Goal: Task Accomplishment & Management: Manage account settings

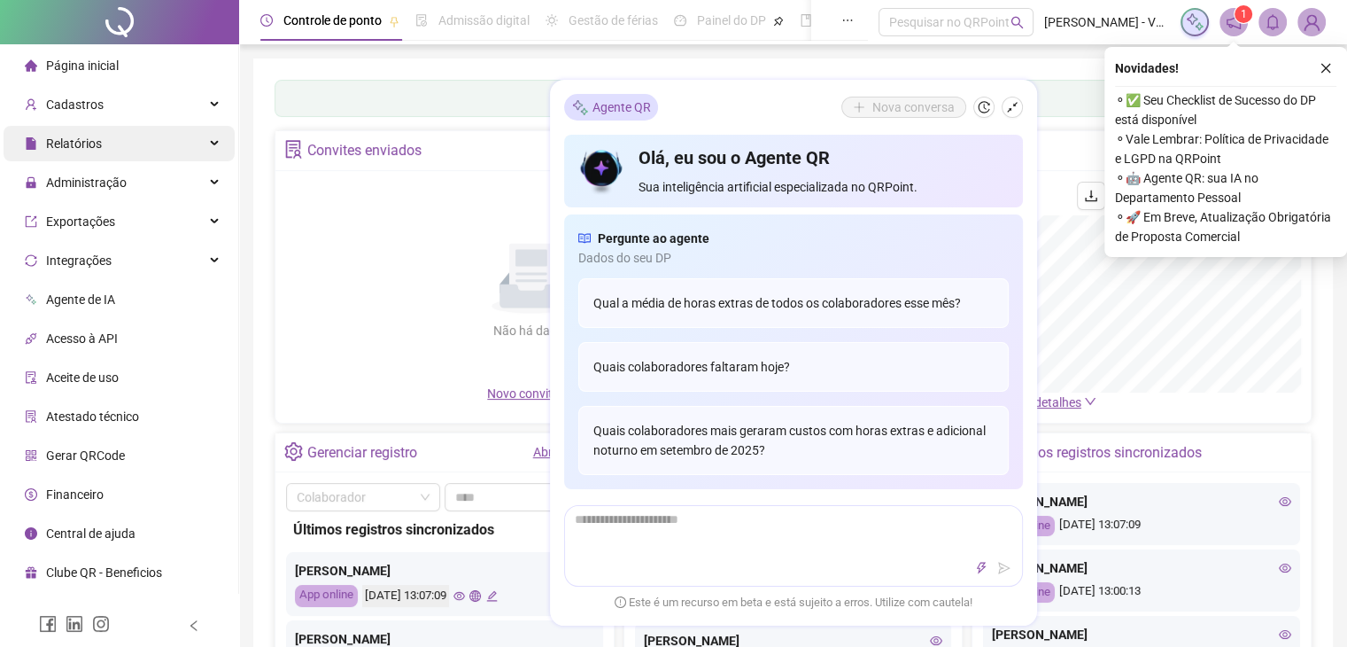
click at [223, 134] on div "Relatórios" at bounding box center [119, 143] width 231 height 35
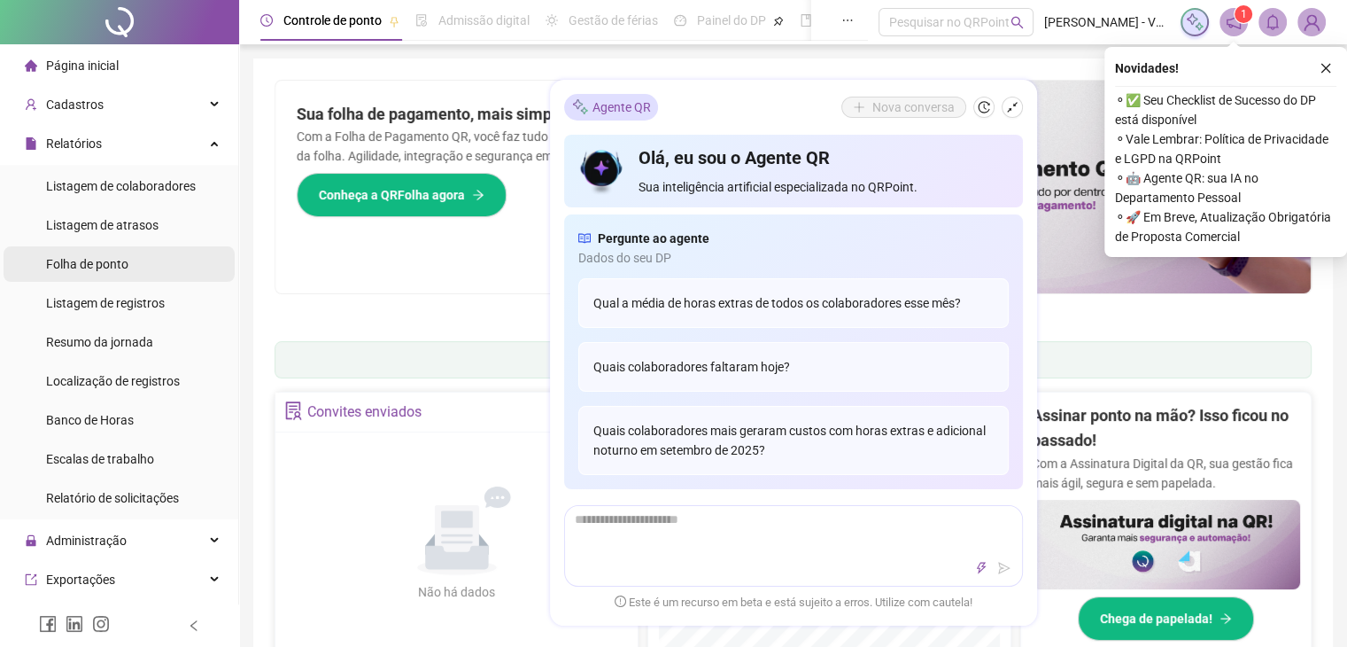
click at [137, 267] on li "Folha de ponto" at bounding box center [119, 263] width 231 height 35
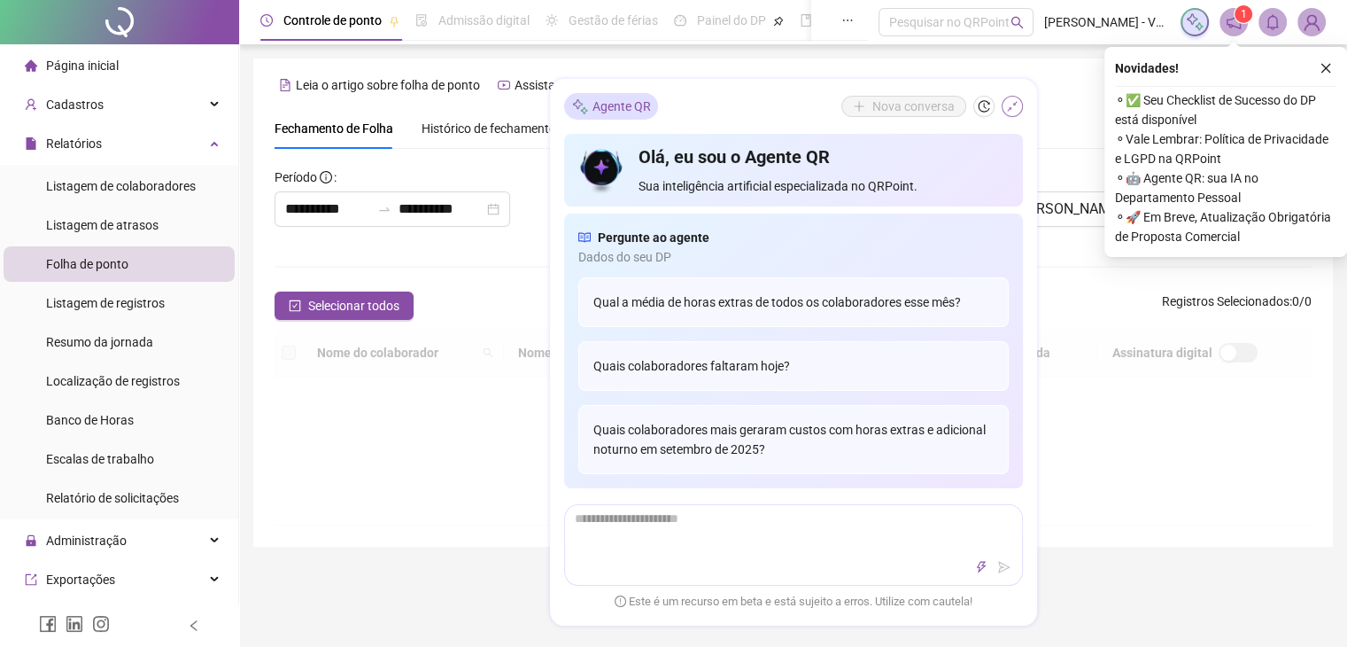
click at [1013, 106] on icon "shrink" at bounding box center [1012, 107] width 11 height 11
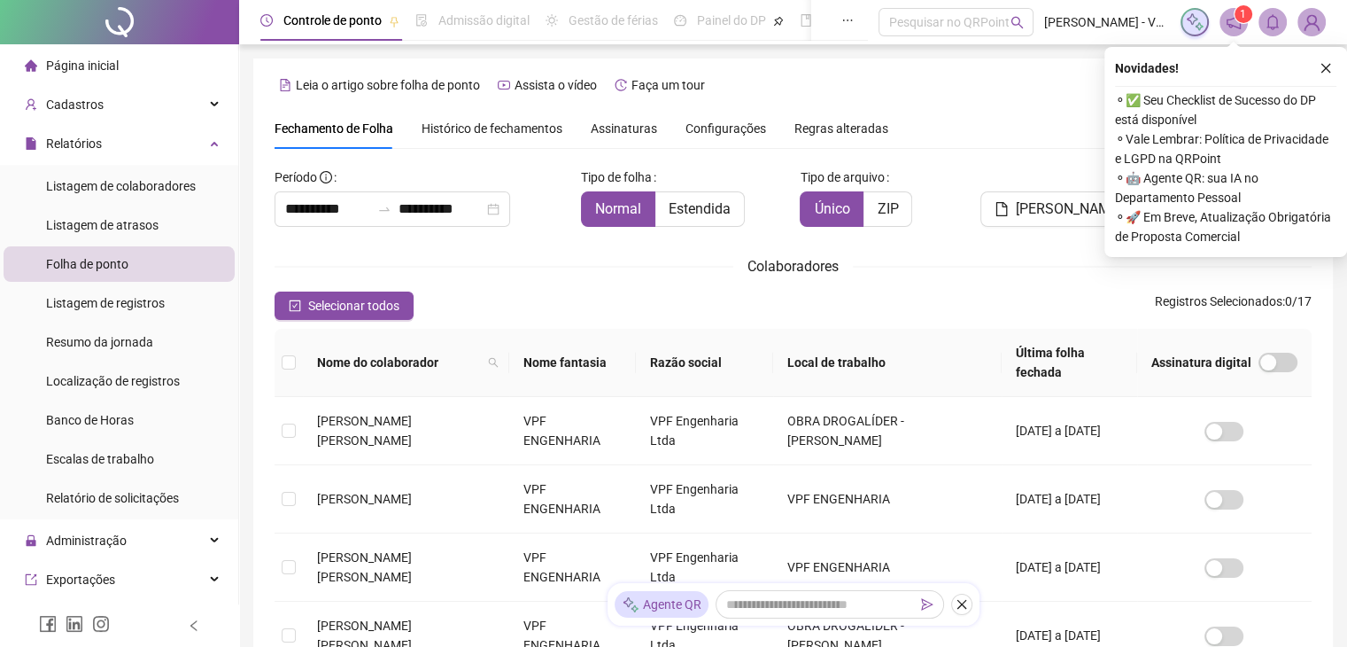
scroll to position [29, 0]
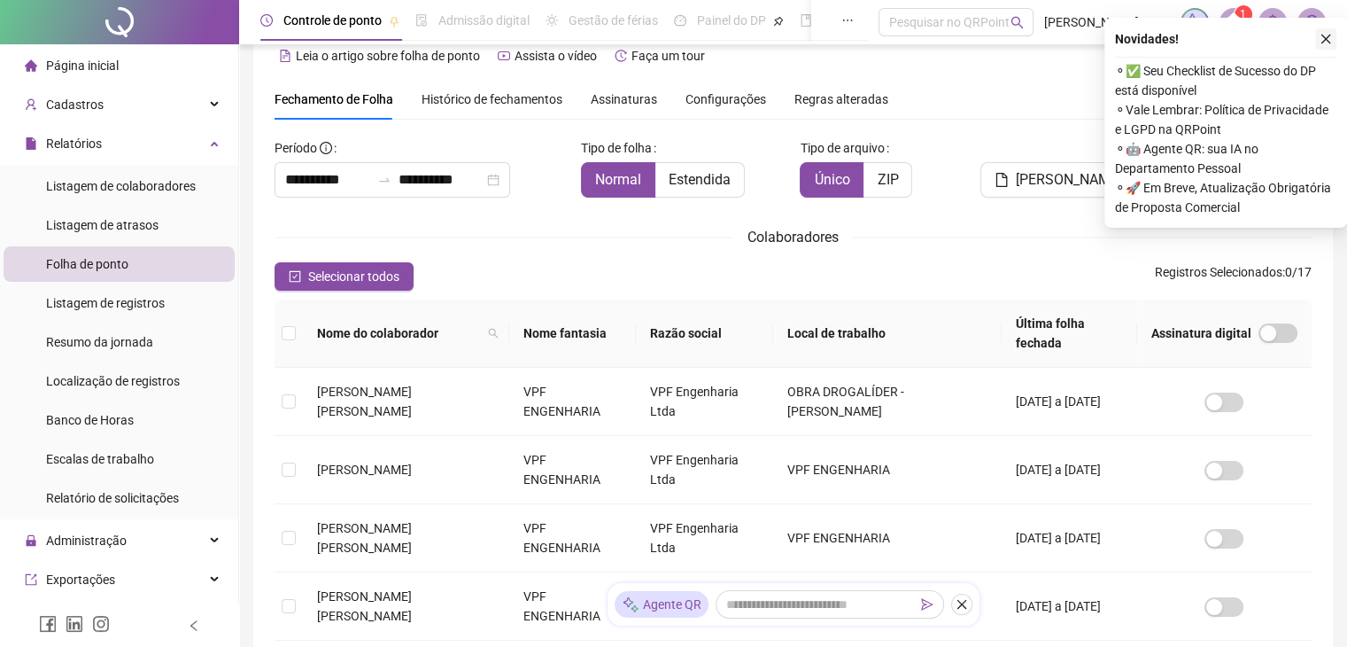
click at [1322, 43] on icon "close" at bounding box center [1326, 39] width 12 height 12
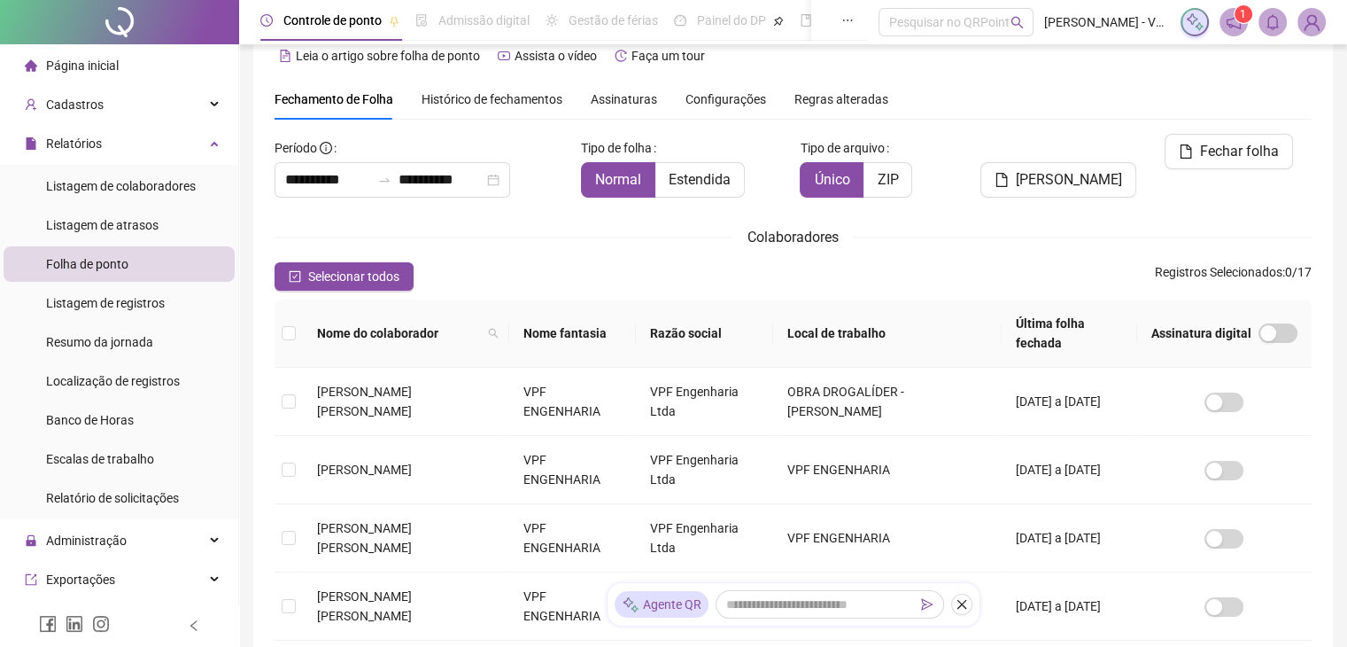
scroll to position [39, 0]
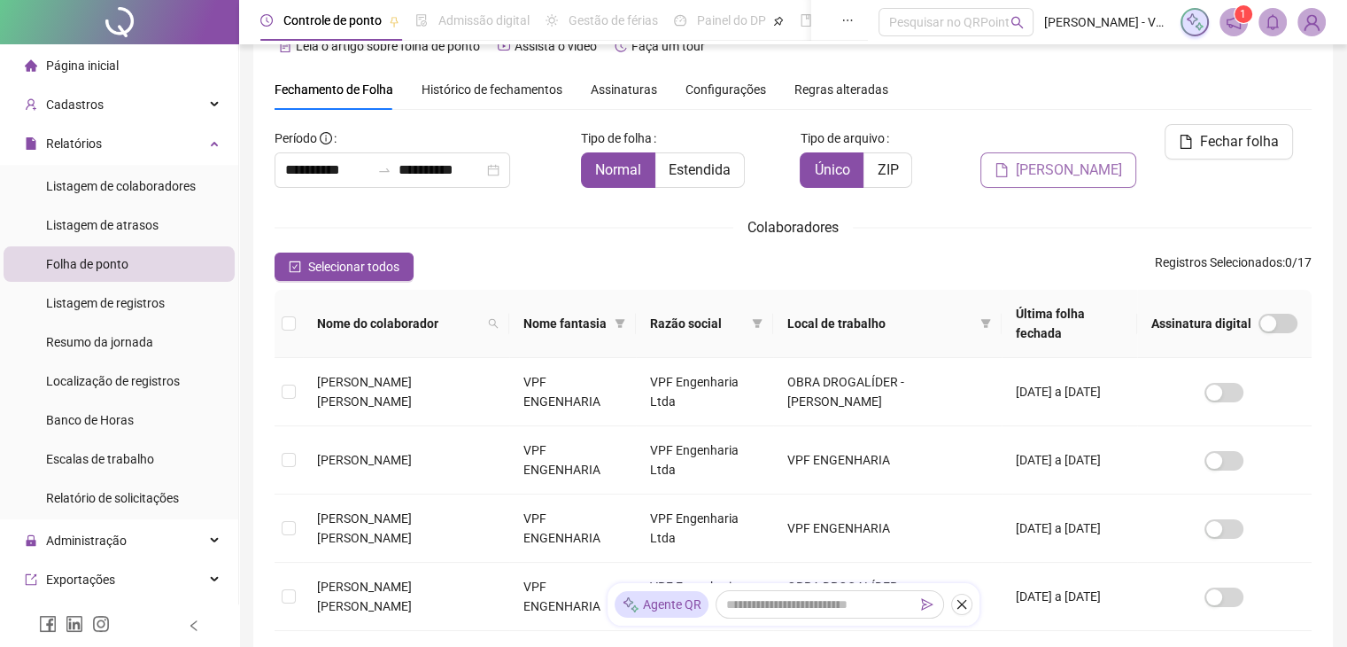
click at [1073, 159] on span "[PERSON_NAME]" at bounding box center [1069, 169] width 106 height 21
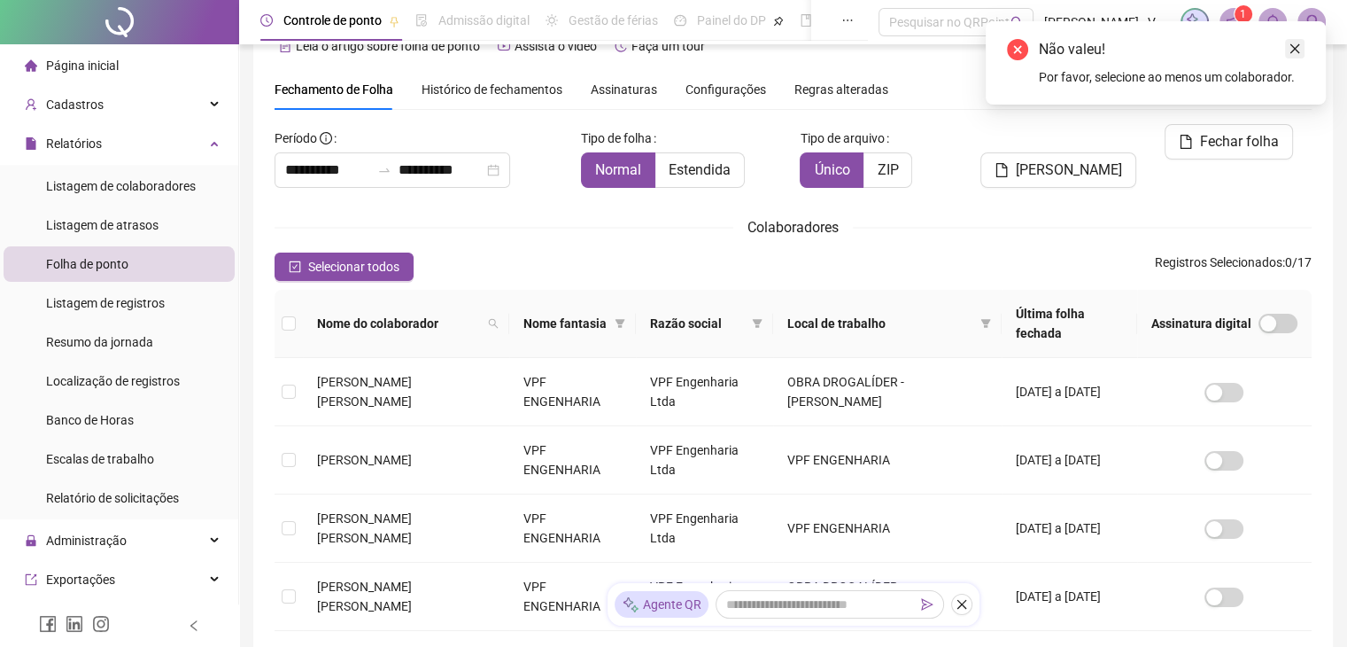
click at [1293, 50] on icon "close" at bounding box center [1295, 49] width 12 height 12
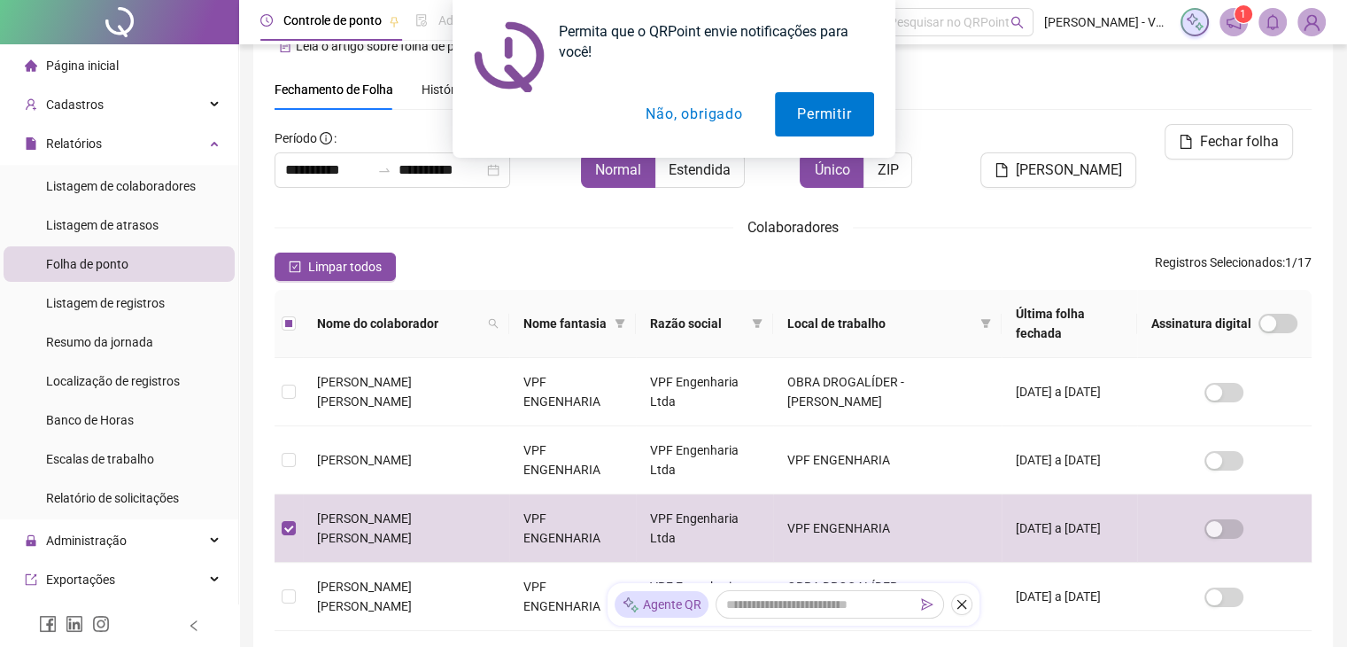
click at [1031, 141] on div "Permita que o QRPoint envie notificações para você! Permitir Não, obrigado" at bounding box center [673, 79] width 1347 height 158
click at [792, 120] on button "Permitir" at bounding box center [824, 114] width 98 height 44
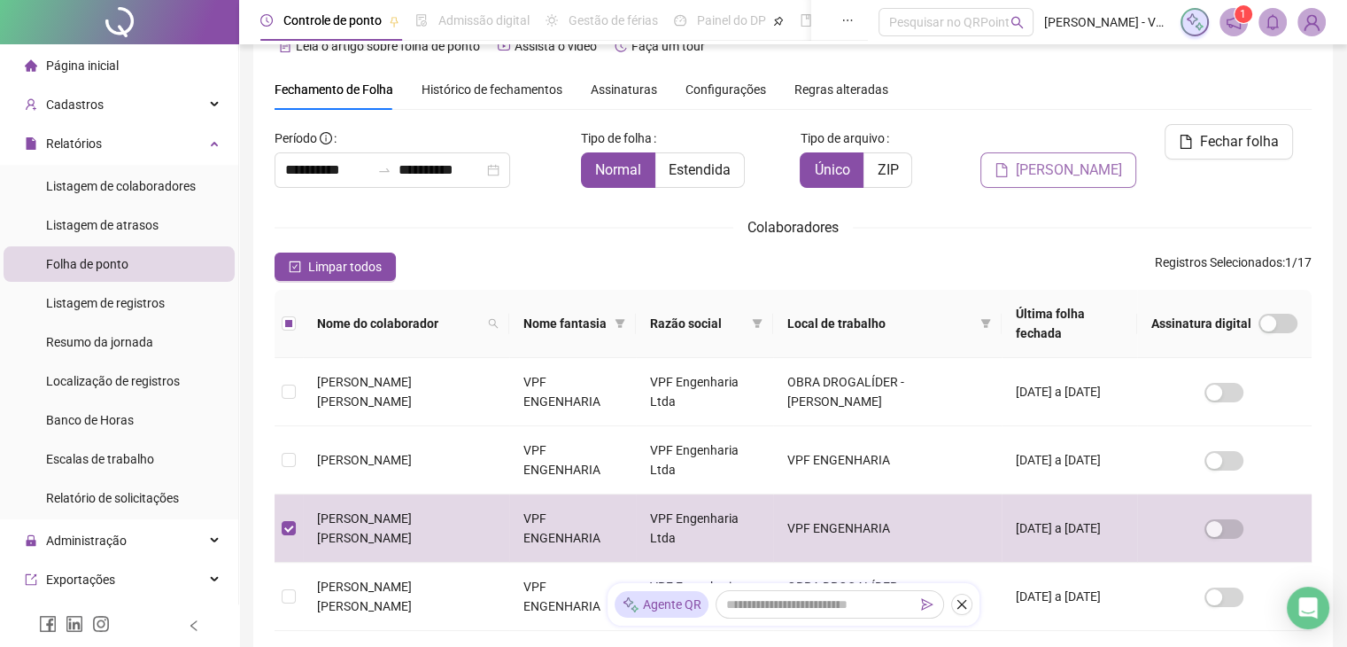
click at [1109, 152] on button "[PERSON_NAME]" at bounding box center [1058, 169] width 156 height 35
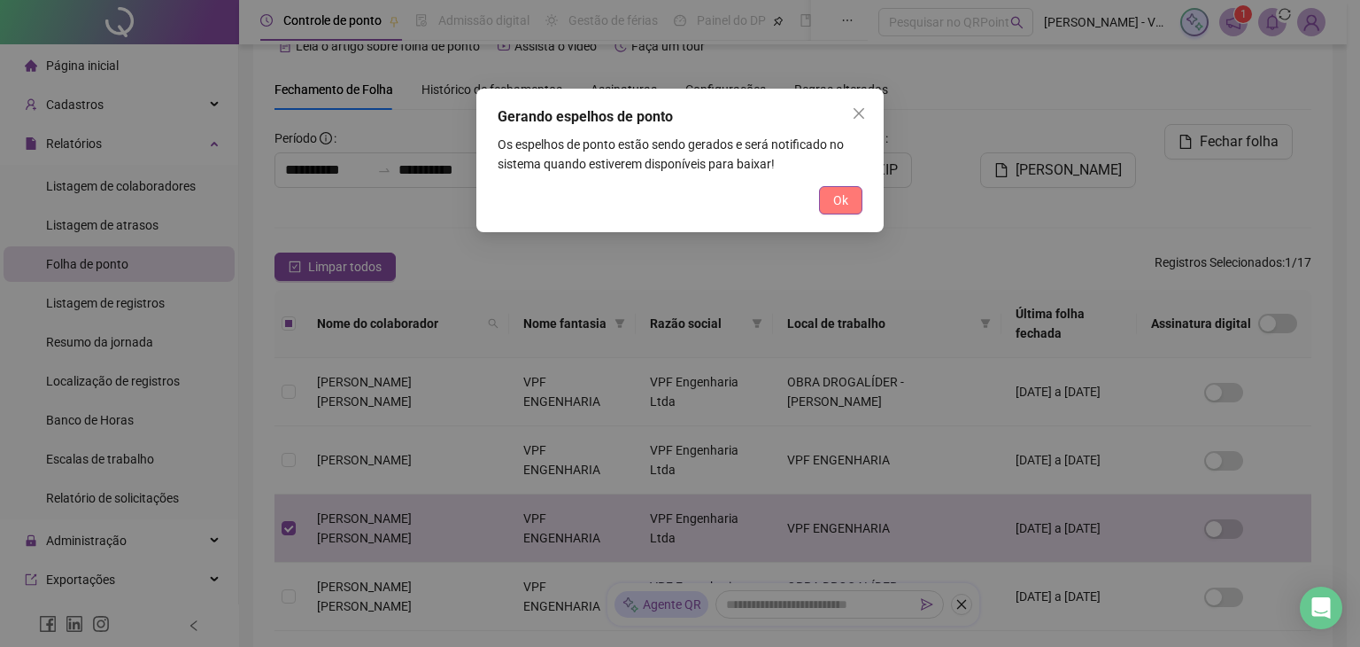
click at [819, 198] on button "Ok" at bounding box center [840, 200] width 43 height 28
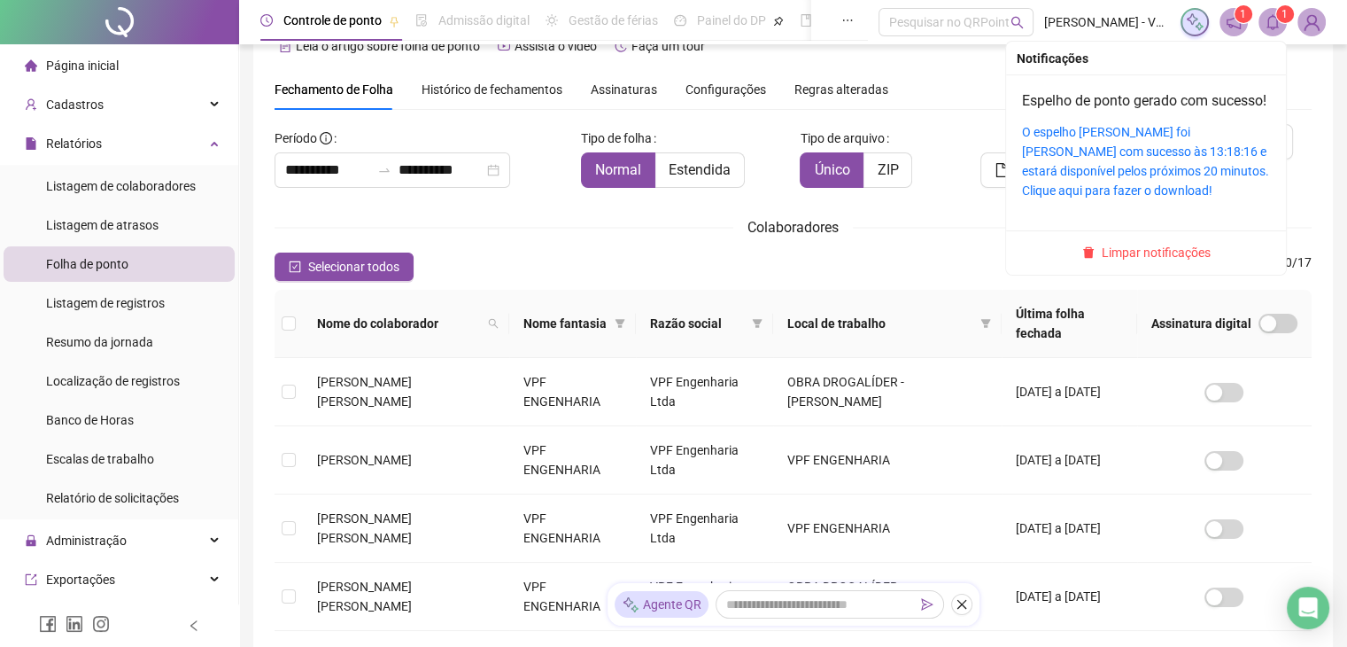
click at [1078, 181] on div "O espelho de ponto foi gerado com sucesso às 13:18:16 e estará disponível pelos…" at bounding box center [1146, 161] width 248 height 78
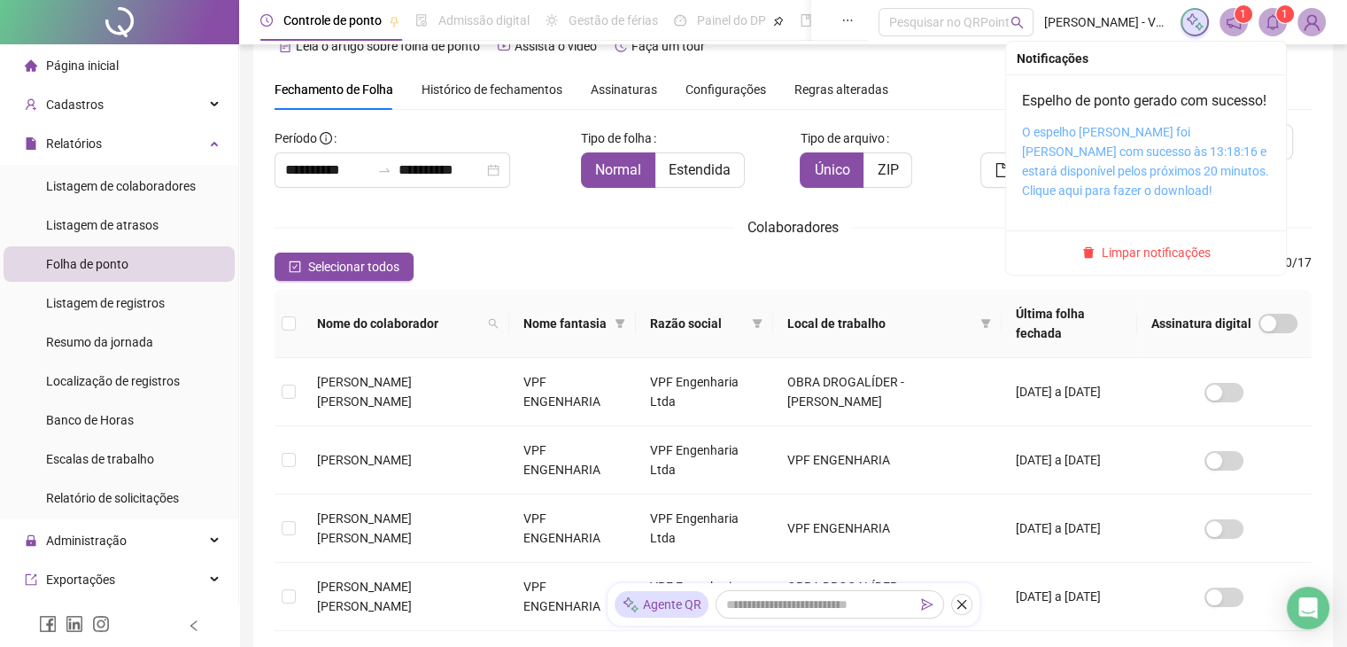
click at [1077, 167] on link "O espelho de ponto foi gerado com sucesso às 13:18:16 e estará disponível pelos…" at bounding box center [1145, 161] width 247 height 73
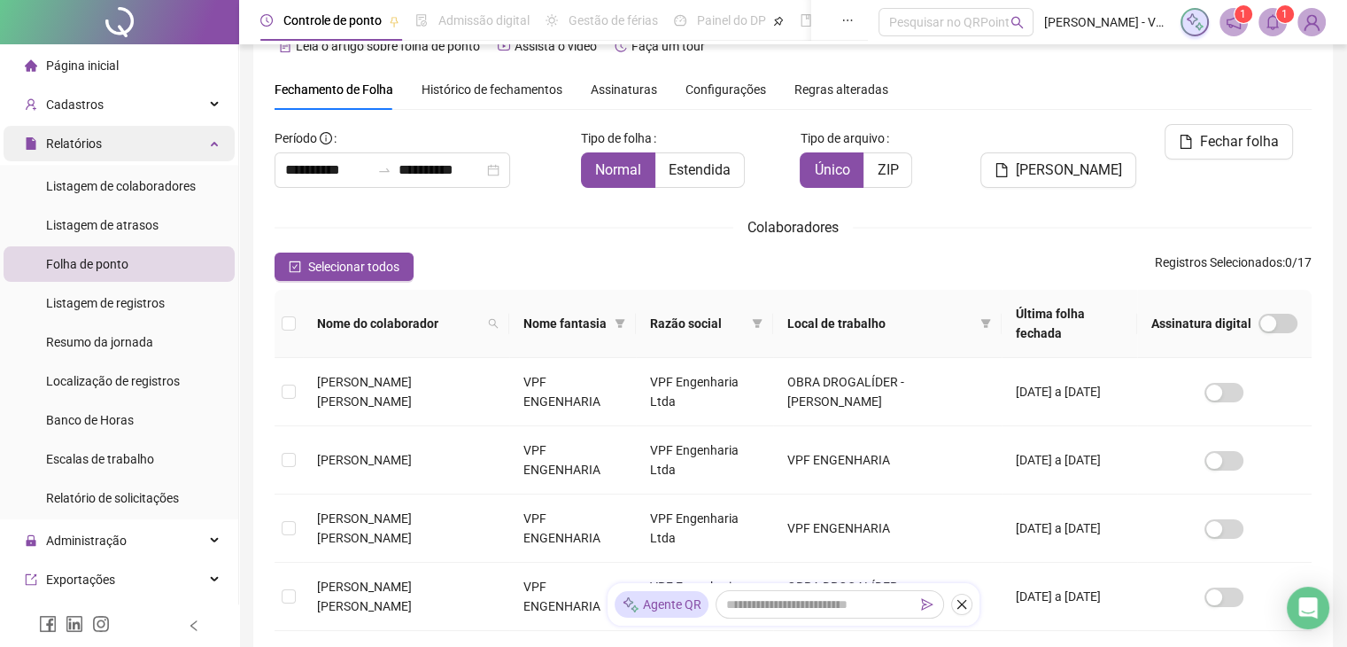
click at [212, 142] on icon at bounding box center [216, 142] width 9 height 0
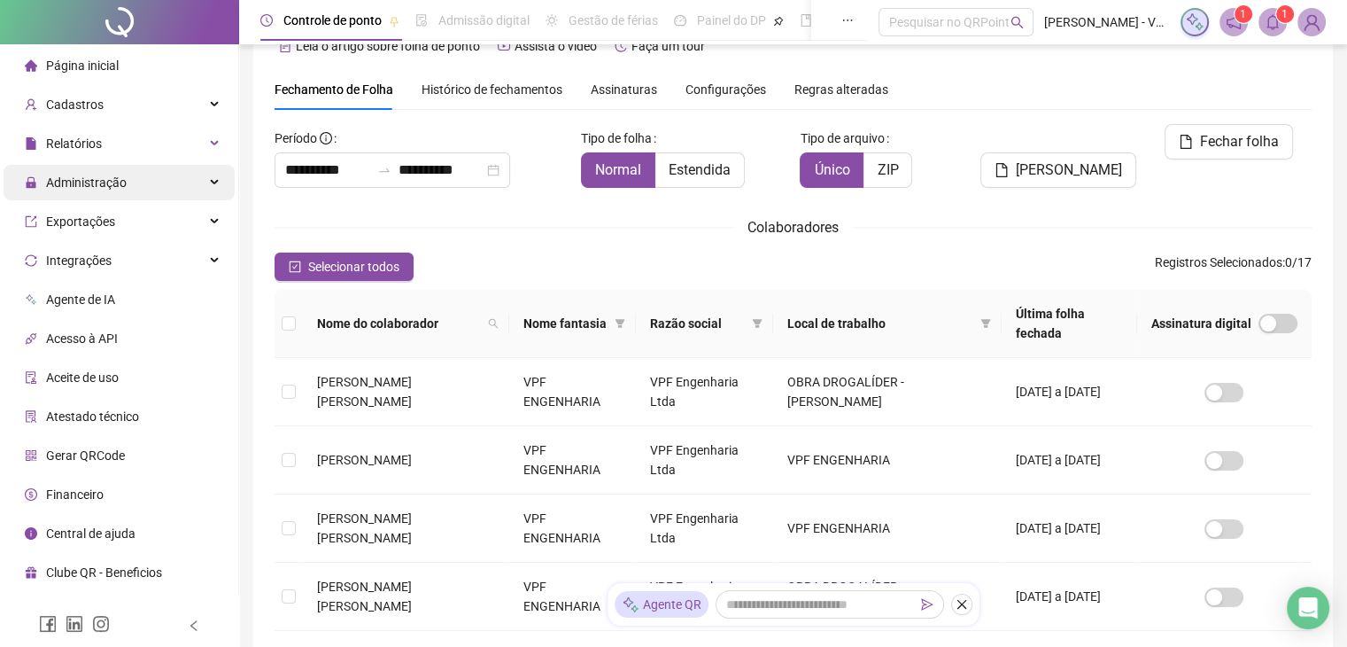
click at [181, 185] on div "Administração" at bounding box center [119, 182] width 231 height 35
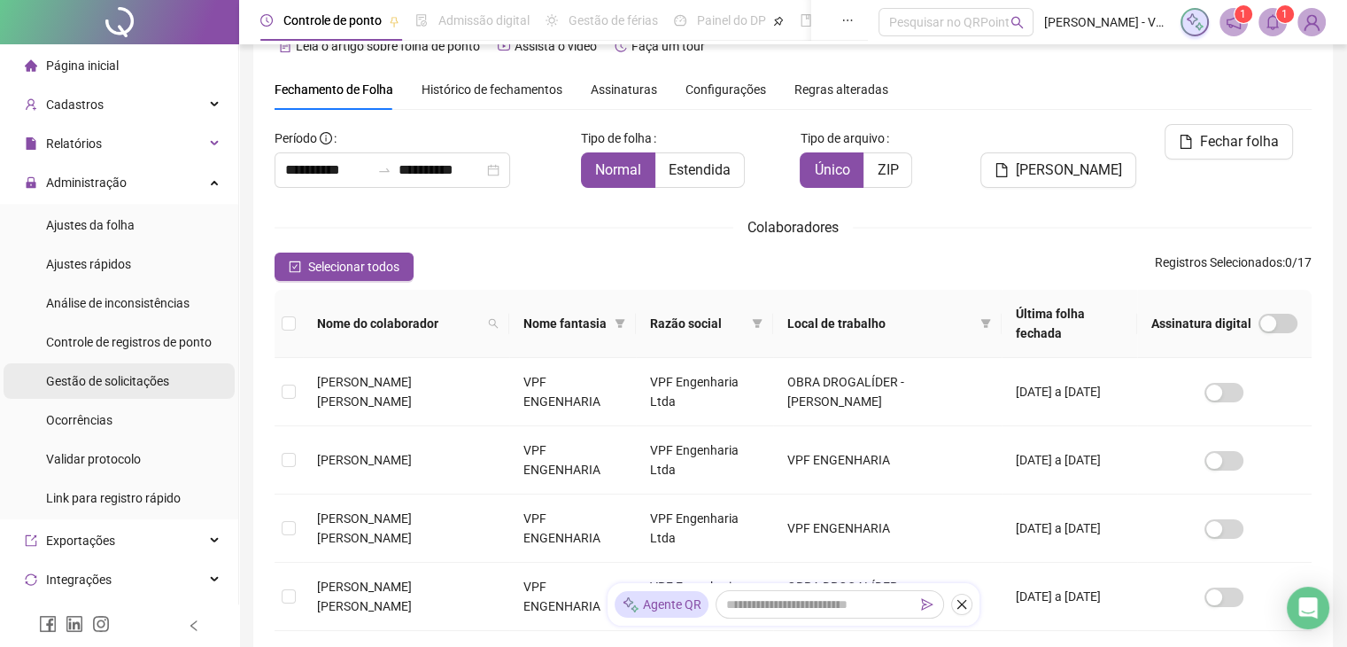
click at [142, 391] on div "Gestão de solicitações" at bounding box center [107, 380] width 123 height 35
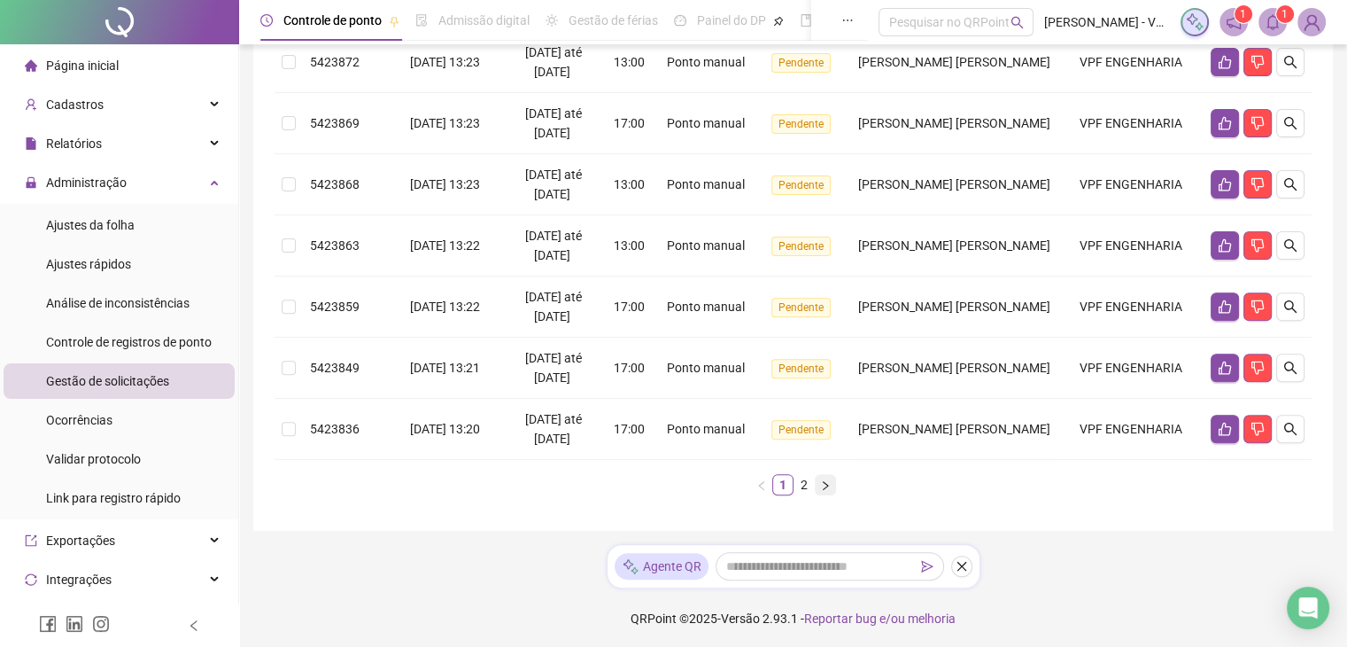
click at [817, 476] on button "button" at bounding box center [825, 484] width 21 height 21
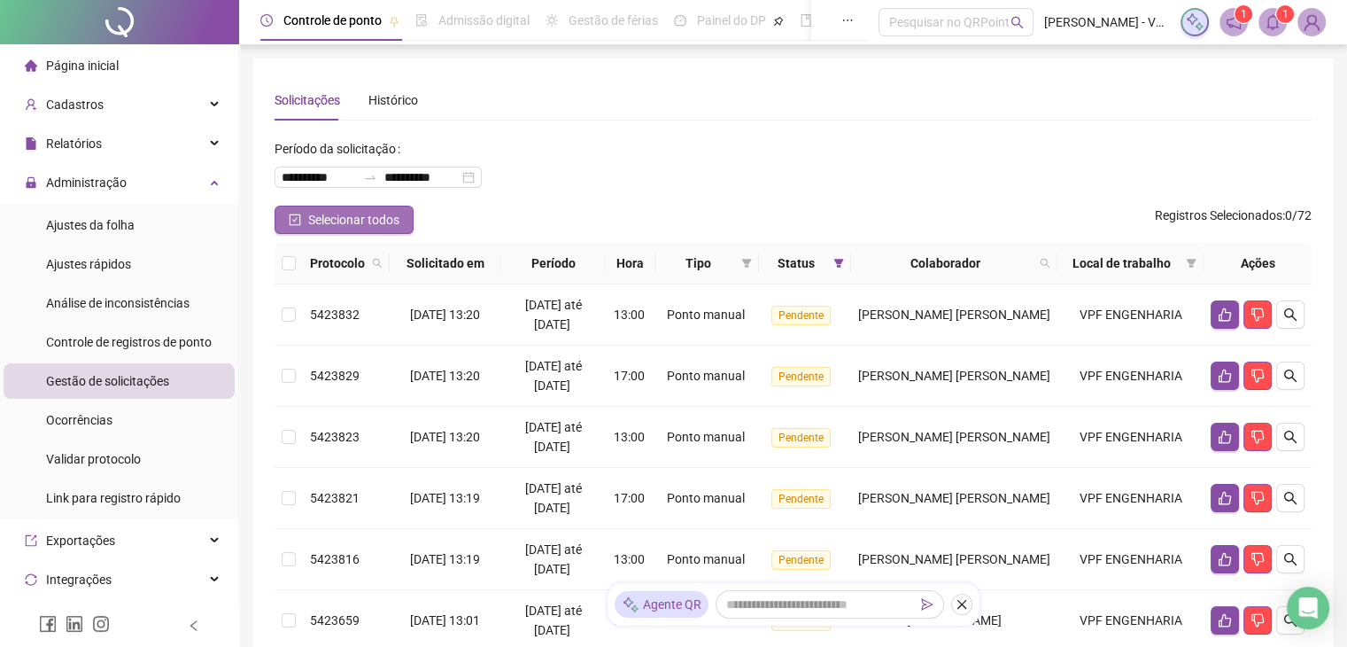
click at [353, 219] on span "Selecionar todos" at bounding box center [353, 219] width 91 height 19
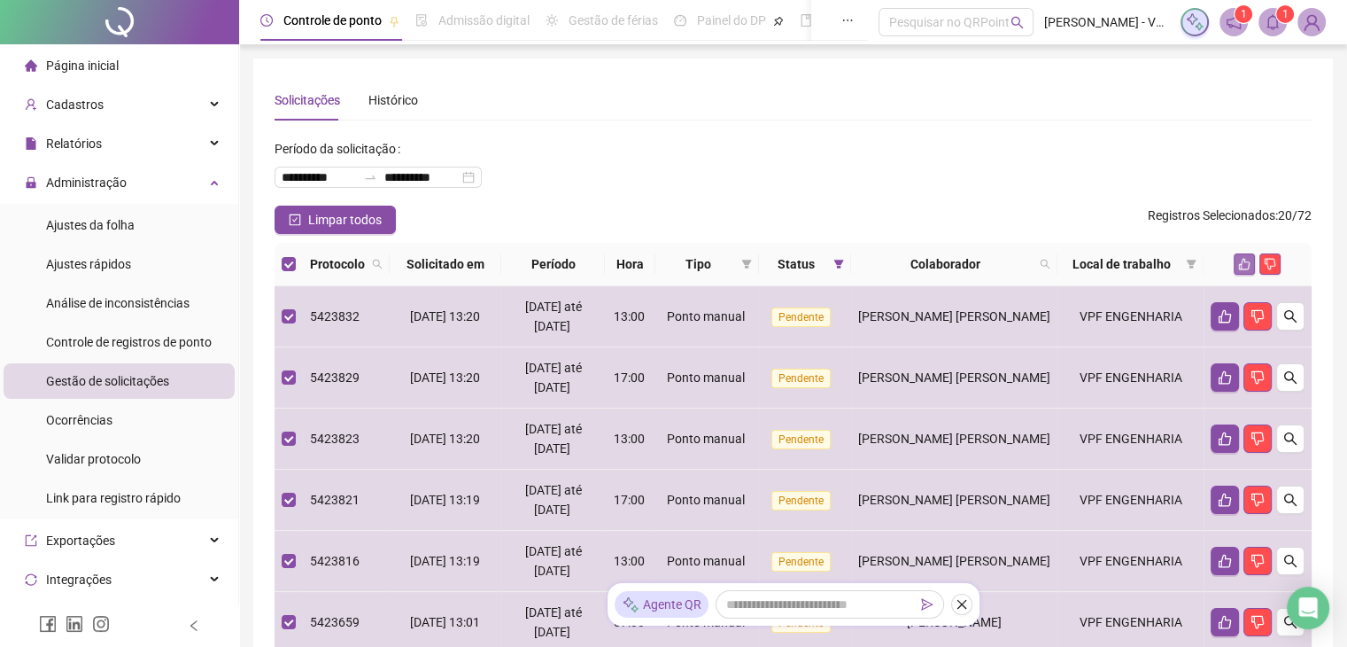
click at [1247, 266] on icon "like" at bounding box center [1244, 264] width 12 height 12
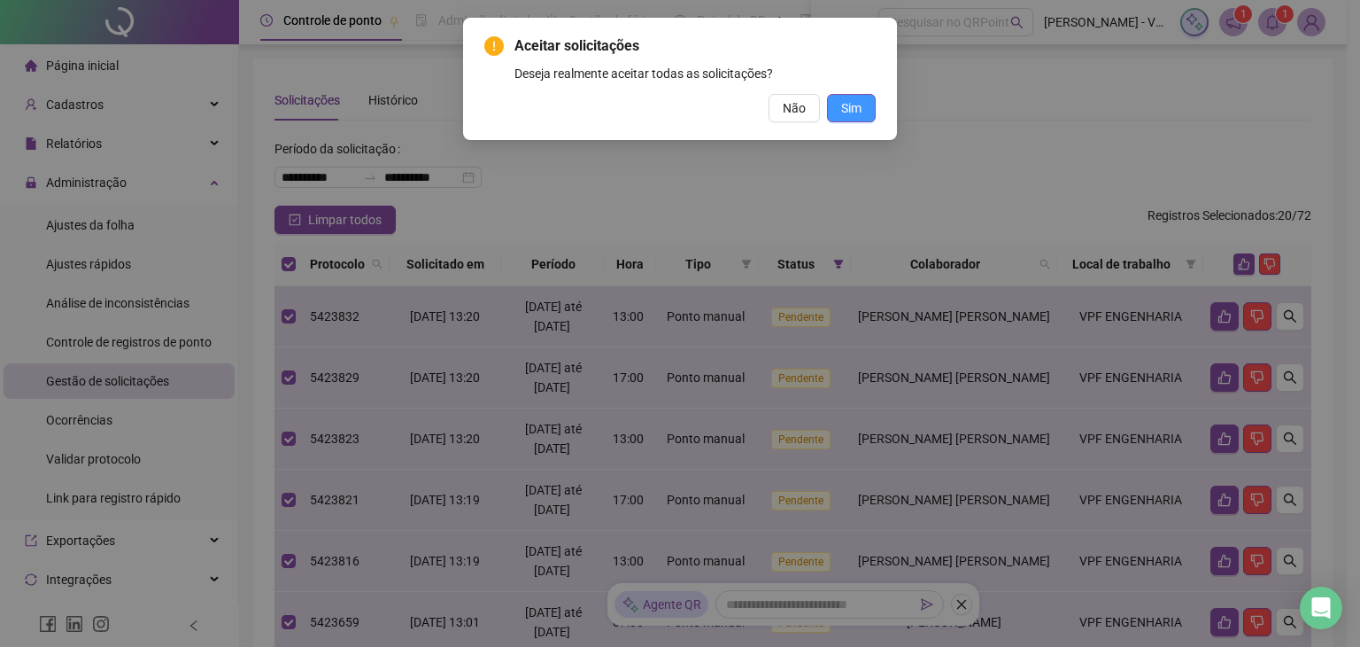
click at [859, 119] on button "Sim" at bounding box center [851, 108] width 49 height 28
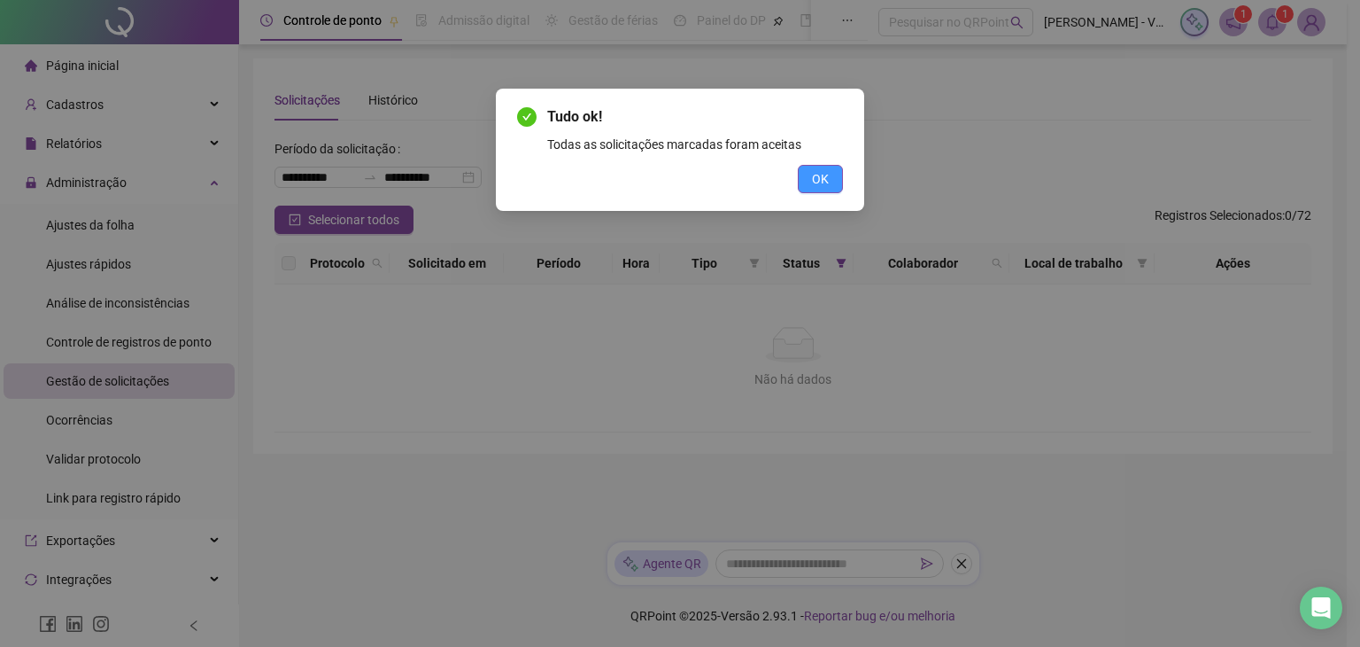
click at [833, 168] on button "OK" at bounding box center [820, 179] width 45 height 28
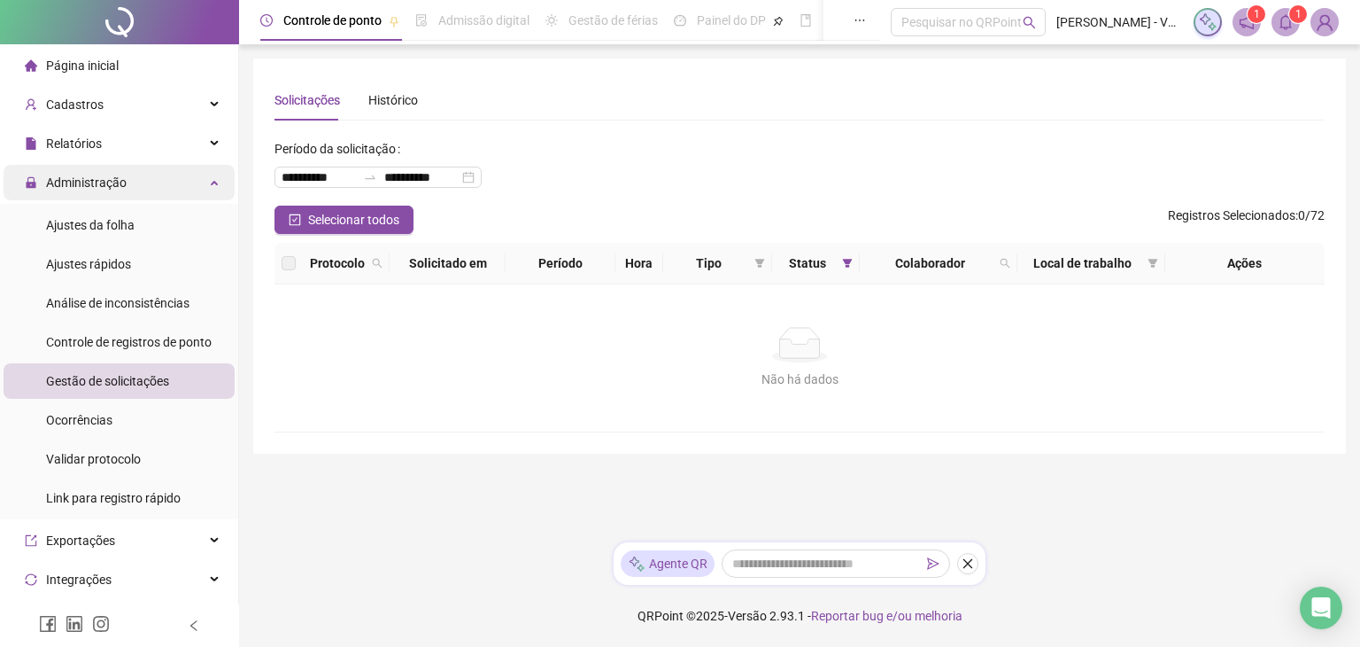
click at [199, 175] on div "Administração" at bounding box center [119, 182] width 231 height 35
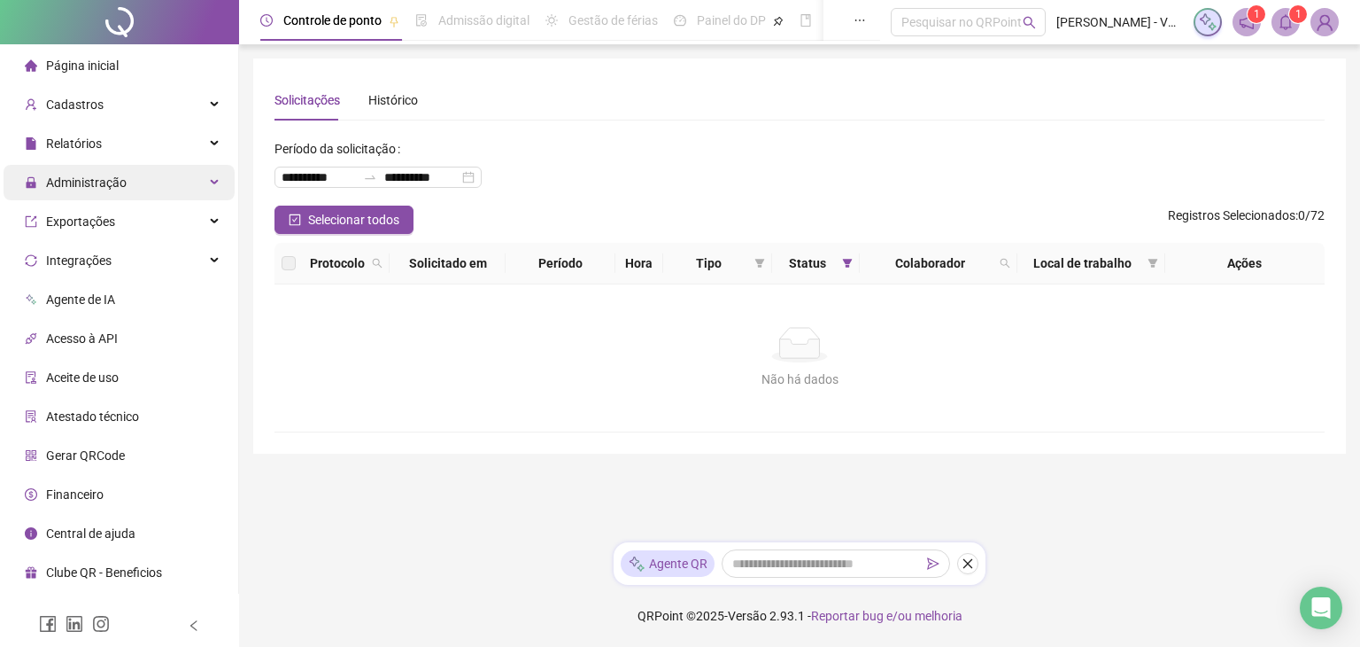
click at [200, 185] on div "Administração" at bounding box center [119, 182] width 231 height 35
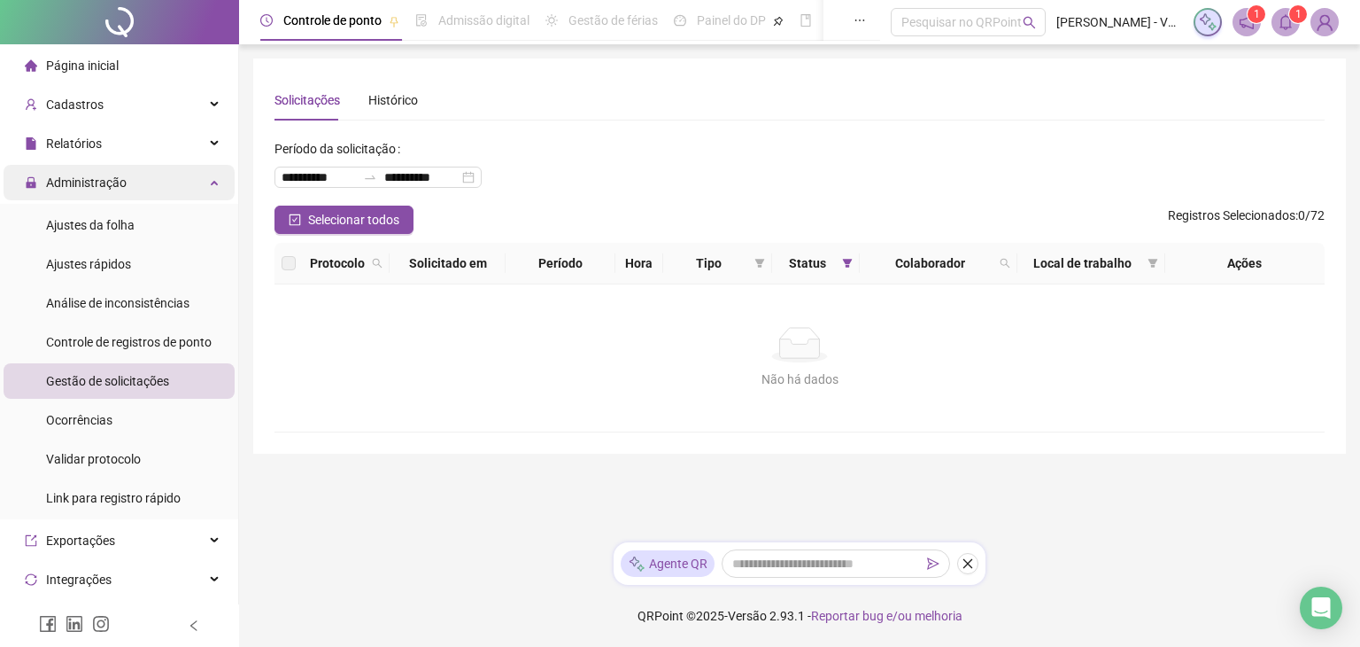
click at [181, 175] on div "Administração" at bounding box center [119, 182] width 231 height 35
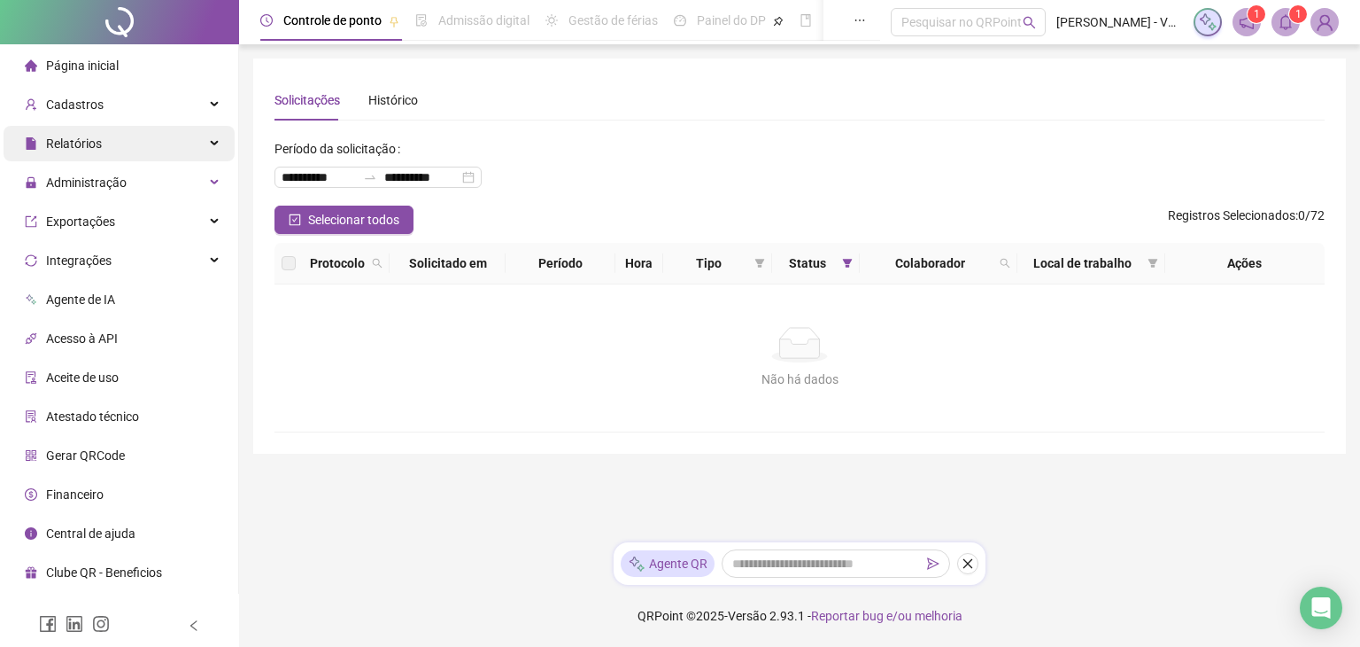
click at [191, 154] on div "Relatórios" at bounding box center [119, 143] width 231 height 35
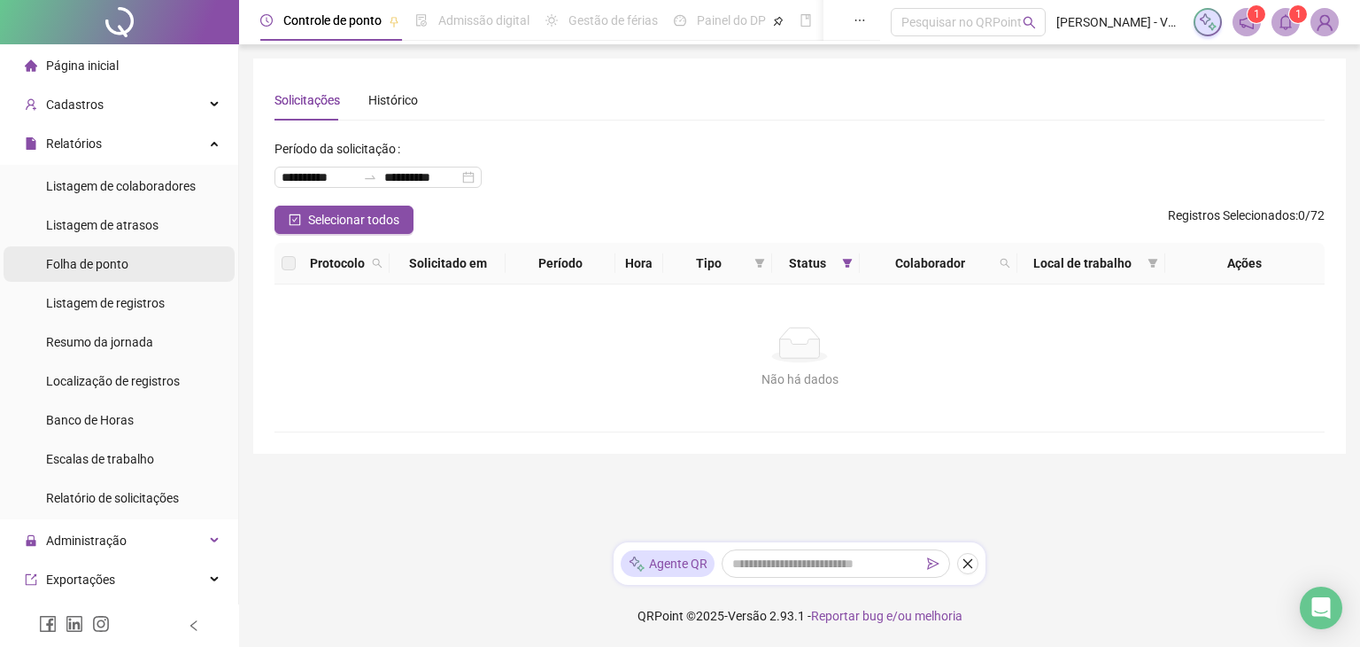
click at [165, 266] on li "Folha de ponto" at bounding box center [119, 263] width 231 height 35
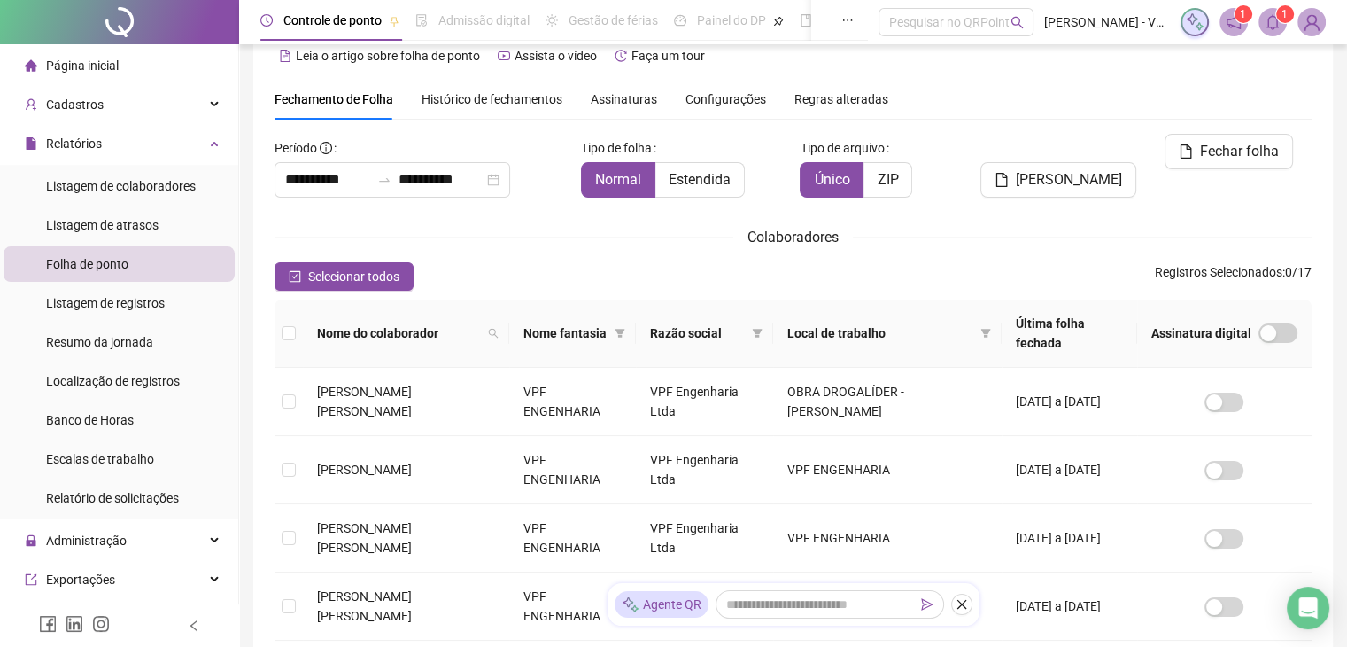
scroll to position [39, 0]
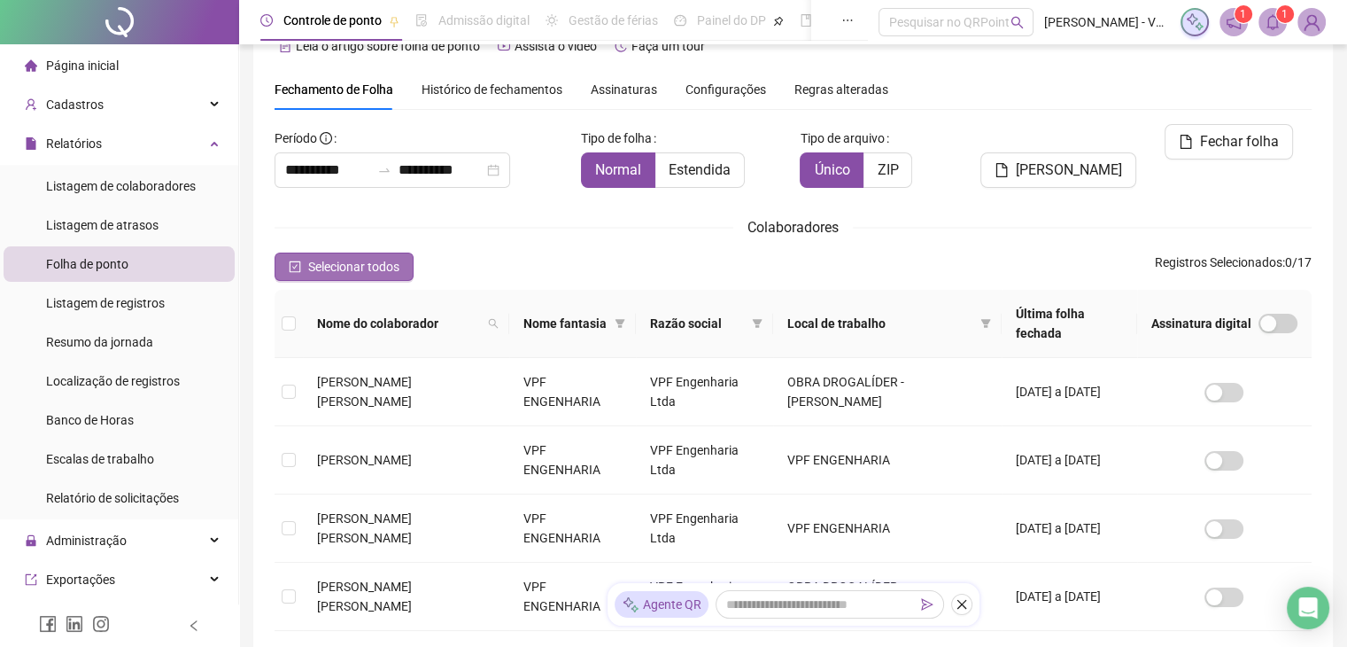
drag, startPoint x: 320, startPoint y: 268, endPoint x: 368, endPoint y: 250, distance: 51.3
click at [321, 268] on span "Selecionar todos" at bounding box center [353, 266] width 91 height 19
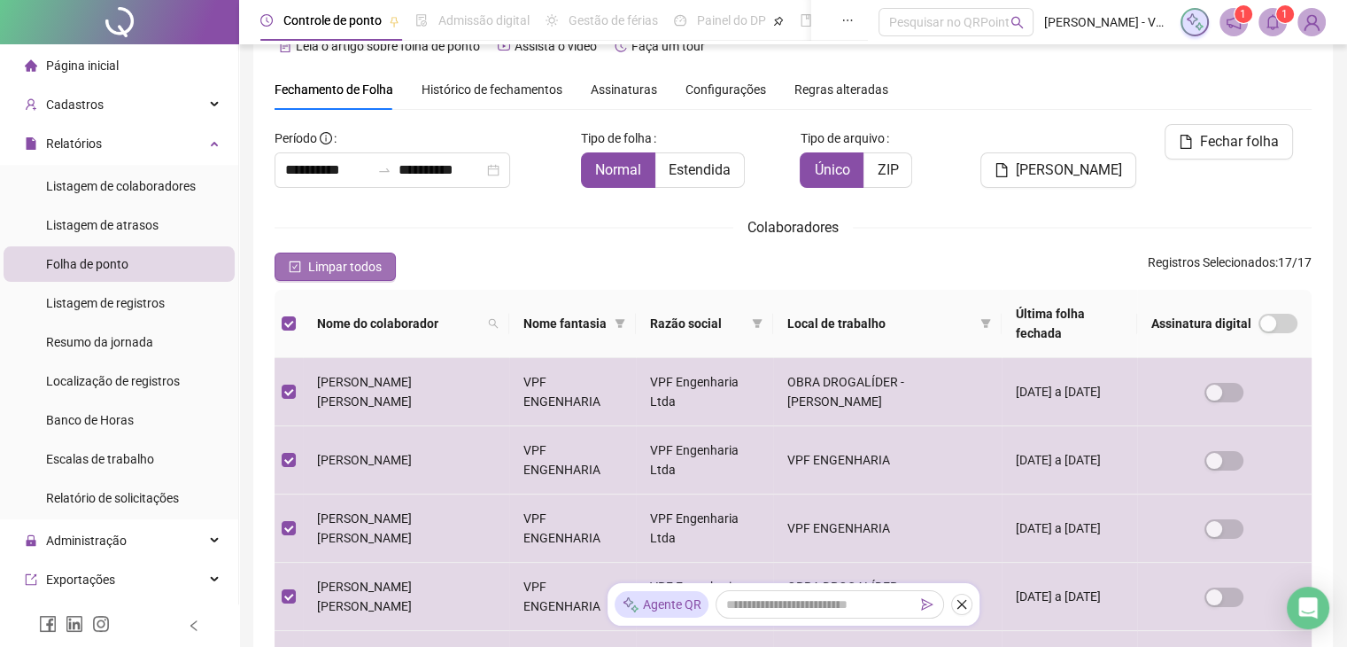
click at [351, 278] on button "Limpar todos" at bounding box center [335, 266] width 121 height 28
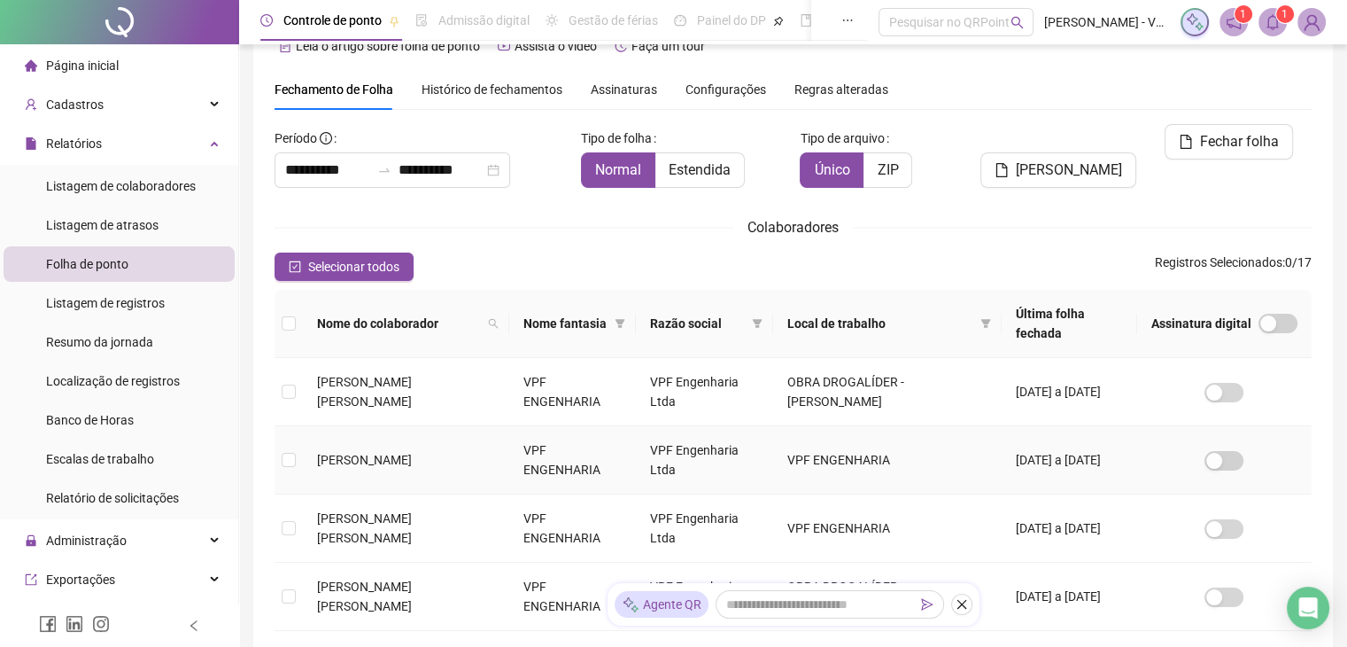
click at [301, 446] on td at bounding box center [289, 460] width 28 height 68
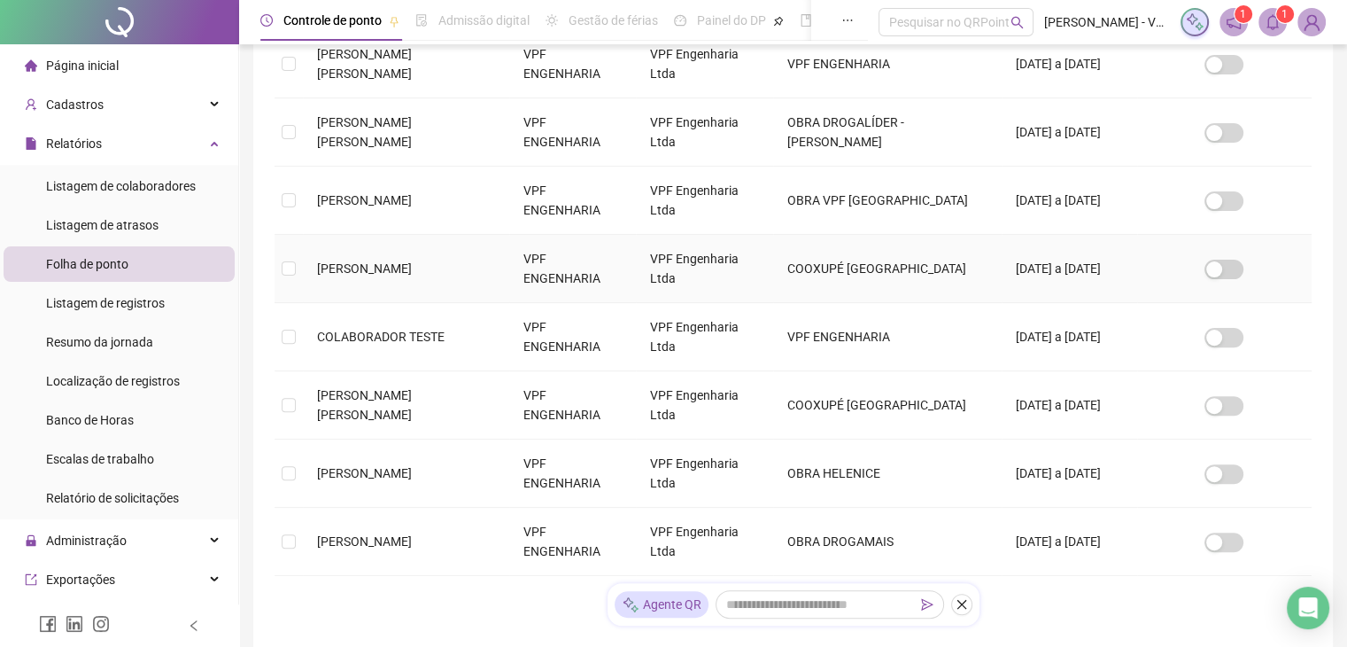
scroll to position [570, 0]
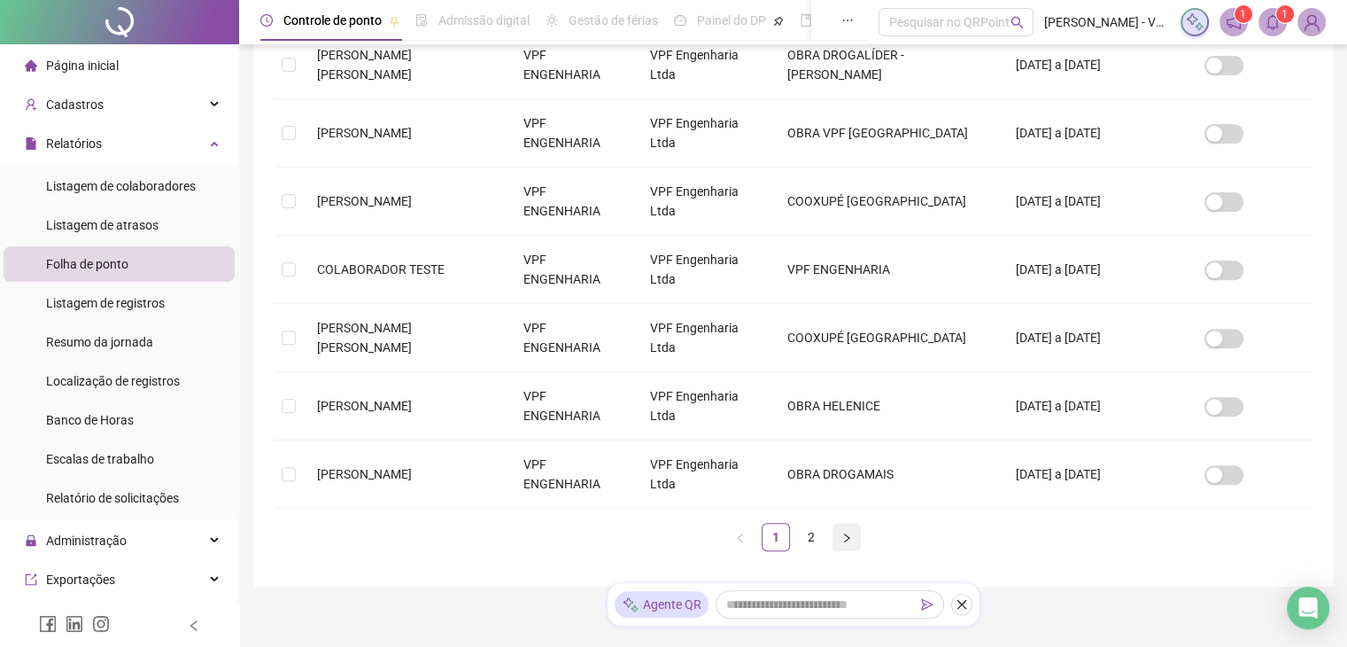
click at [836, 525] on button "button" at bounding box center [847, 537] width 28 height 28
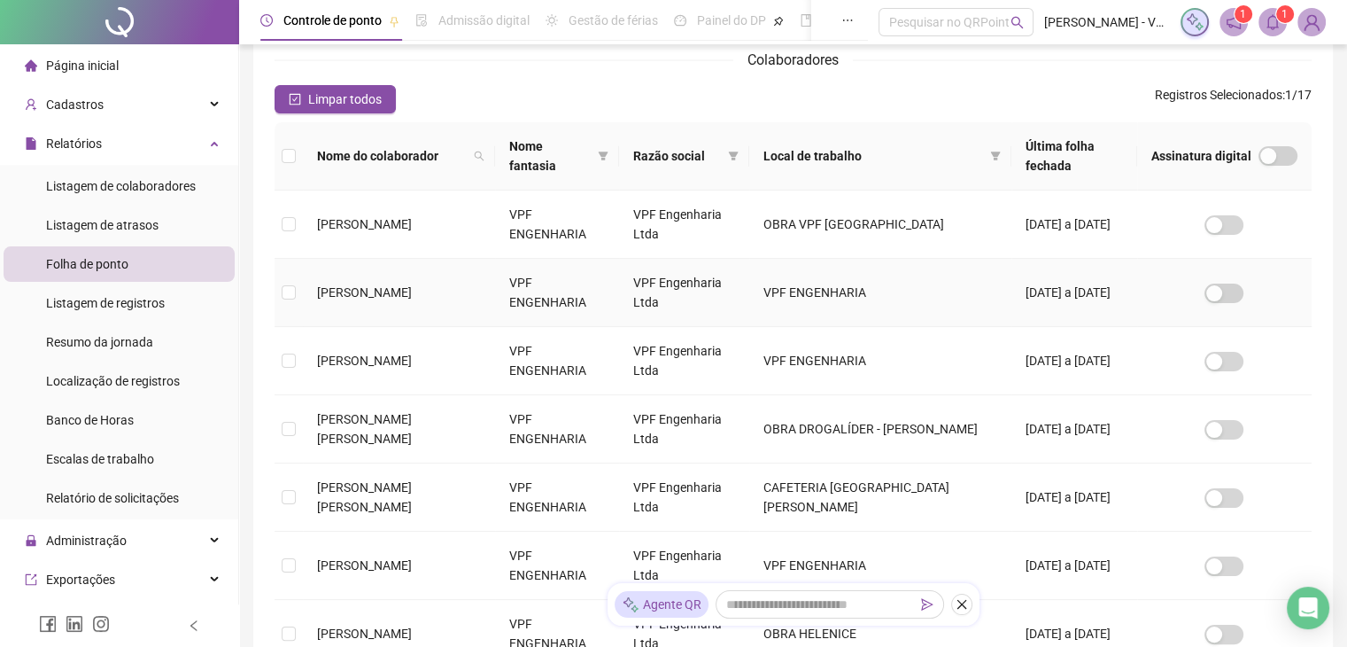
click at [297, 277] on td at bounding box center [289, 293] width 28 height 68
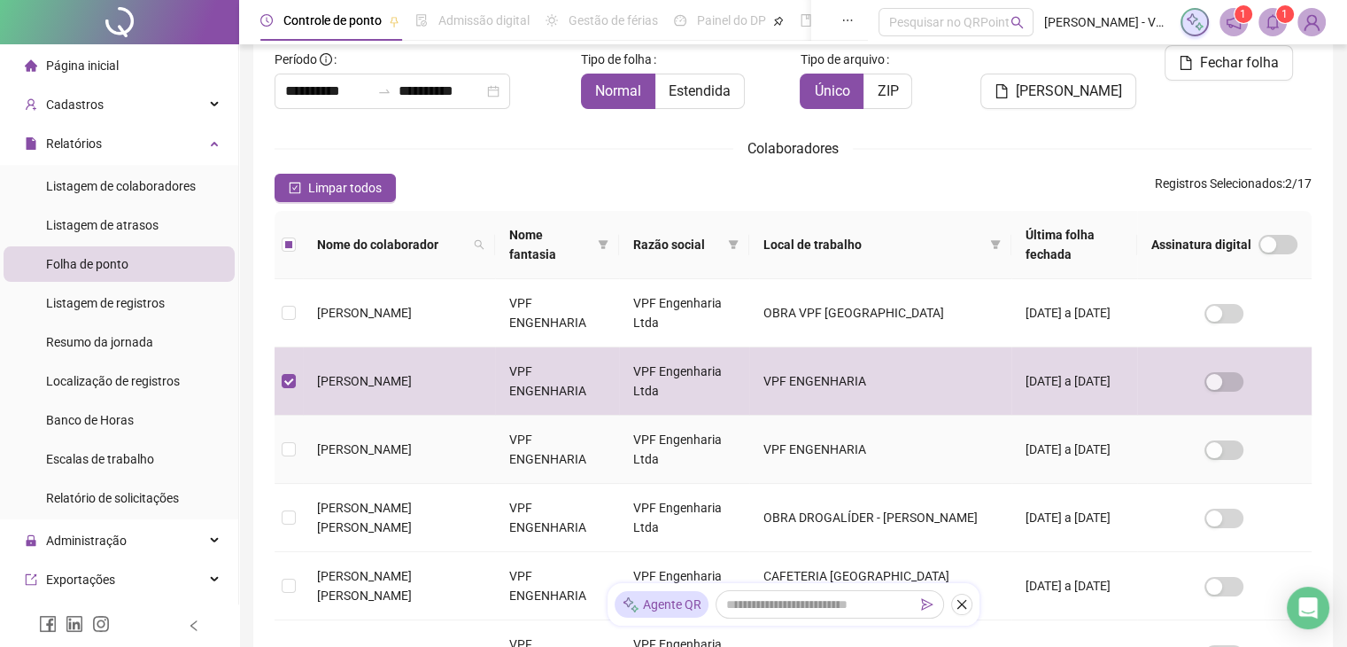
click at [300, 422] on td at bounding box center [289, 449] width 28 height 68
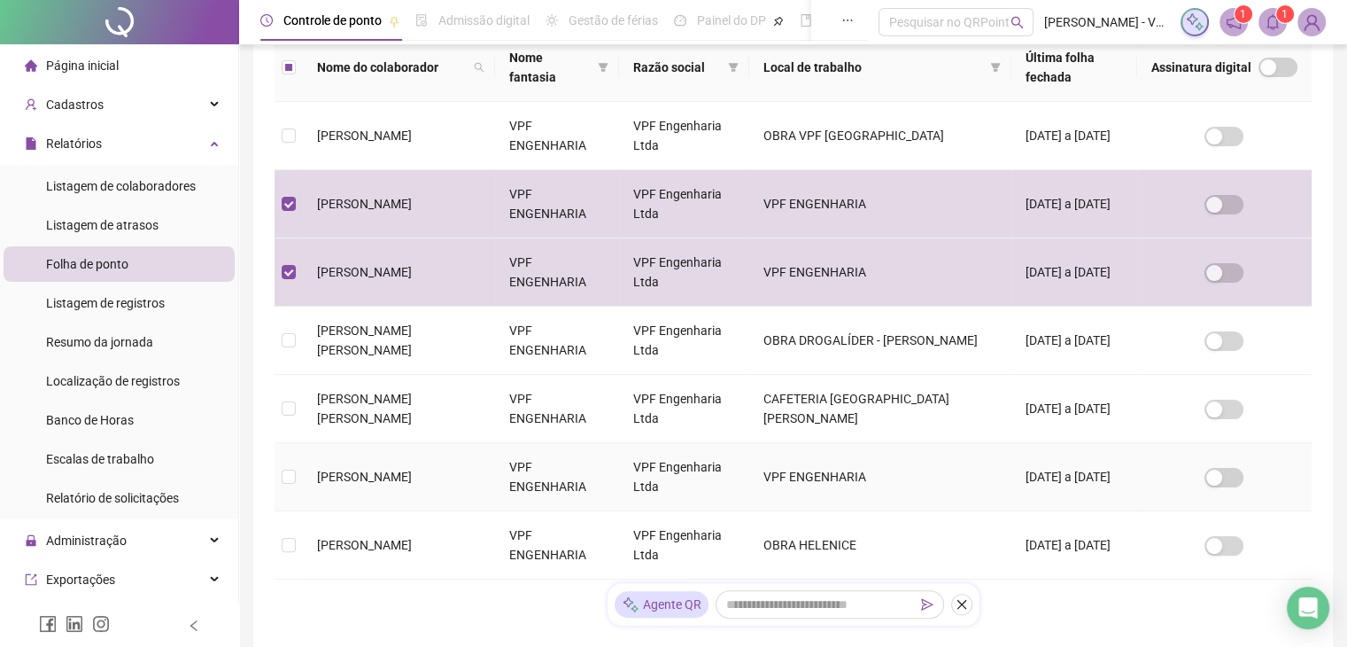
click at [310, 467] on td "[PERSON_NAME]" at bounding box center [399, 477] width 192 height 68
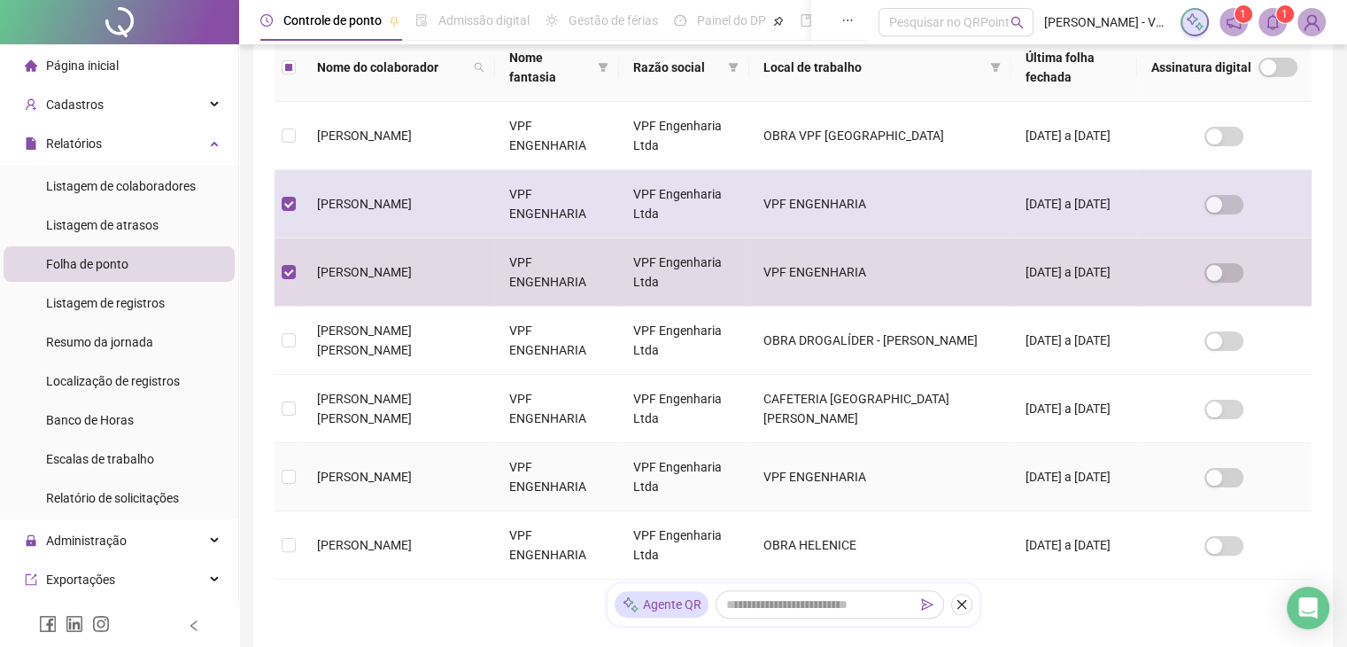
scroll to position [29, 0]
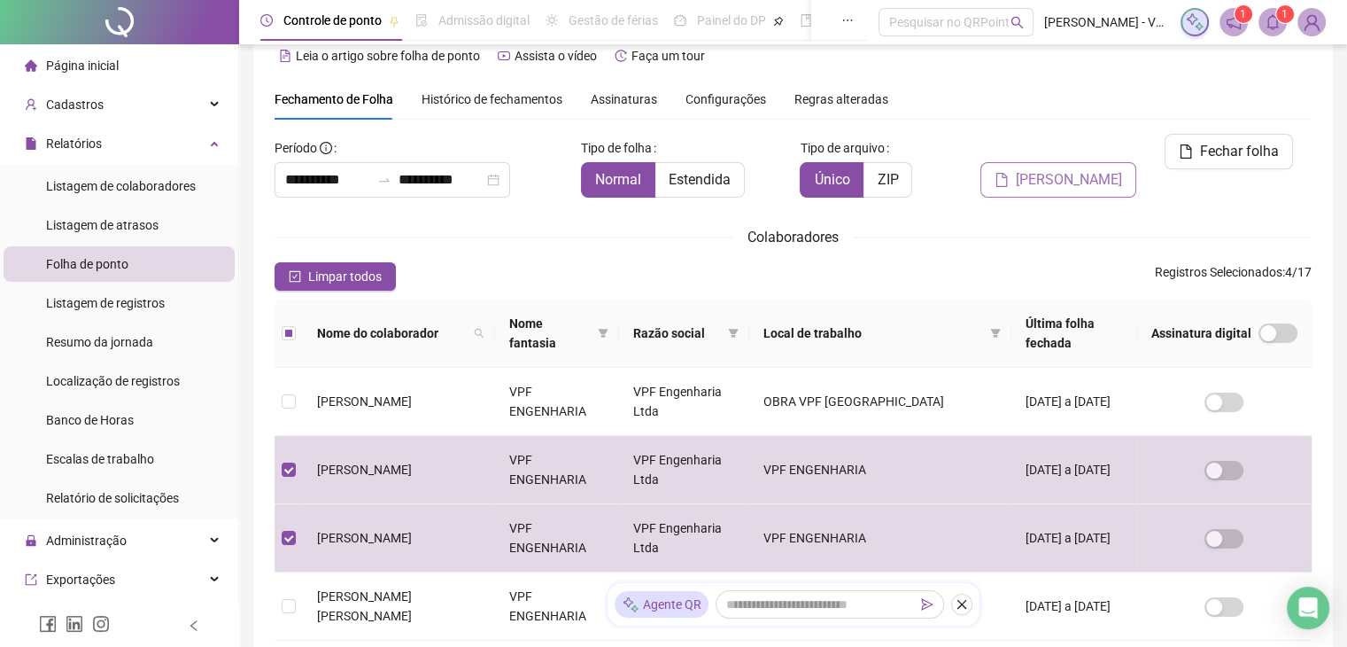
click at [1068, 169] on span "[PERSON_NAME]" at bounding box center [1069, 179] width 106 height 21
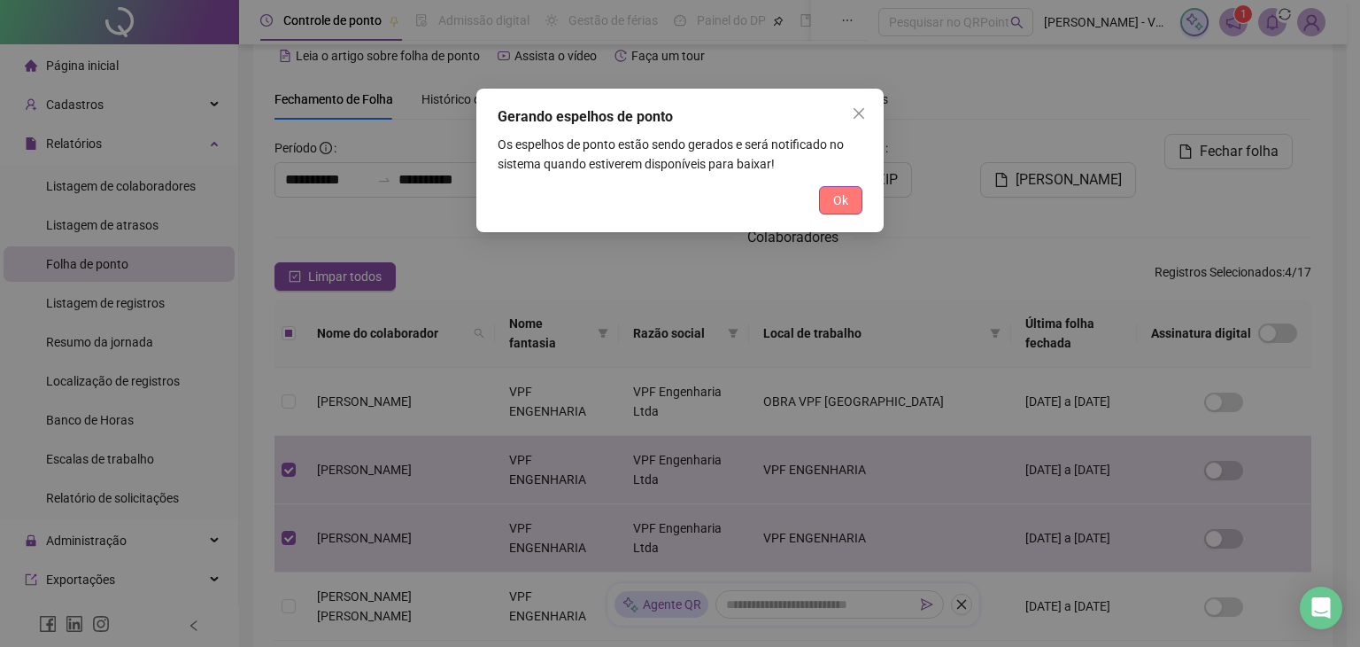
click at [842, 208] on span "Ok" at bounding box center [840, 199] width 15 height 19
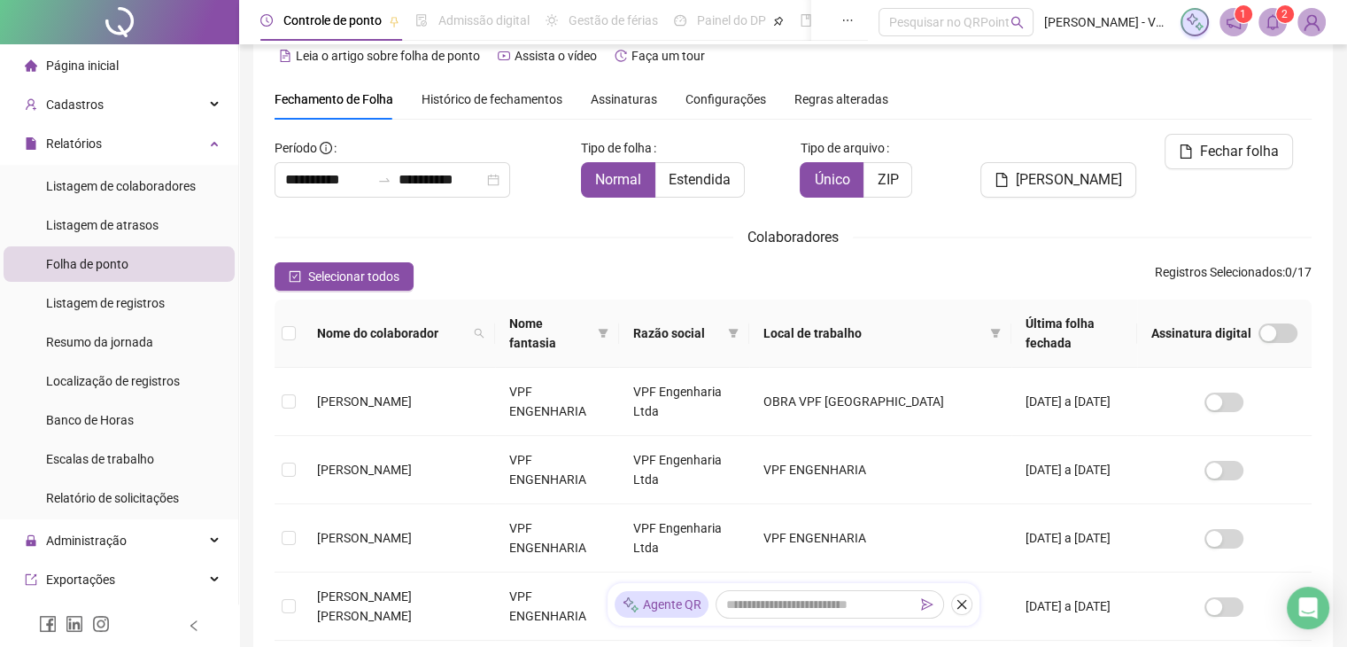
click at [1263, 24] on span at bounding box center [1273, 22] width 28 height 28
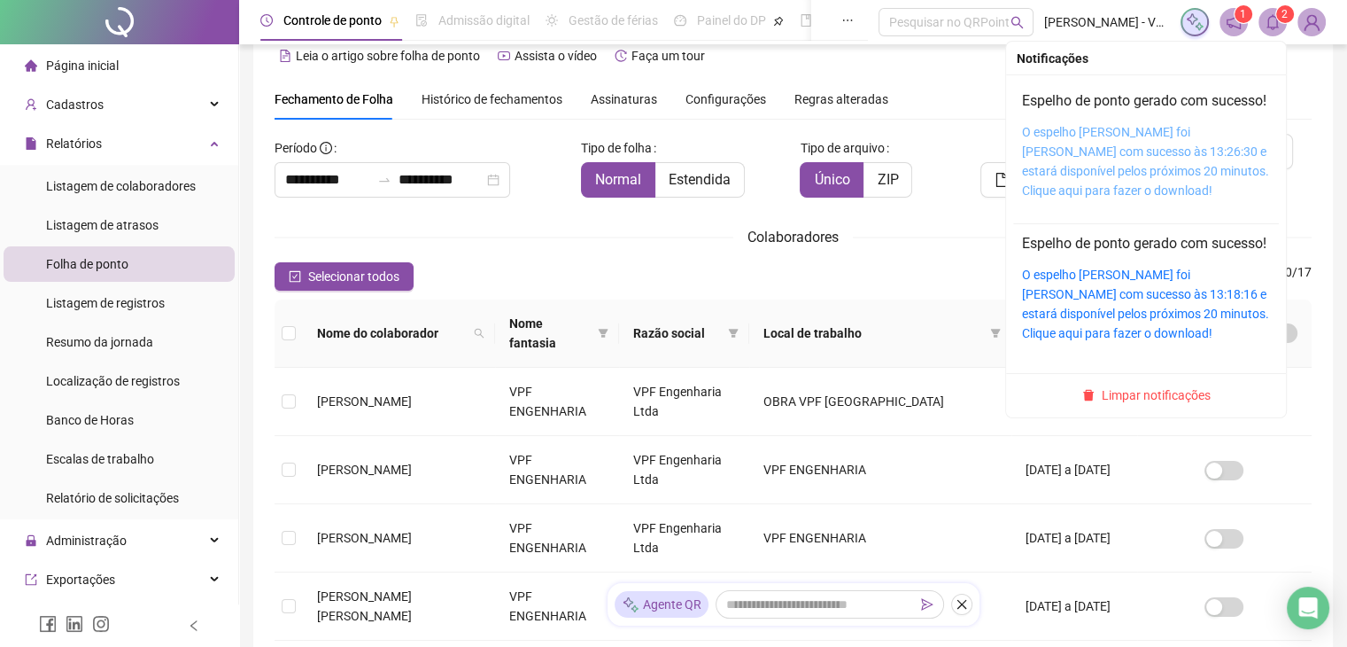
click at [1076, 186] on link "O espelho de ponto foi gerado com sucesso às 13:26:30 e estará disponível pelos…" at bounding box center [1145, 161] width 247 height 73
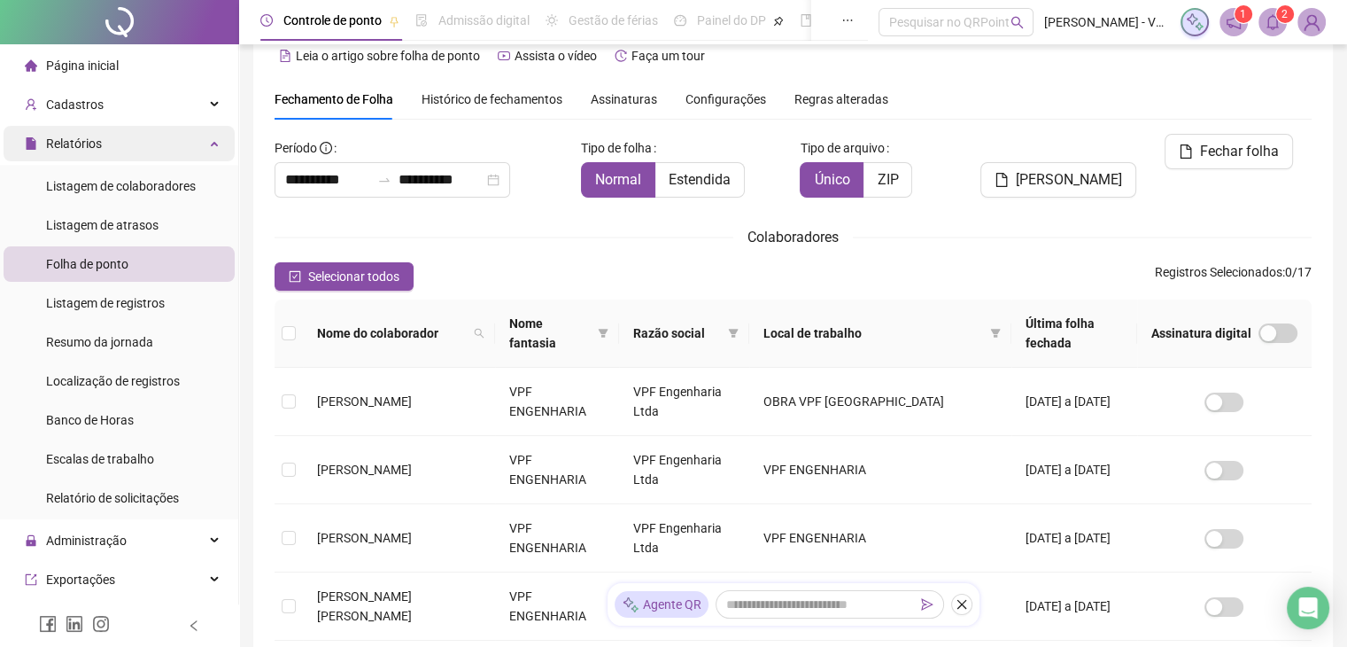
click at [149, 150] on div "Relatórios" at bounding box center [119, 143] width 231 height 35
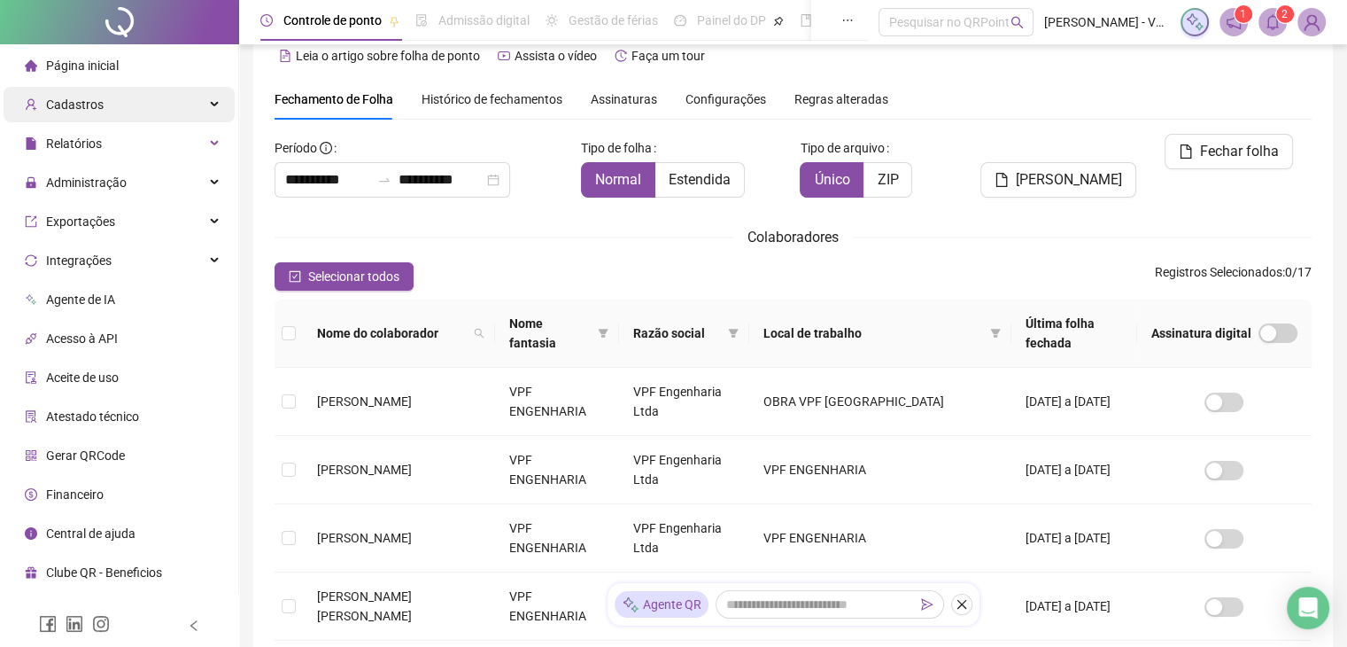
click at [147, 107] on div "Cadastros" at bounding box center [119, 104] width 231 height 35
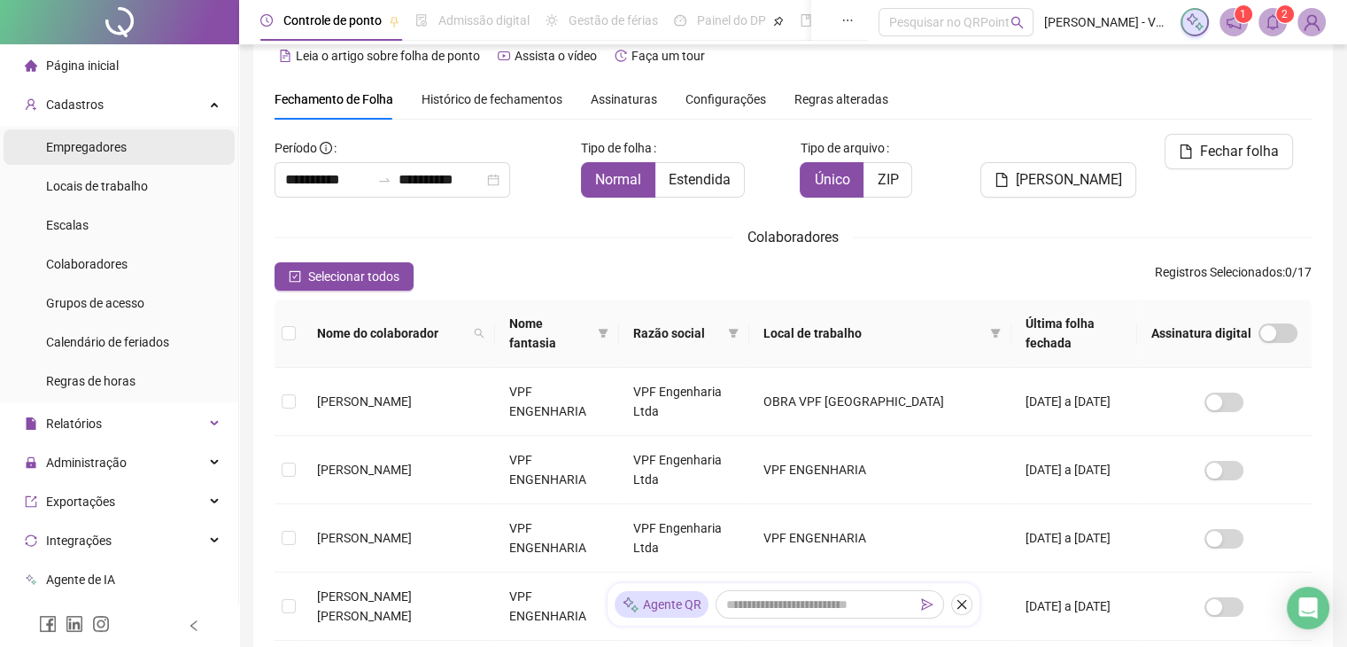
click at [140, 144] on li "Empregadores" at bounding box center [119, 146] width 231 height 35
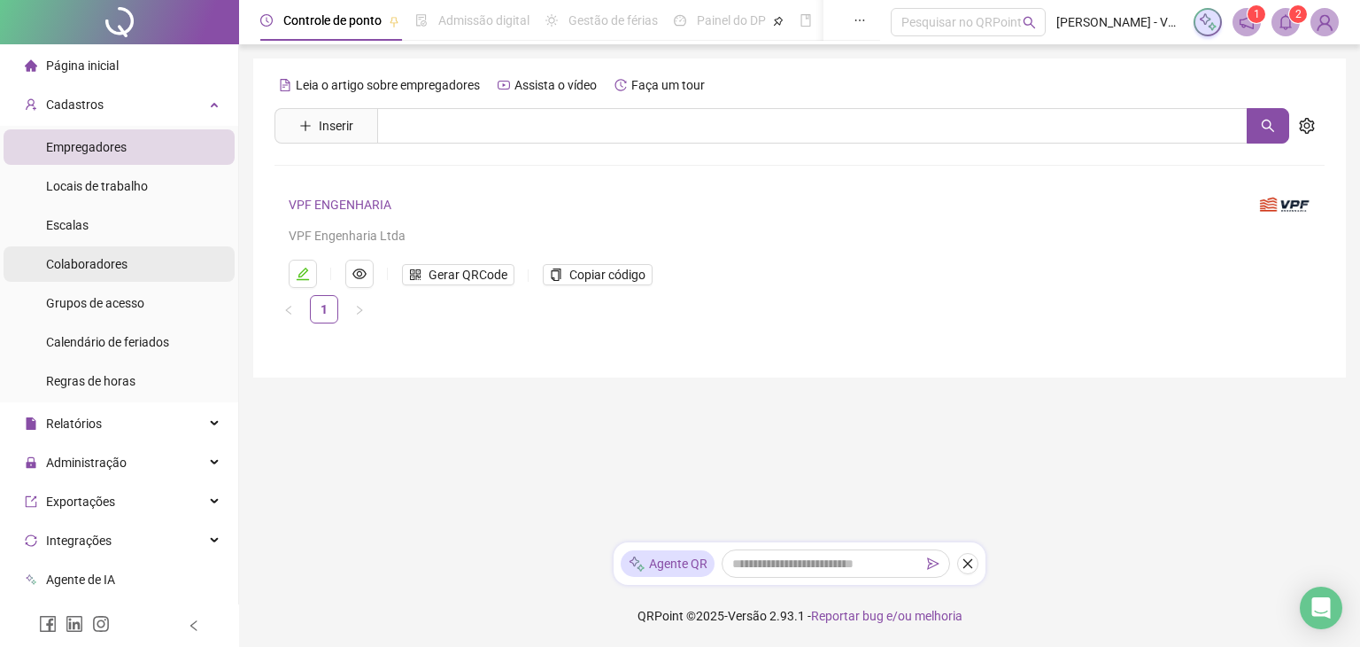
click at [101, 257] on span "Colaboradores" at bounding box center [86, 264] width 81 height 14
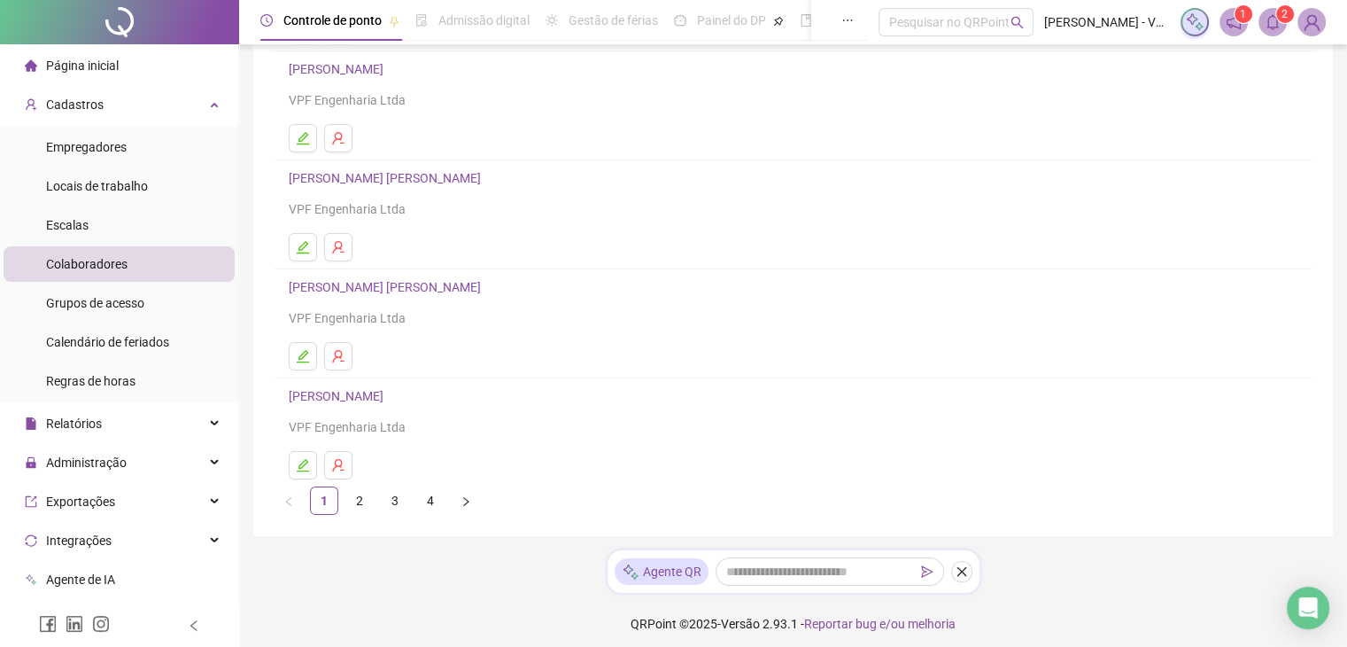
scroll to position [252, 0]
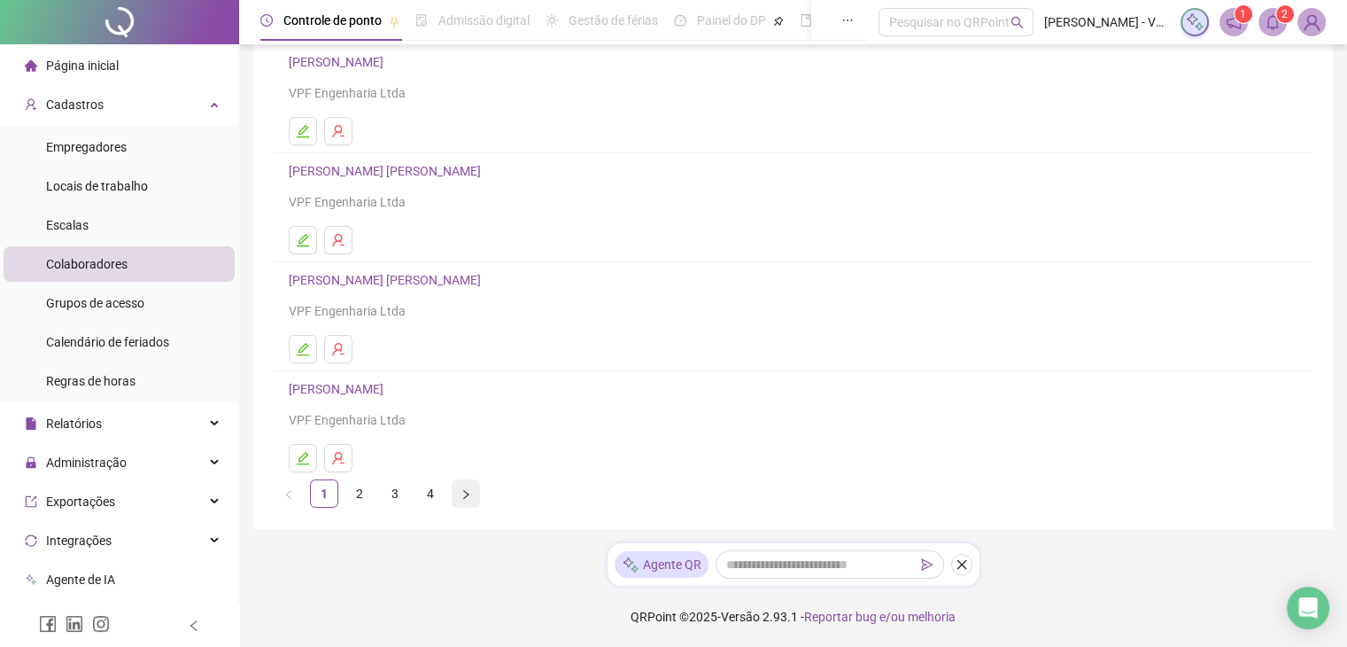
click at [462, 492] on icon "right" at bounding box center [466, 494] width 11 height 11
click at [475, 494] on button "button" at bounding box center [466, 493] width 28 height 28
click at [463, 492] on icon "right" at bounding box center [466, 494] width 11 height 11
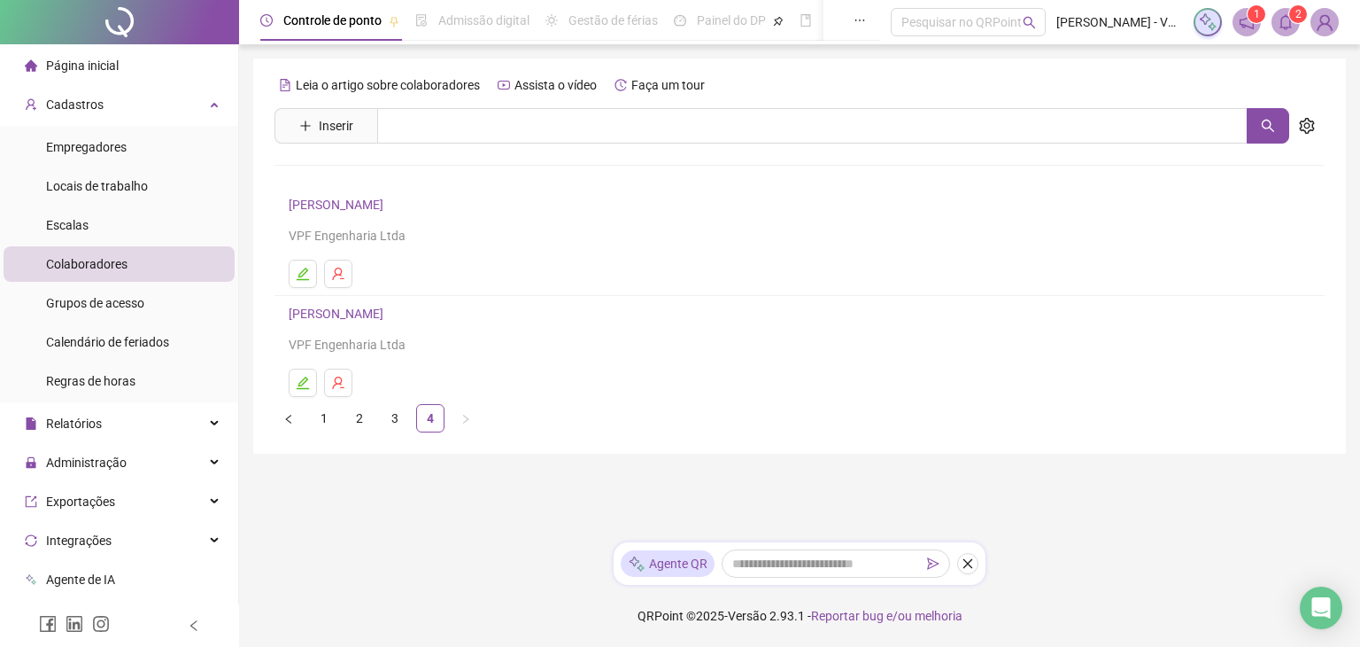
click at [464, 243] on div "VPF Engenharia Ltda" at bounding box center [800, 235] width 1022 height 19
click at [294, 272] on button "button" at bounding box center [303, 274] width 28 height 28
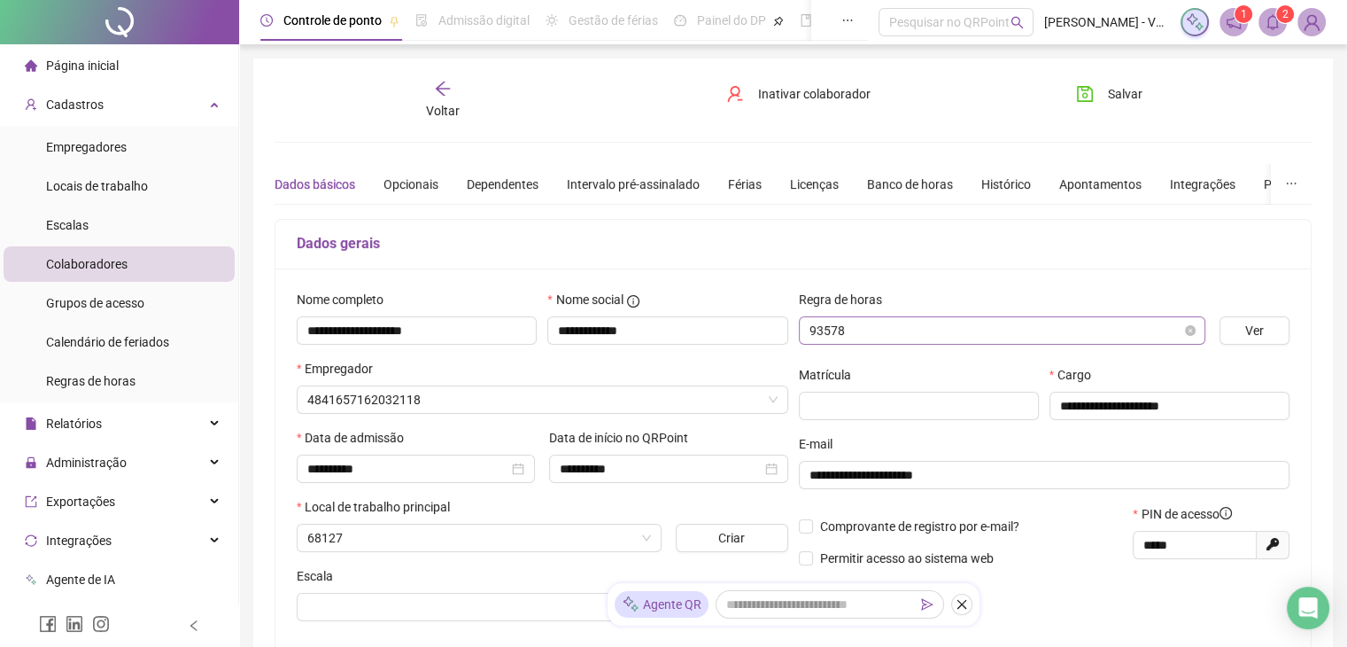
type input "**********"
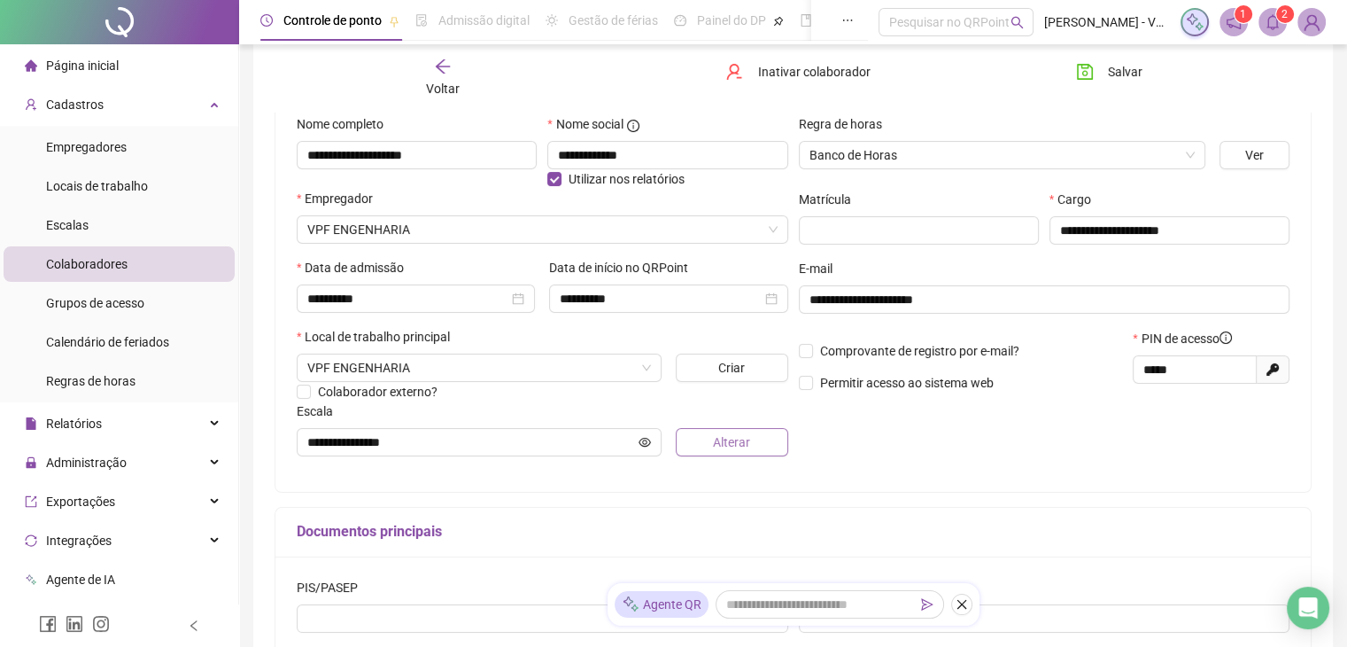
scroll to position [177, 0]
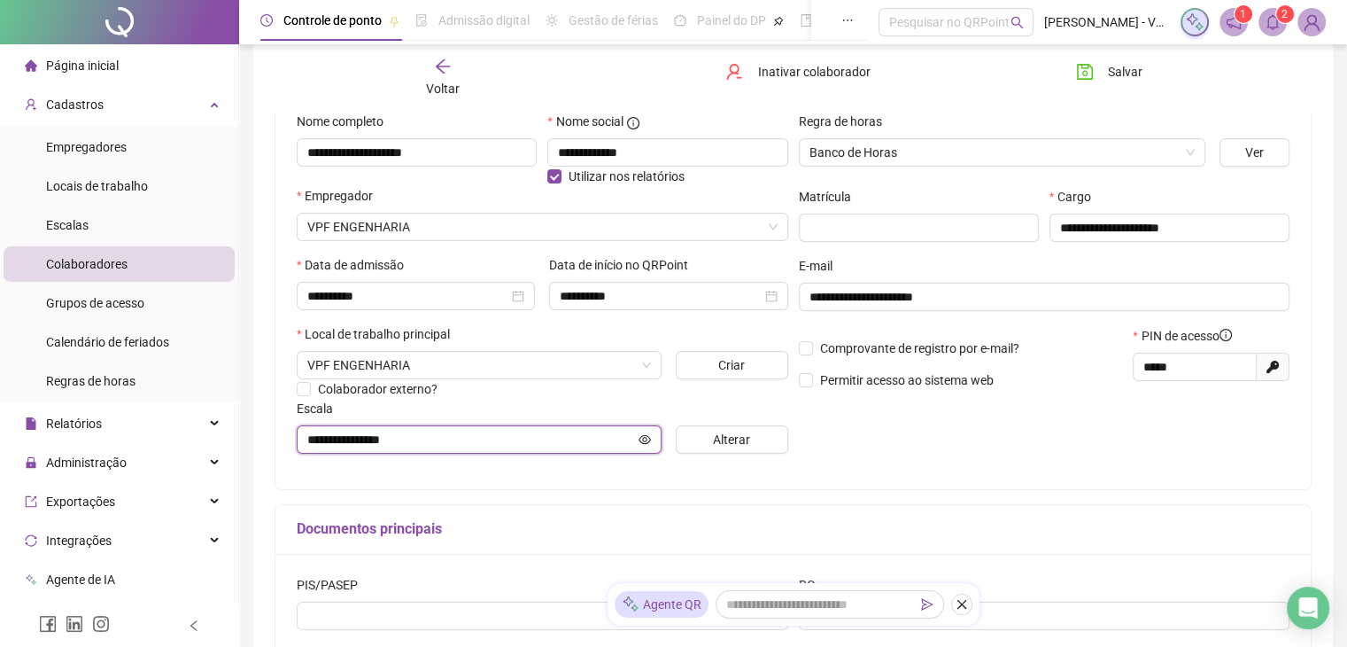
click at [644, 441] on icon "eye" at bounding box center [645, 439] width 12 height 12
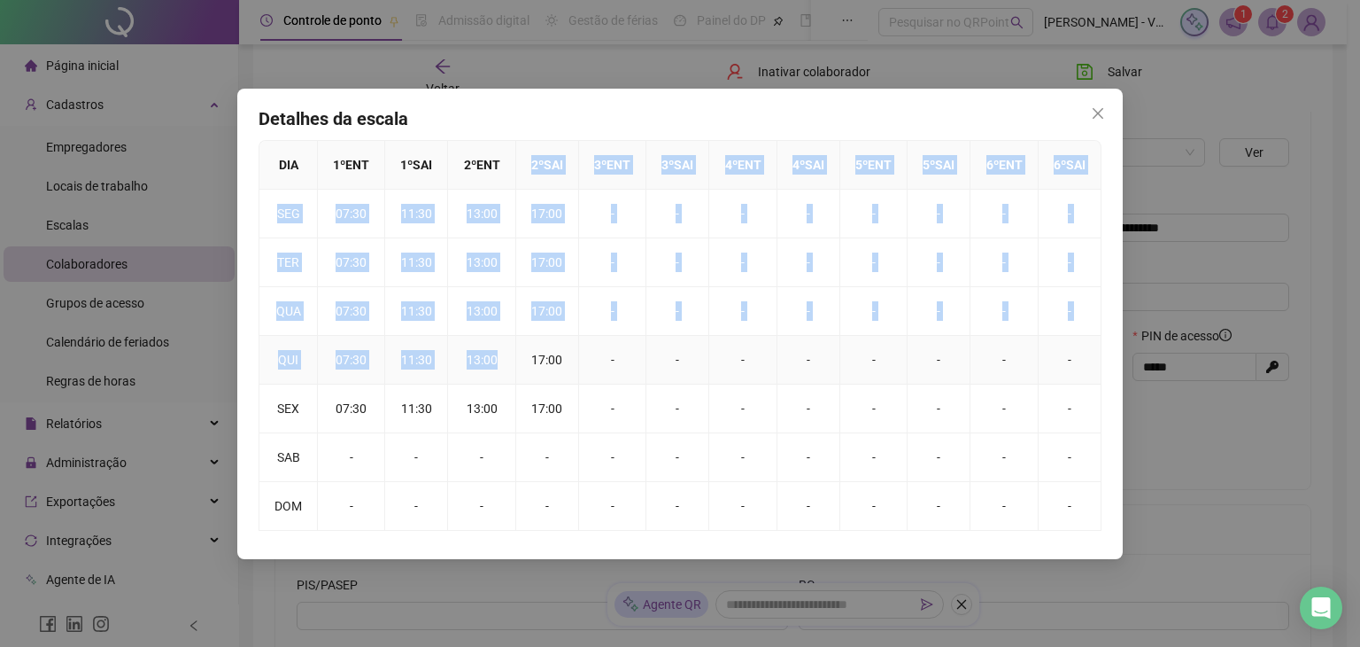
drag, startPoint x: 498, startPoint y: 157, endPoint x: 494, endPoint y: 373, distance: 216.1
click at [494, 372] on table "DIA 1 º ENT 1 º SAI 2 º ENT 2 º SAI 3 º ENT 3 º SAI 4 º ENT 4 º SAI 5 º ENT 5 º…" at bounding box center [681, 336] width 842 height 390
click at [1088, 114] on span "Close" at bounding box center [1098, 113] width 28 height 14
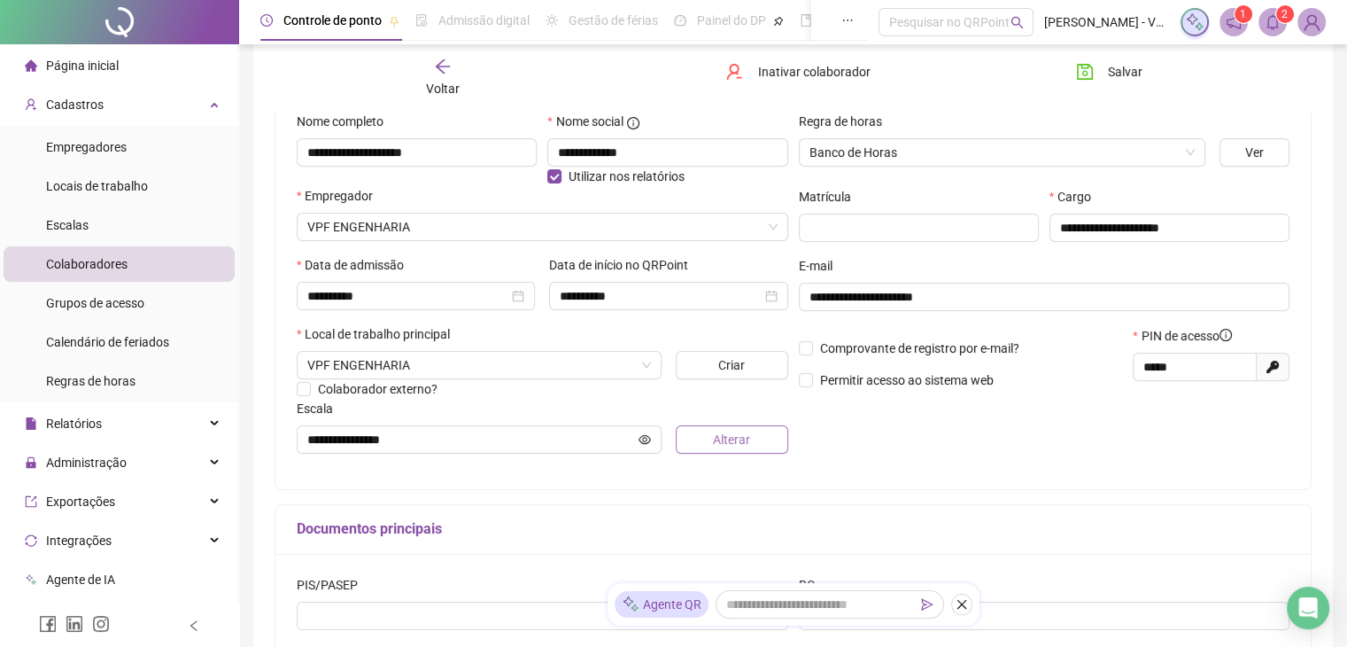
click at [691, 443] on button "Alterar" at bounding box center [732, 439] width 112 height 28
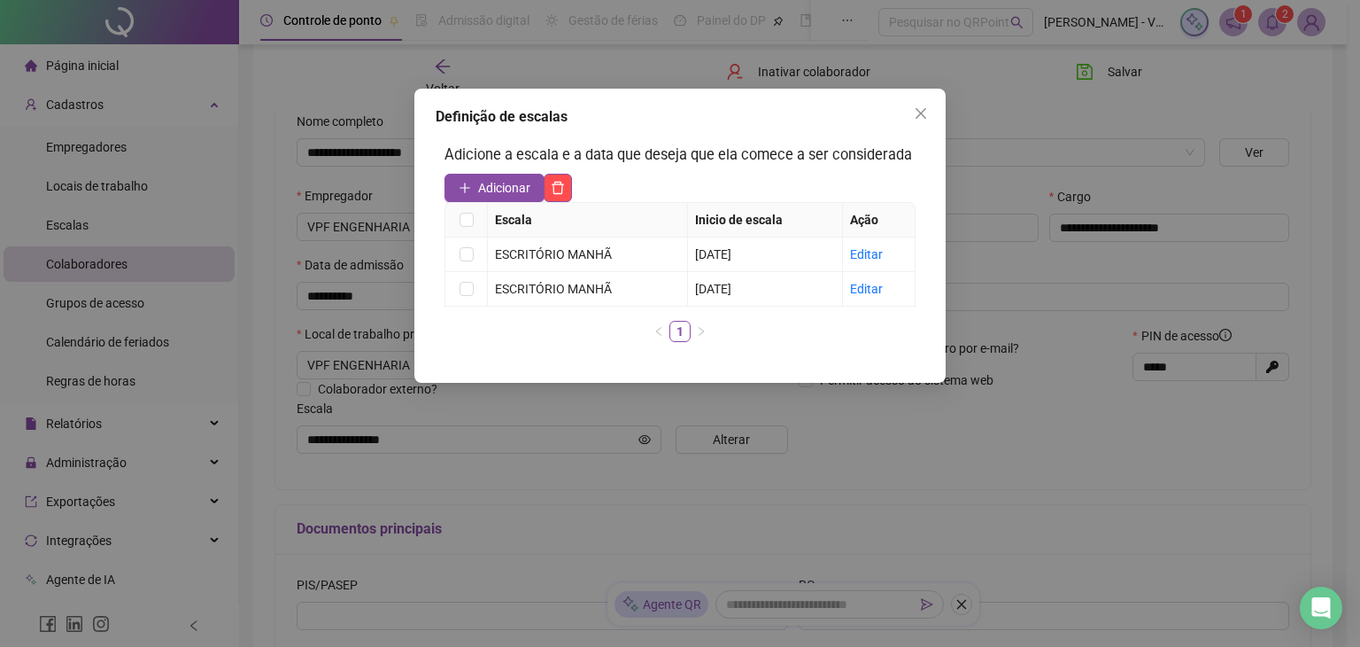
click at [570, 518] on div "Definição de escalas Adicione a escala e a data que deseja que ela comece a ser…" at bounding box center [680, 323] width 1360 height 647
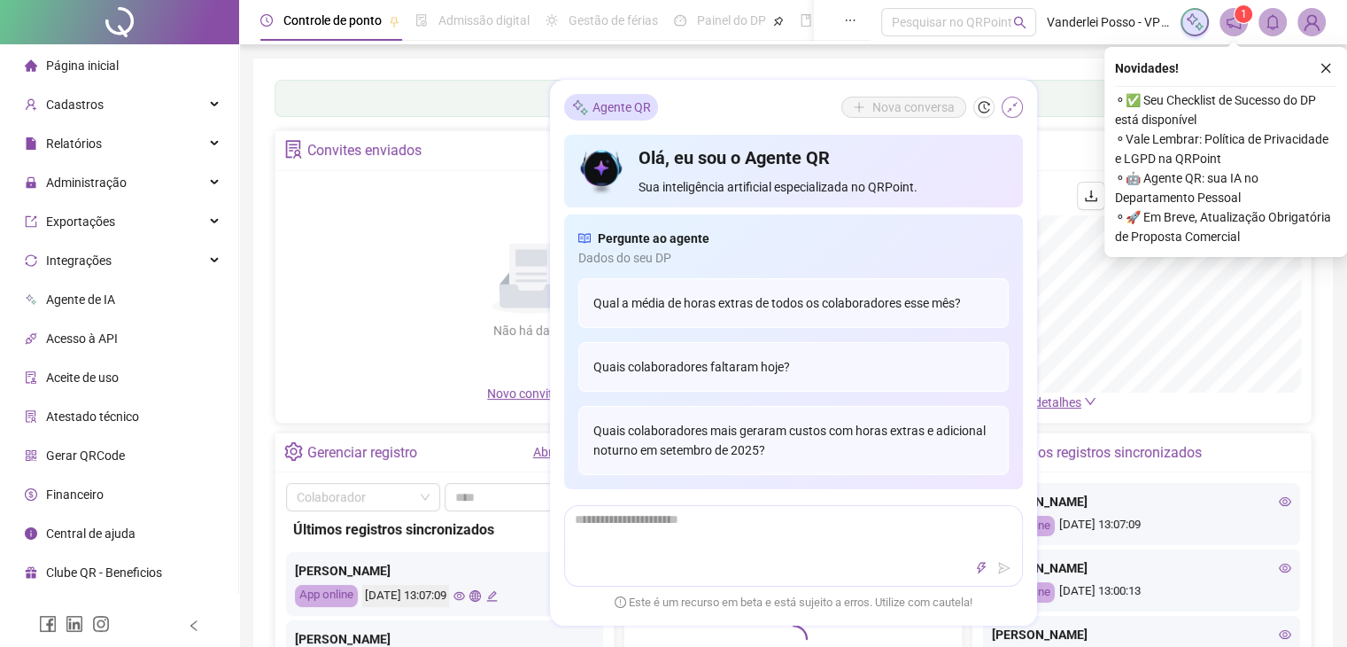
click at [1006, 106] on icon "shrink" at bounding box center [1012, 107] width 12 height 12
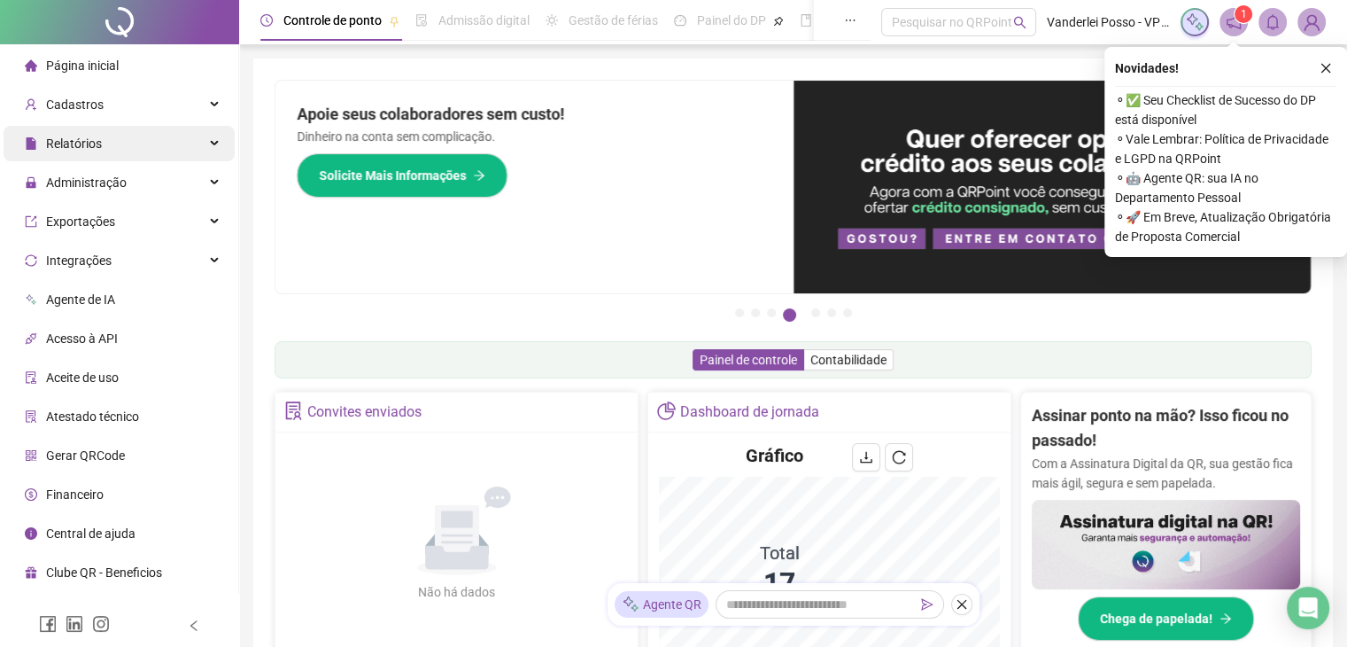
click at [137, 153] on div "Relatórios" at bounding box center [119, 143] width 231 height 35
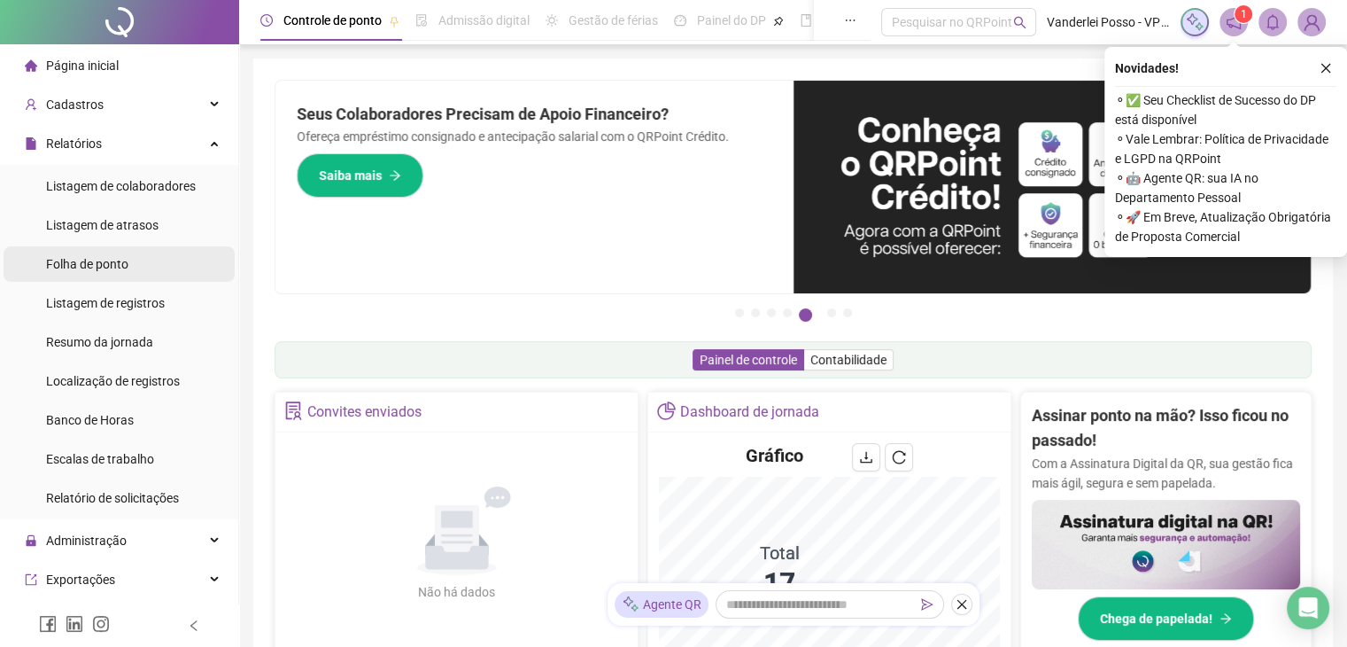
click at [127, 272] on div "Folha de ponto" at bounding box center [87, 263] width 82 height 35
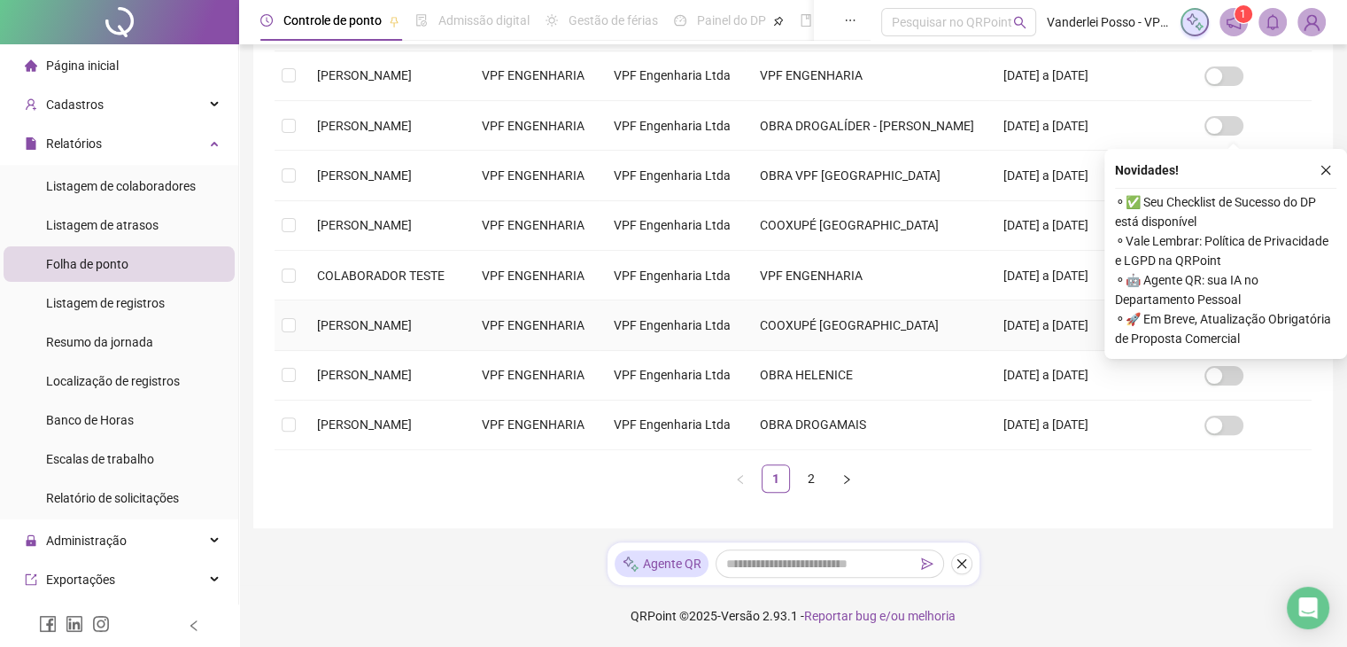
scroll to position [627, 0]
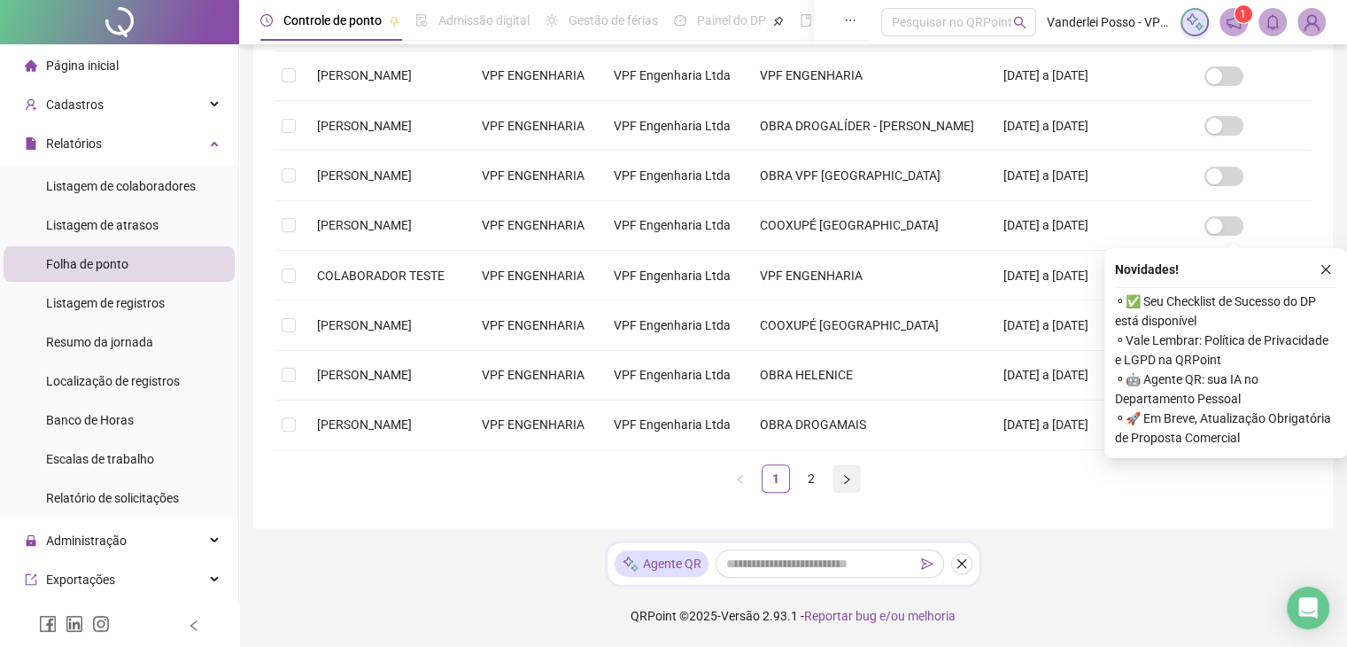
click at [833, 475] on button "button" at bounding box center [847, 478] width 28 height 28
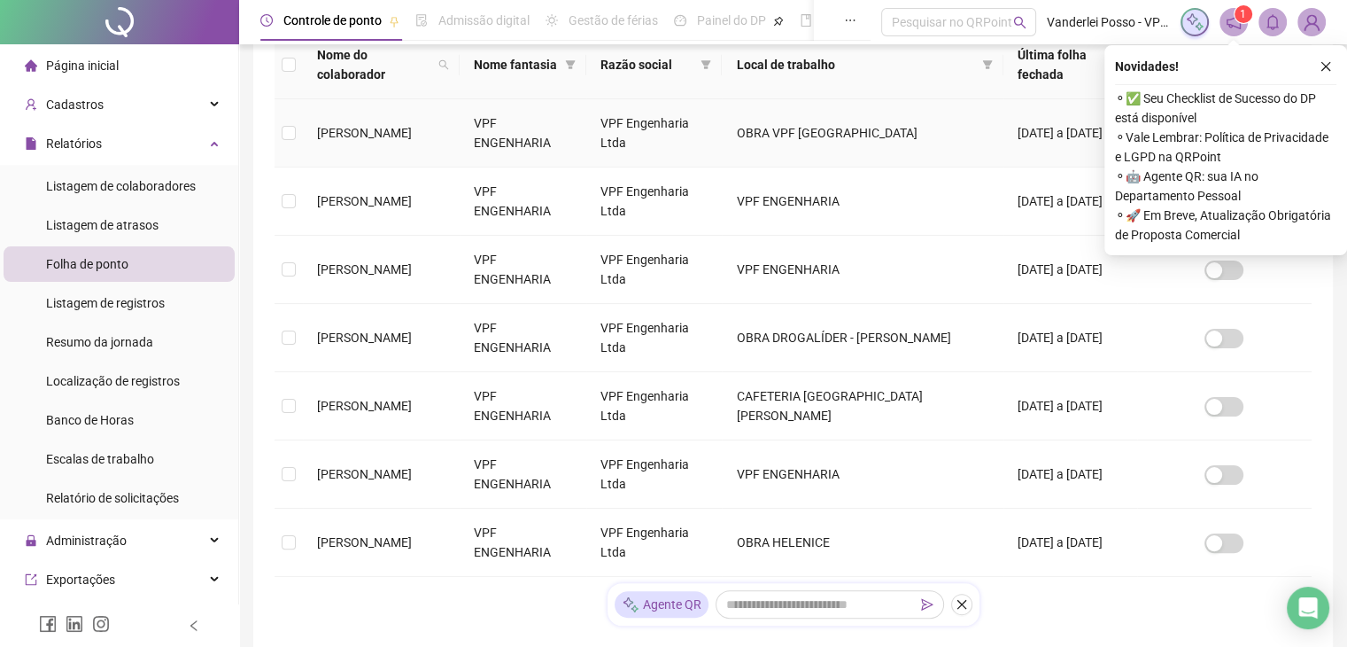
scroll to position [295, 0]
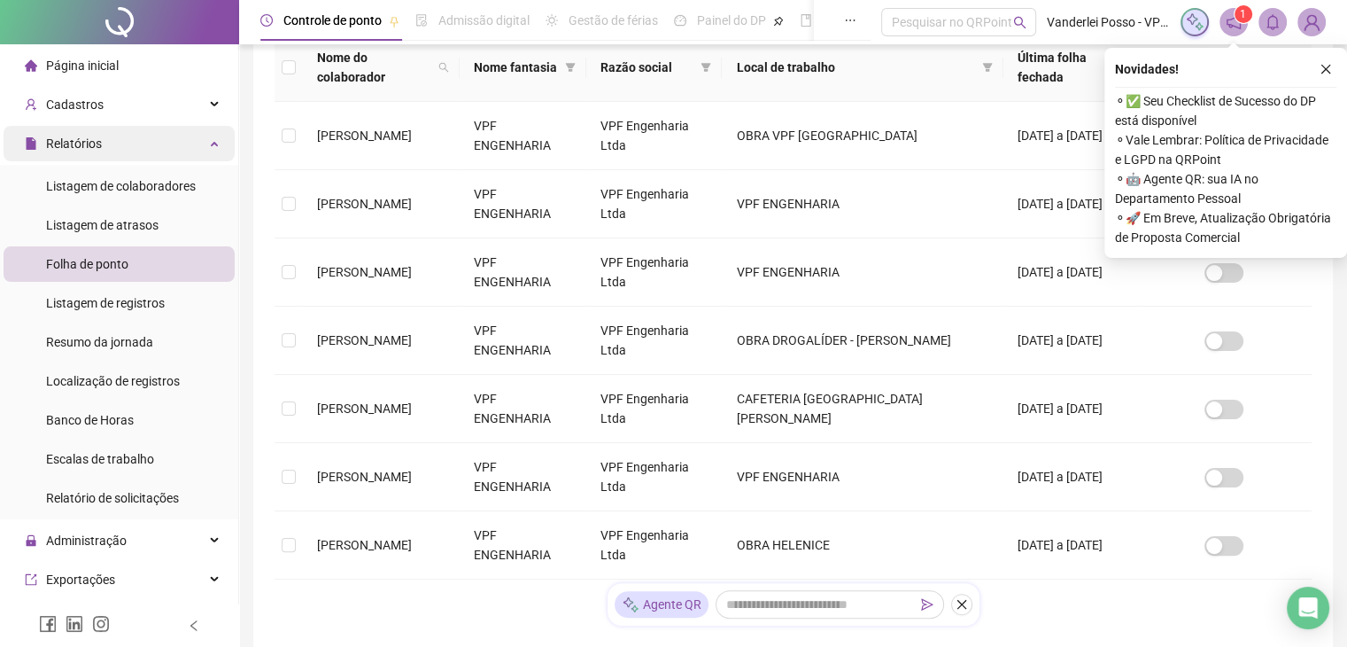
click at [198, 148] on div "Relatórios" at bounding box center [119, 143] width 231 height 35
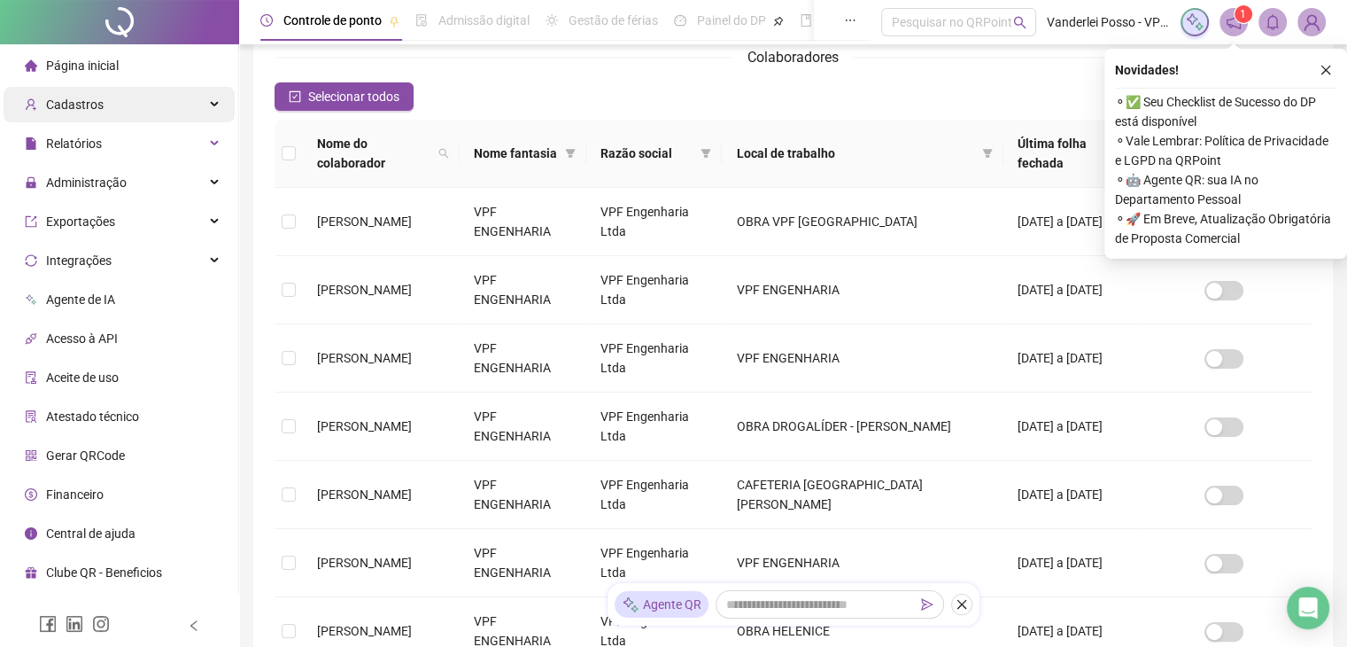
scroll to position [206, 0]
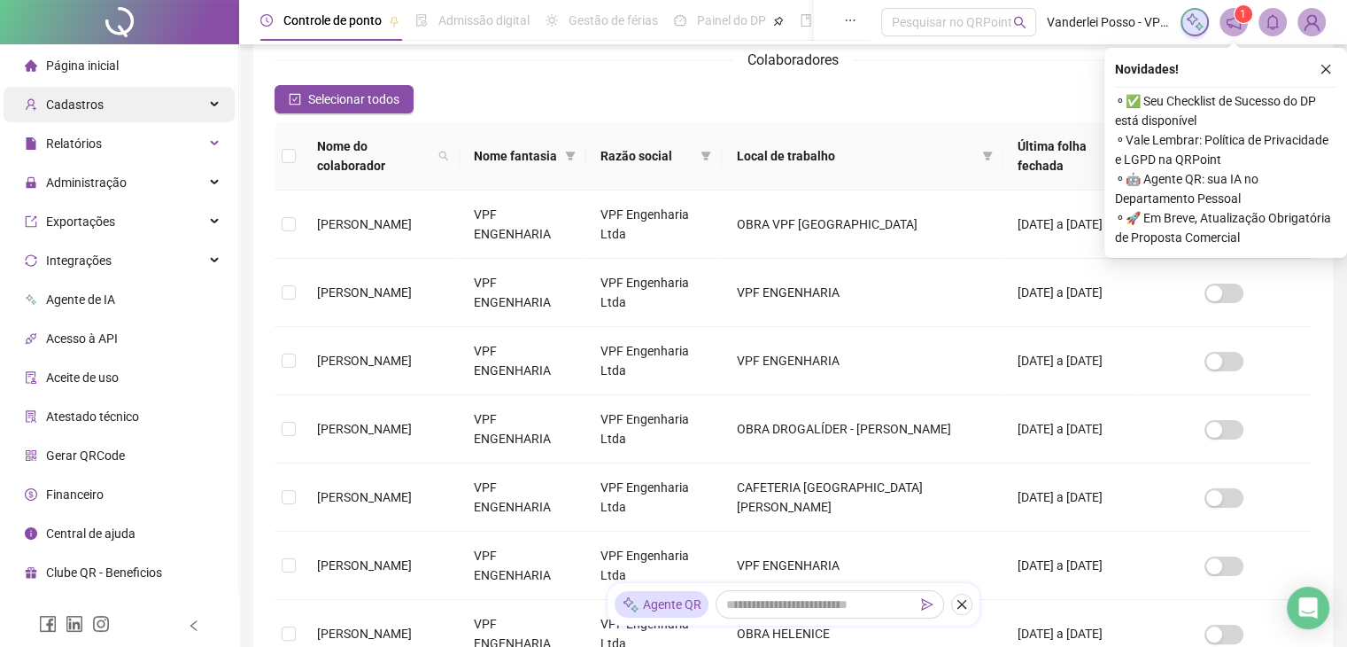
click at [156, 105] on div "Cadastros" at bounding box center [119, 104] width 231 height 35
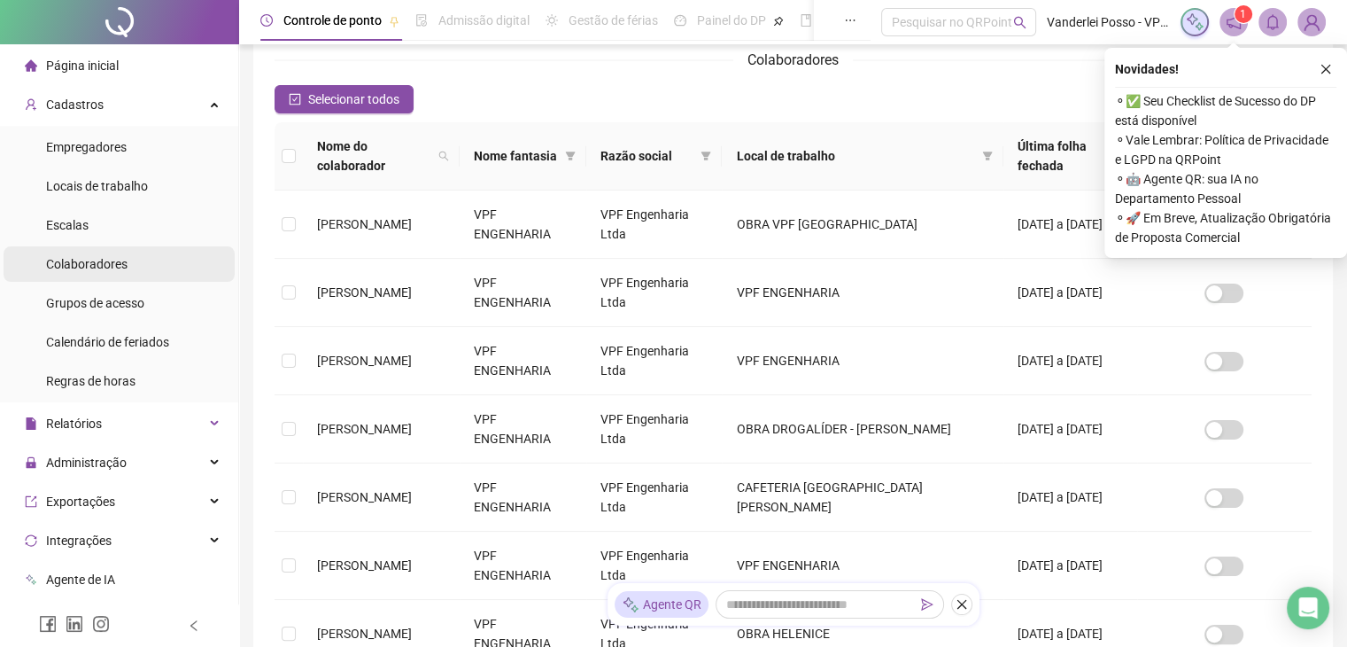
click at [126, 277] on li "Colaboradores" at bounding box center [119, 263] width 231 height 35
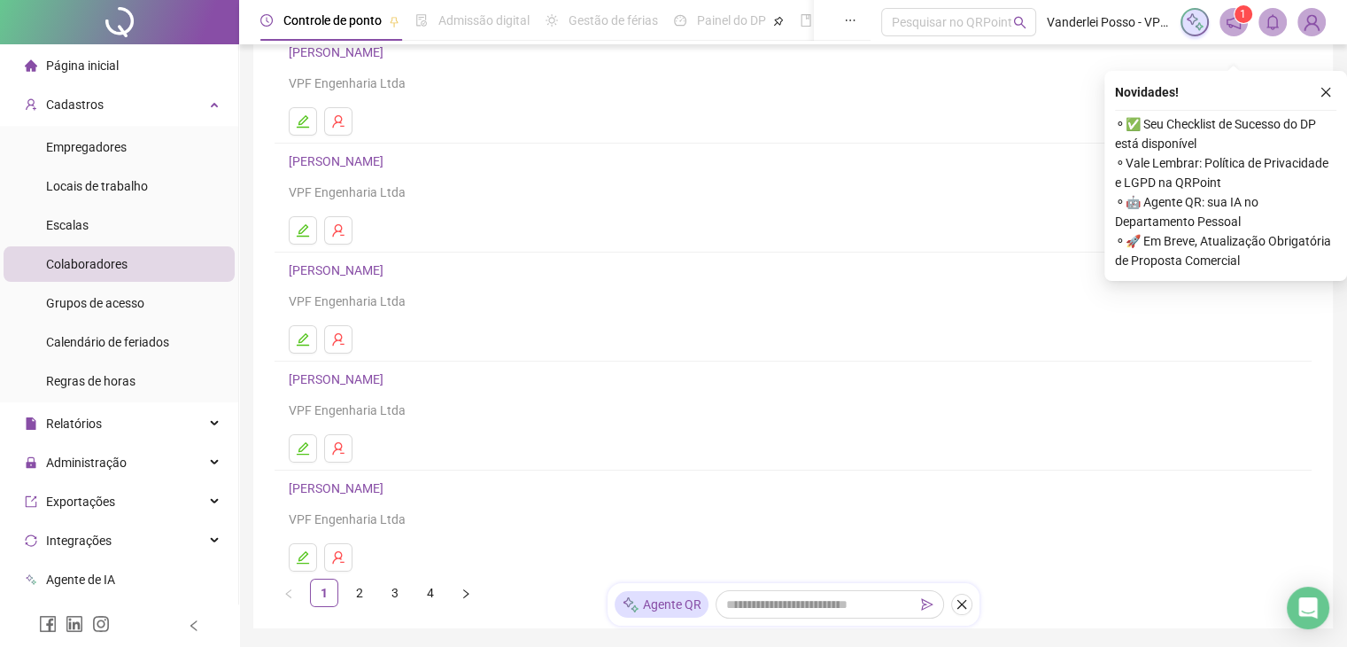
scroll to position [177, 0]
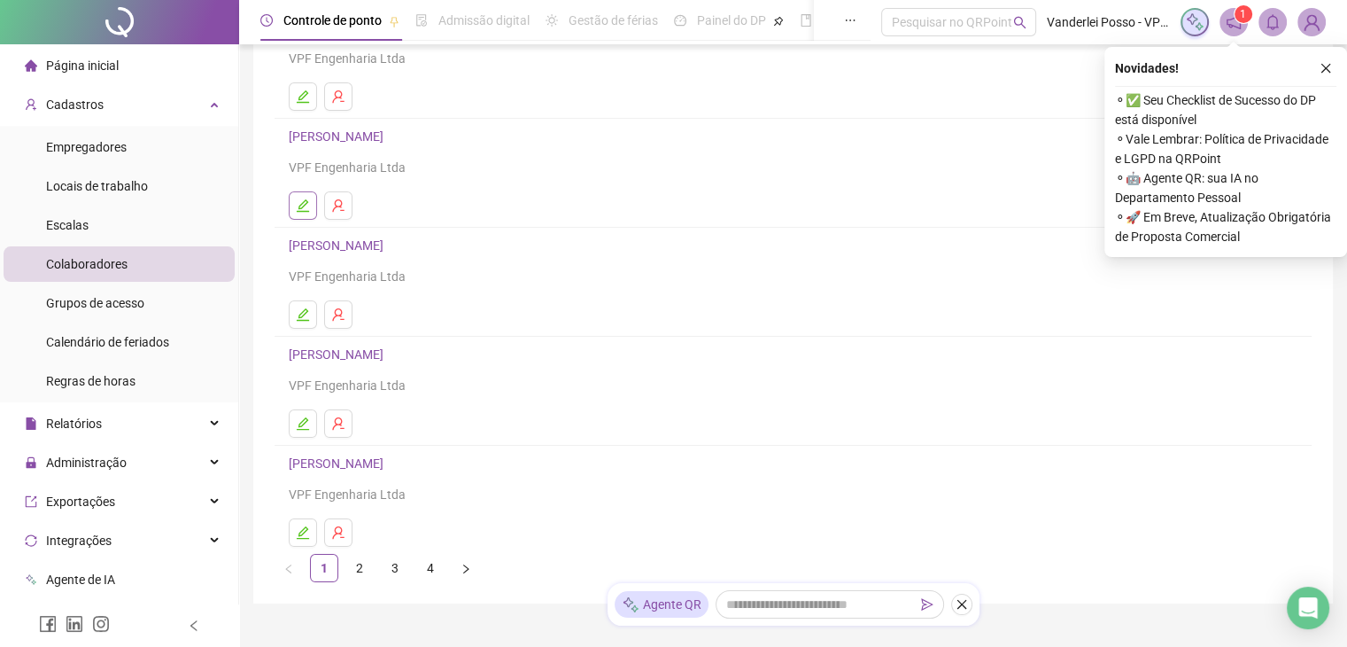
click at [308, 205] on icon "edit" at bounding box center [303, 205] width 14 height 14
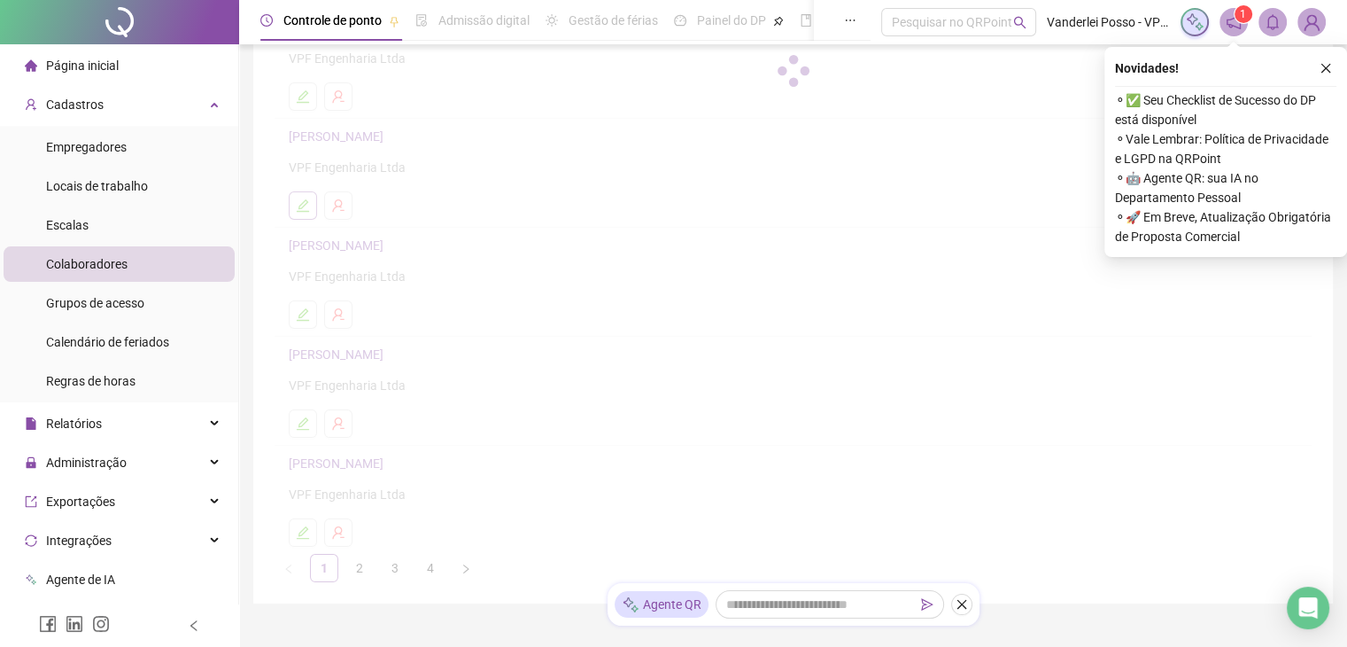
scroll to position [186, 0]
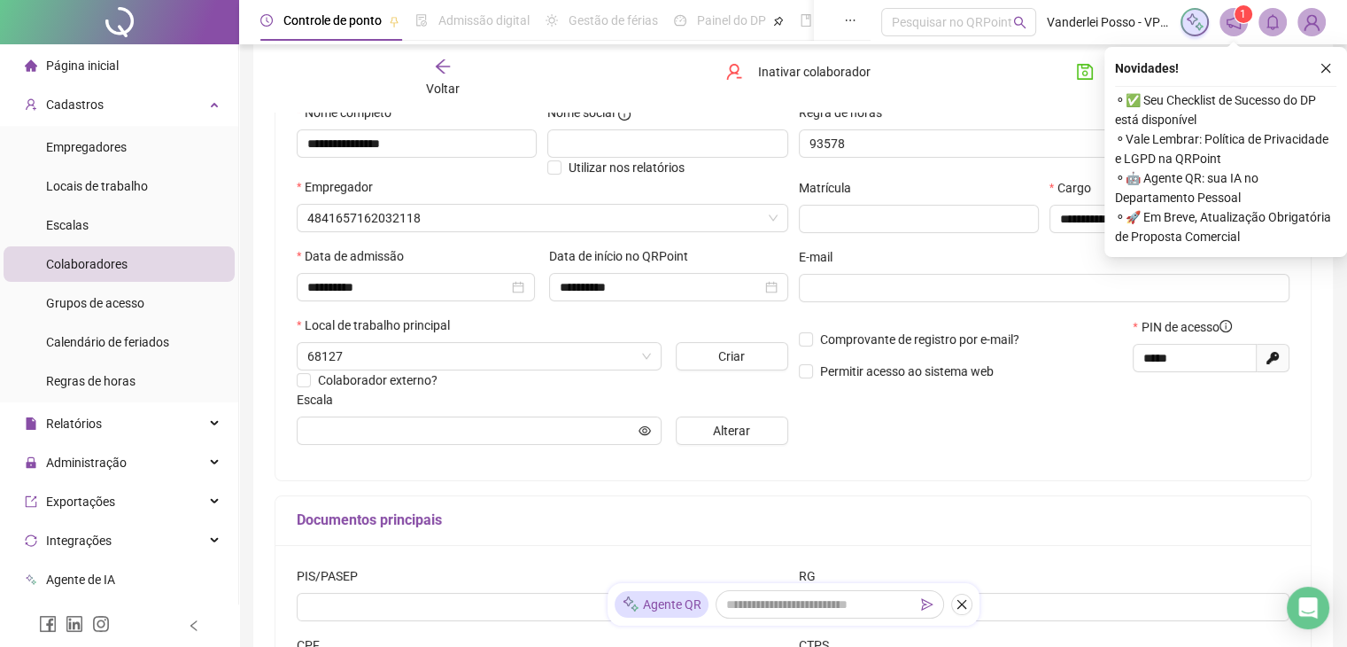
type input "**********"
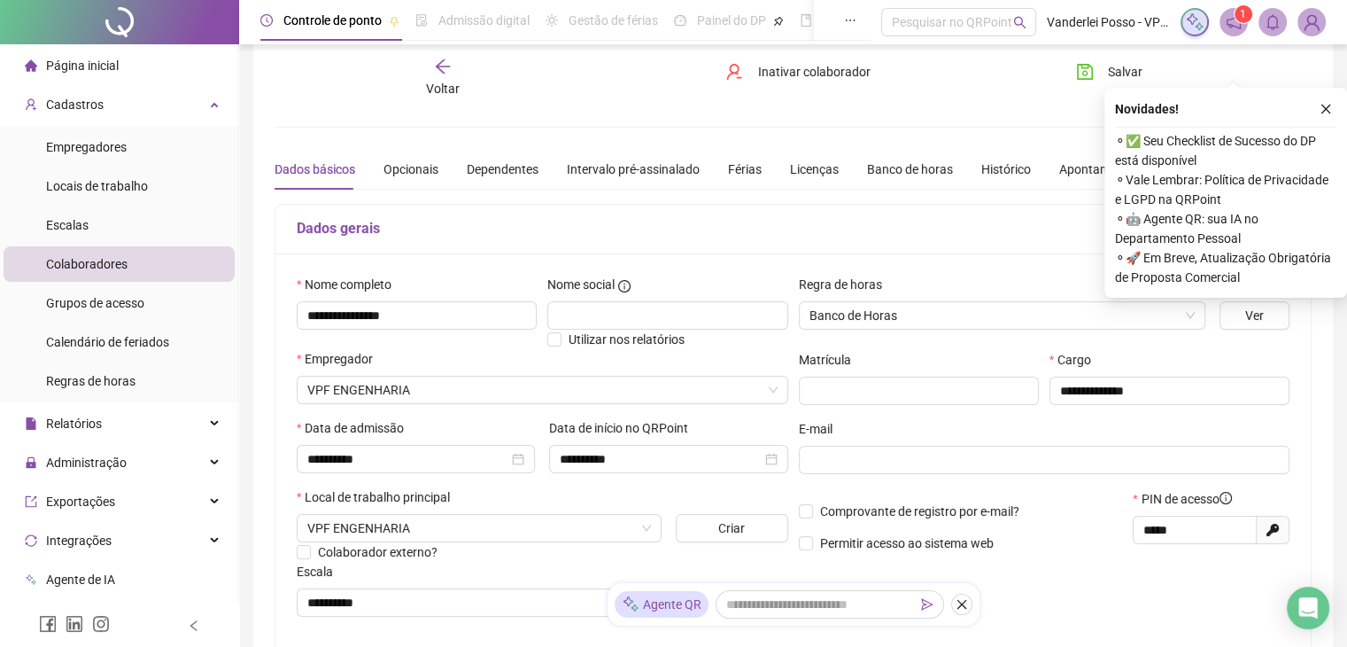
scroll to position [0, 0]
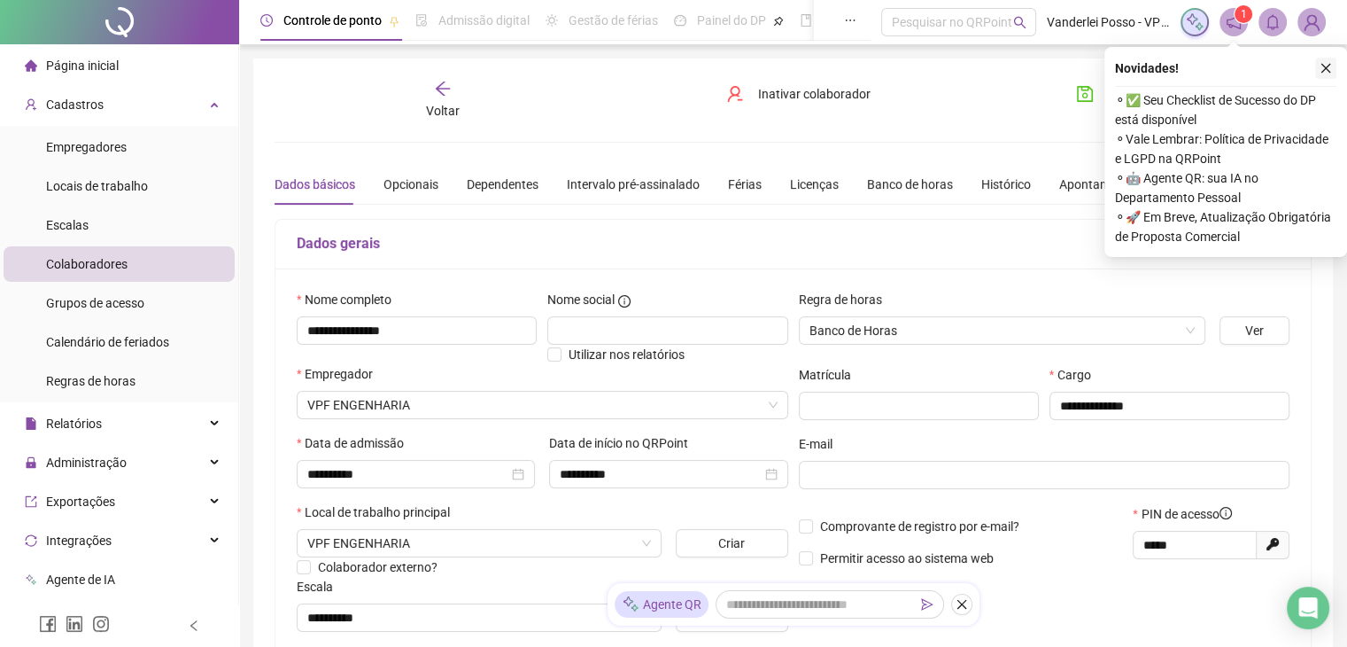
click at [1317, 72] on button "button" at bounding box center [1325, 68] width 21 height 21
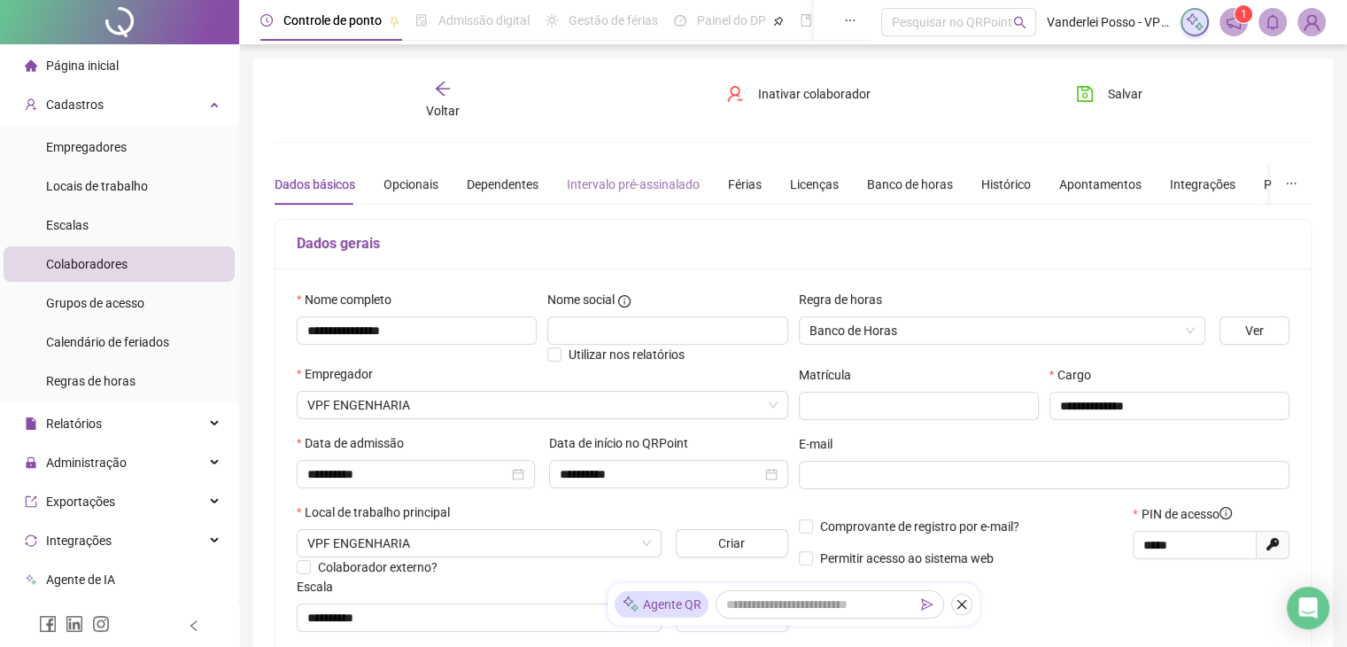
click at [636, 194] on div "Intervalo pré-assinalado" at bounding box center [633, 184] width 133 height 41
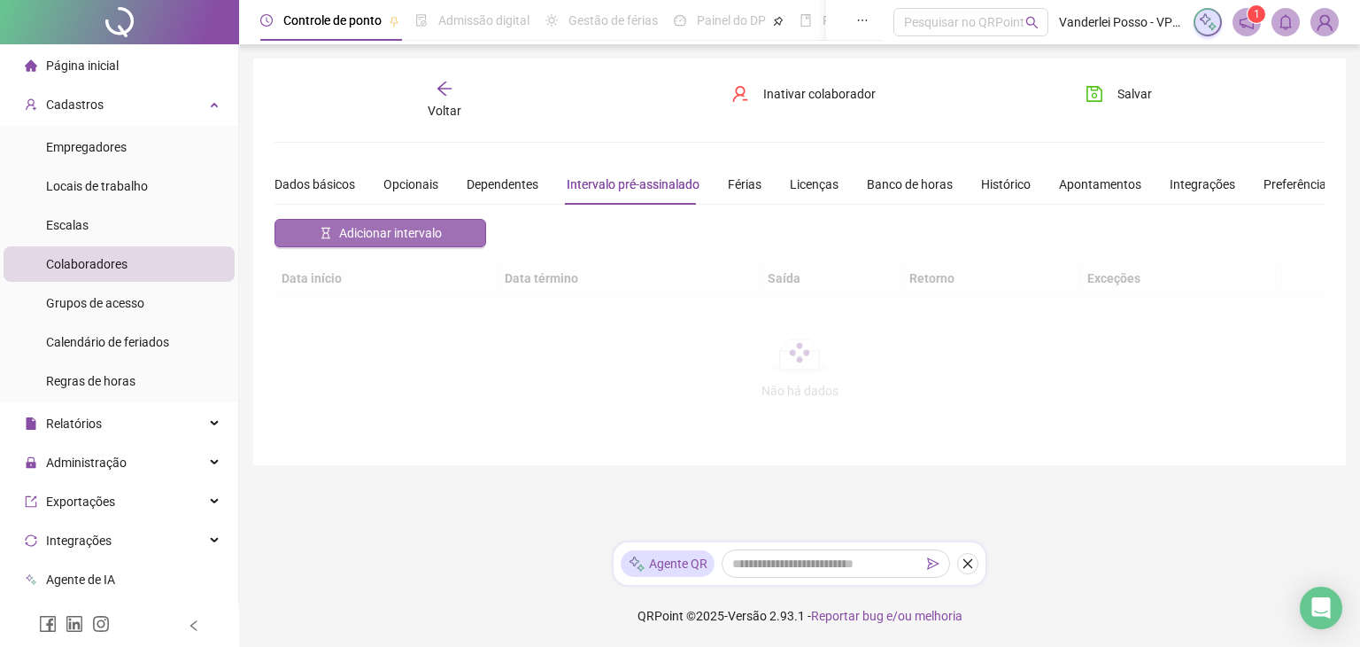
click at [412, 236] on span "Adicionar intervalo" at bounding box center [390, 232] width 103 height 19
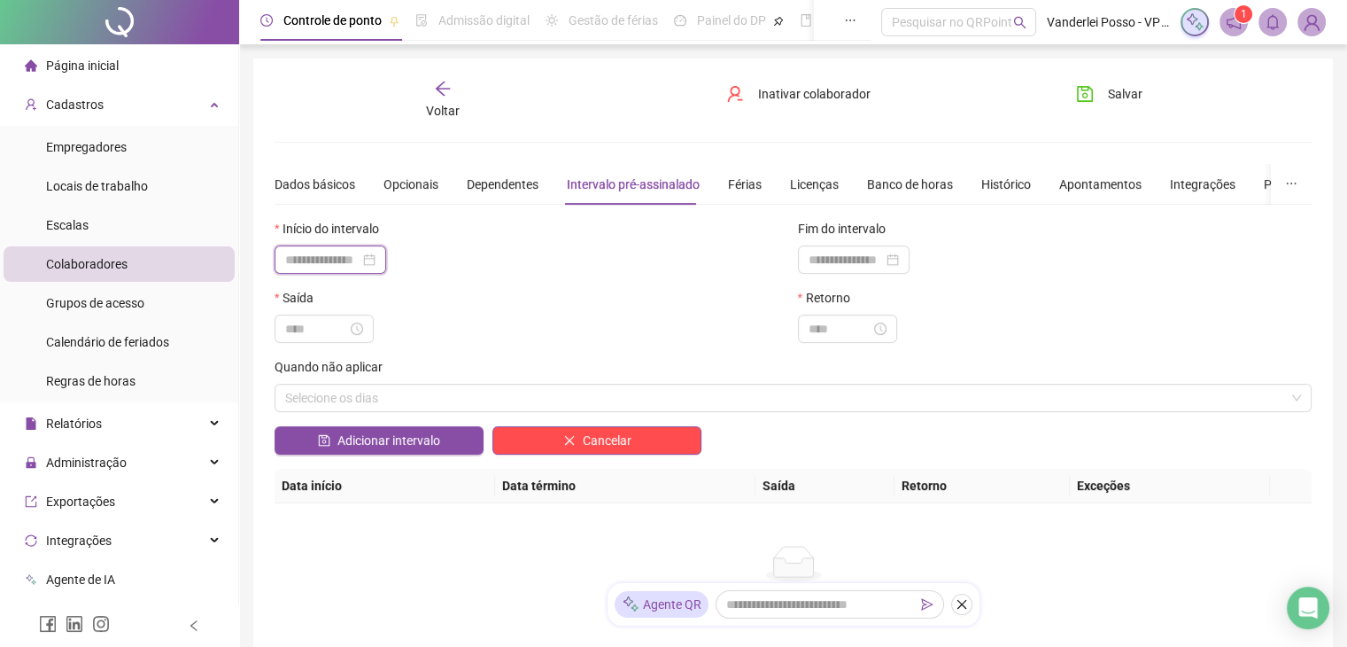
click at [347, 262] on input at bounding box center [322, 259] width 74 height 19
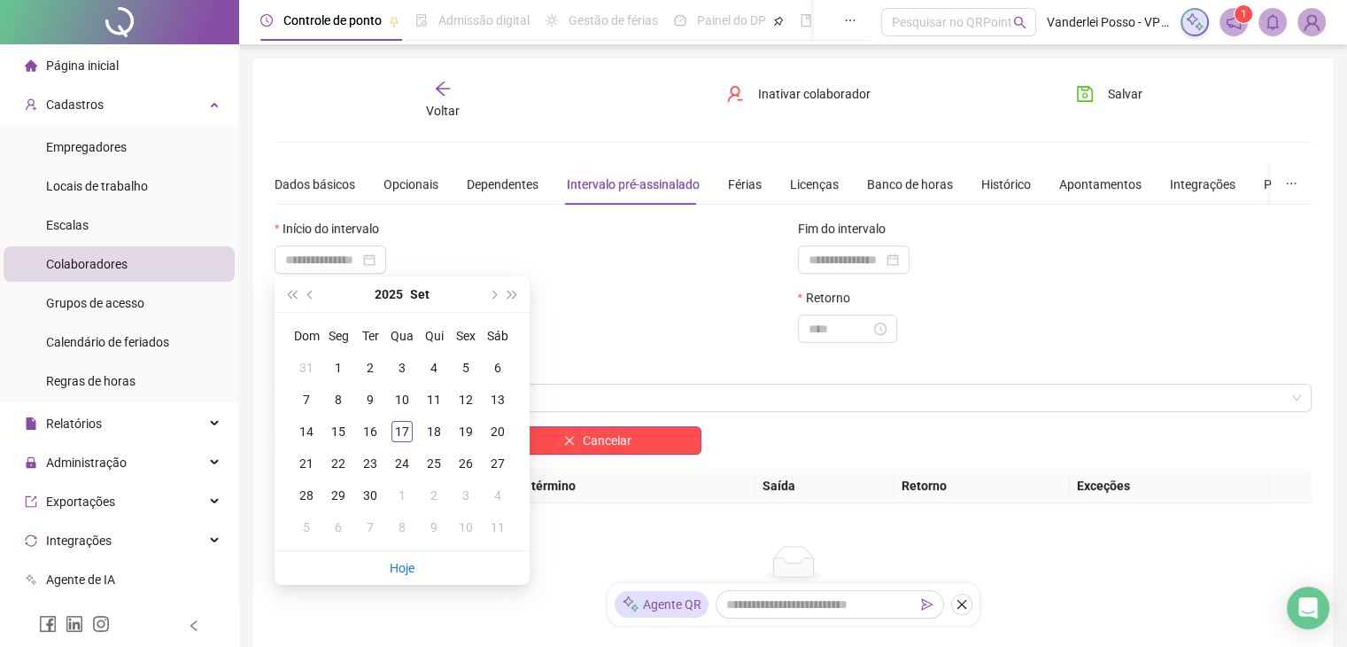
click at [478, 229] on div "Início do intervalo" at bounding box center [532, 232] width 515 height 27
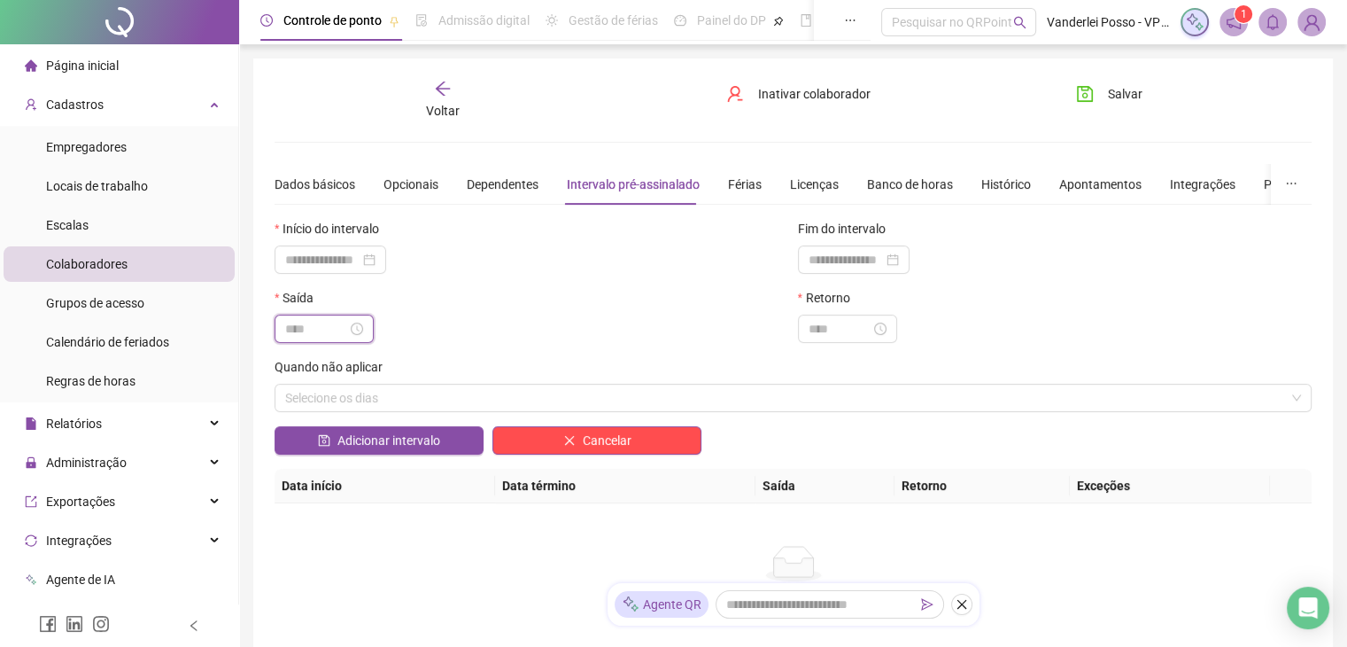
click at [347, 327] on input at bounding box center [316, 328] width 62 height 19
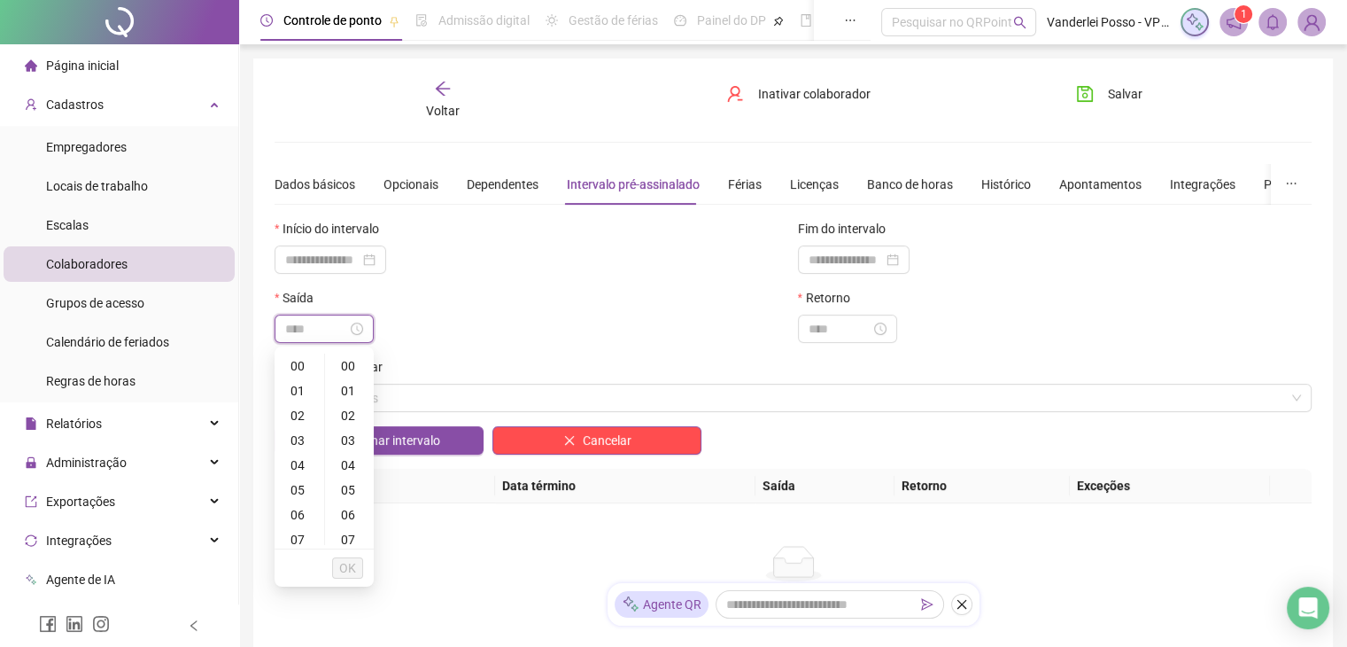
type input "*****"
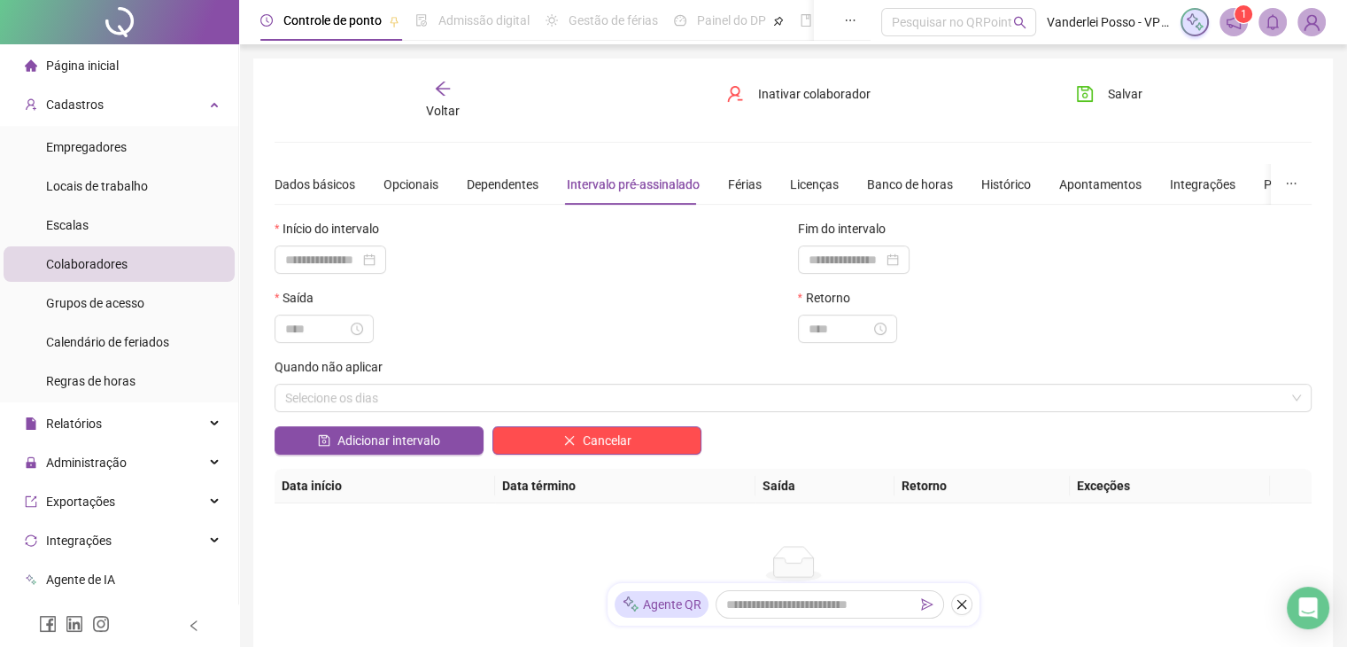
click at [523, 301] on div "Saída" at bounding box center [532, 301] width 515 height 27
click at [319, 324] on input at bounding box center [316, 328] width 62 height 19
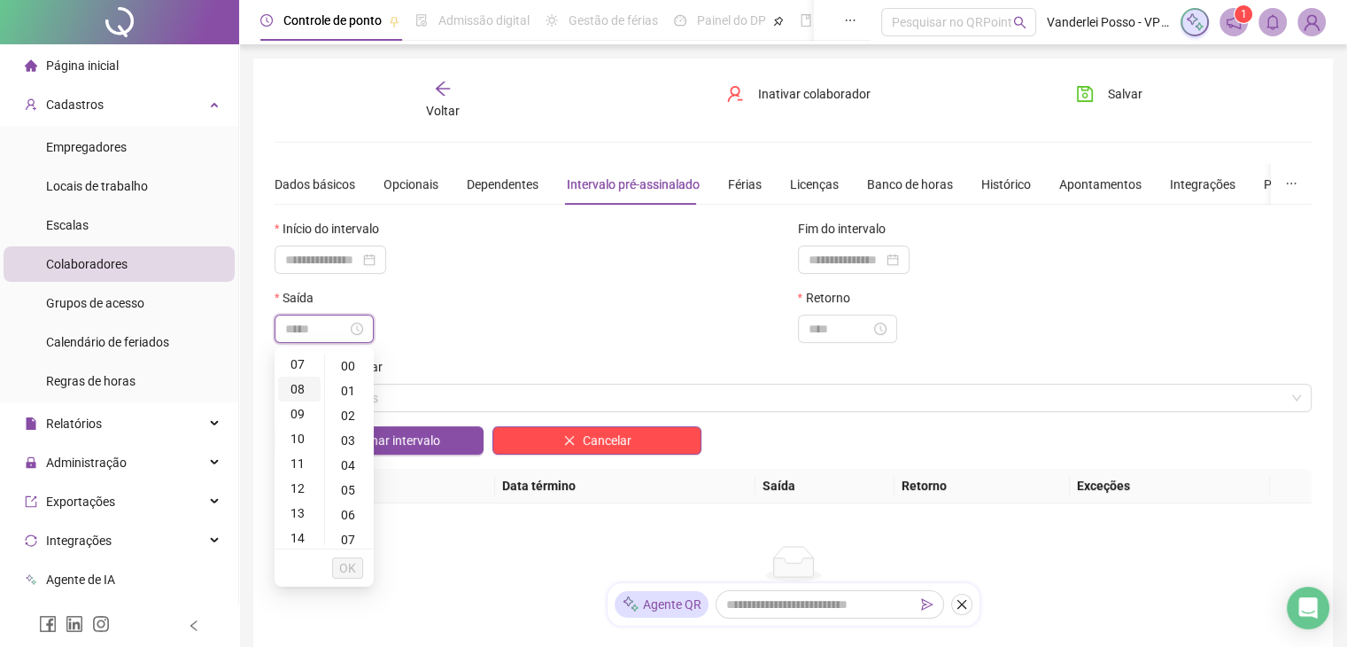
scroll to position [177, 0]
type input "*****"
click at [298, 466] on div "11" at bounding box center [299, 461] width 43 height 25
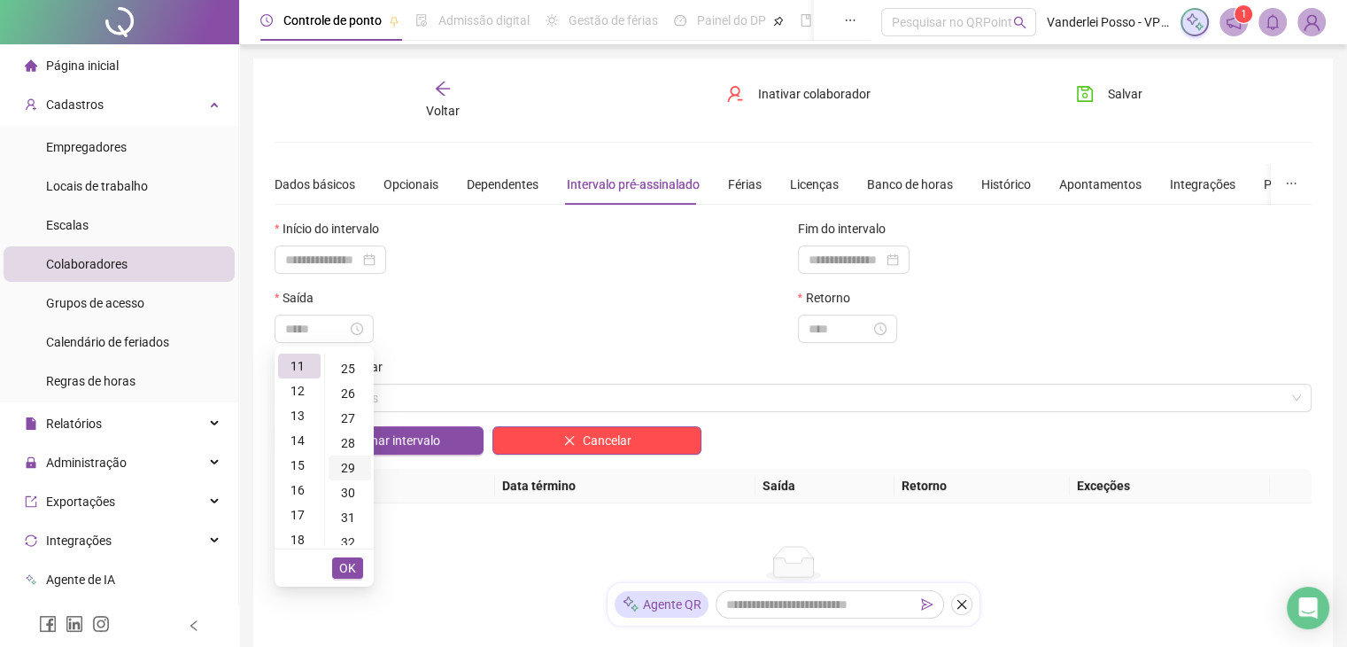
scroll to position [620, 0]
click at [350, 484] on div "30" at bounding box center [350, 489] width 43 height 25
type input "*****"
click at [351, 567] on span "OK" at bounding box center [347, 567] width 17 height 19
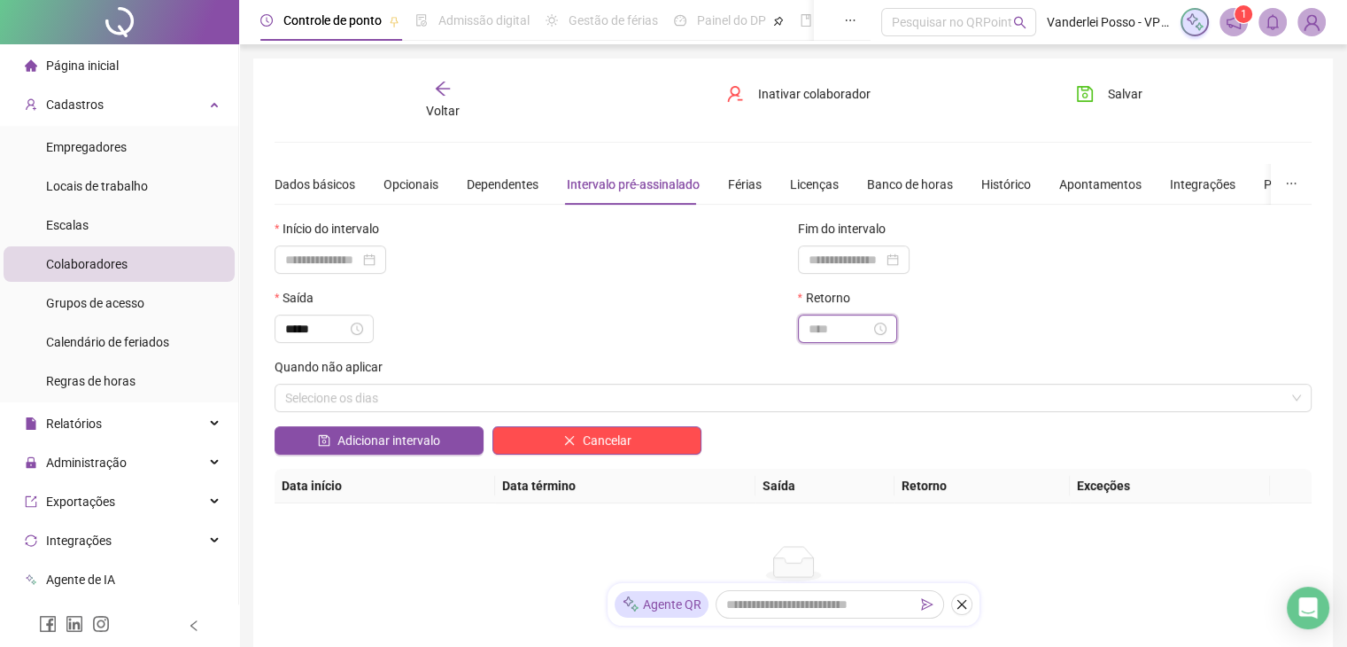
click at [845, 334] on input at bounding box center [840, 328] width 62 height 19
click at [817, 421] on div "13" at bounding box center [822, 422] width 43 height 25
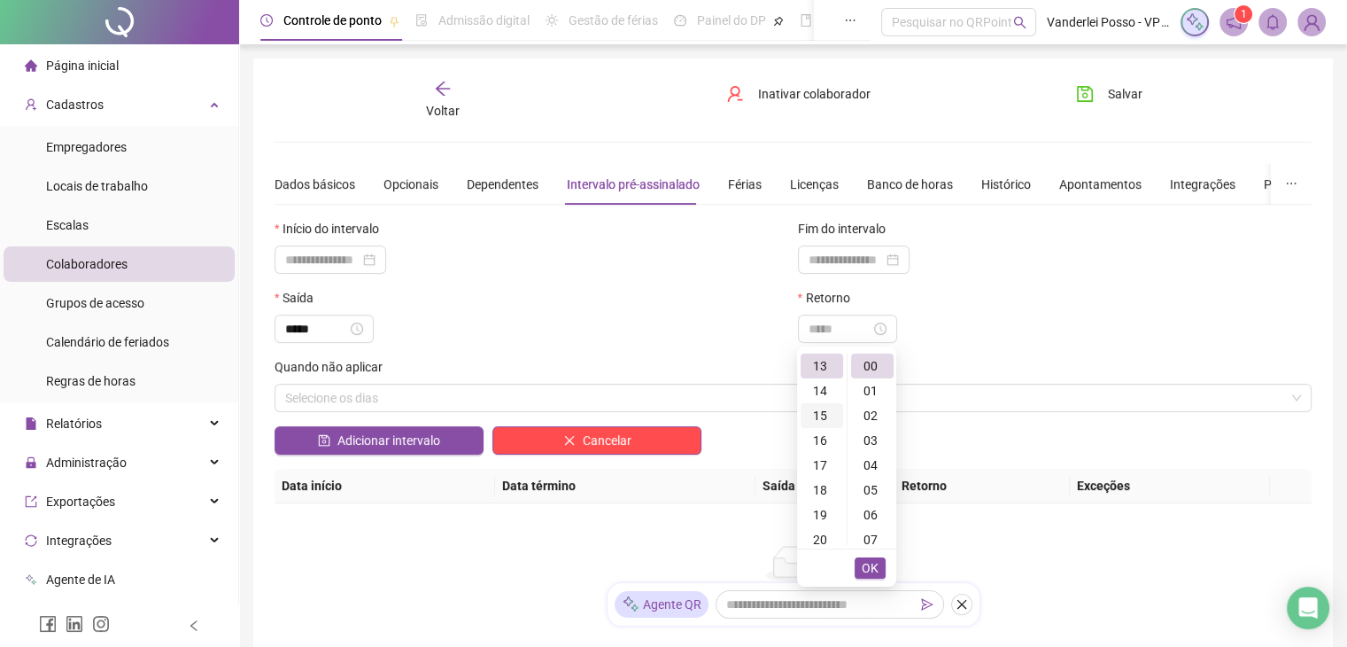
scroll to position [322, 0]
type input "*****"
click at [861, 568] on button "OK" at bounding box center [870, 567] width 31 height 21
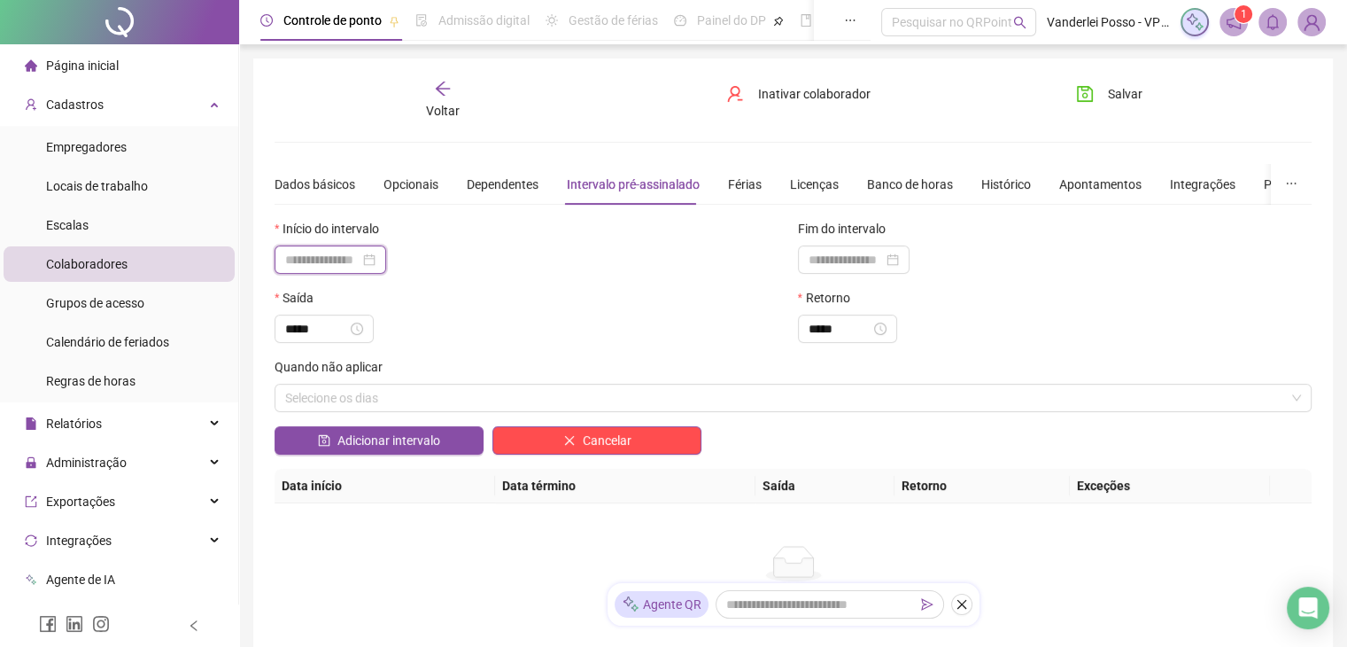
click at [345, 253] on input at bounding box center [322, 259] width 74 height 19
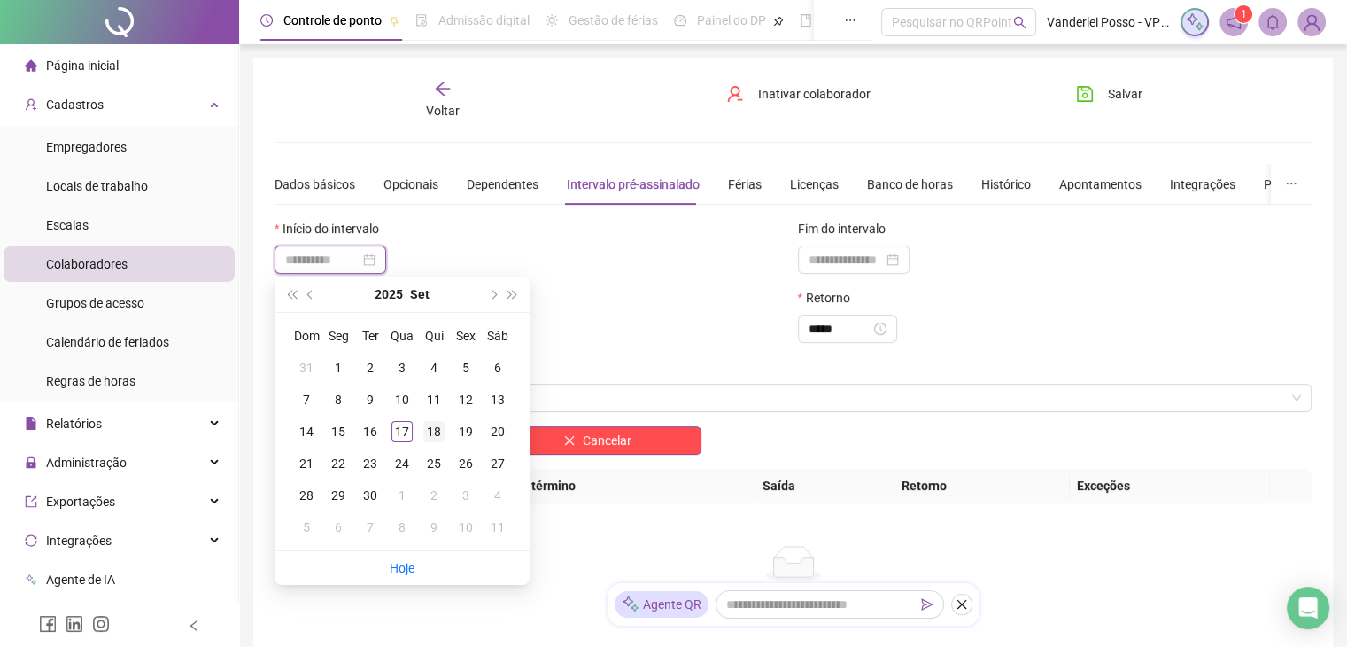
type input "**********"
click at [439, 433] on div "18" at bounding box center [433, 431] width 21 height 21
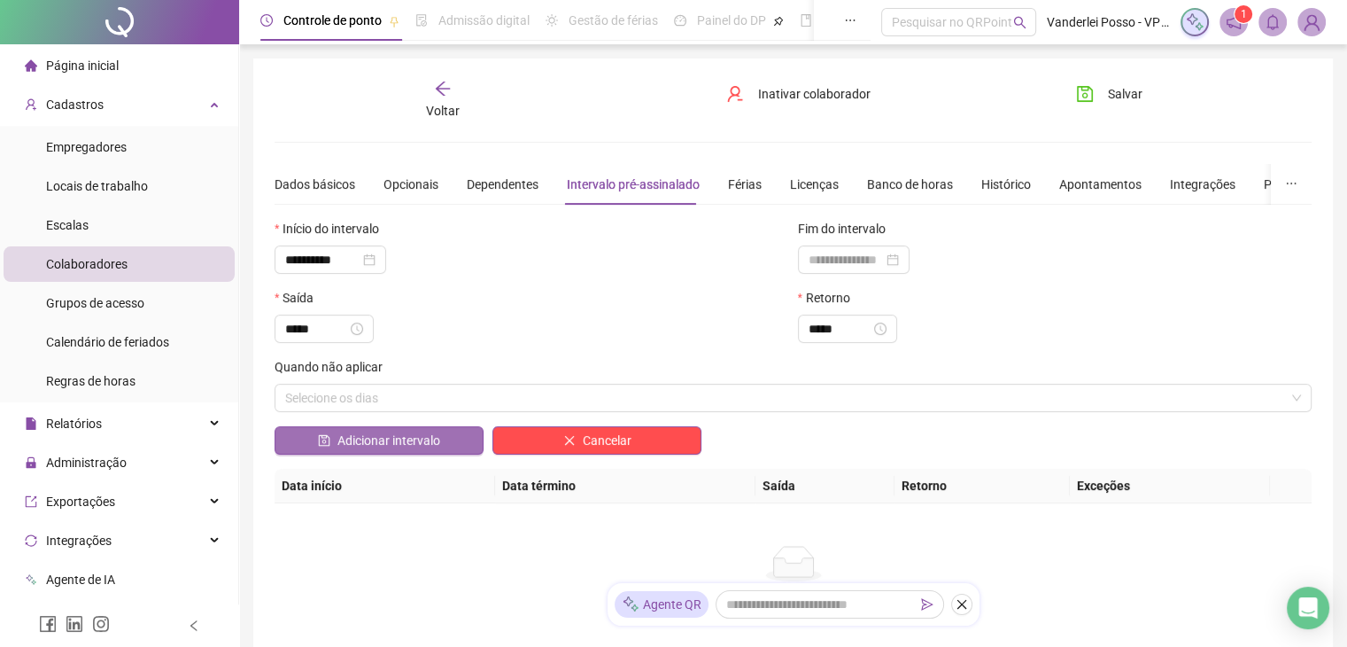
click at [415, 440] on span "Adicionar intervalo" at bounding box center [388, 439] width 103 height 19
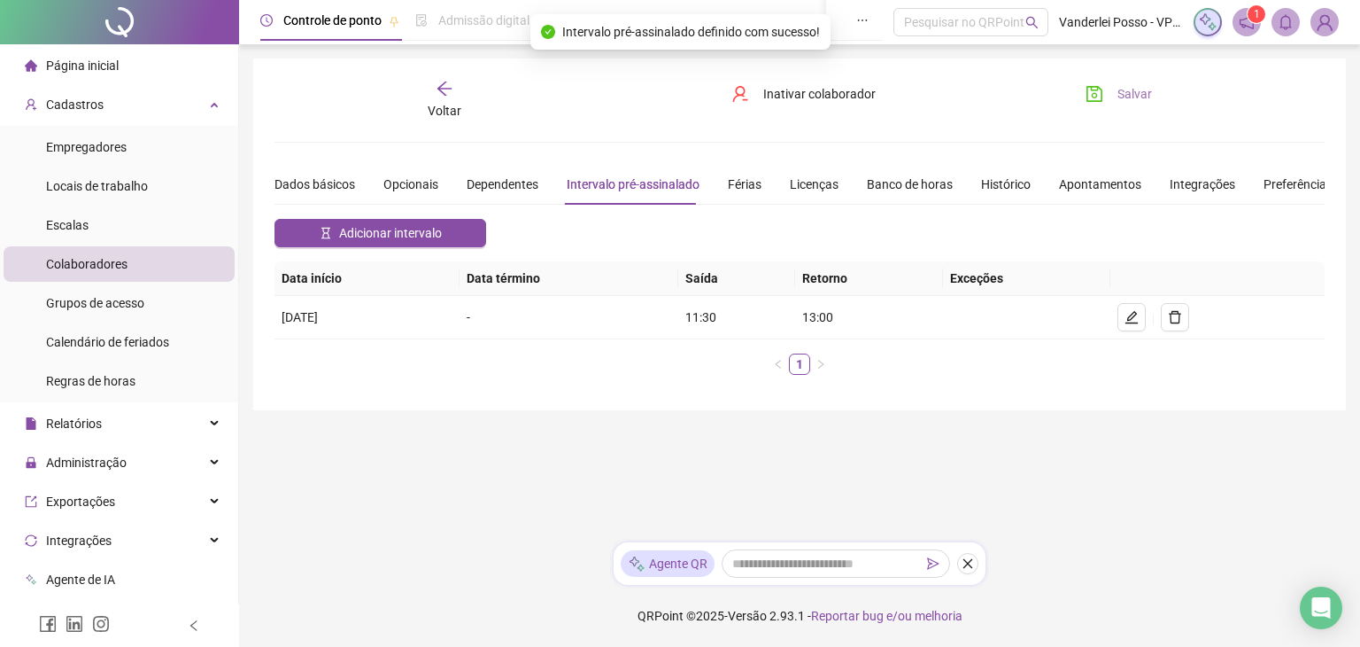
click at [1107, 89] on button "Salvar" at bounding box center [1119, 94] width 93 height 28
click at [123, 261] on span "Colaboradores" at bounding box center [86, 264] width 81 height 14
click at [446, 83] on icon "arrow-left" at bounding box center [445, 89] width 18 height 18
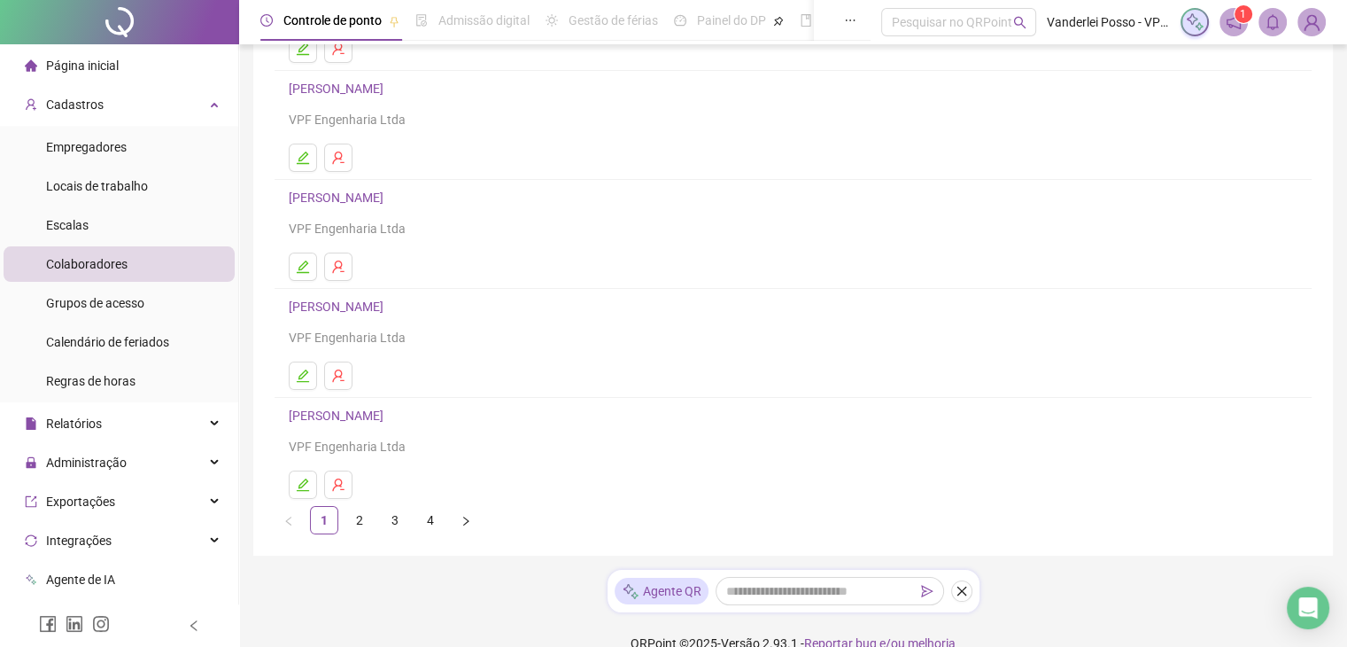
scroll to position [252, 0]
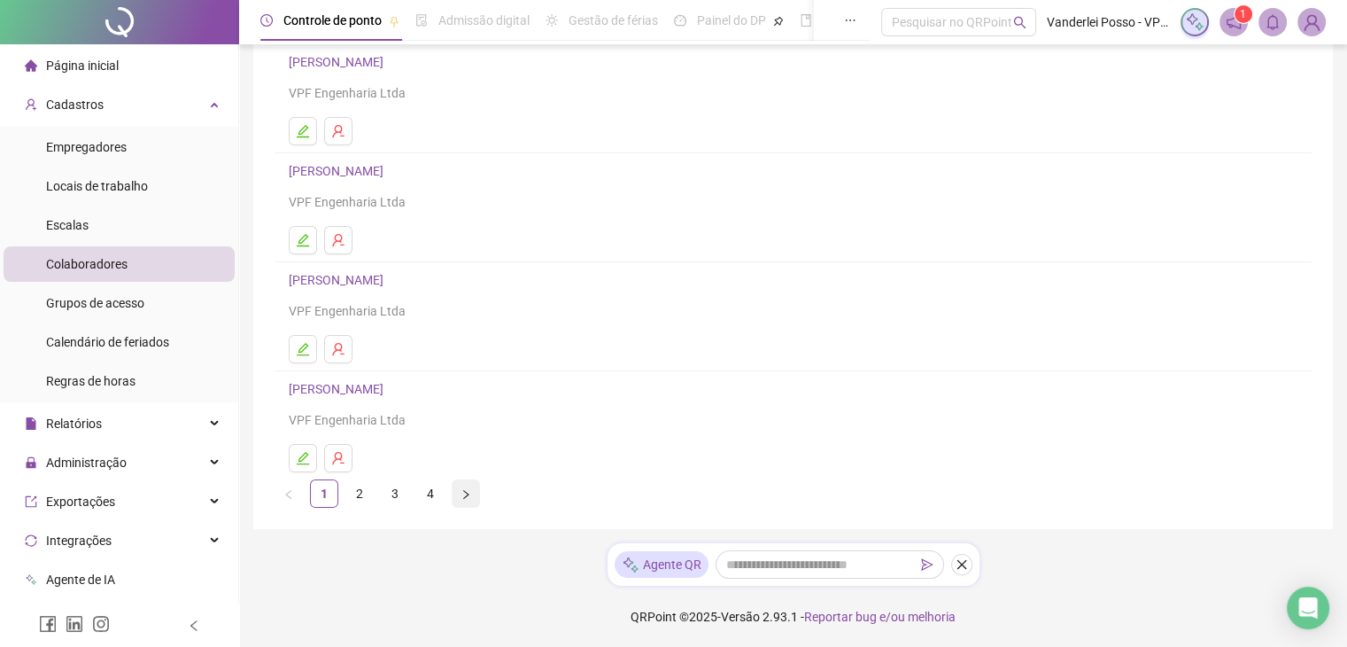
click at [466, 490] on icon "right" at bounding box center [466, 494] width 11 height 11
click at [460, 495] on button "button" at bounding box center [466, 493] width 28 height 28
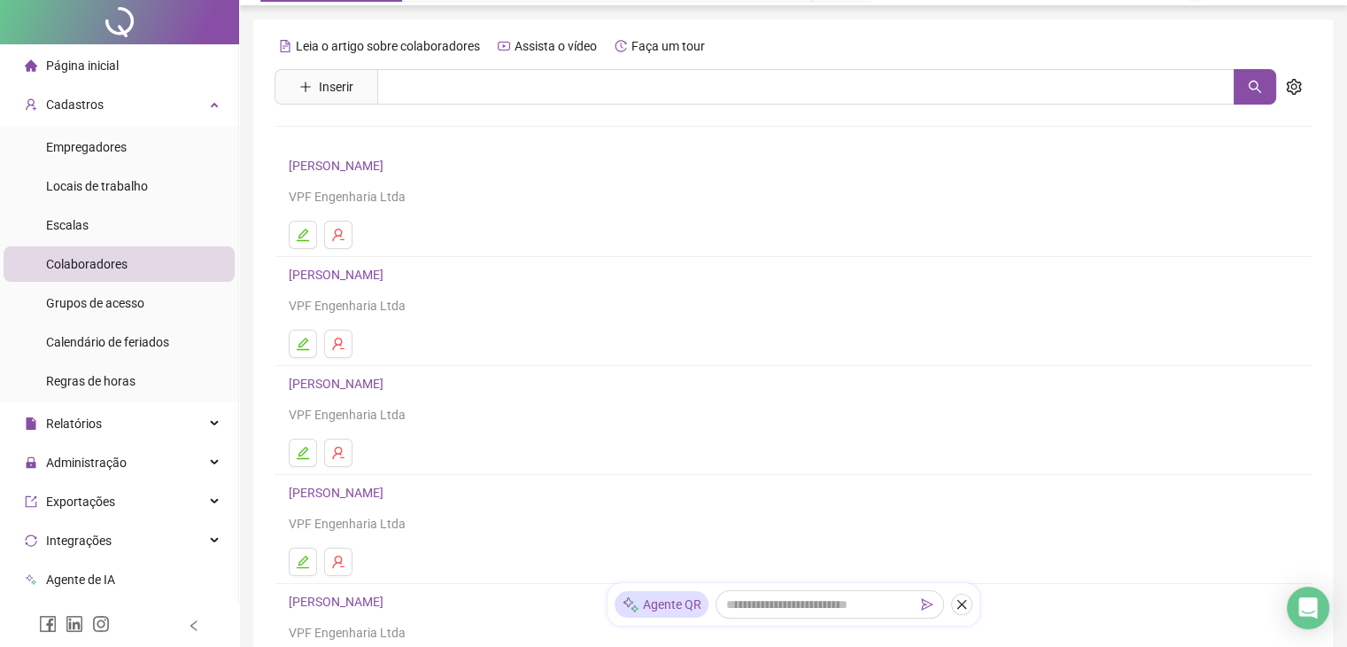
scroll to position [89, 0]
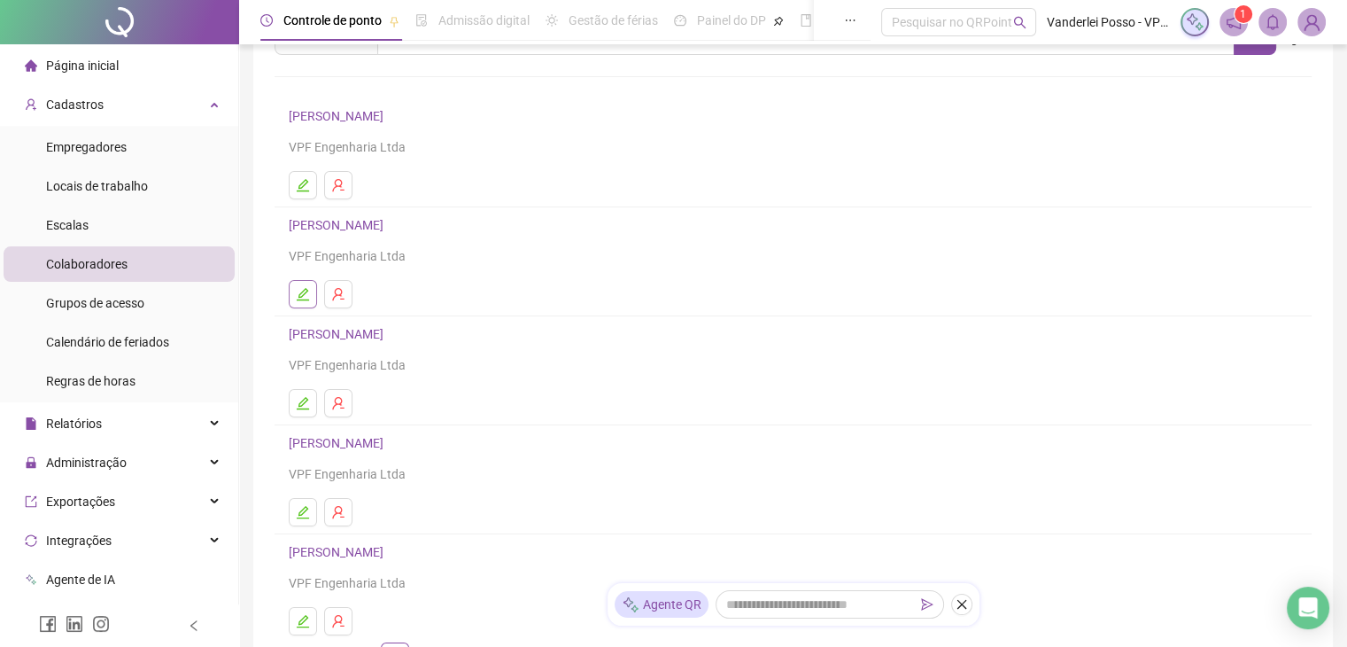
click at [308, 290] on icon "edit" at bounding box center [303, 294] width 14 height 14
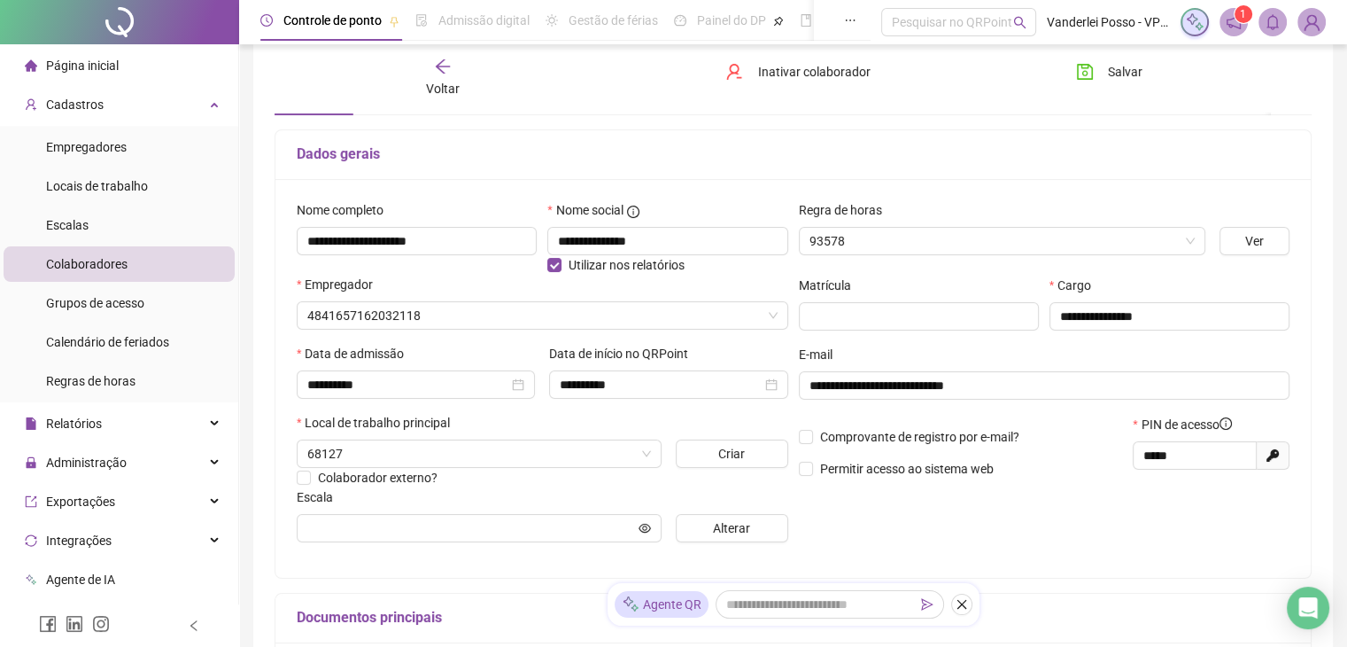
scroll to position [97, 0]
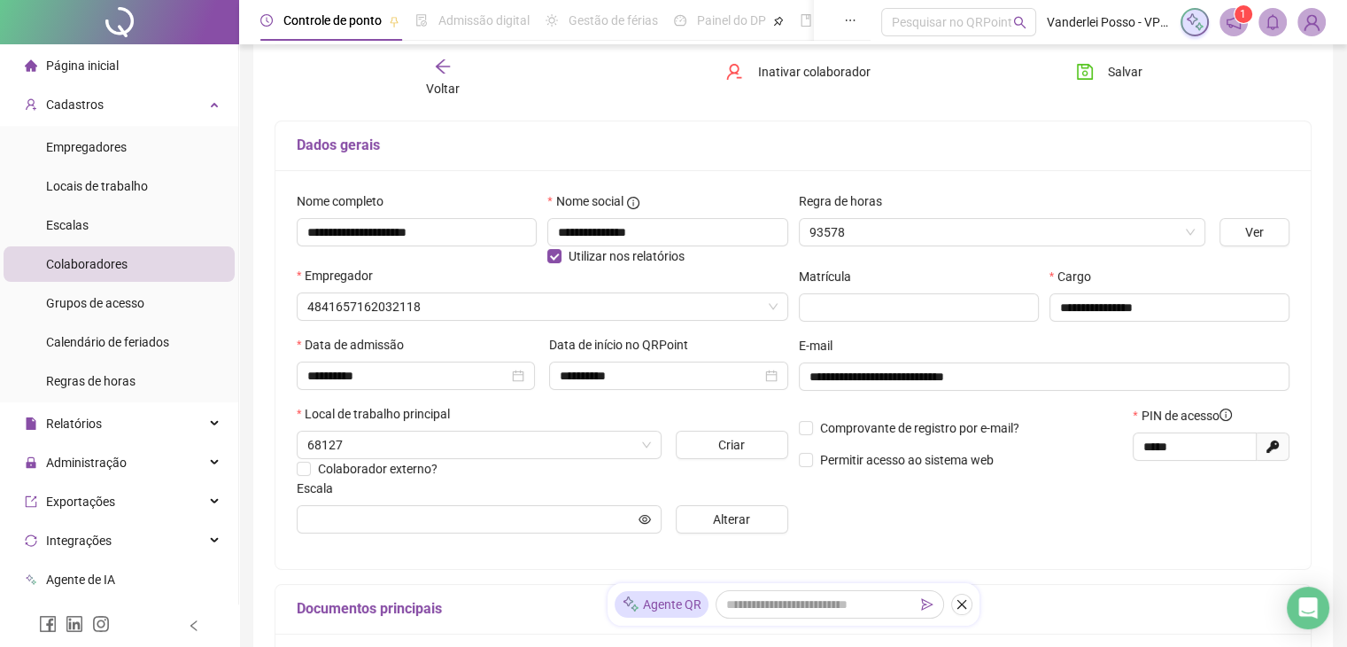
type input "**********"
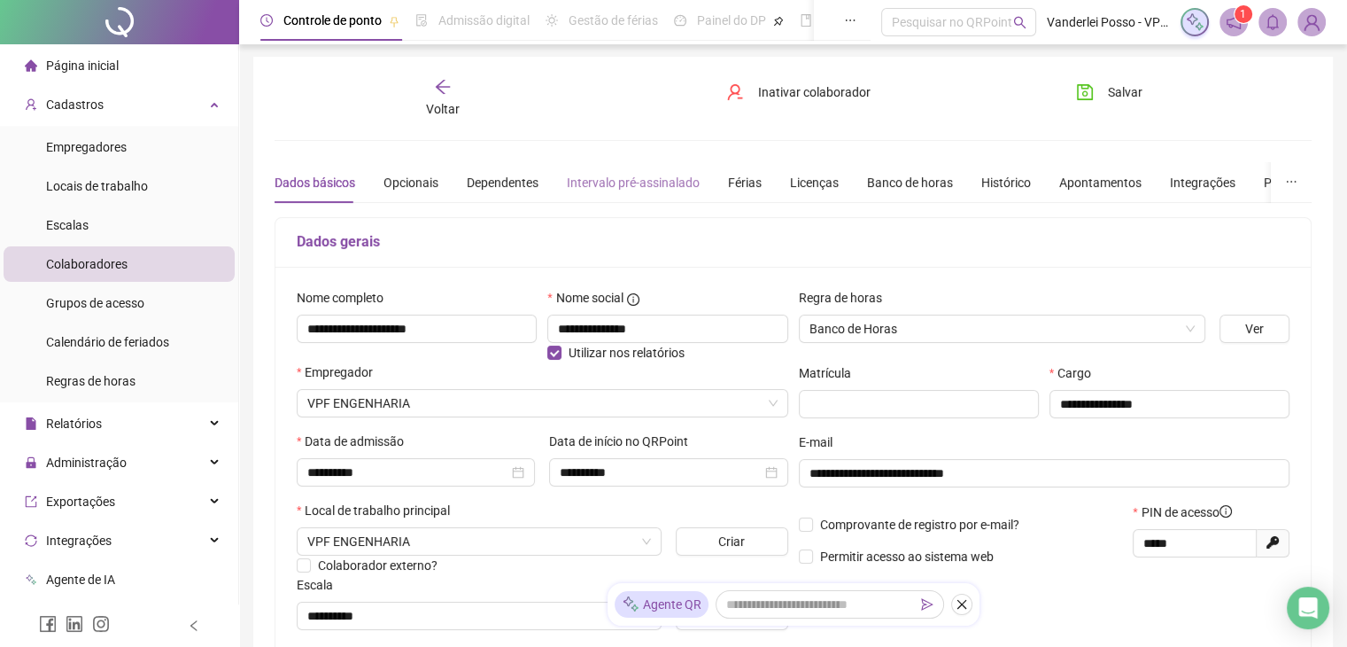
scroll to position [0, 0]
click at [627, 182] on div "Intervalo pré-assinalado" at bounding box center [633, 183] width 133 height 19
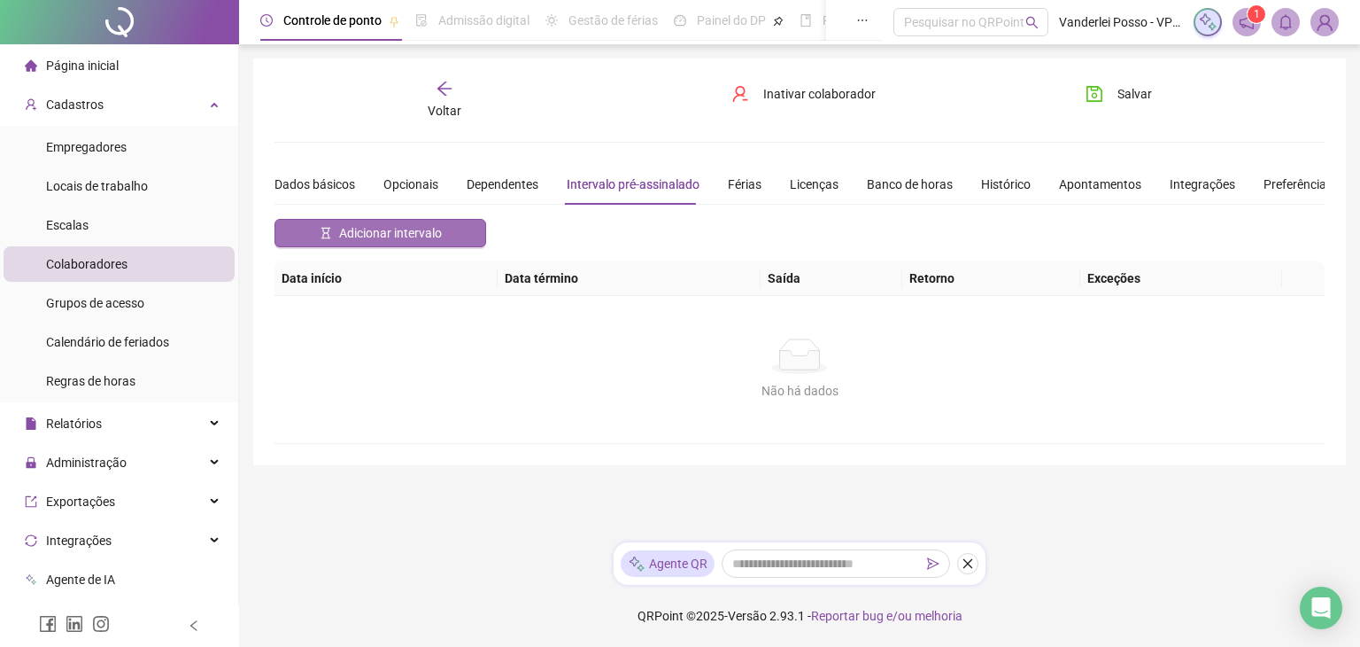
click at [446, 221] on button "Adicionar intervalo" at bounding box center [381, 233] width 212 height 28
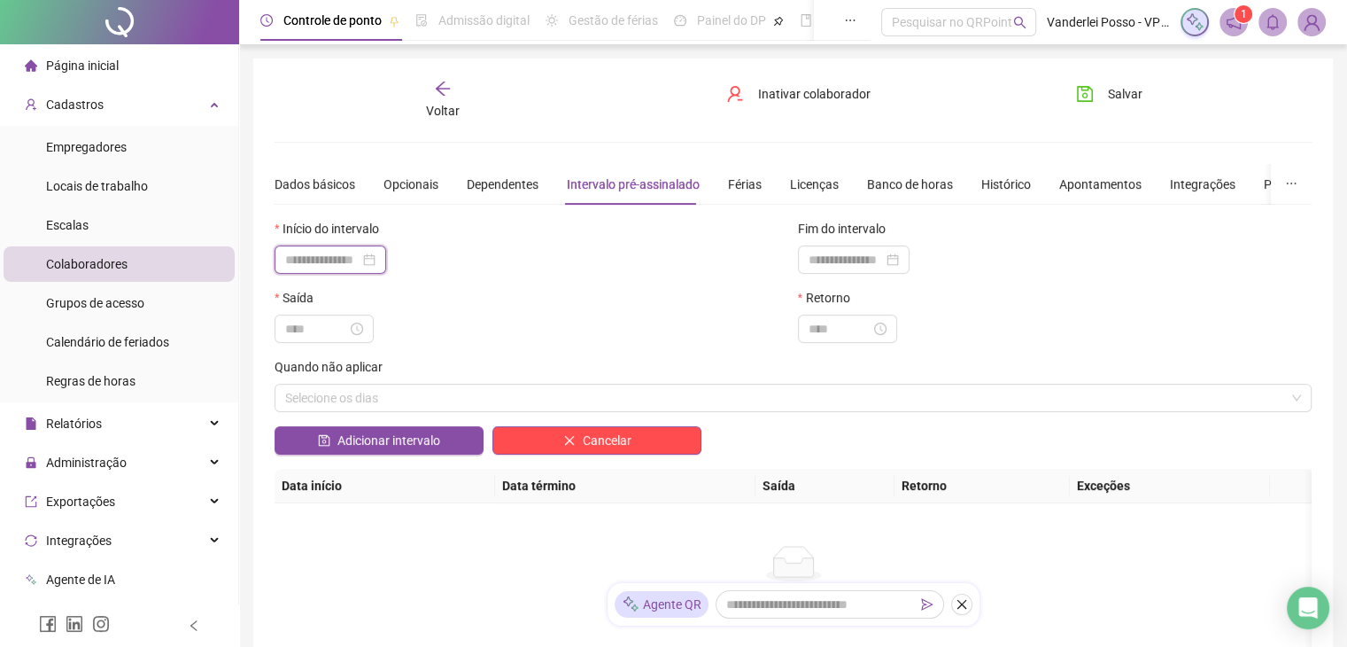
click at [352, 260] on input at bounding box center [322, 259] width 74 height 19
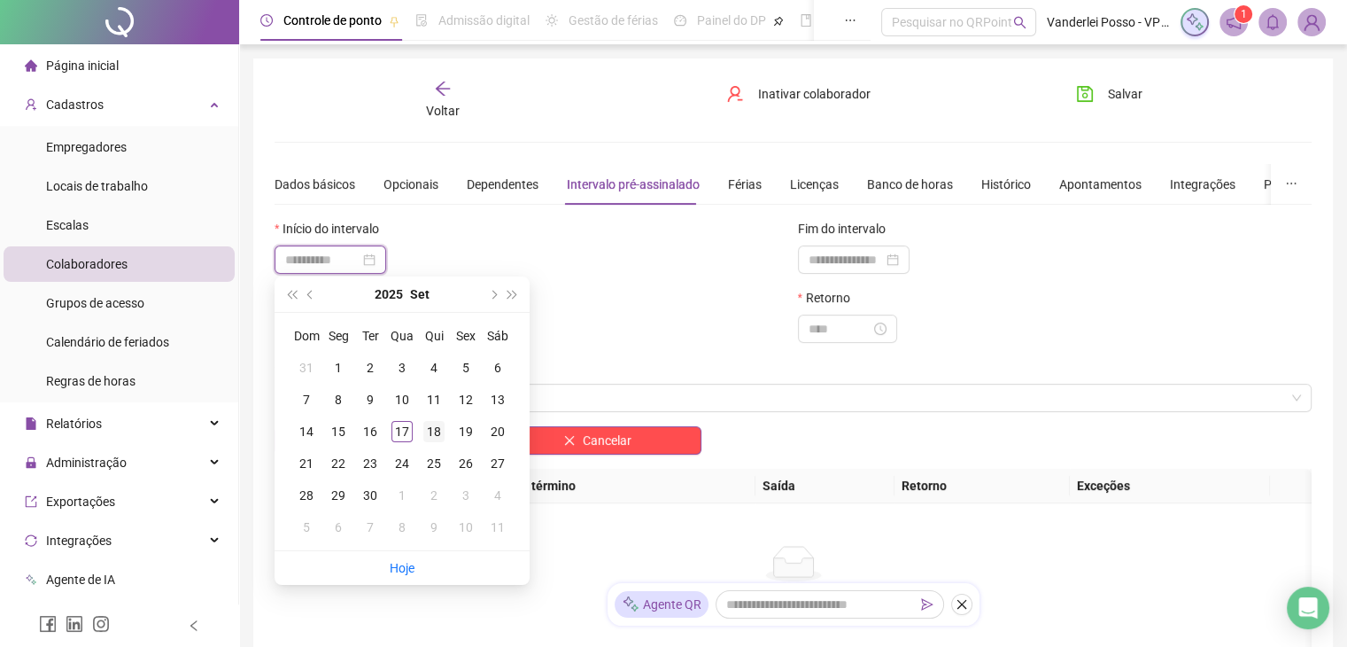
type input "**********"
click at [430, 426] on div "18" at bounding box center [433, 431] width 21 height 21
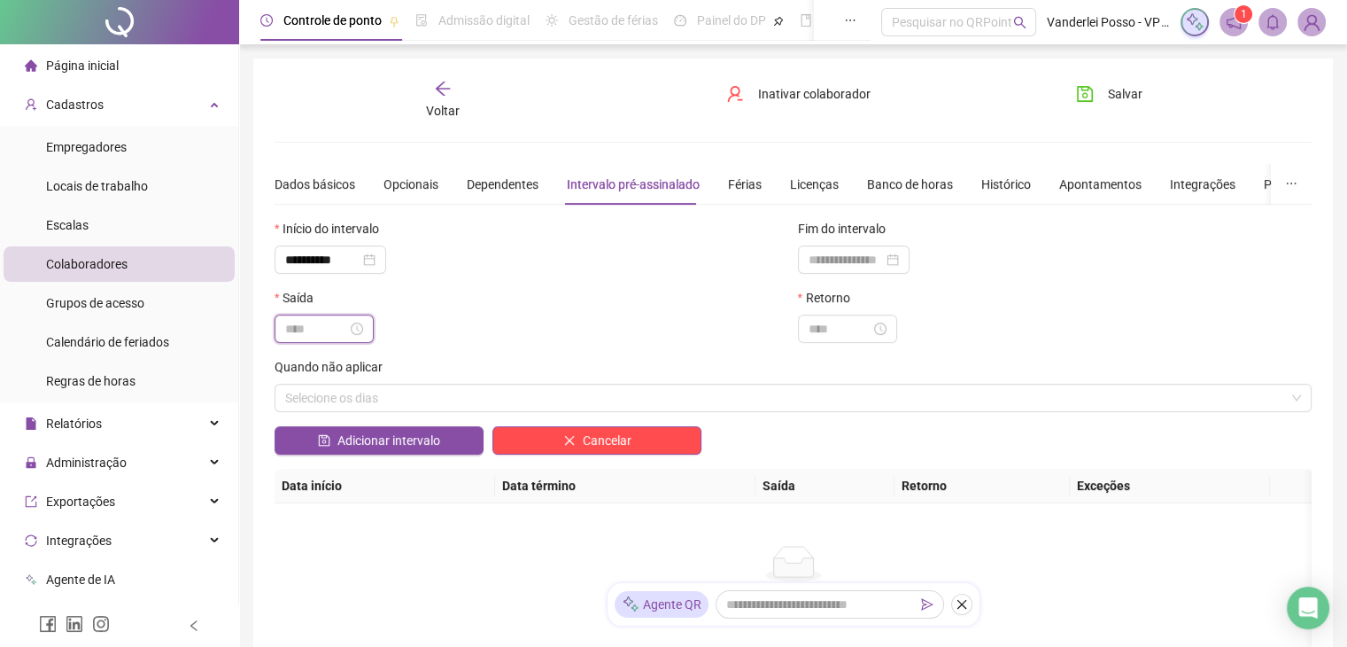
click at [347, 323] on input at bounding box center [316, 328] width 62 height 19
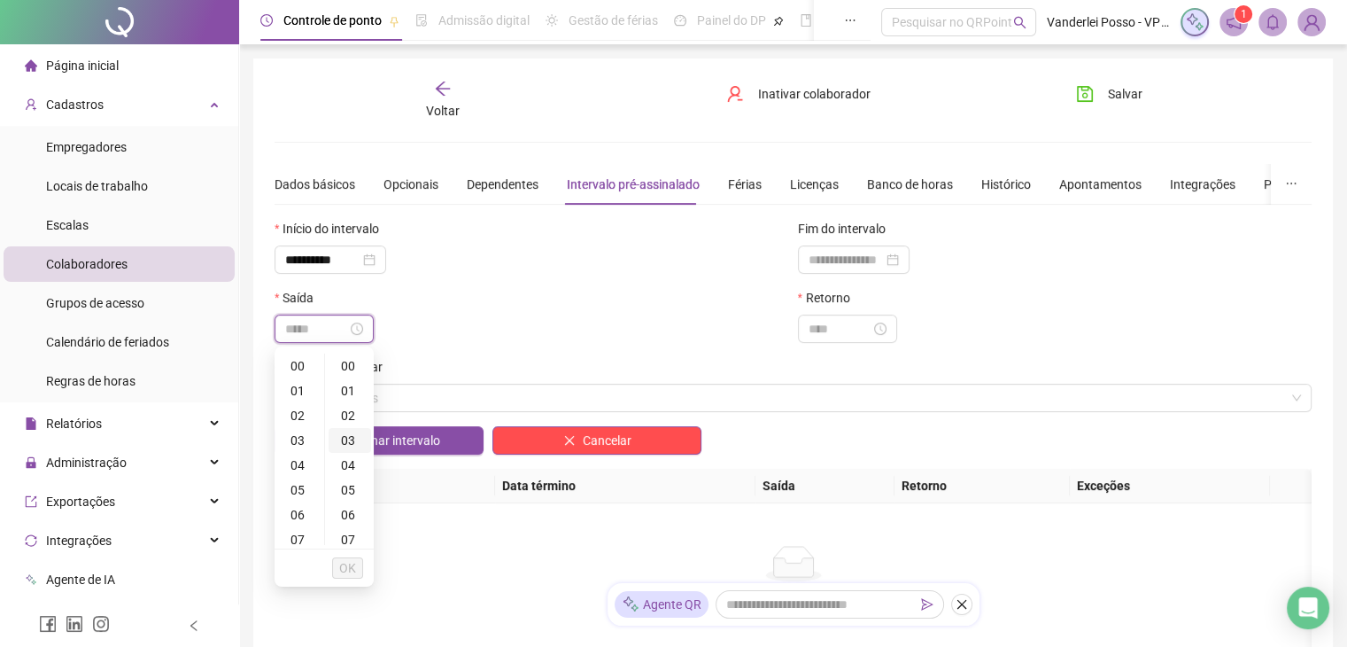
type input "*****"
click at [291, 376] on div "11" at bounding box center [299, 372] width 43 height 25
click at [351, 405] on div "30" at bounding box center [350, 401] width 43 height 25
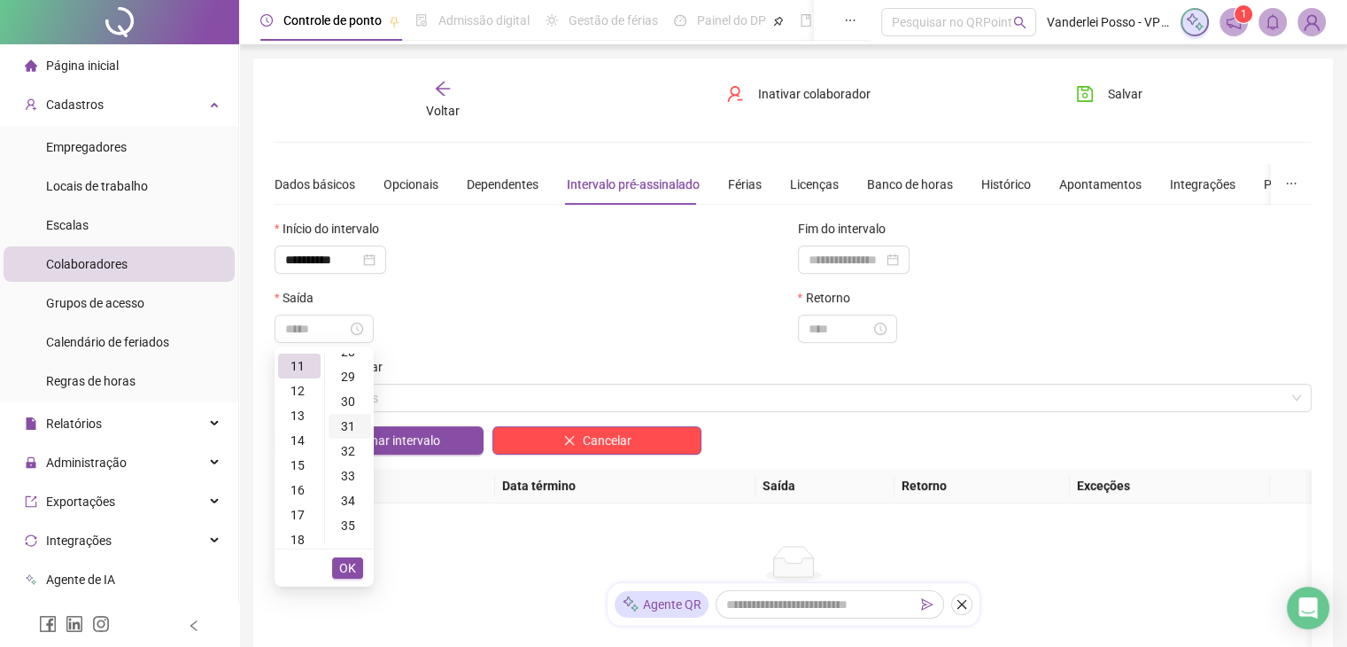
scroll to position [744, 0]
type input "*****"
click at [351, 561] on span "OK" at bounding box center [347, 567] width 17 height 19
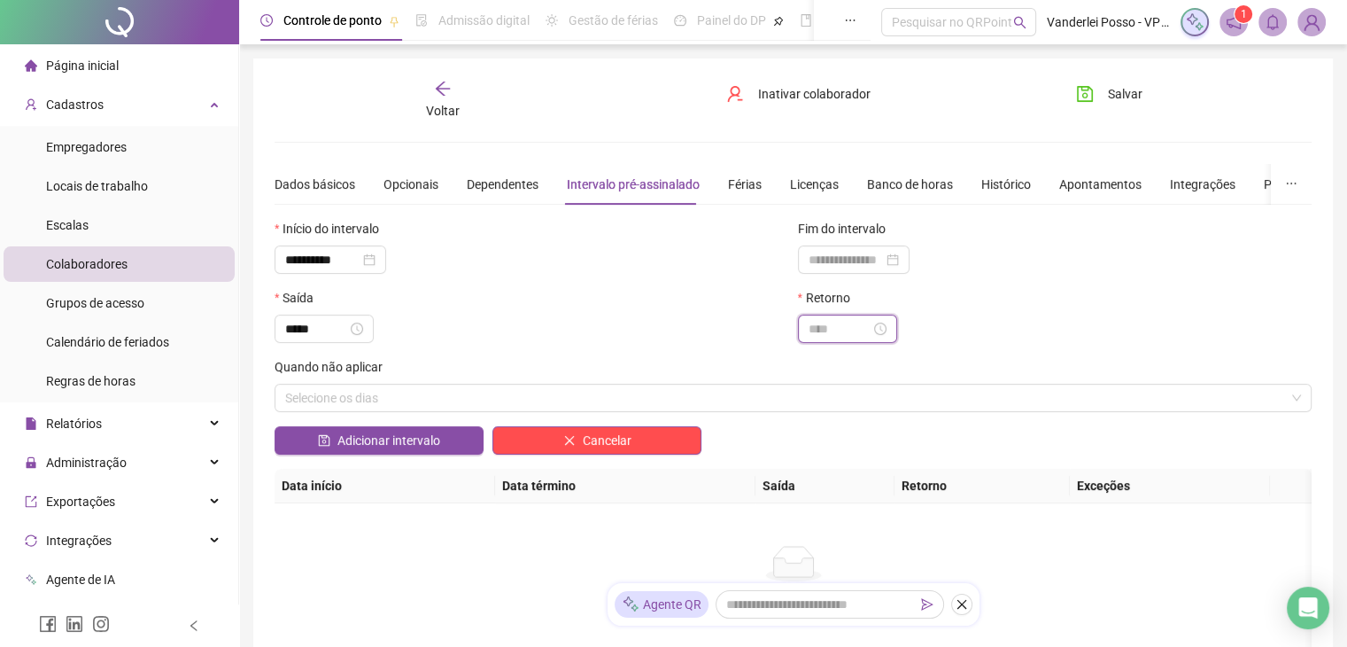
drag, startPoint x: 815, startPoint y: 337, endPoint x: 802, endPoint y: 323, distance: 18.2
click at [815, 332] on input at bounding box center [840, 328] width 62 height 19
click at [818, 426] on div "13" at bounding box center [822, 422] width 43 height 25
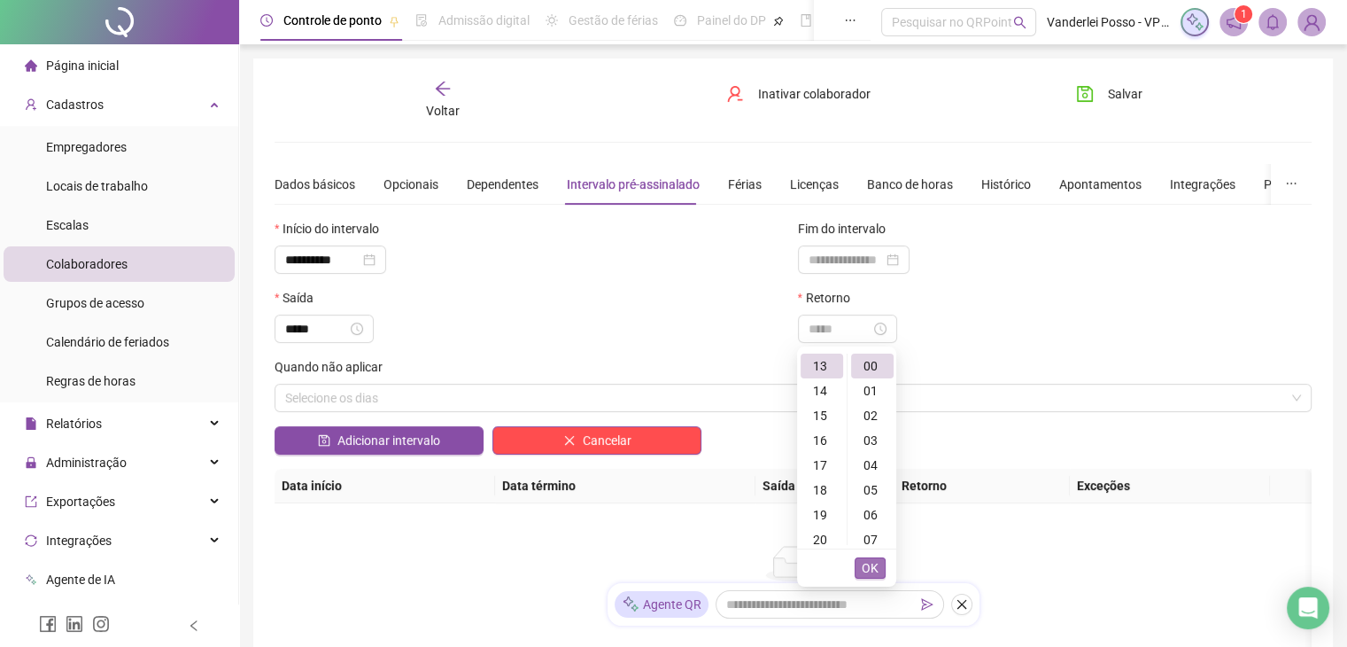
type input "*****"
click at [867, 567] on span "OK" at bounding box center [870, 567] width 17 height 19
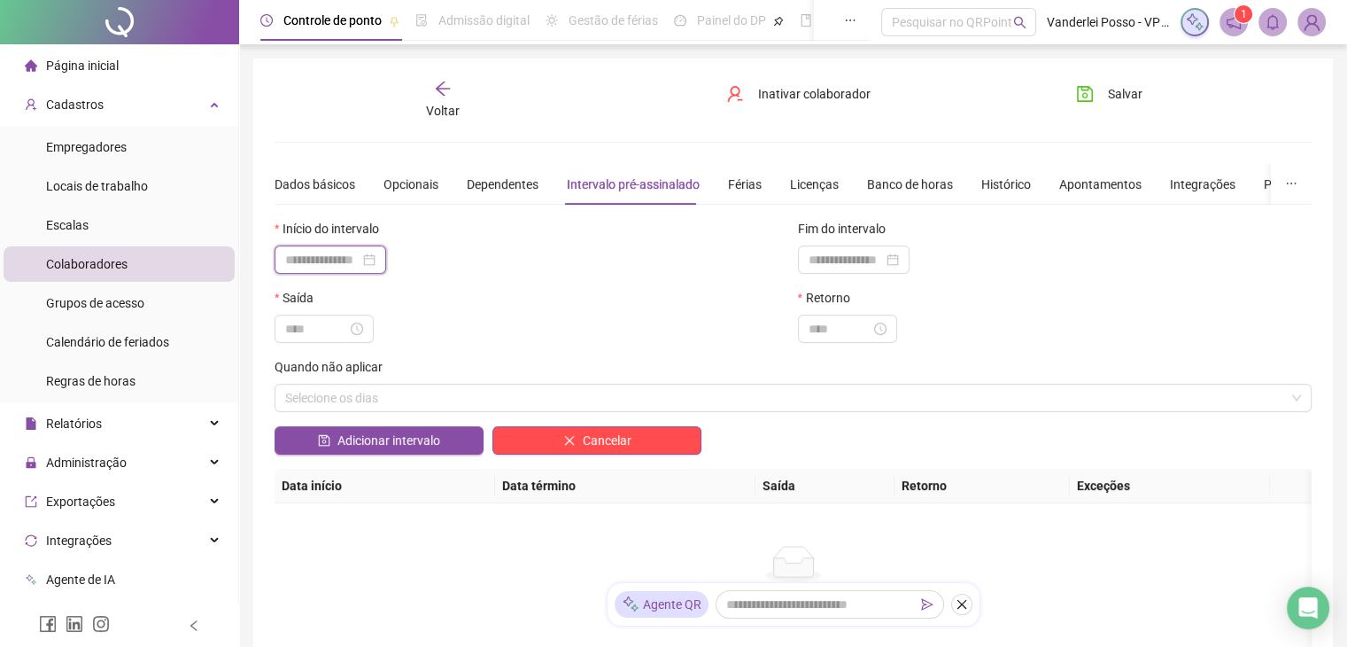
drag, startPoint x: 322, startPoint y: 256, endPoint x: 314, endPoint y: 262, distance: 10.1
click at [320, 257] on input at bounding box center [322, 259] width 74 height 19
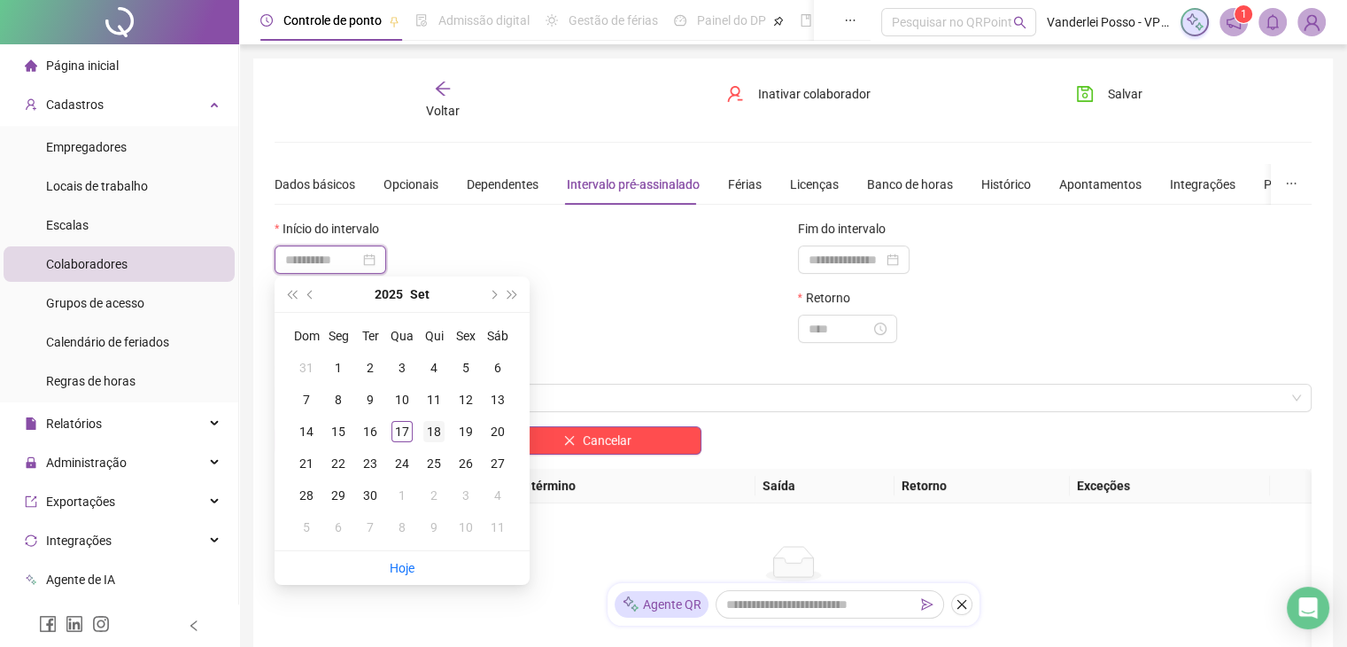
type input "**********"
click at [432, 427] on div "18" at bounding box center [433, 431] width 21 height 21
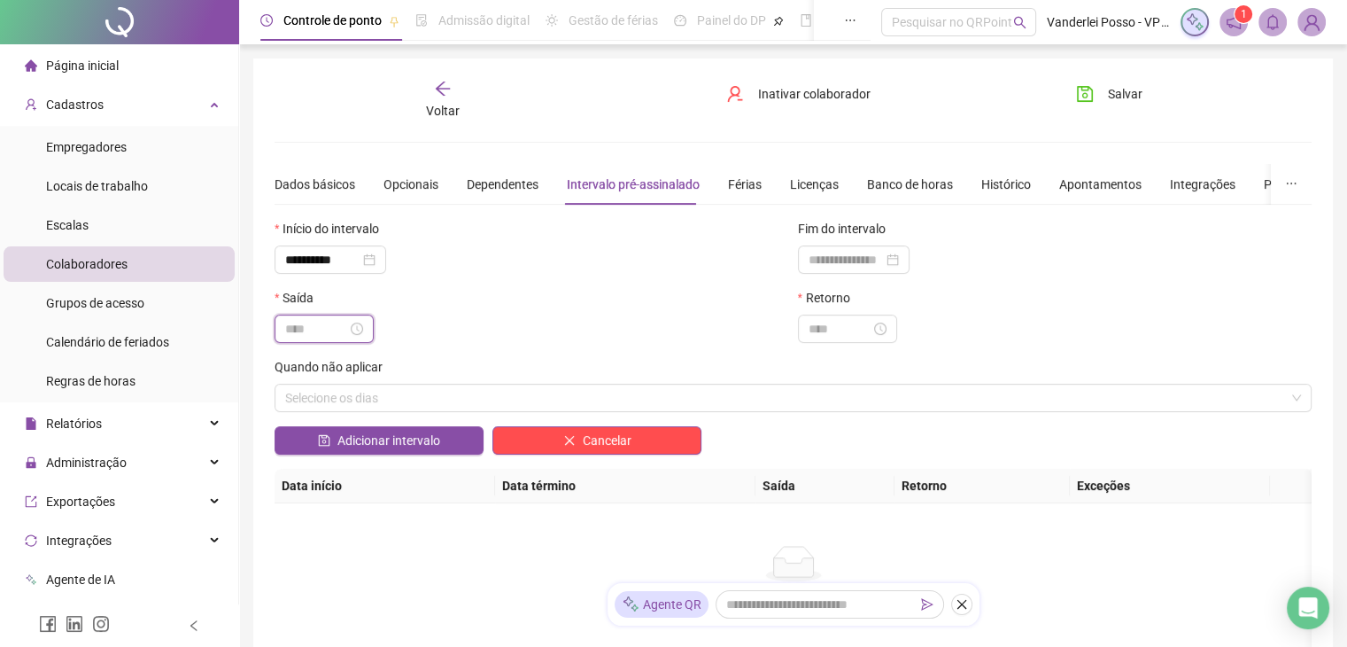
click at [347, 335] on input at bounding box center [316, 328] width 62 height 19
type input "*****"
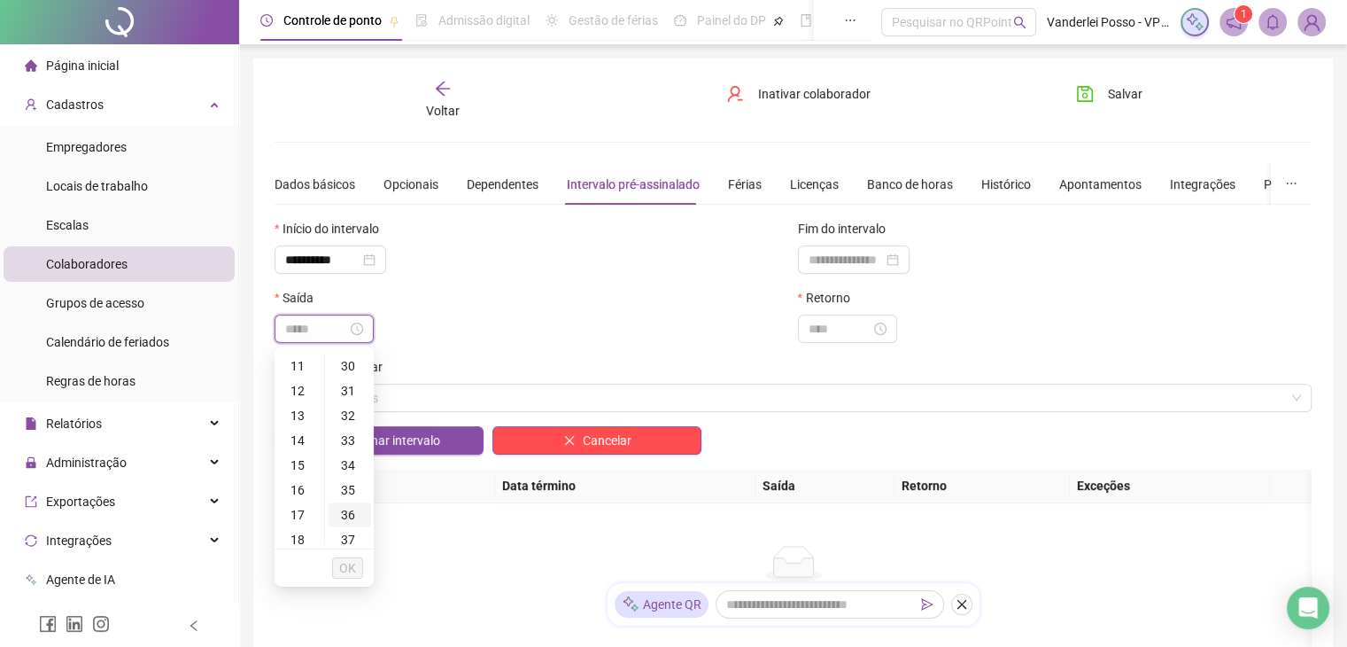
type input "*****"
click at [294, 361] on div "11" at bounding box center [299, 365] width 43 height 25
type input "*****"
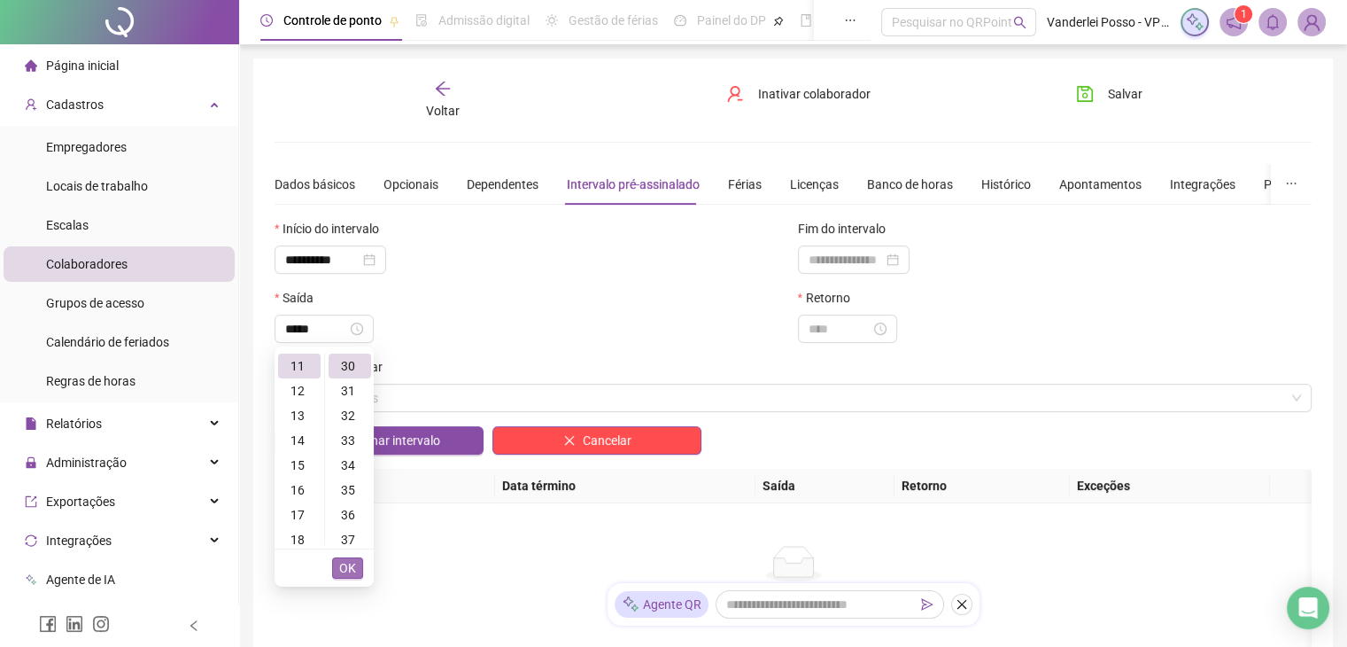
click at [350, 569] on span "OK" at bounding box center [347, 567] width 17 height 19
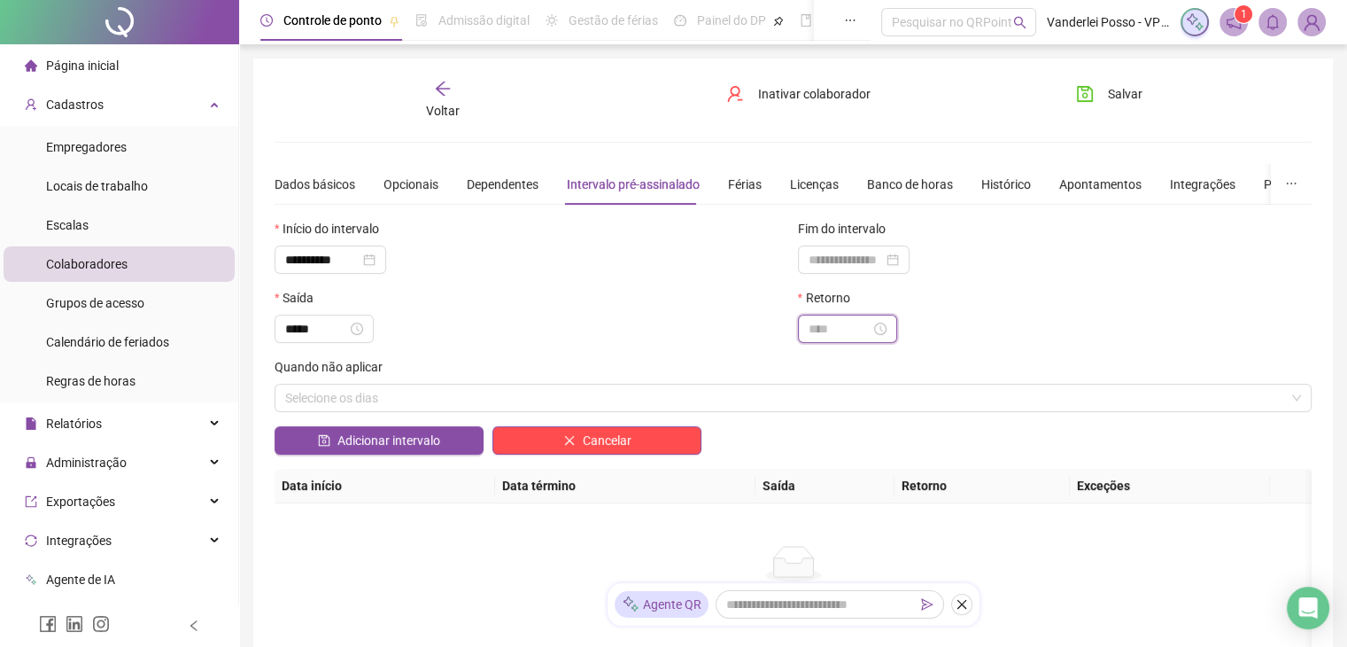
drag, startPoint x: 825, startPoint y: 329, endPoint x: 791, endPoint y: 341, distance: 36.4
click at [825, 329] on input at bounding box center [840, 328] width 62 height 19
type input "*****"
click at [827, 370] on div "13" at bounding box center [822, 365] width 43 height 25
click at [540, 329] on div "*****" at bounding box center [532, 328] width 515 height 28
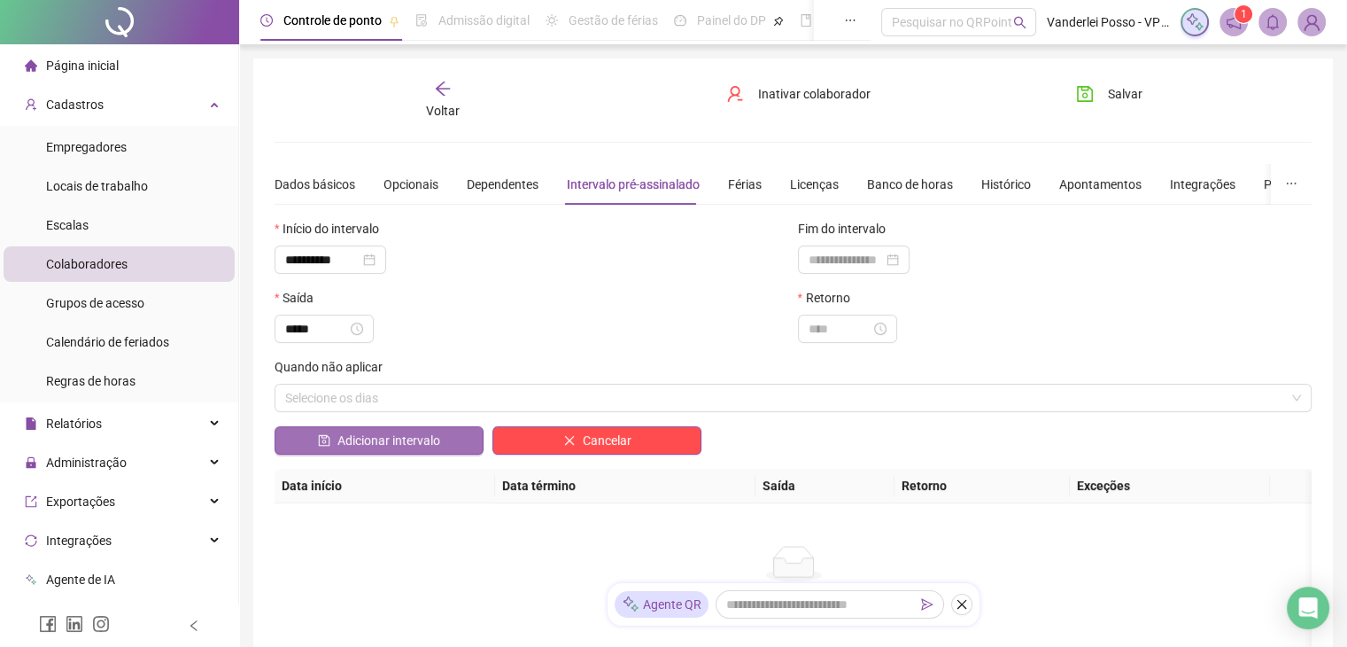
click at [443, 445] on button "Adicionar intervalo" at bounding box center [379, 440] width 209 height 28
click at [834, 337] on input at bounding box center [840, 328] width 62 height 19
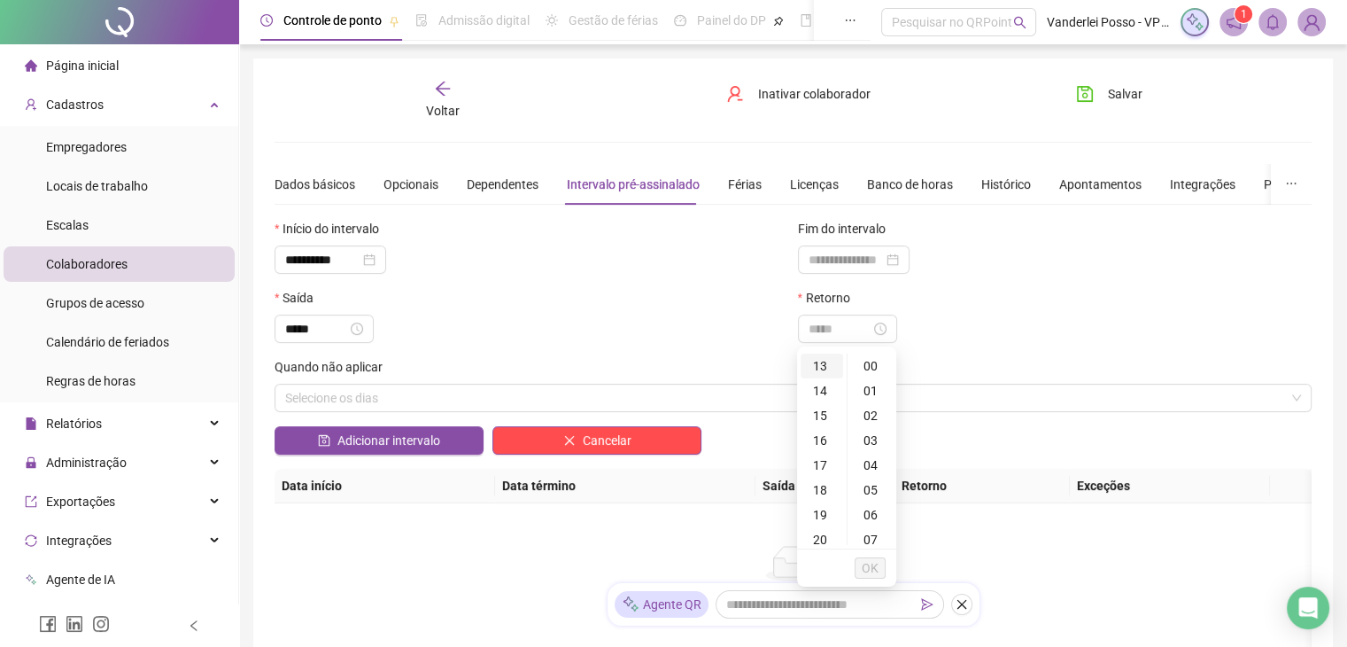
click at [810, 362] on div "13" at bounding box center [822, 365] width 43 height 25
type input "*****"
click at [866, 564] on span "OK" at bounding box center [870, 567] width 17 height 19
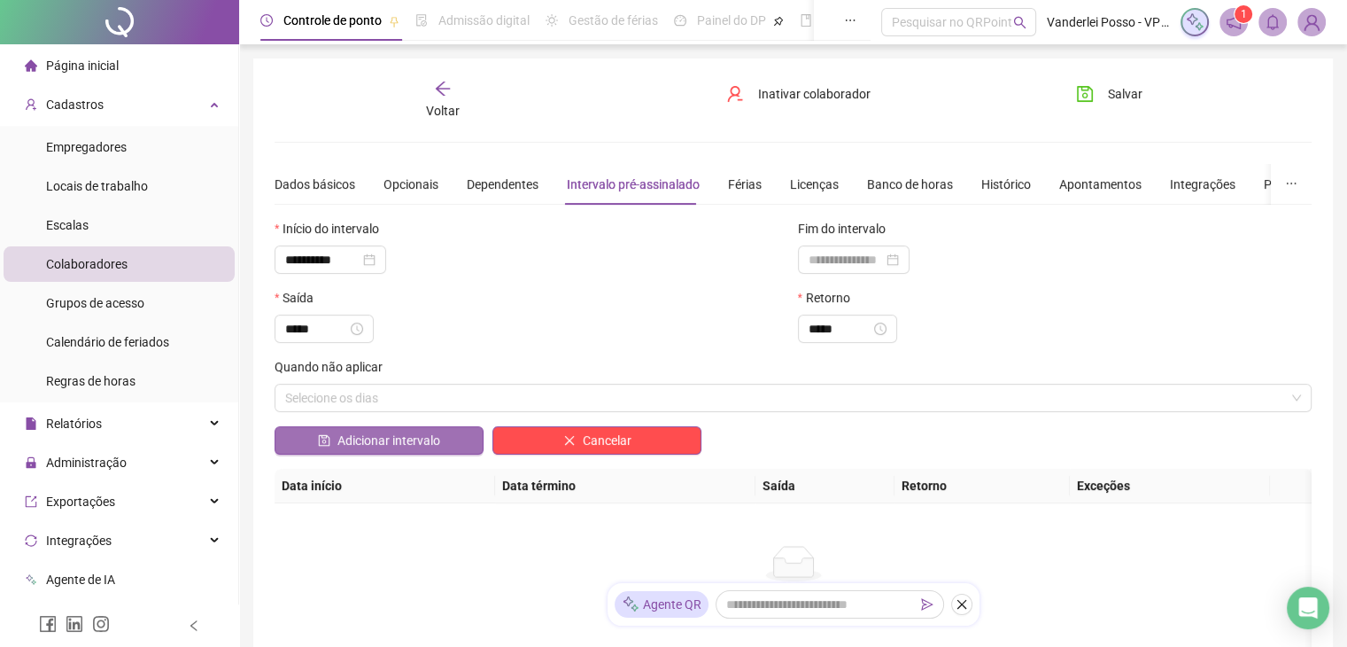
click at [396, 434] on span "Adicionar intervalo" at bounding box center [388, 439] width 103 height 19
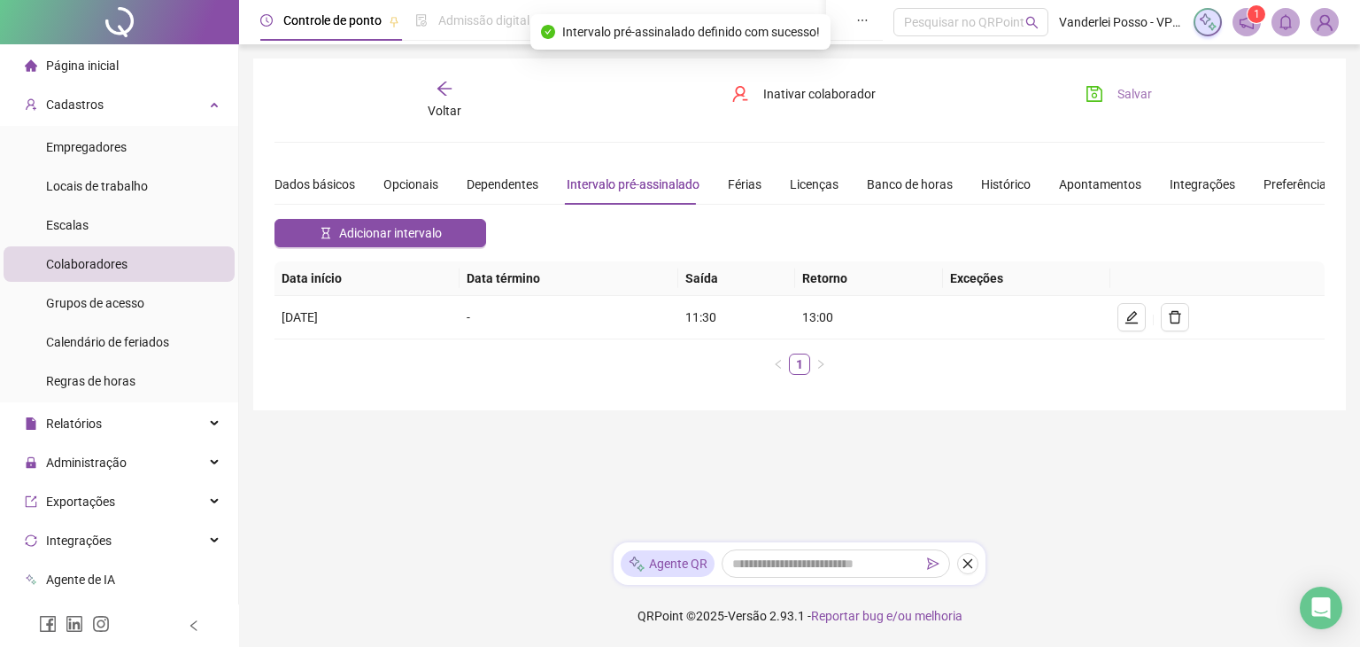
click at [1112, 104] on button "Salvar" at bounding box center [1119, 94] width 93 height 28
click at [453, 93] on icon "arrow-left" at bounding box center [445, 89] width 18 height 18
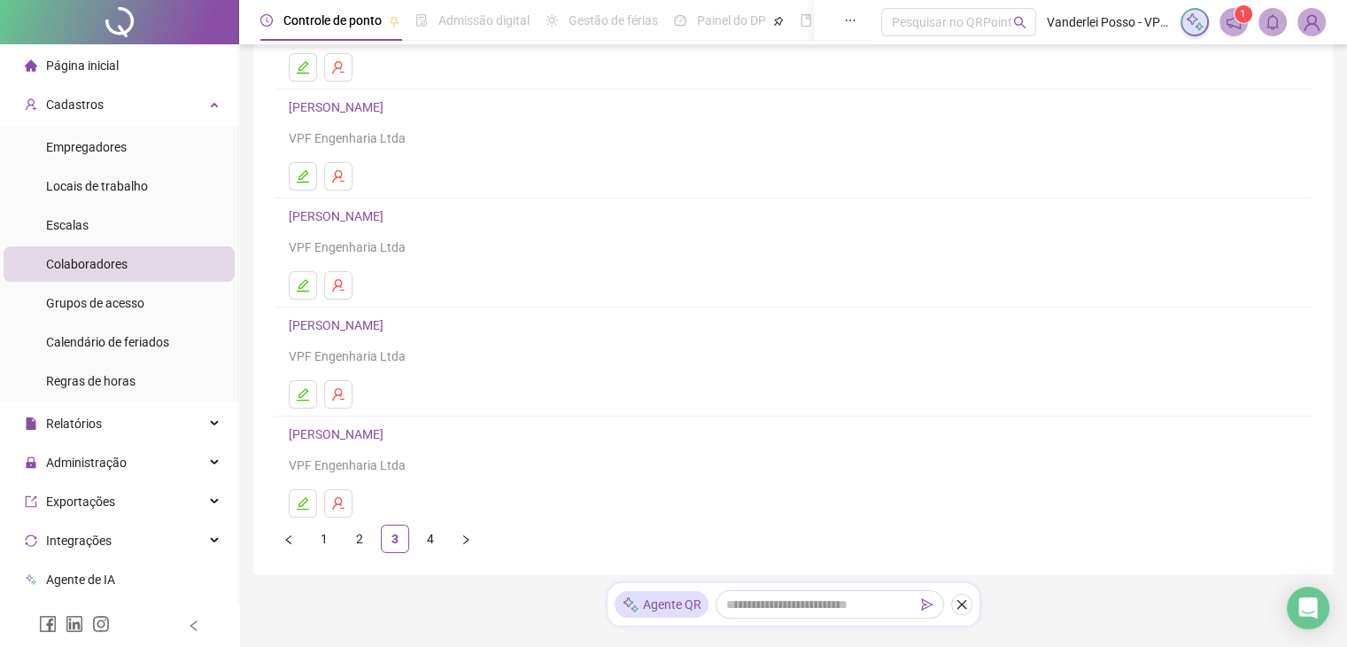
scroll to position [252, 0]
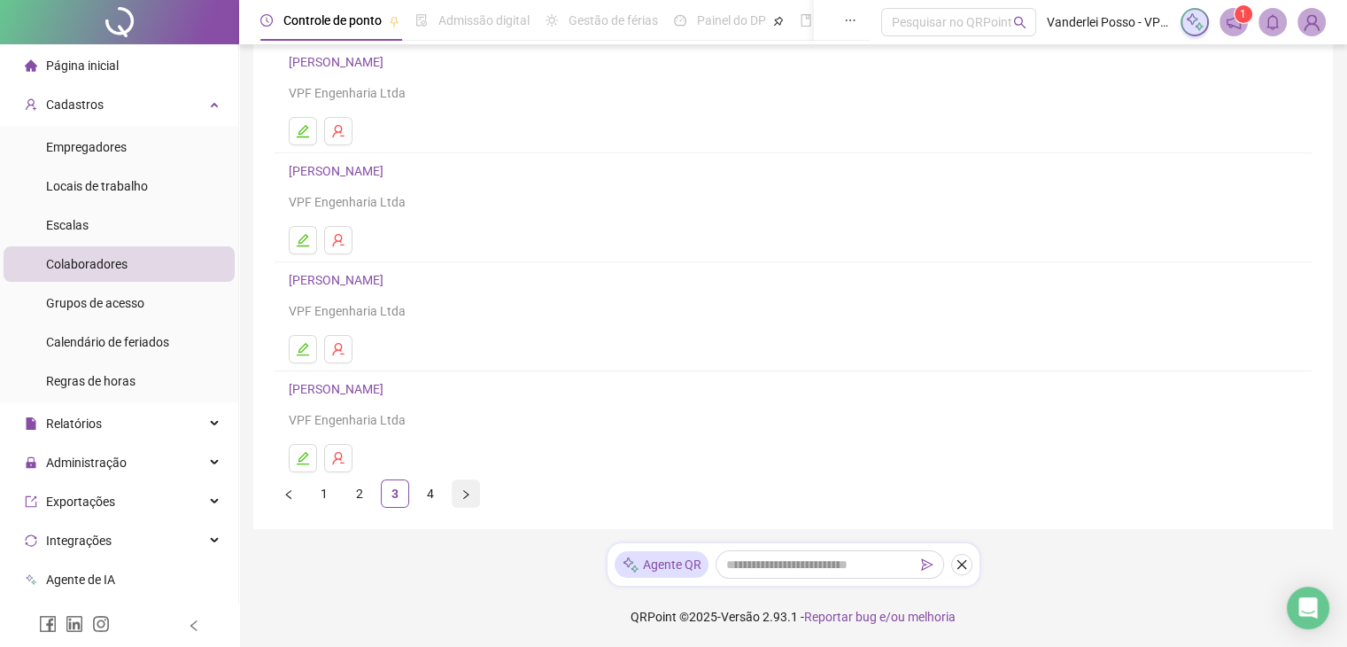
click at [464, 496] on icon "right" at bounding box center [465, 493] width 5 height 9
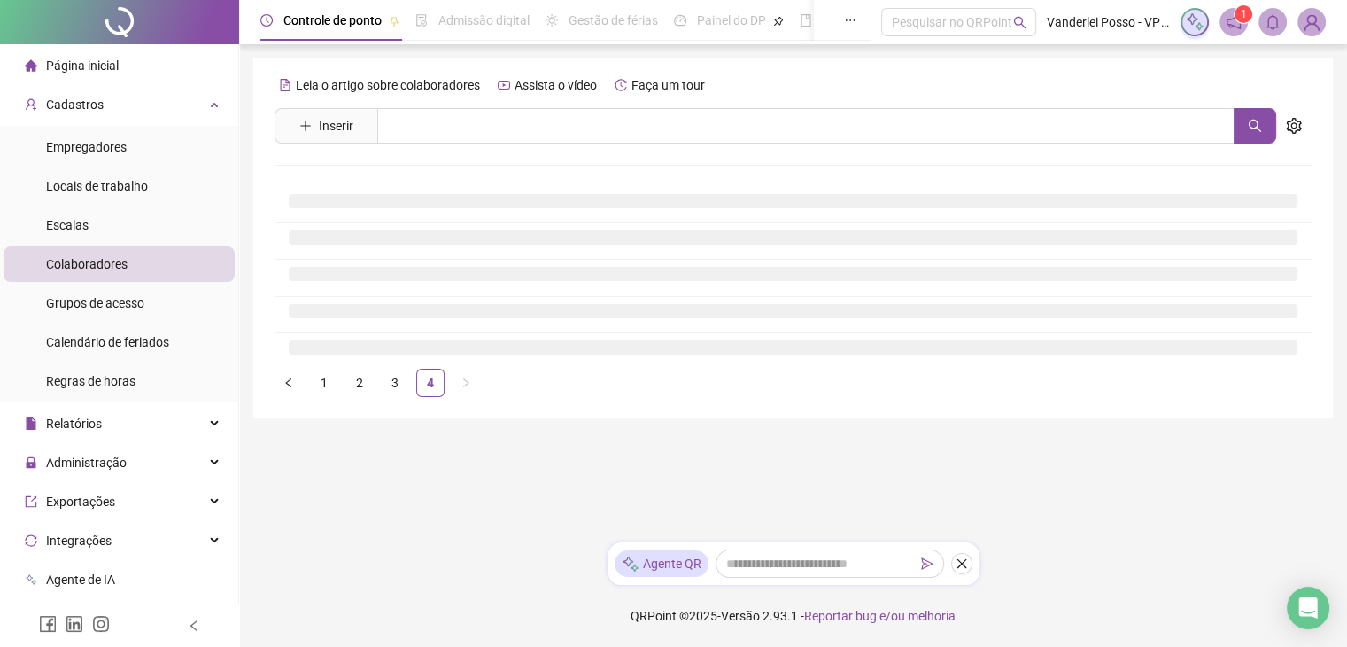
scroll to position [0, 0]
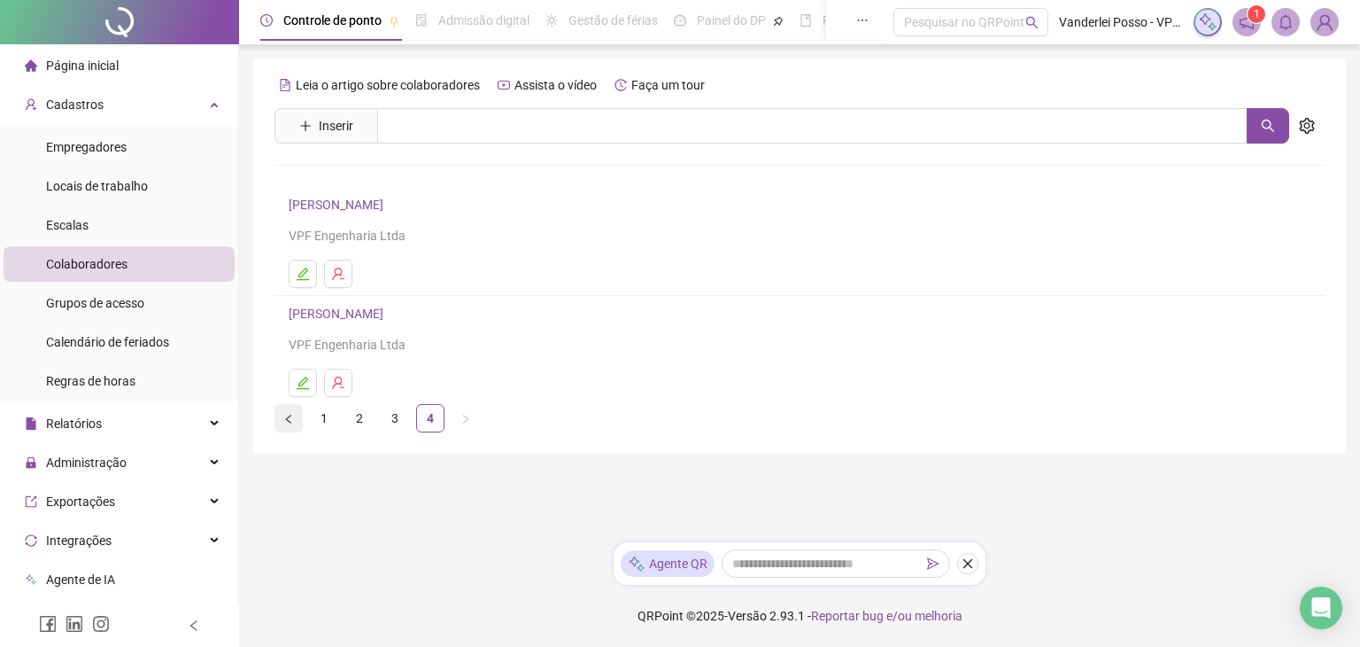
click at [292, 421] on icon "left" at bounding box center [288, 419] width 11 height 11
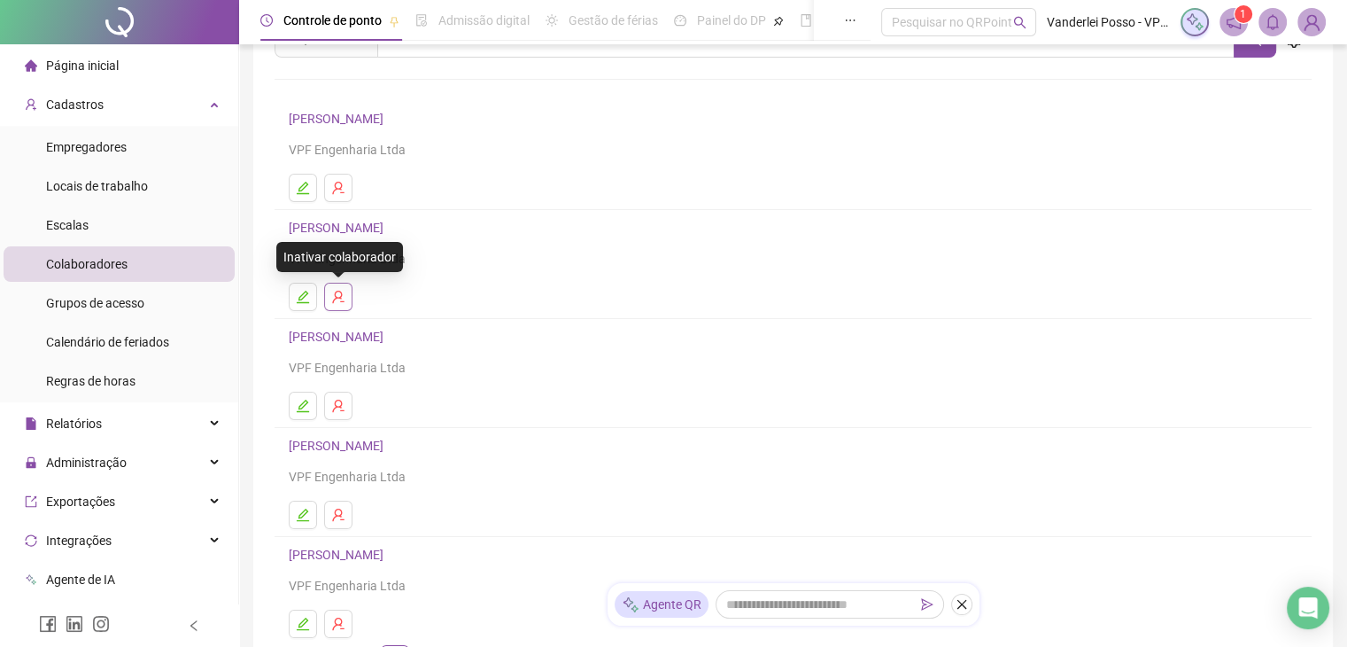
scroll to position [89, 0]
click at [311, 396] on button "button" at bounding box center [303, 403] width 28 height 28
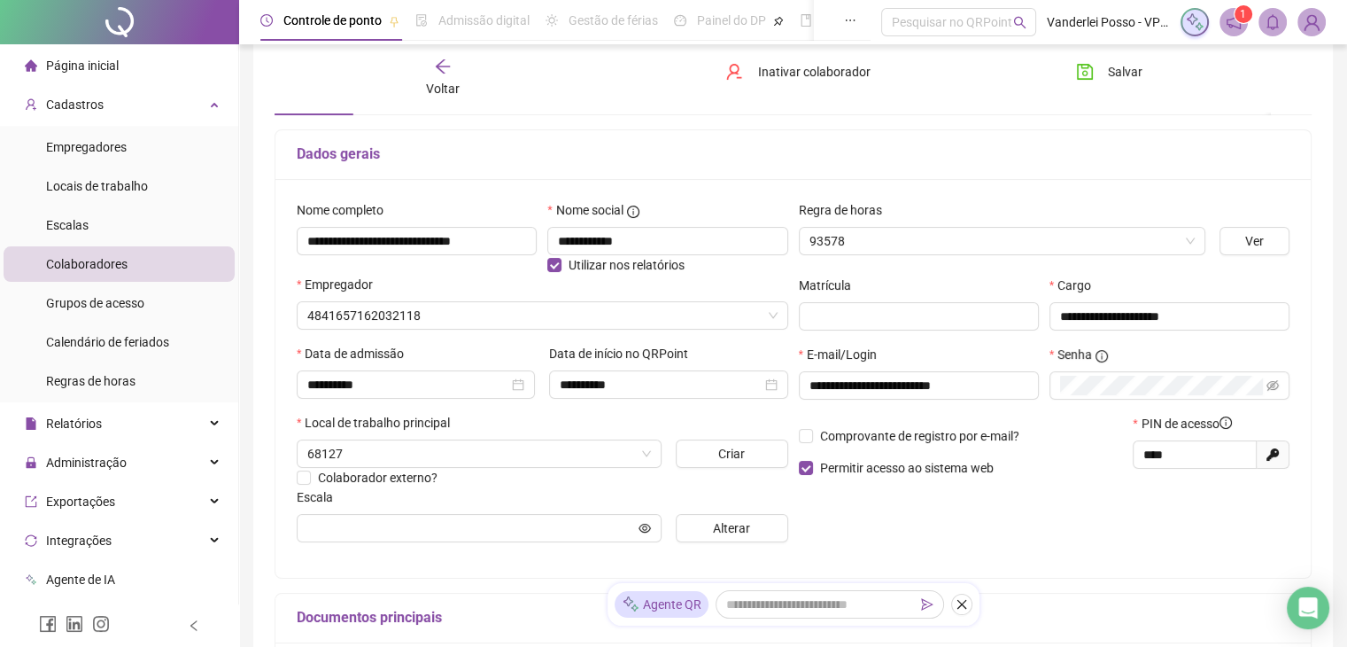
scroll to position [97, 0]
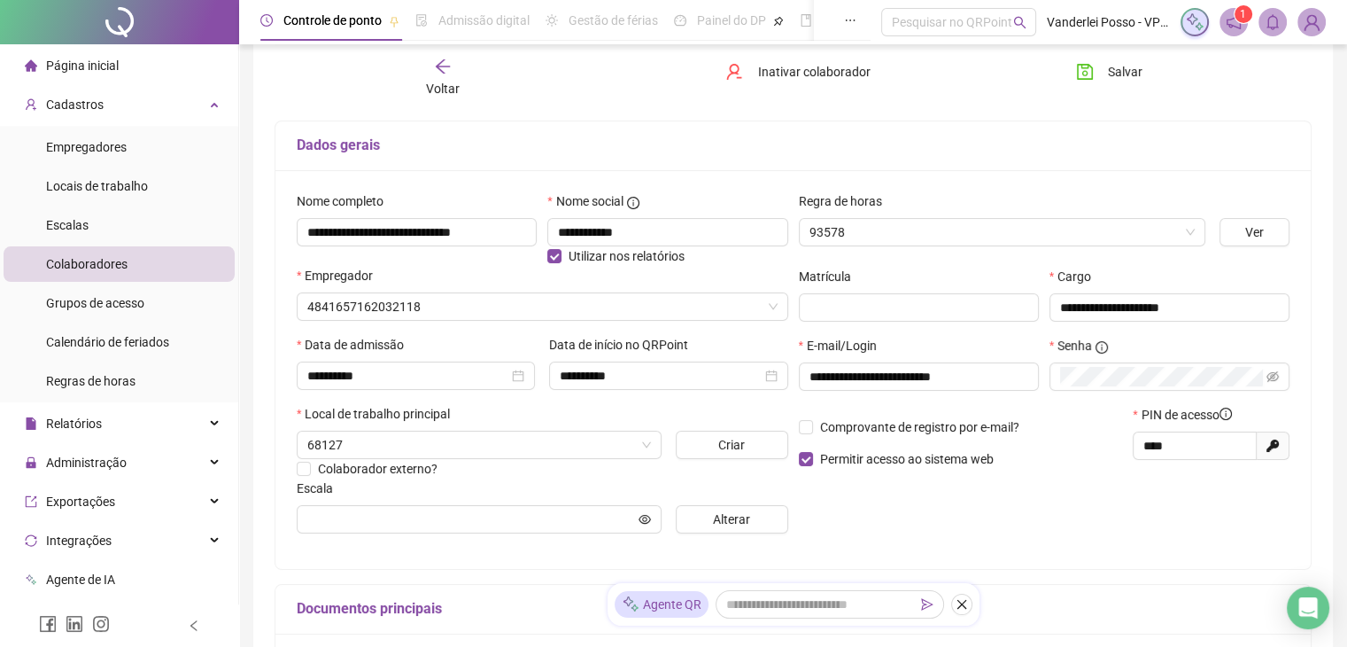
type input "**********"
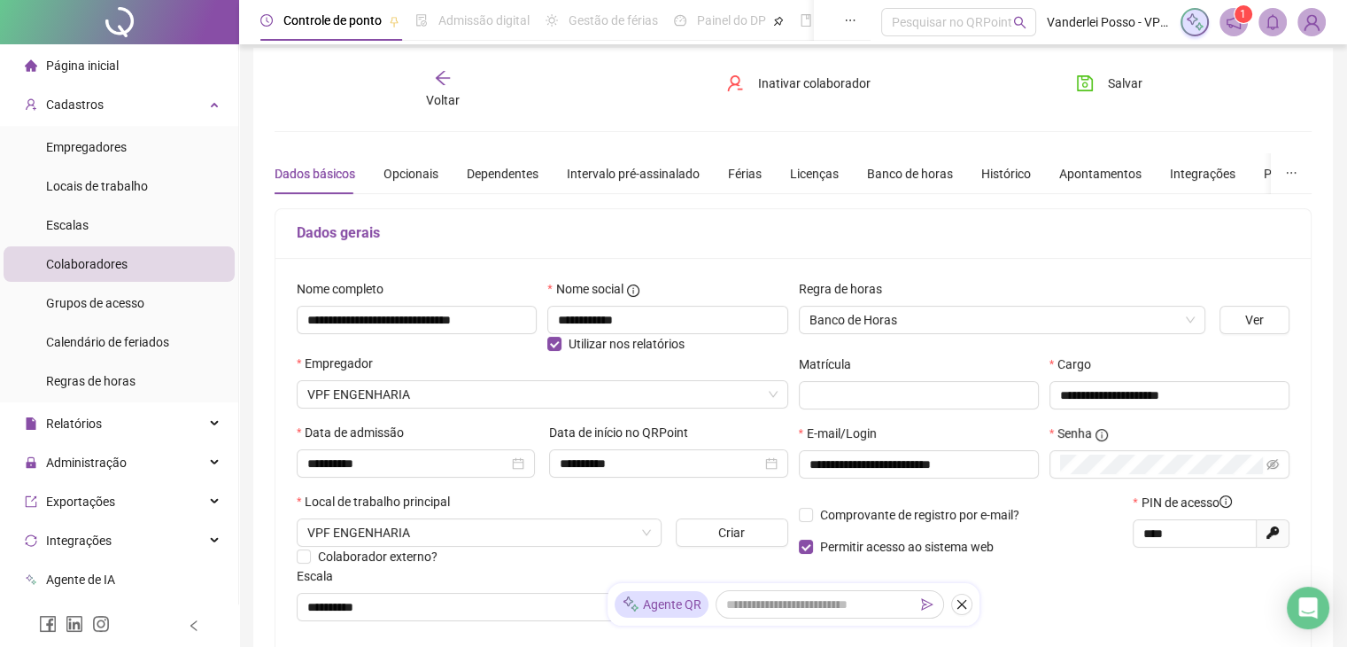
scroll to position [0, 0]
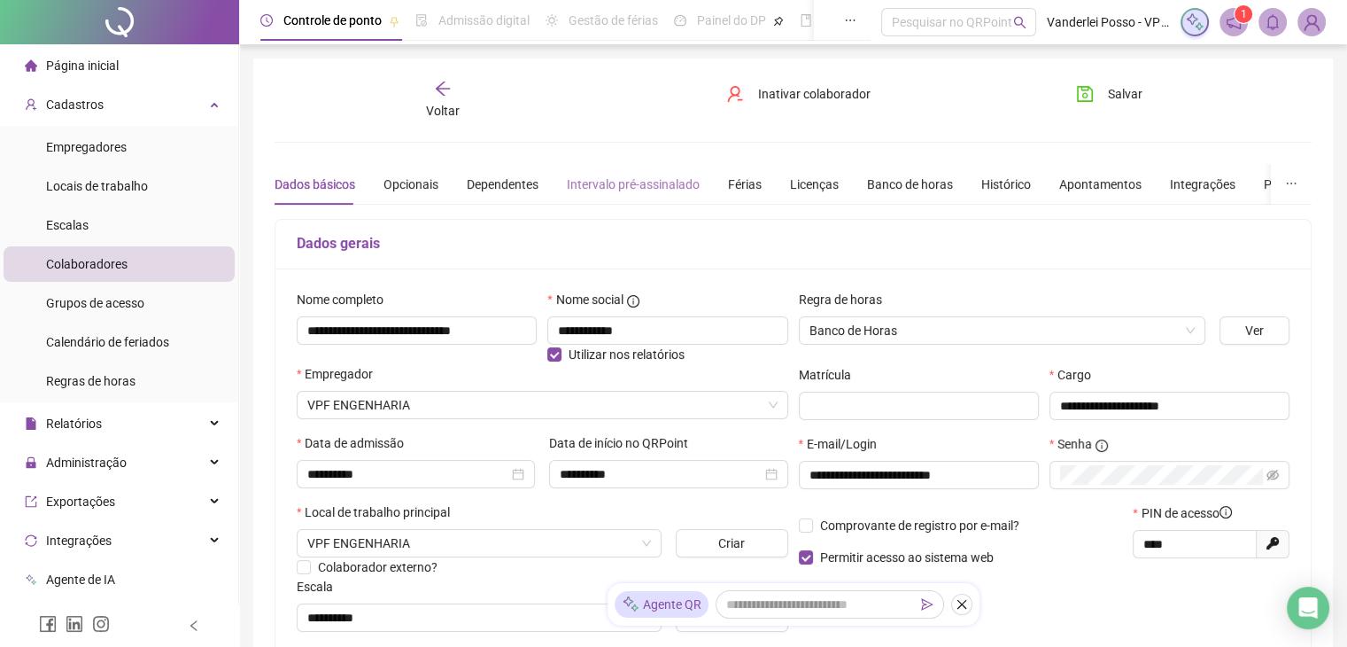
click at [638, 196] on div "Intervalo pré-assinalado" at bounding box center [633, 184] width 133 height 41
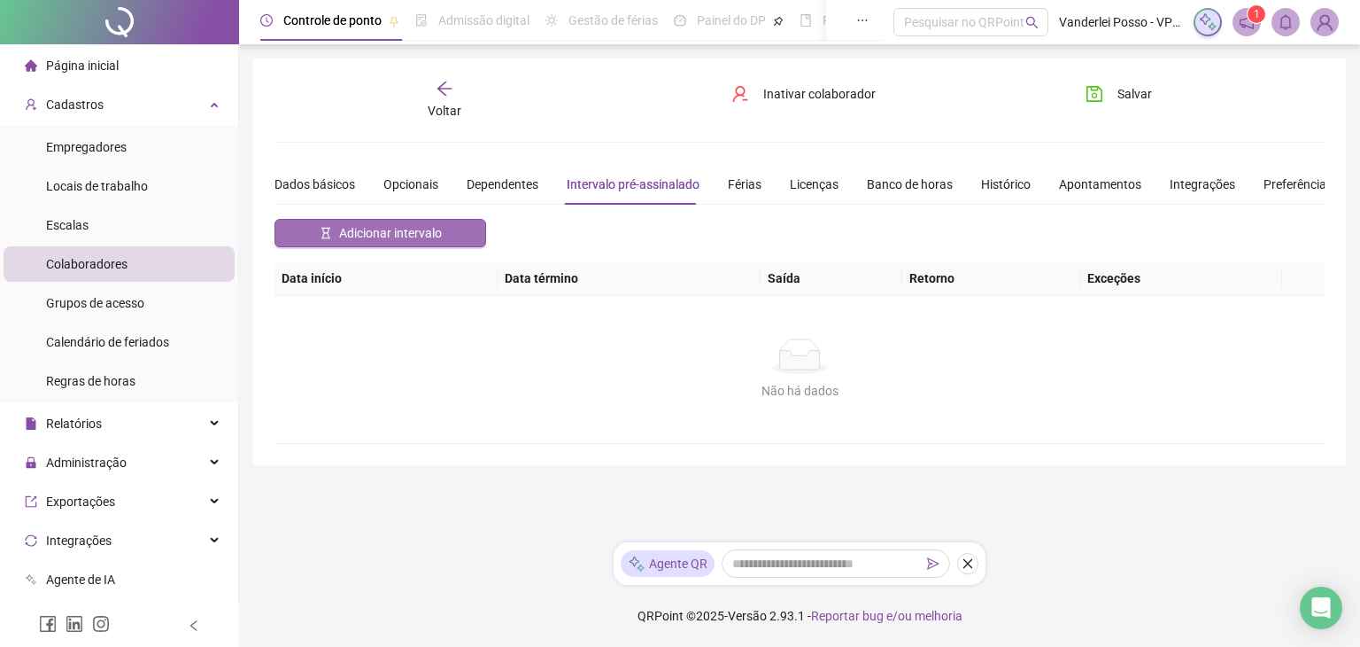
click at [415, 236] on span "Adicionar intervalo" at bounding box center [390, 232] width 103 height 19
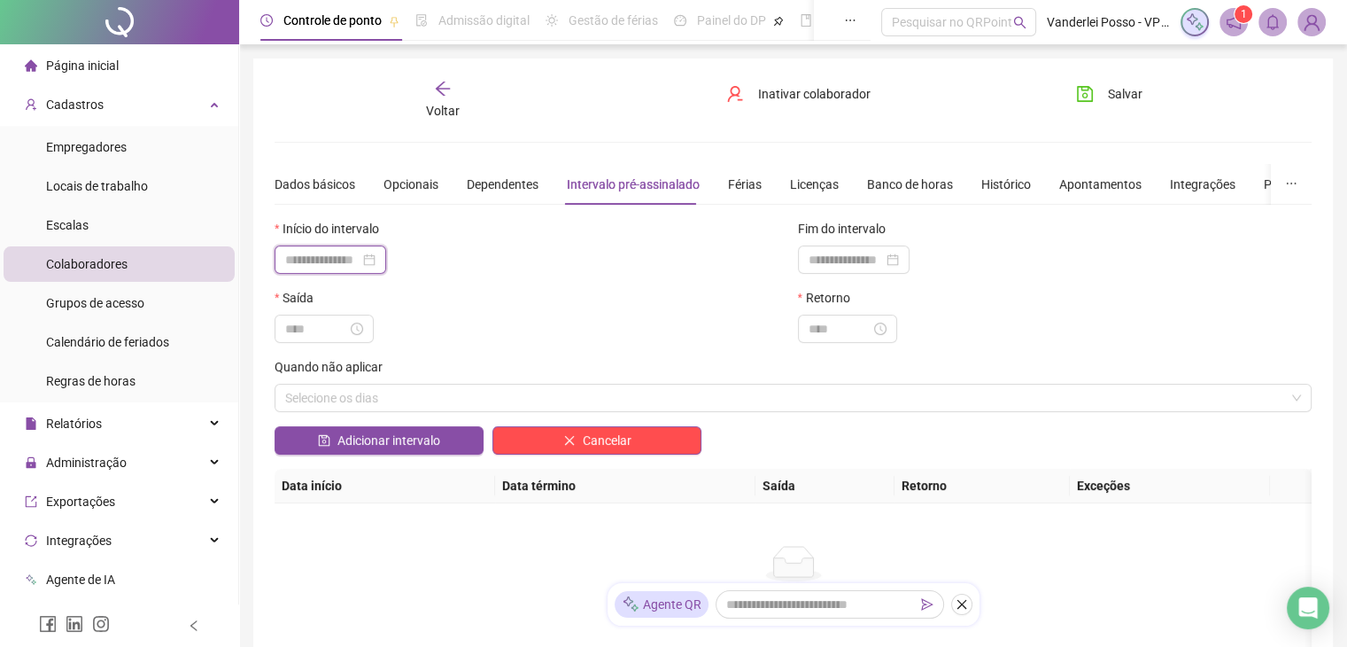
click at [357, 261] on input at bounding box center [322, 259] width 74 height 19
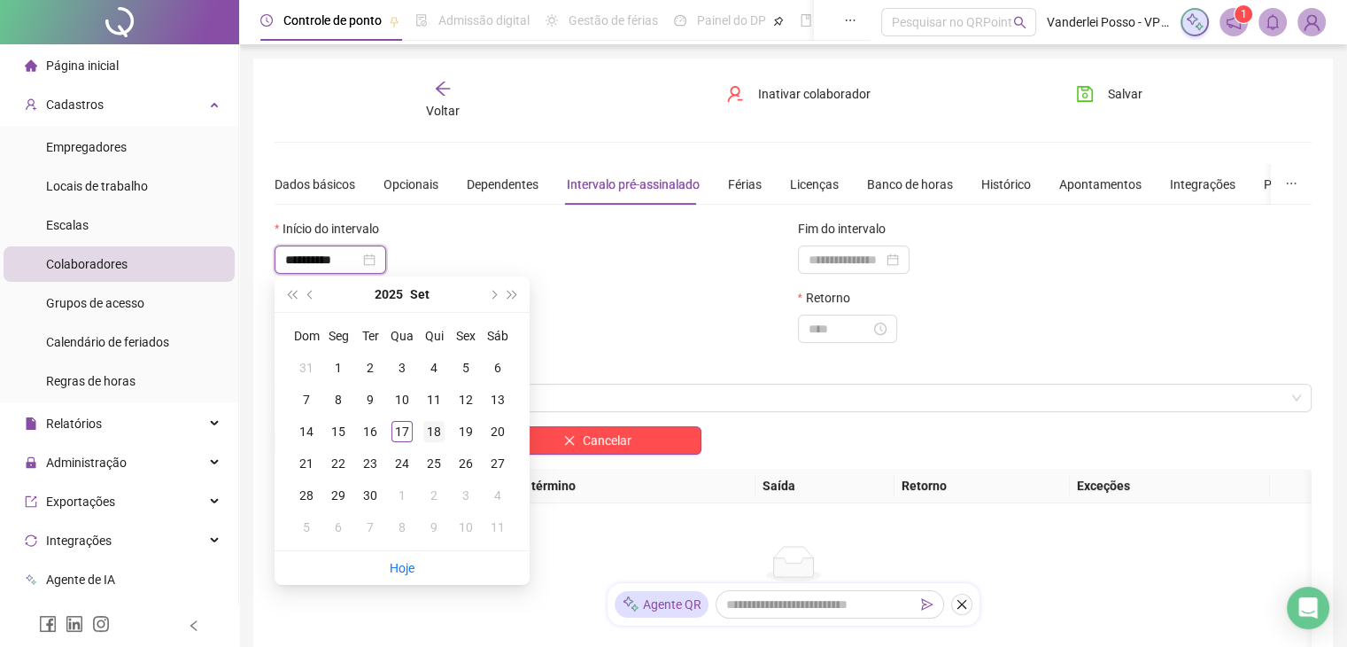
type input "**********"
click at [425, 435] on div "18" at bounding box center [433, 431] width 21 height 21
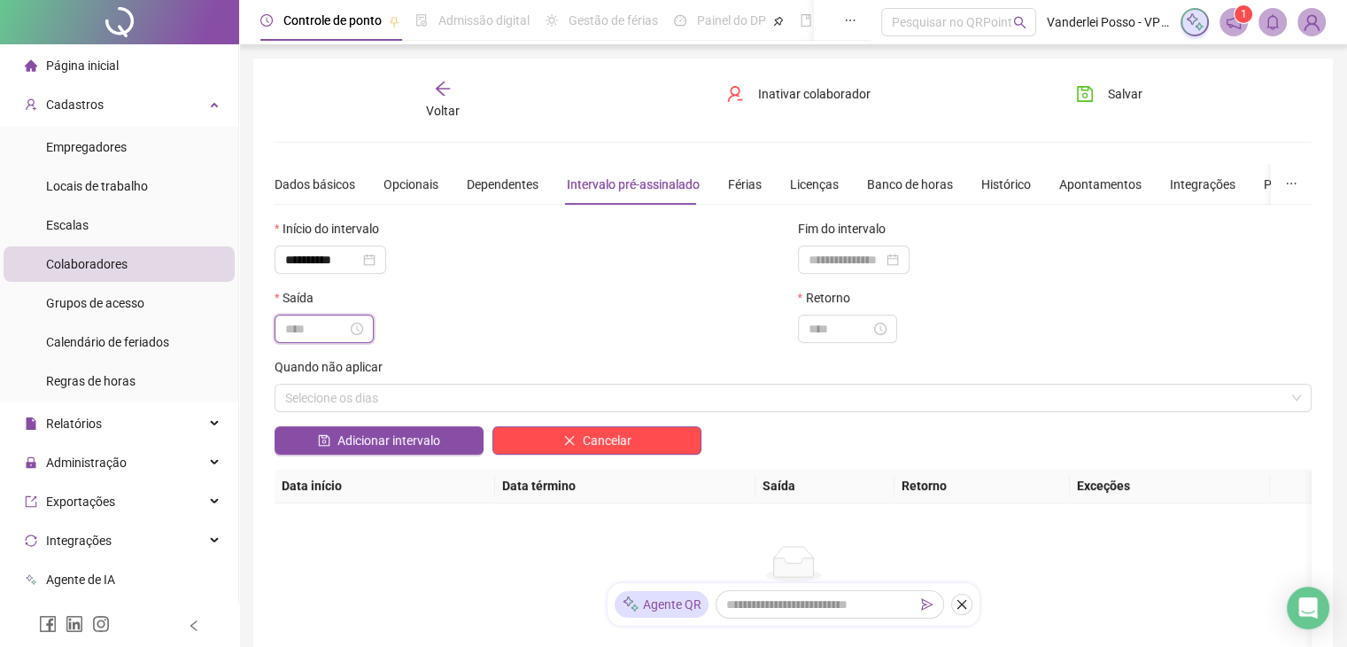
click at [326, 327] on input at bounding box center [316, 328] width 62 height 19
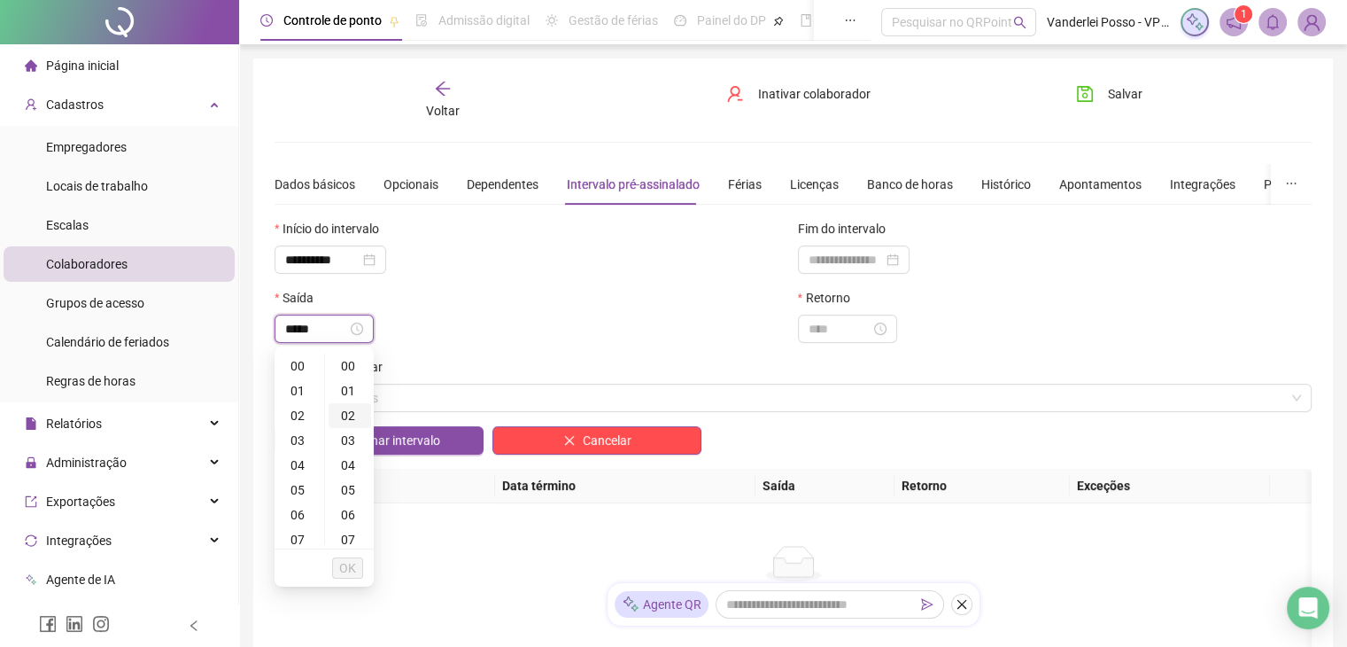
type input "*****"
click at [299, 451] on div "11" at bounding box center [299, 461] width 43 height 25
click at [348, 398] on div "30" at bounding box center [350, 401] width 43 height 25
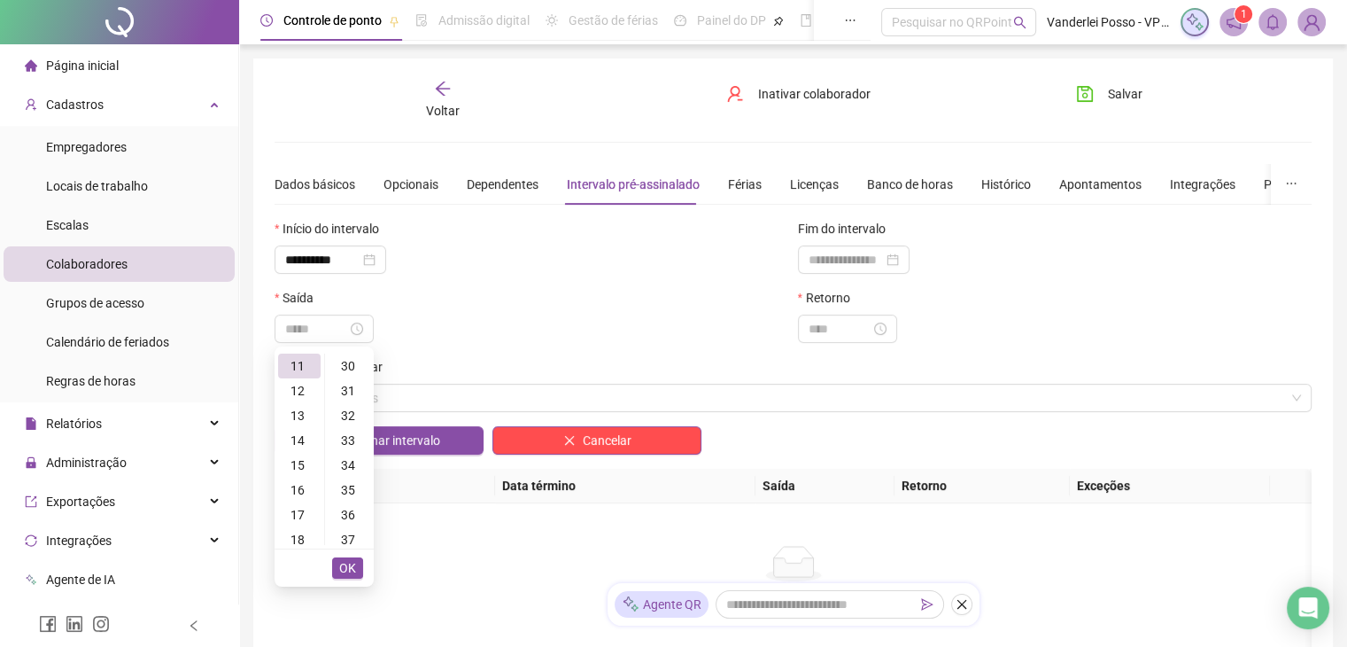
type input "*****"
click at [351, 570] on span "OK" at bounding box center [347, 567] width 17 height 19
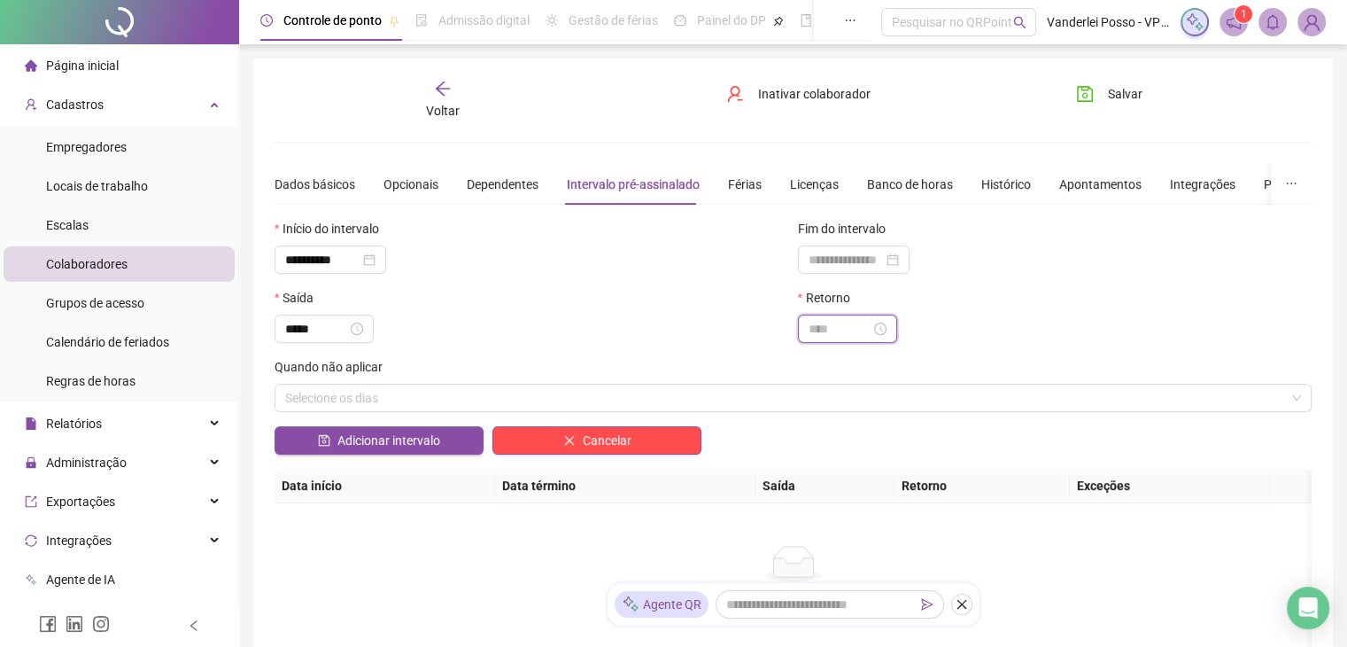
click at [825, 335] on input at bounding box center [840, 328] width 62 height 19
click at [817, 426] on div "13" at bounding box center [822, 422] width 43 height 25
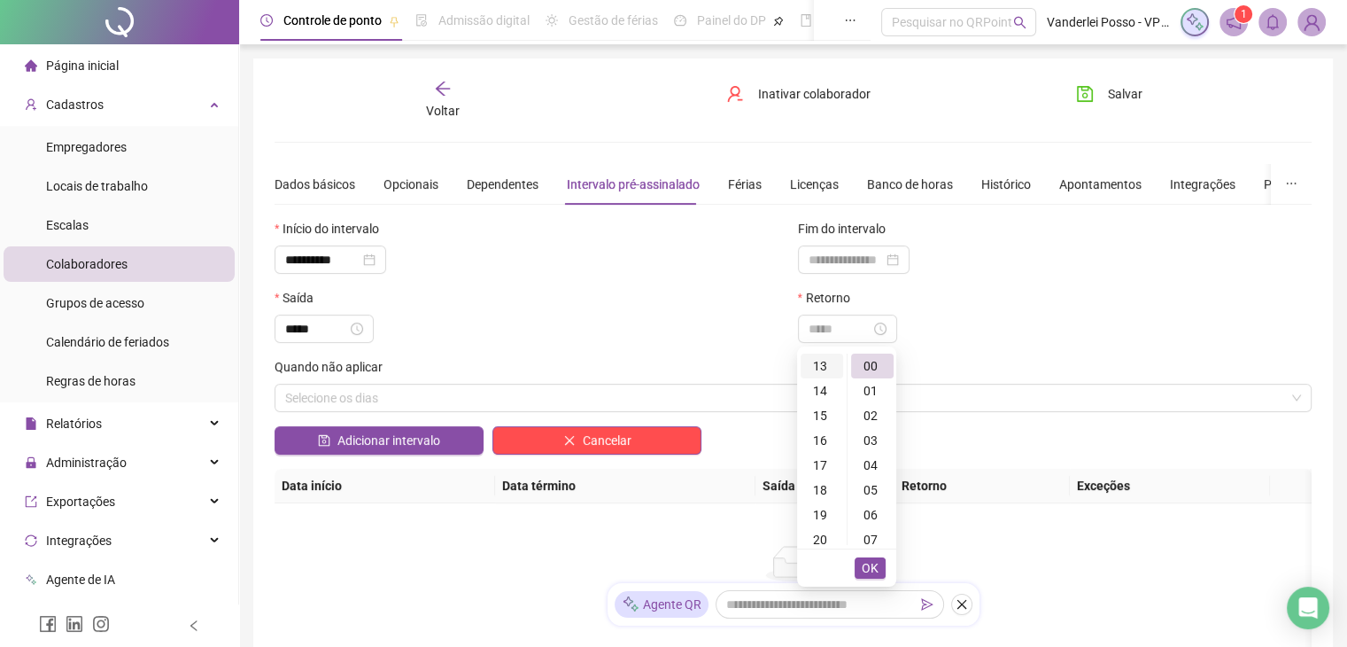
scroll to position [322, 0]
type input "*****"
click at [870, 567] on span "OK" at bounding box center [870, 567] width 17 height 19
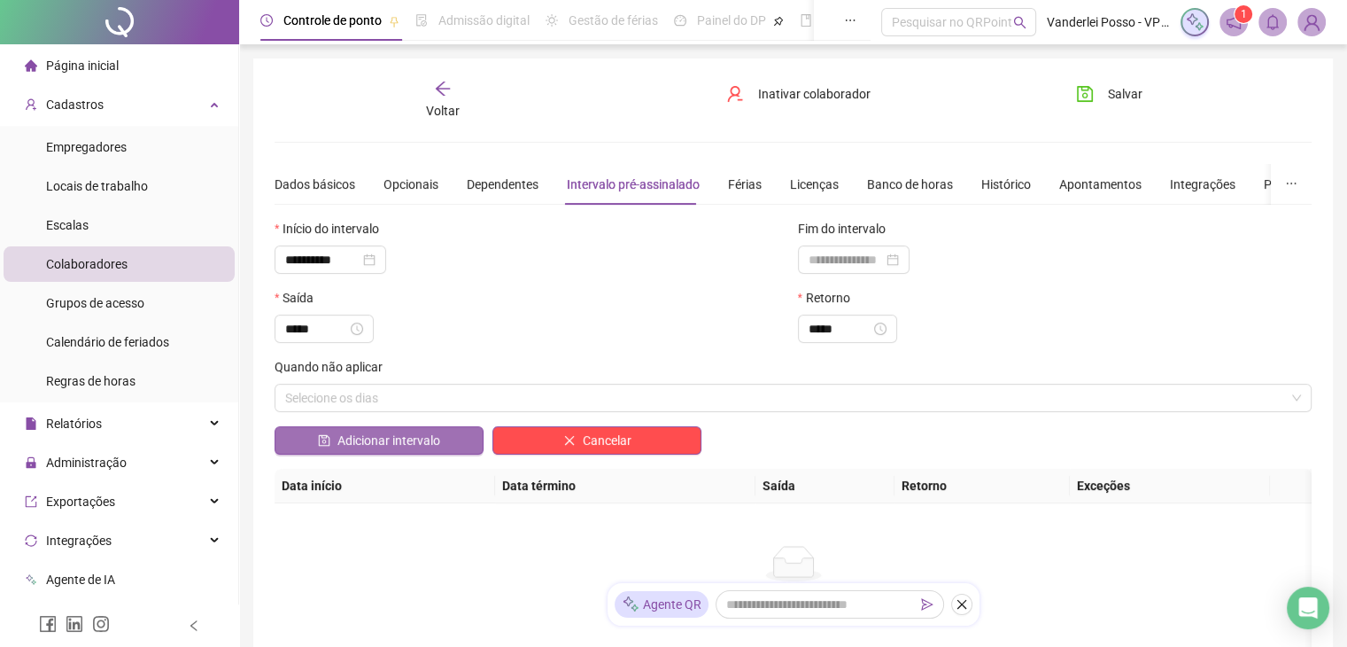
click at [382, 436] on span "Adicionar intervalo" at bounding box center [388, 439] width 103 height 19
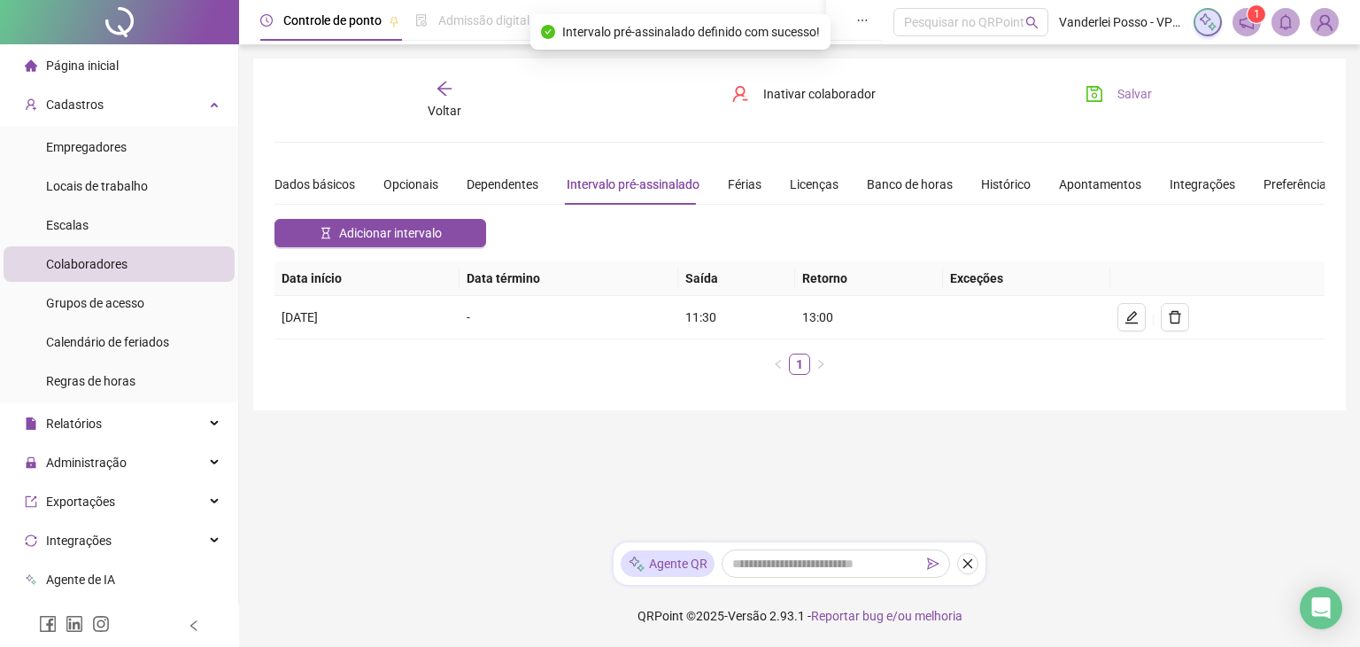
click at [1103, 100] on icon "save" at bounding box center [1095, 94] width 18 height 18
click at [448, 82] on icon "arrow-left" at bounding box center [445, 89] width 18 height 18
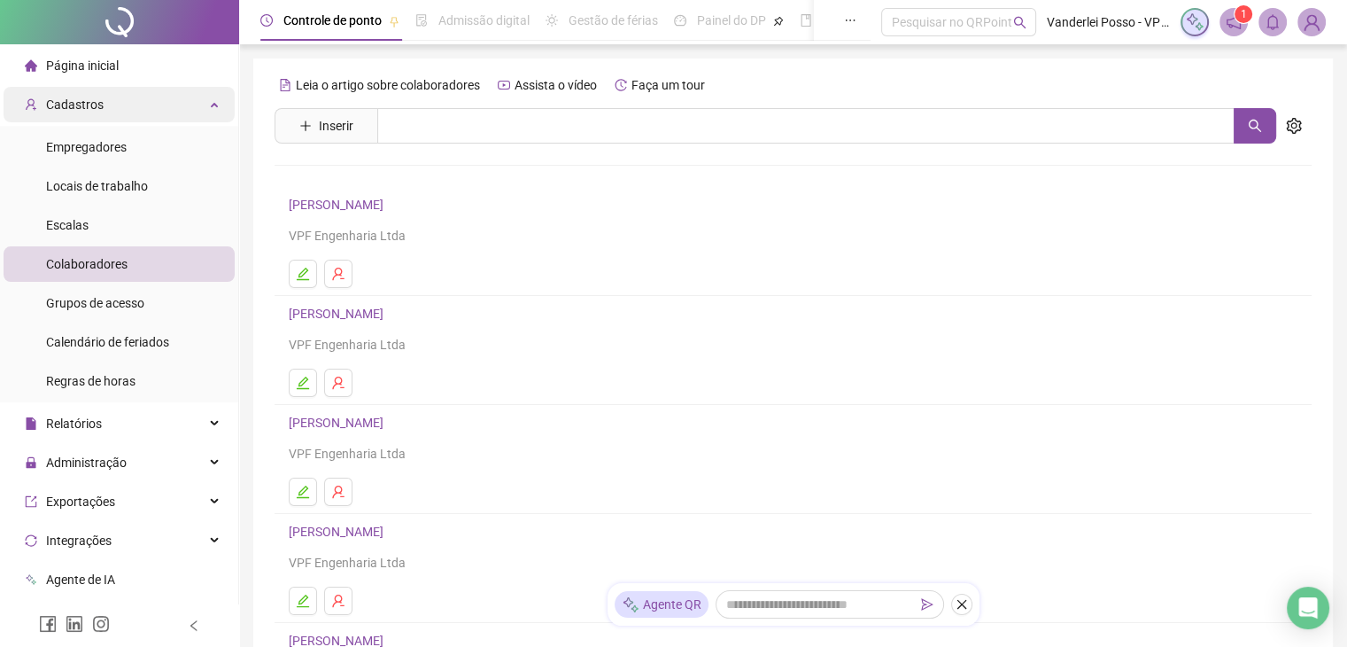
click at [200, 110] on div "Cadastros" at bounding box center [119, 104] width 231 height 35
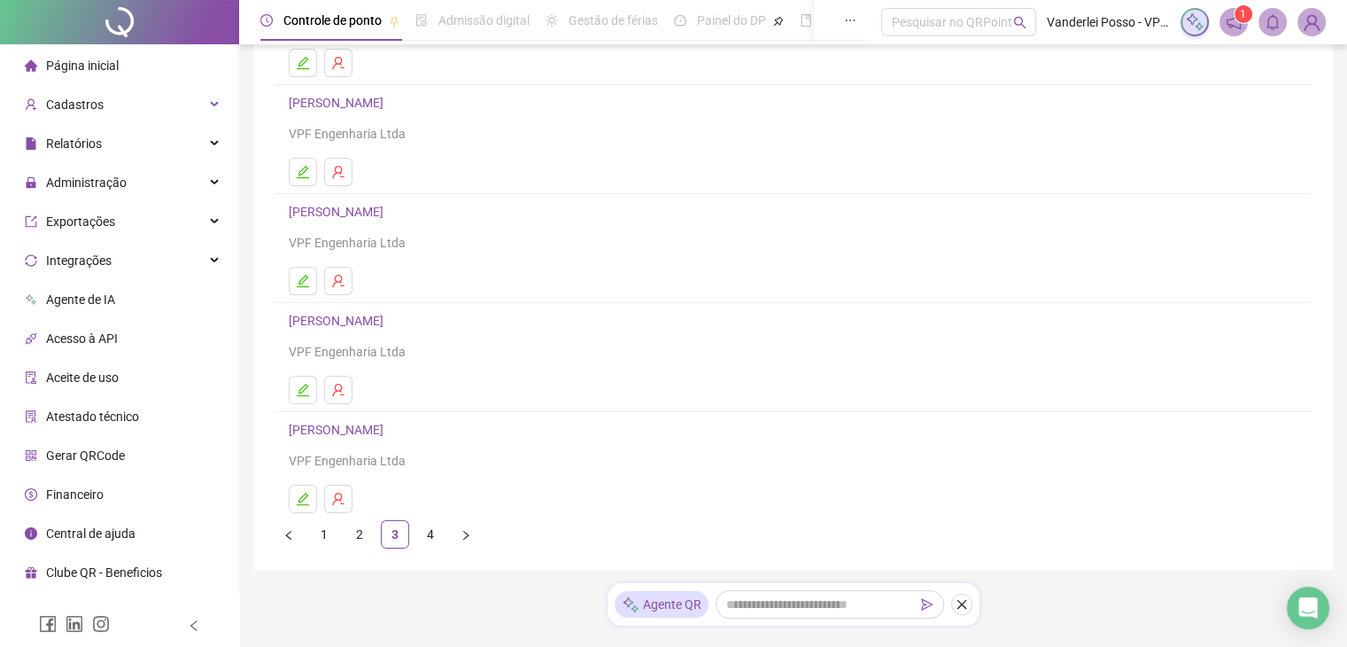
scroll to position [252, 0]
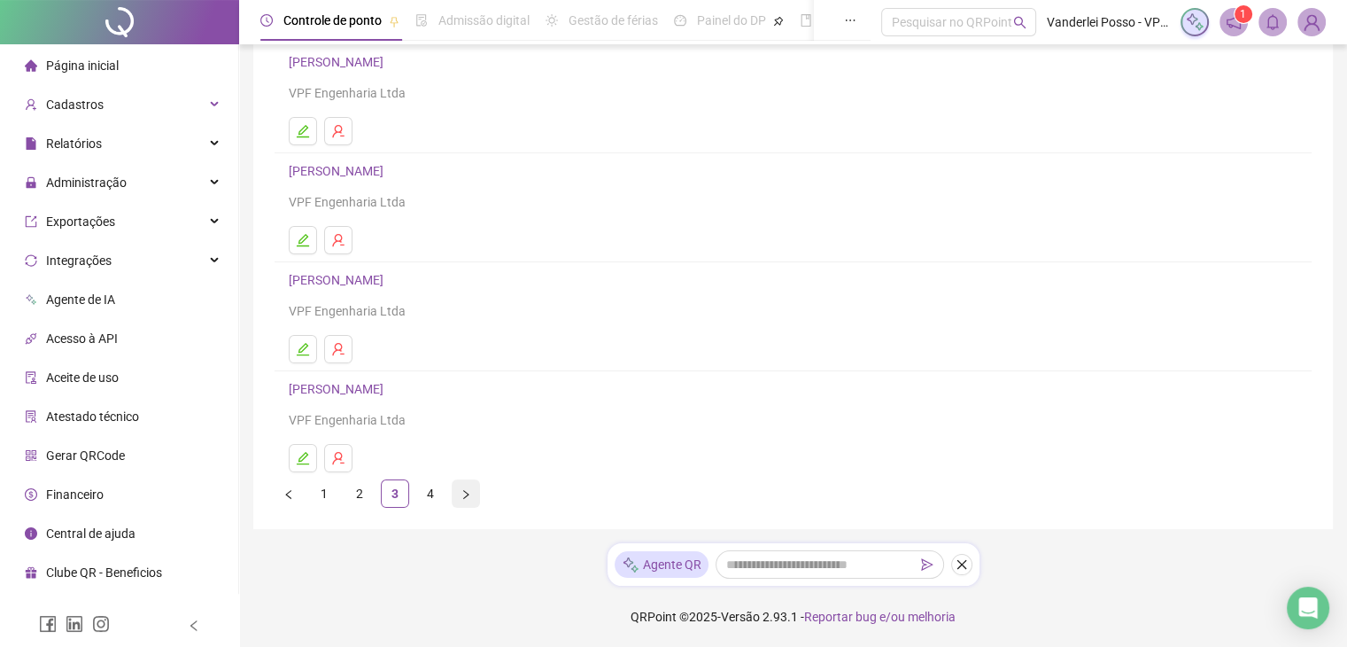
click at [460, 498] on button "button" at bounding box center [466, 493] width 28 height 28
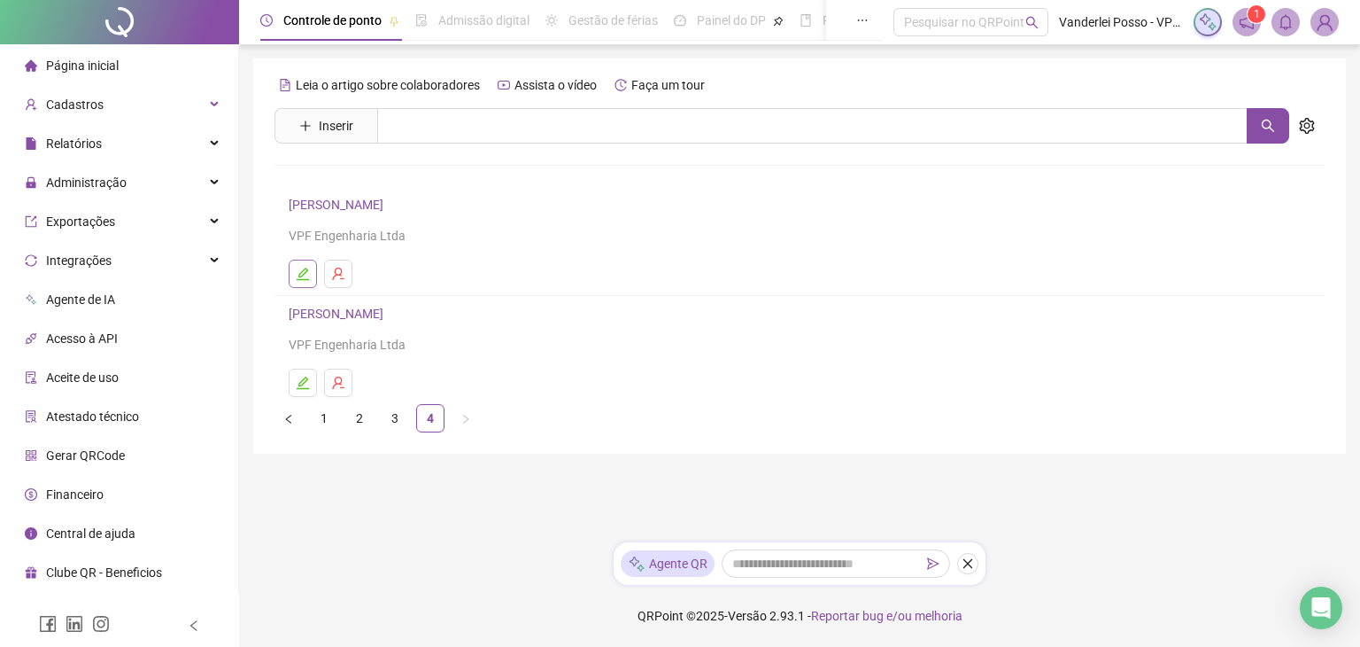
click at [304, 278] on icon "edit" at bounding box center [303, 273] width 12 height 12
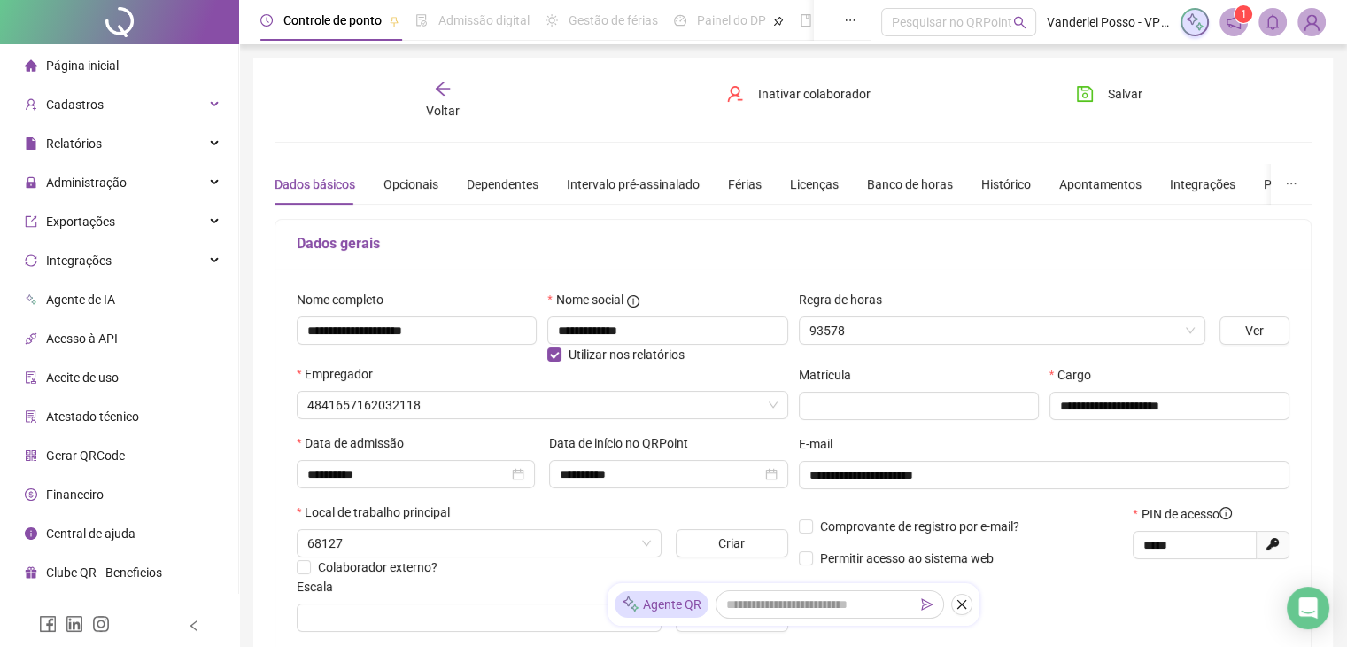
type input "**********"
click at [624, 185] on div "Intervalo pré-assinalado" at bounding box center [633, 183] width 133 height 19
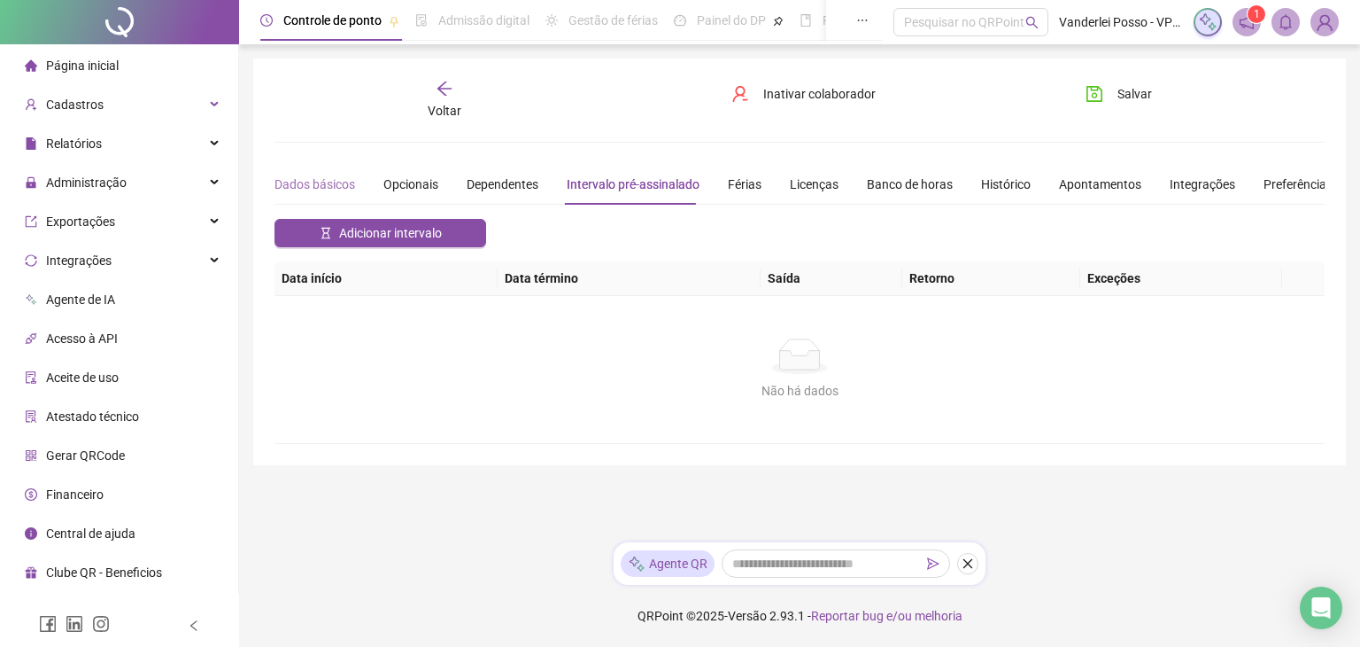
click at [312, 194] on div "Dados básicos" at bounding box center [315, 184] width 81 height 41
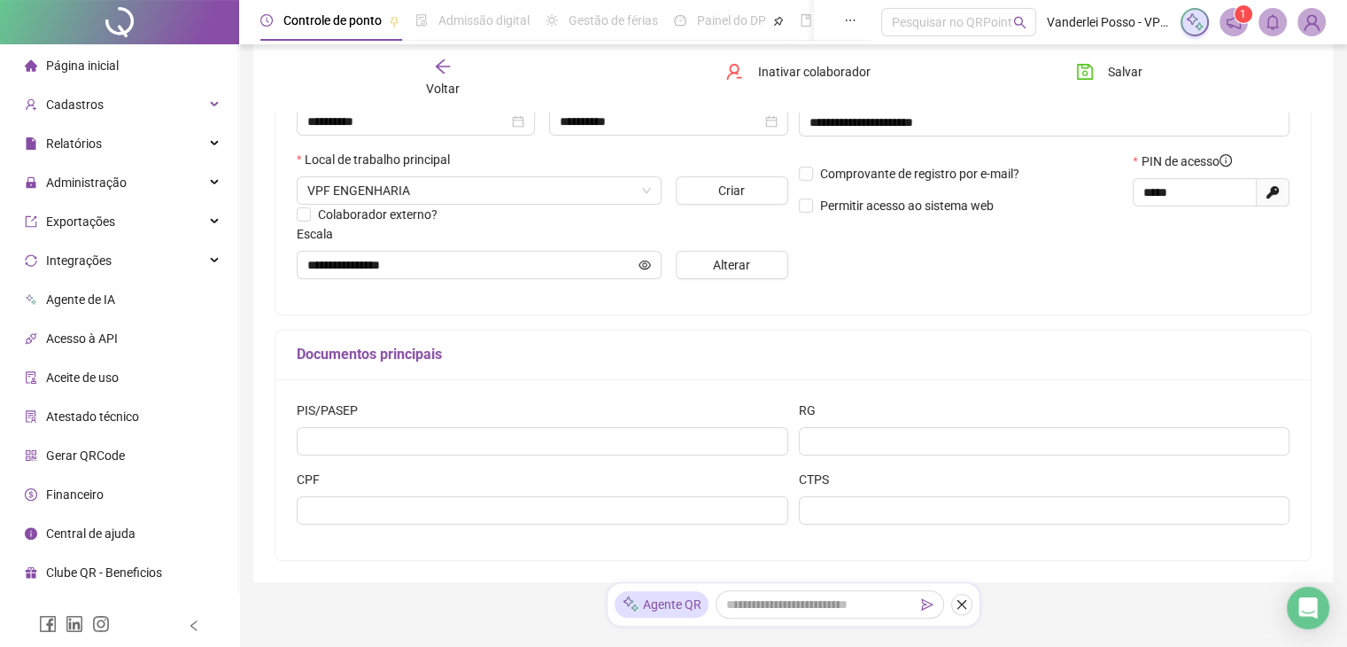
scroll to position [354, 0]
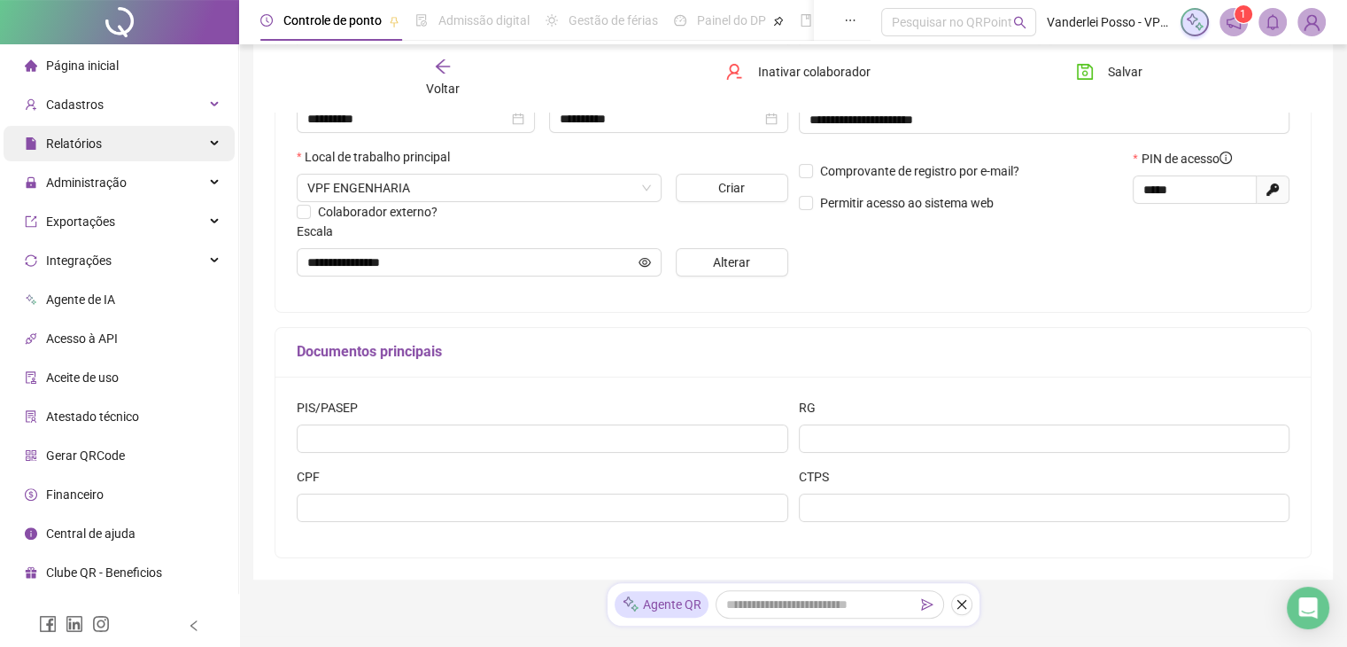
click at [81, 150] on span "Relatórios" at bounding box center [74, 143] width 56 height 14
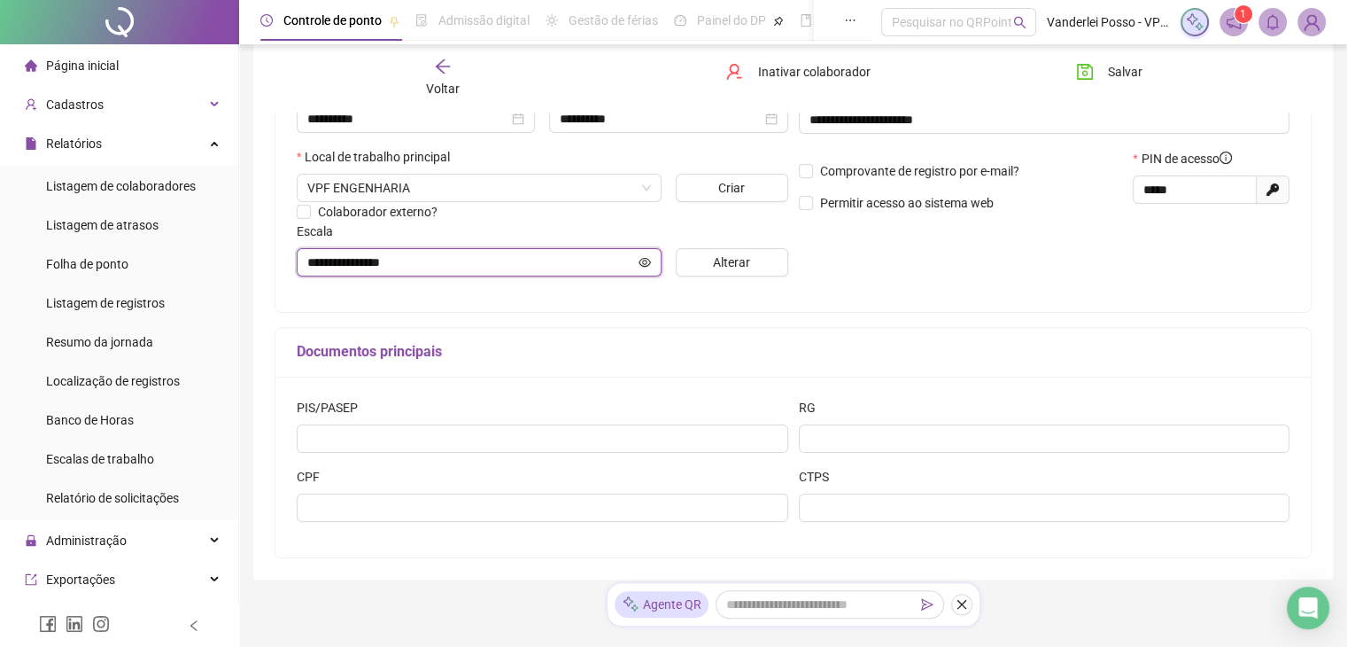
click at [643, 261] on icon "eye" at bounding box center [645, 262] width 12 height 12
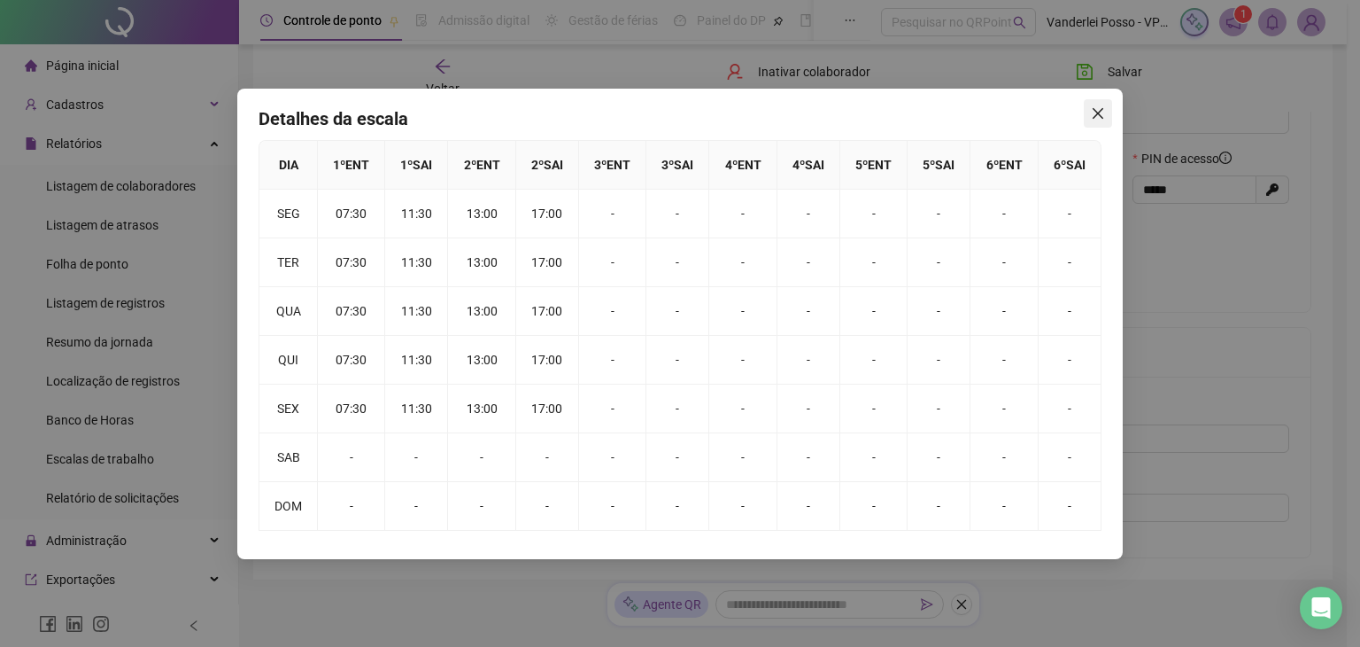
click at [1103, 118] on icon "close" at bounding box center [1098, 113] width 14 height 14
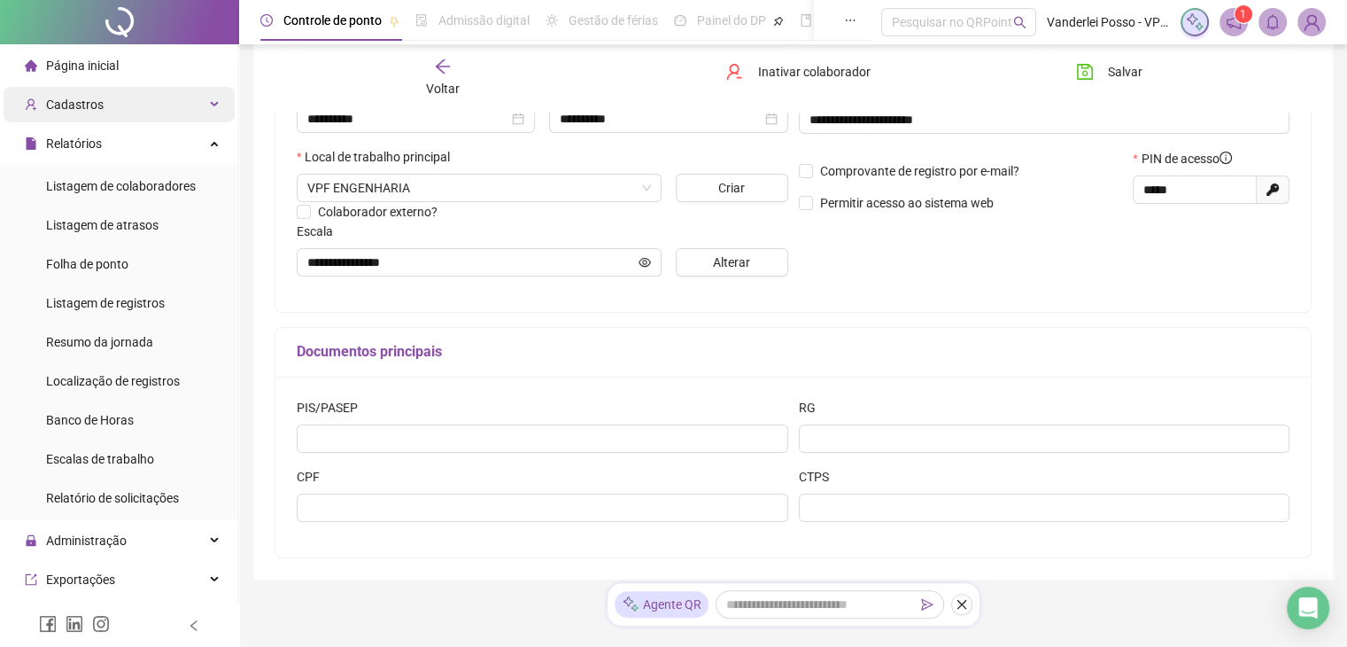
click at [168, 116] on div "Cadastros" at bounding box center [119, 104] width 231 height 35
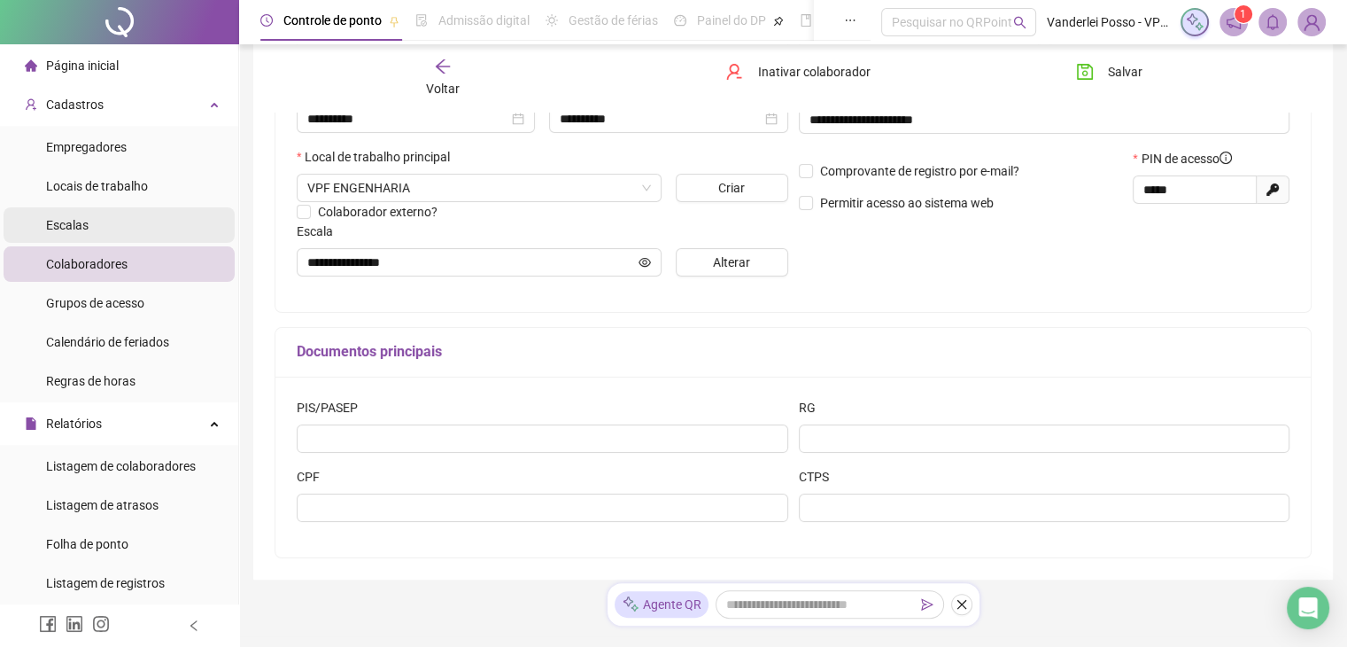
click at [112, 228] on li "Escalas" at bounding box center [119, 224] width 231 height 35
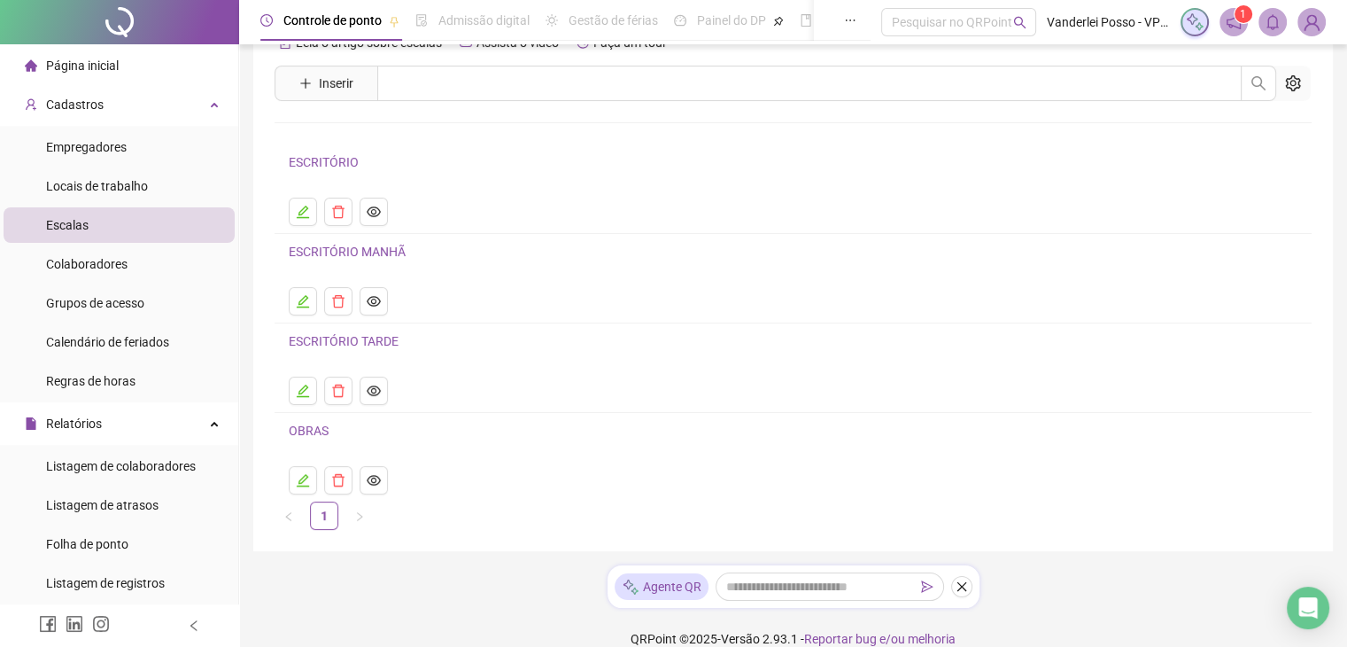
scroll to position [46, 0]
click at [381, 293] on button "button" at bounding box center [374, 297] width 28 height 28
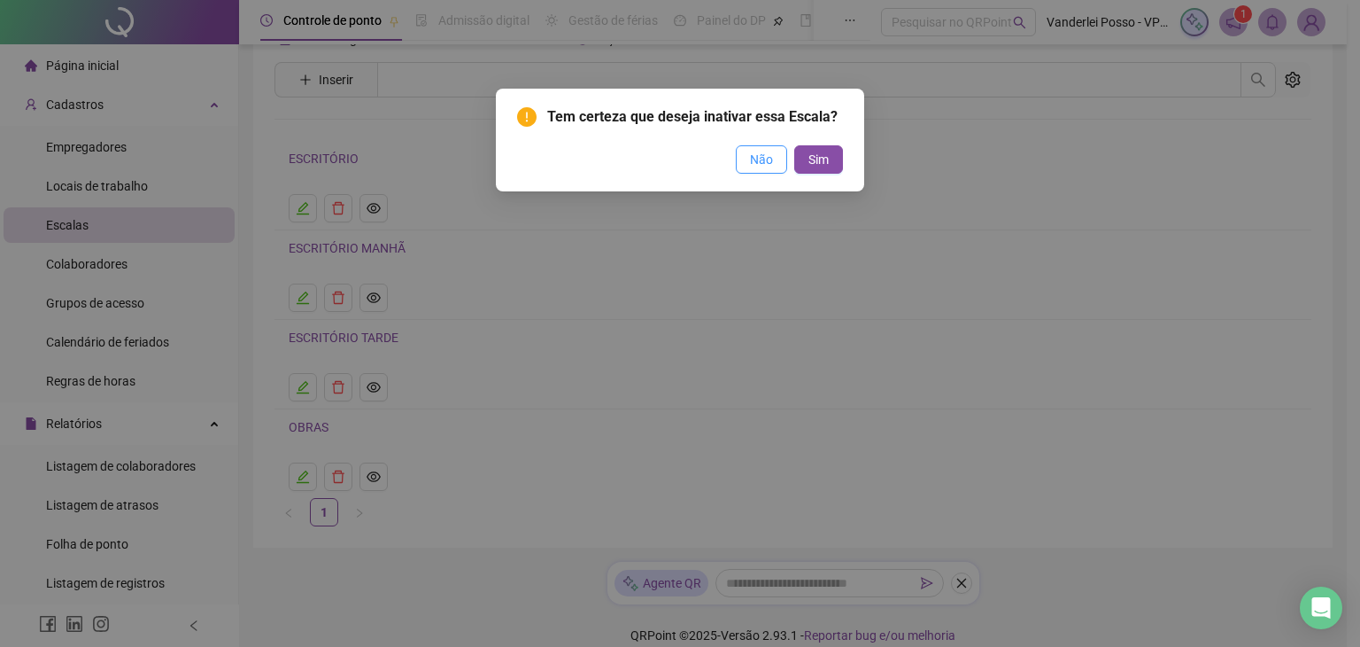
click at [761, 160] on span "Não" at bounding box center [761, 159] width 23 height 19
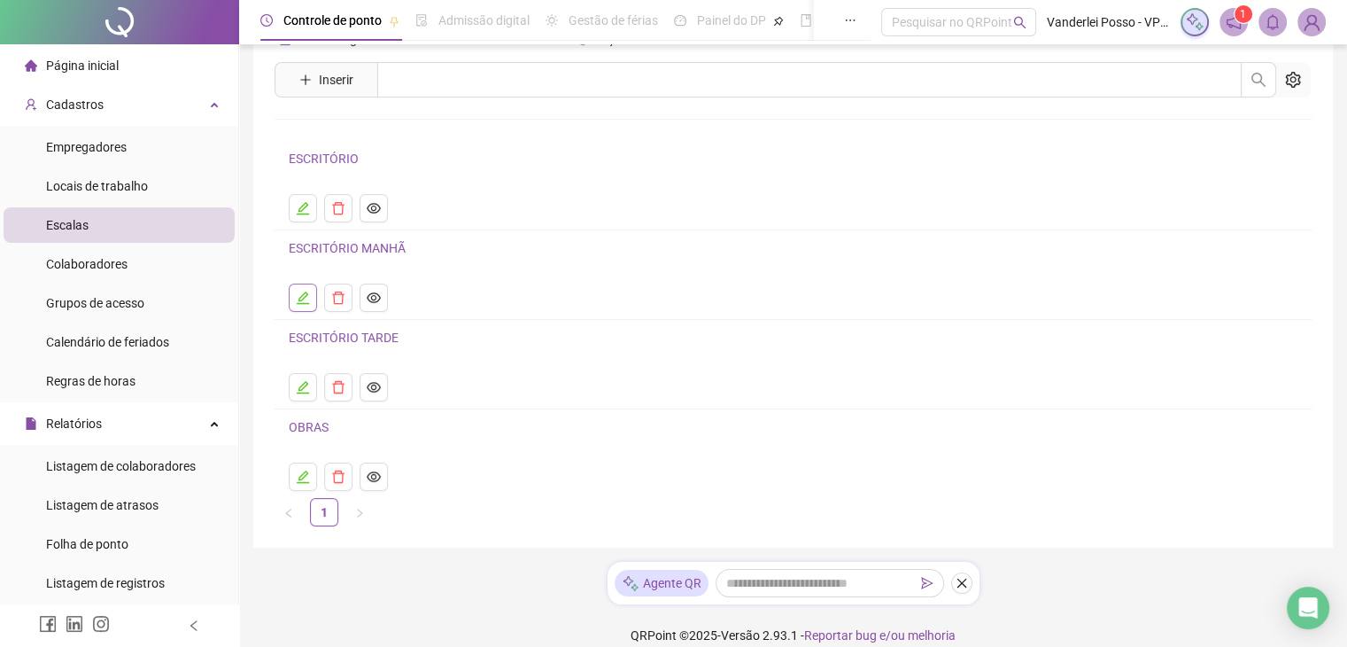
click at [301, 294] on icon "edit" at bounding box center [303, 297] width 12 height 12
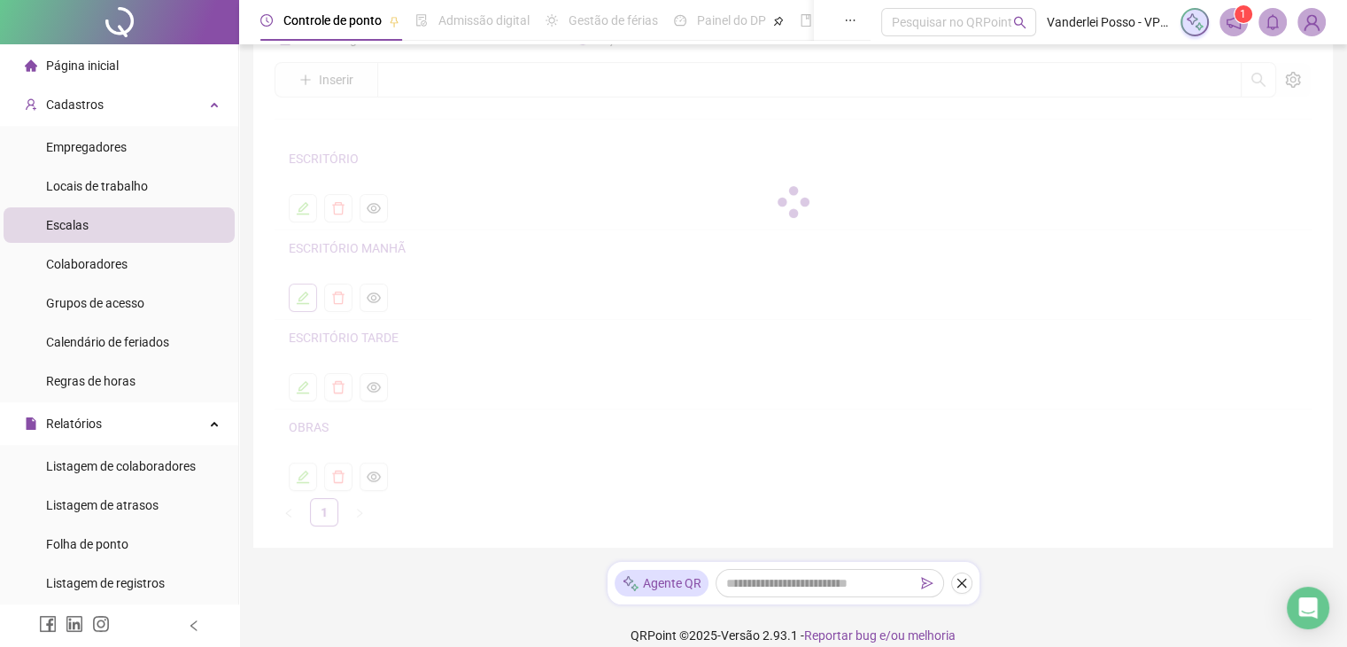
scroll to position [0, 0]
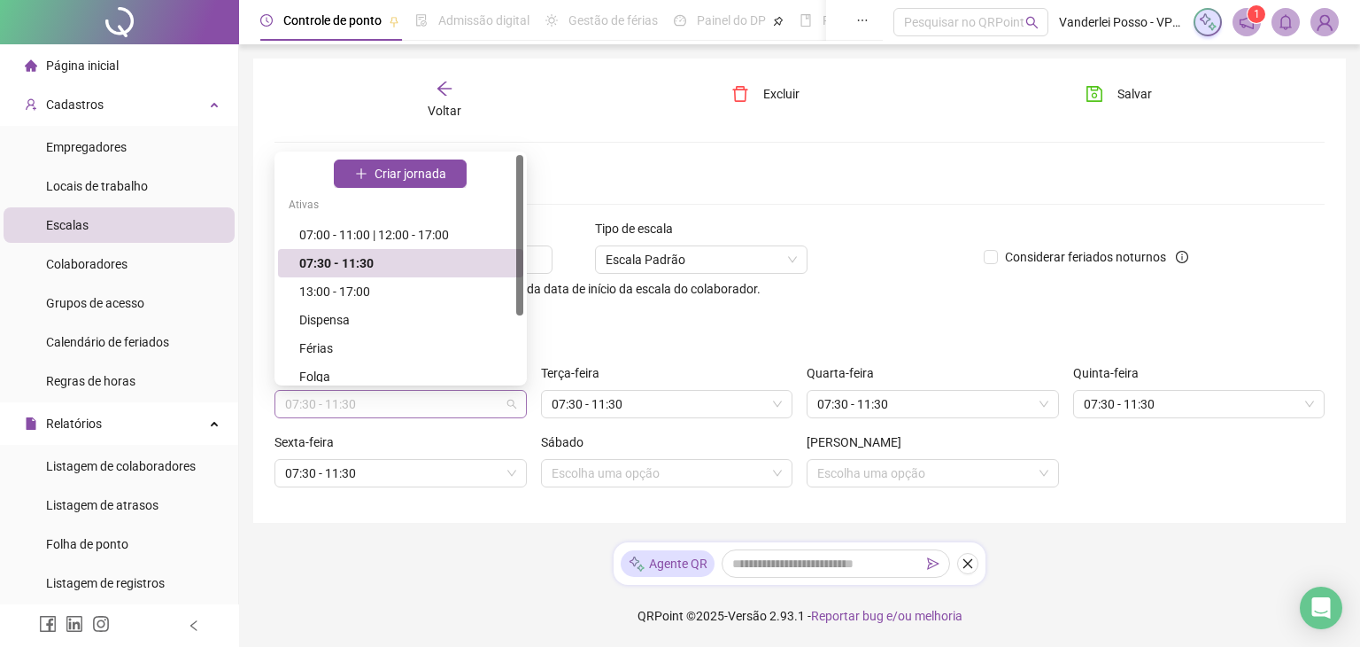
click at [514, 405] on span "07:30 - 11:30" at bounding box center [400, 404] width 231 height 27
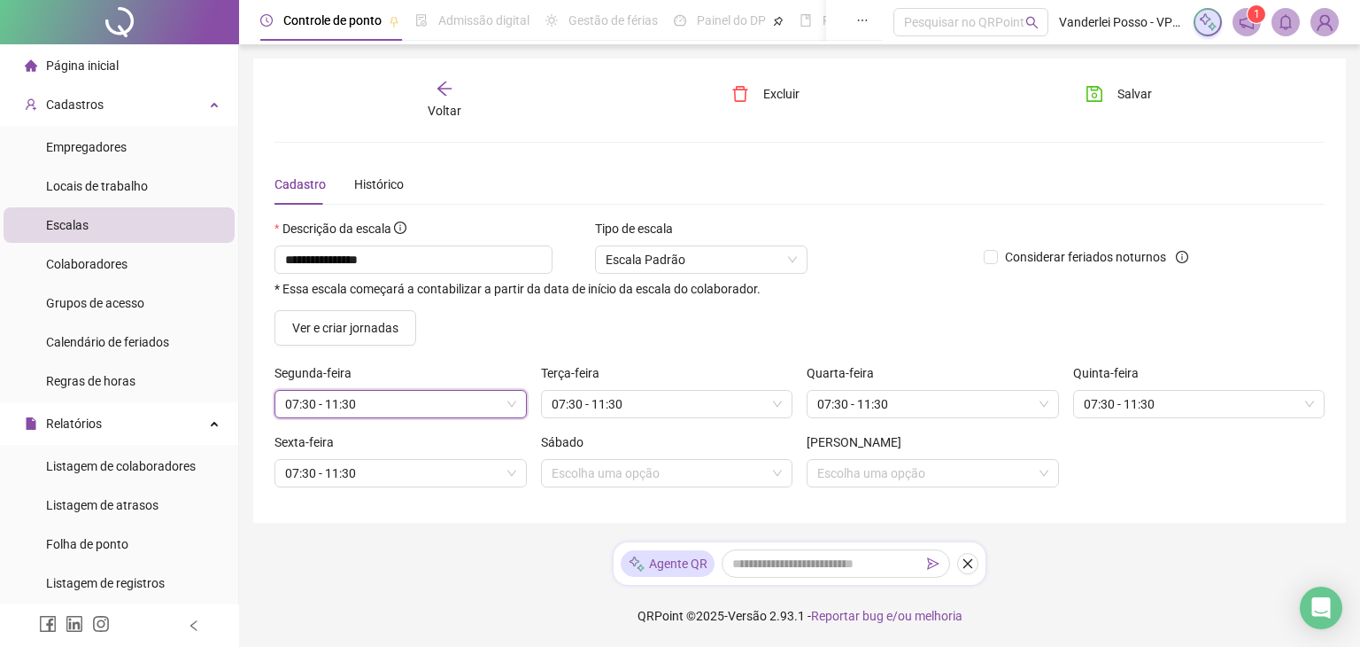
click at [608, 355] on form "**********" at bounding box center [800, 360] width 1050 height 283
click at [388, 322] on span "Ver e criar jornadas" at bounding box center [345, 327] width 106 height 19
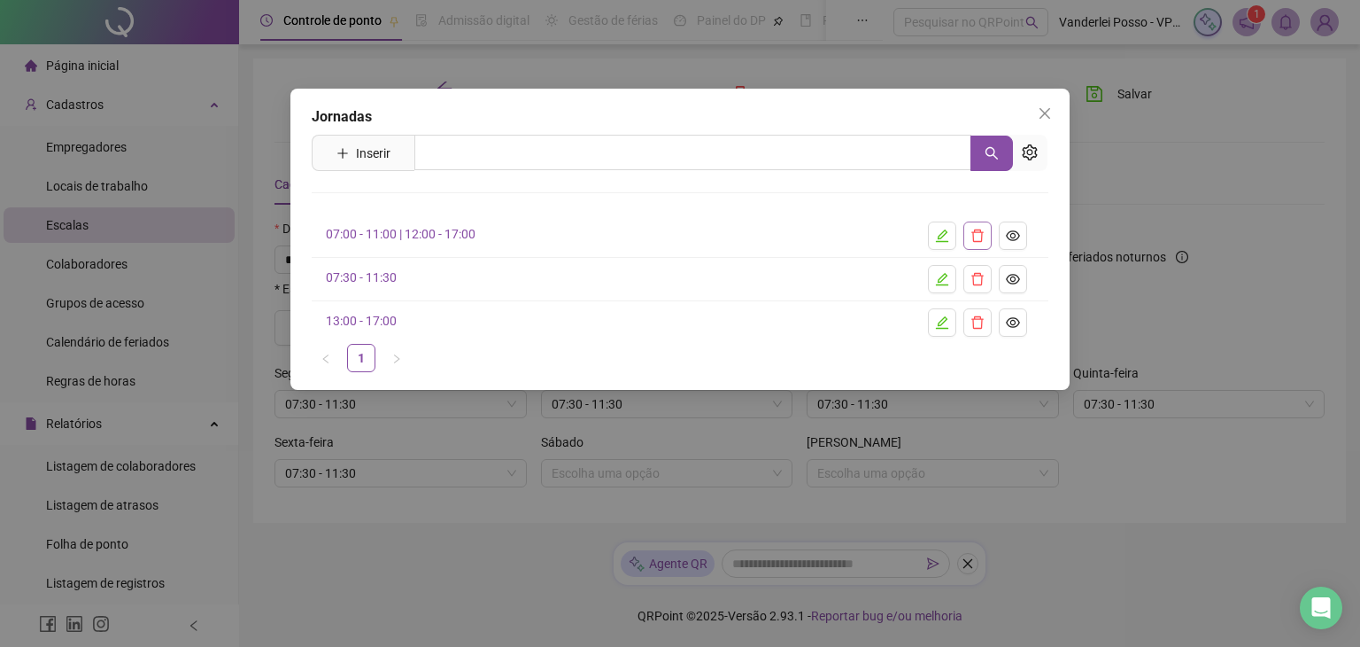
click at [973, 242] on icon "delete" at bounding box center [978, 236] width 14 height 14
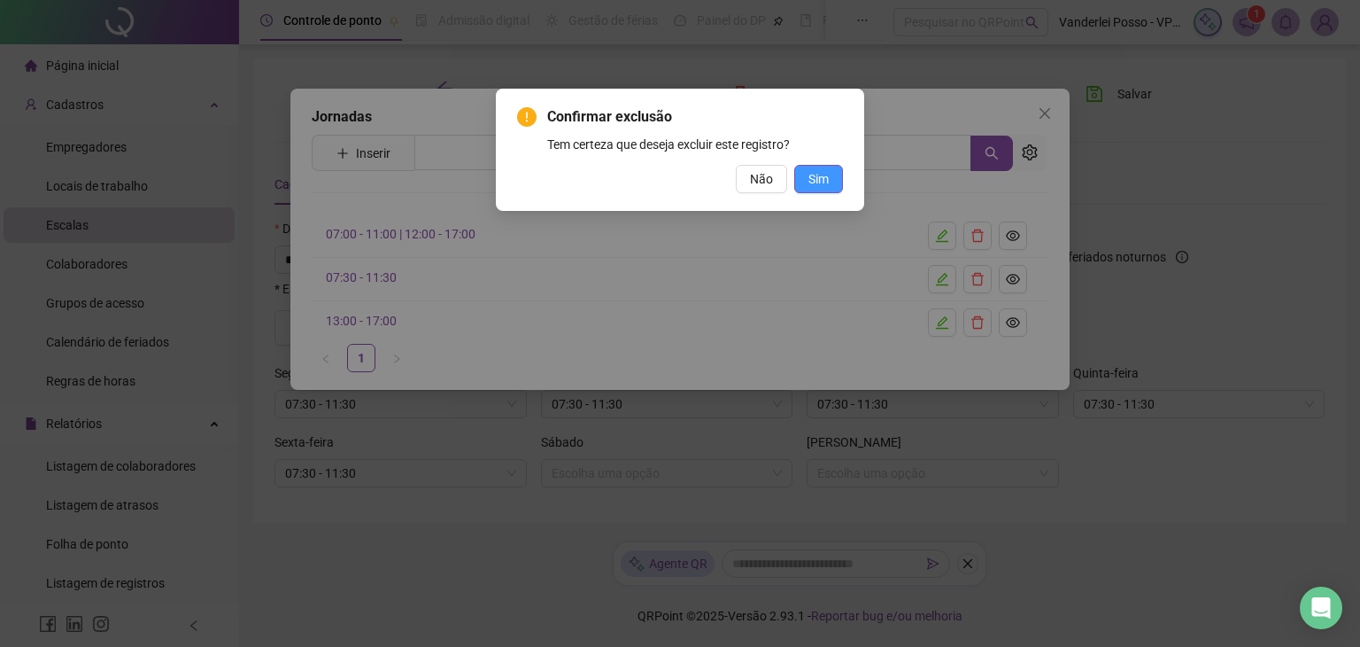
click at [810, 186] on span "Sim" at bounding box center [819, 178] width 20 height 19
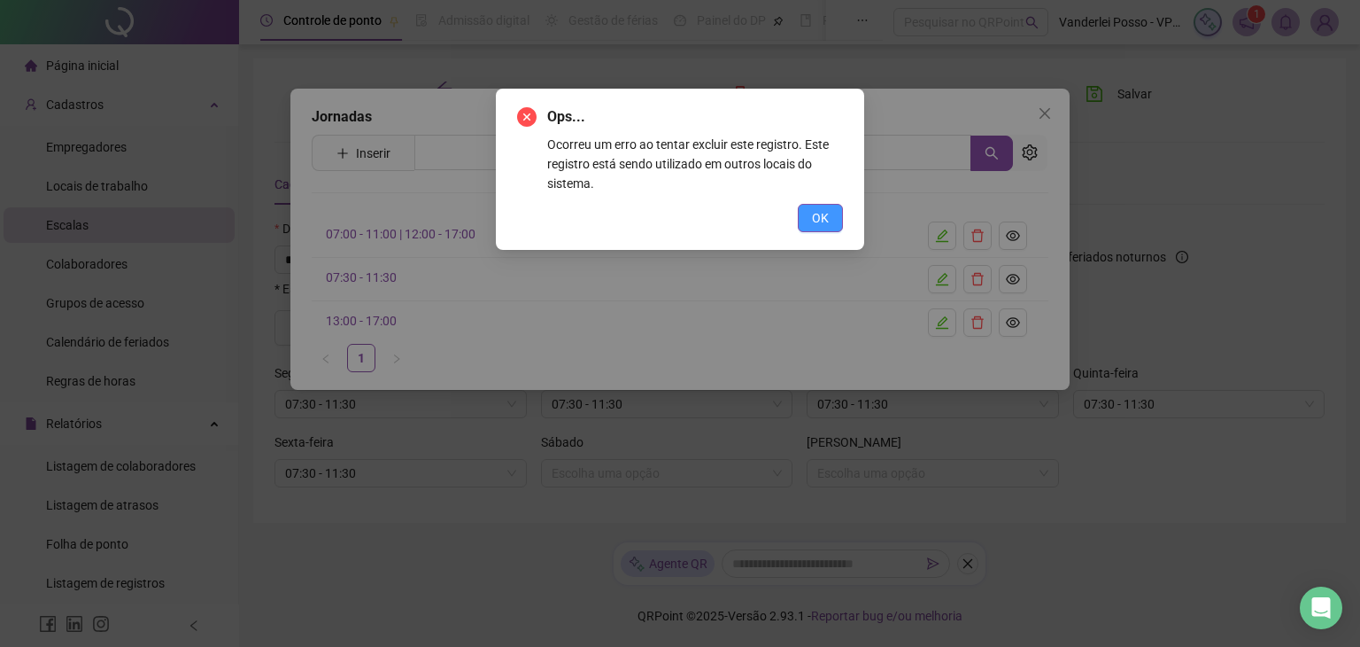
click at [804, 221] on button "OK" at bounding box center [820, 218] width 45 height 28
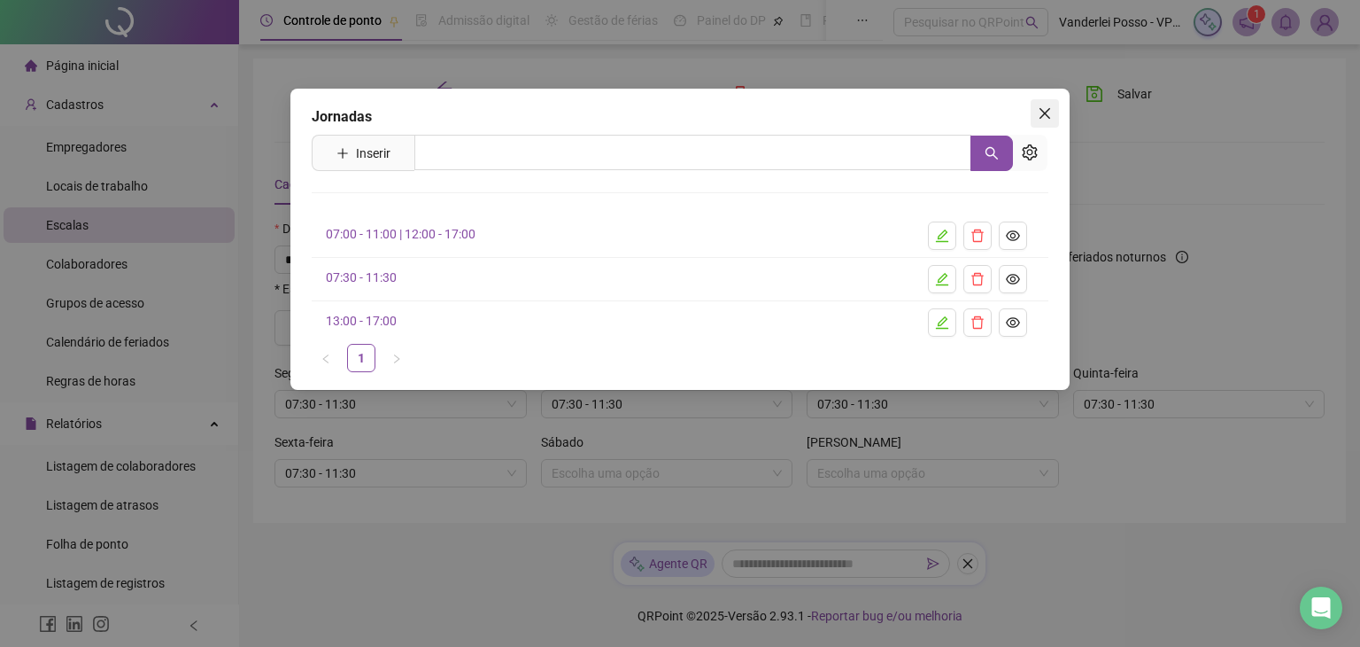
click at [1038, 121] on button "Close" at bounding box center [1045, 113] width 28 height 28
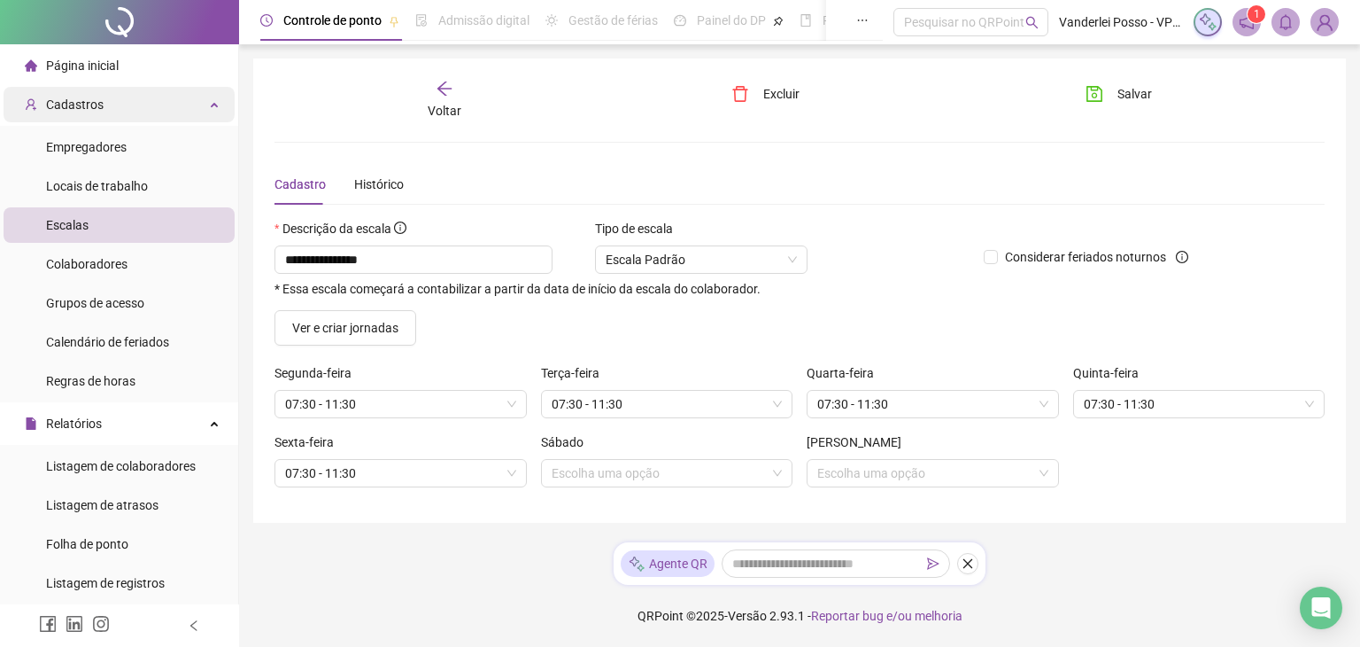
click at [204, 111] on div "Cadastros" at bounding box center [119, 104] width 231 height 35
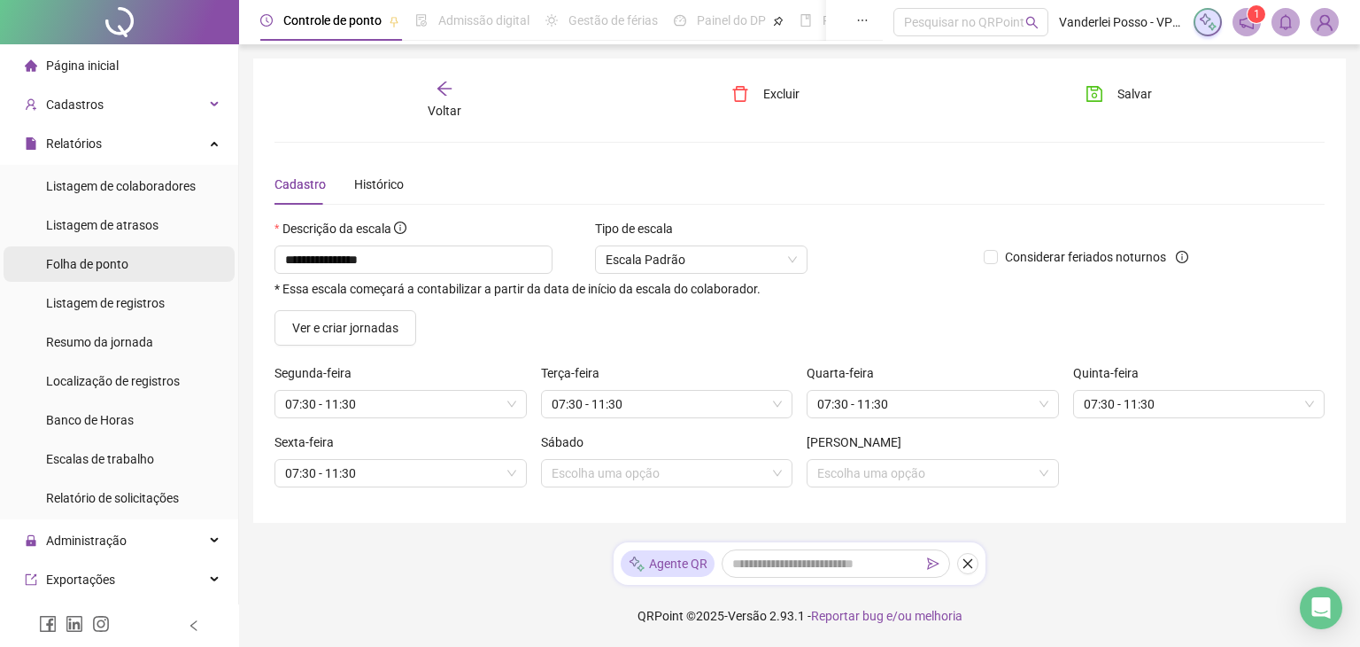
click at [148, 256] on li "Folha de ponto" at bounding box center [119, 263] width 231 height 35
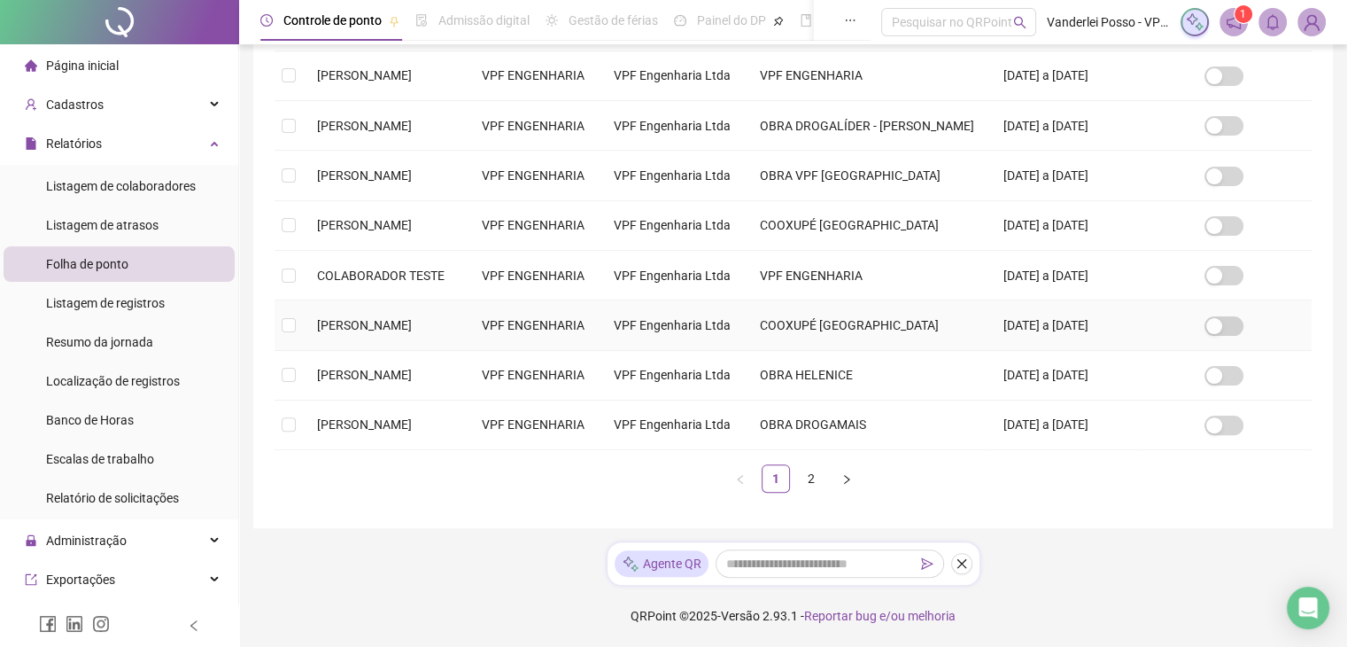
scroll to position [627, 0]
click at [850, 476] on icon "right" at bounding box center [846, 479] width 11 height 11
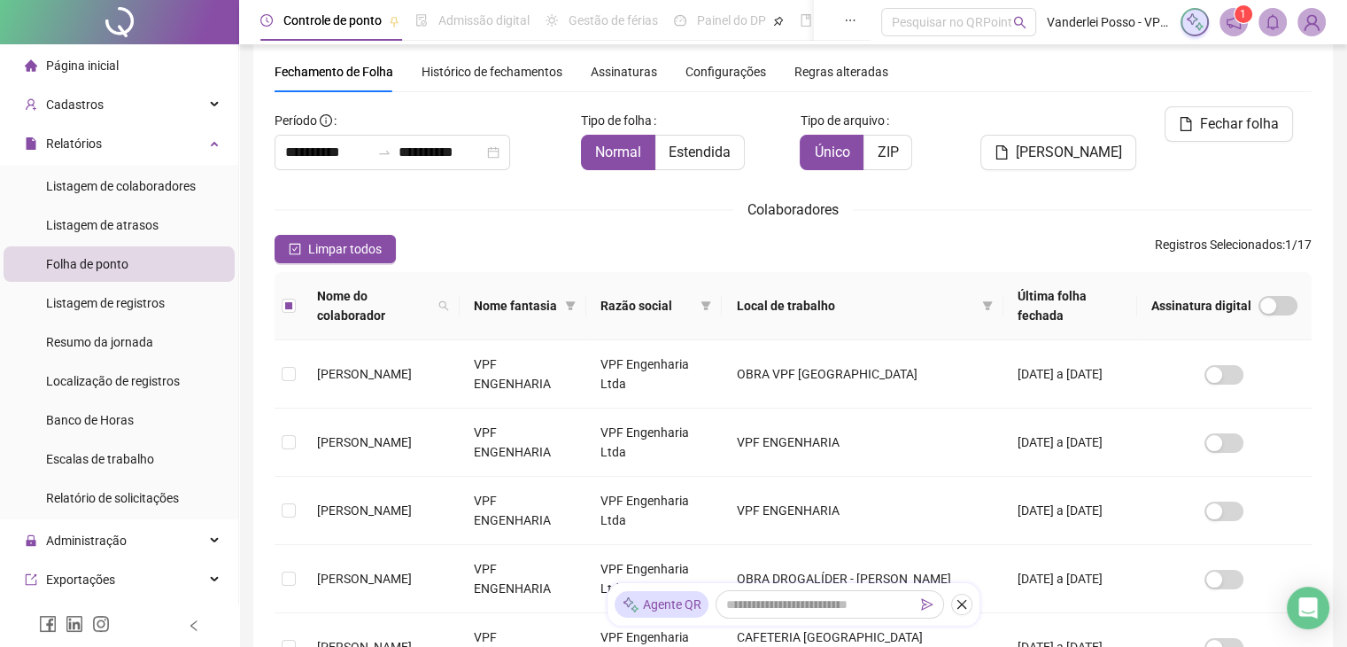
scroll to position [49, 0]
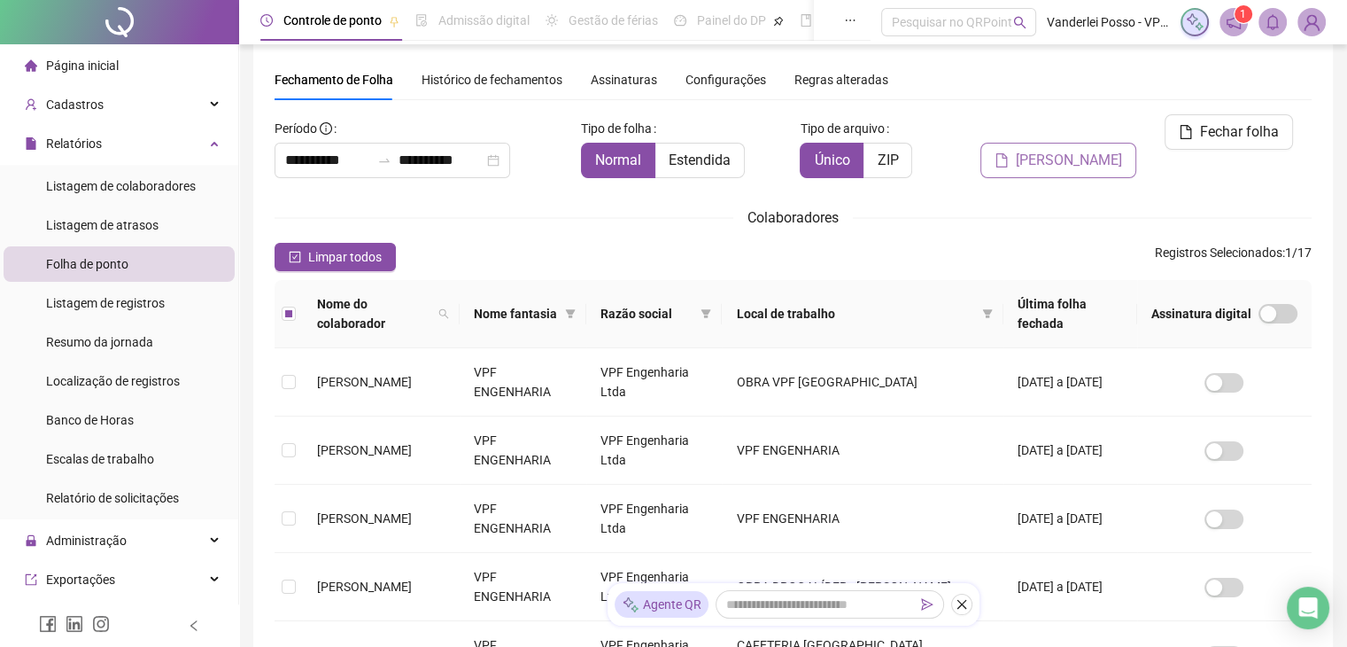
click at [1077, 150] on span "[PERSON_NAME]" at bounding box center [1069, 160] width 106 height 21
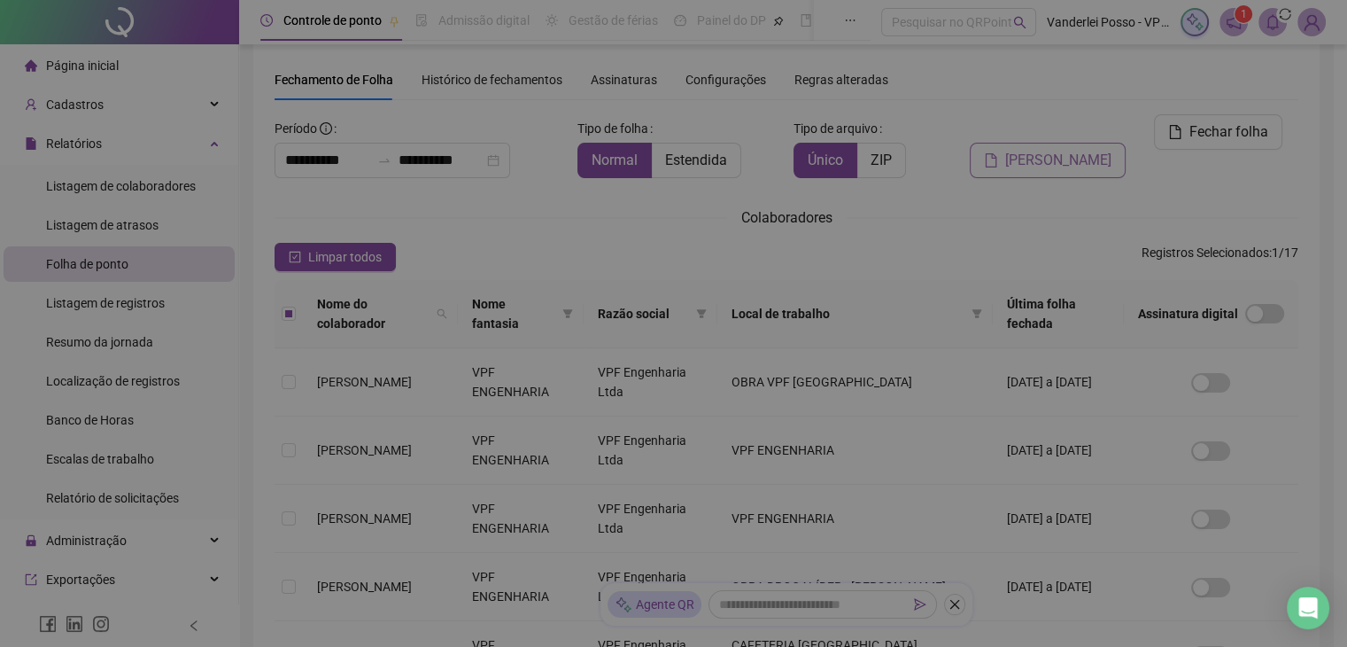
scroll to position [29, 0]
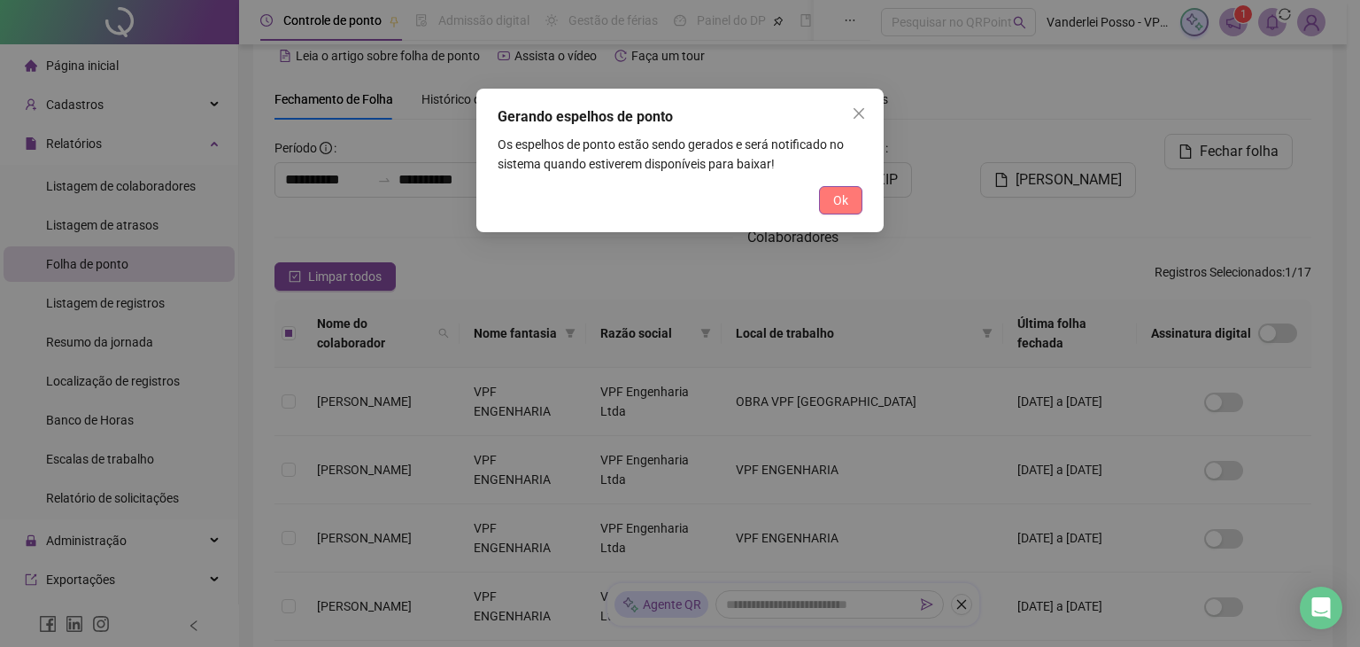
click at [849, 203] on button "Ok" at bounding box center [840, 200] width 43 height 28
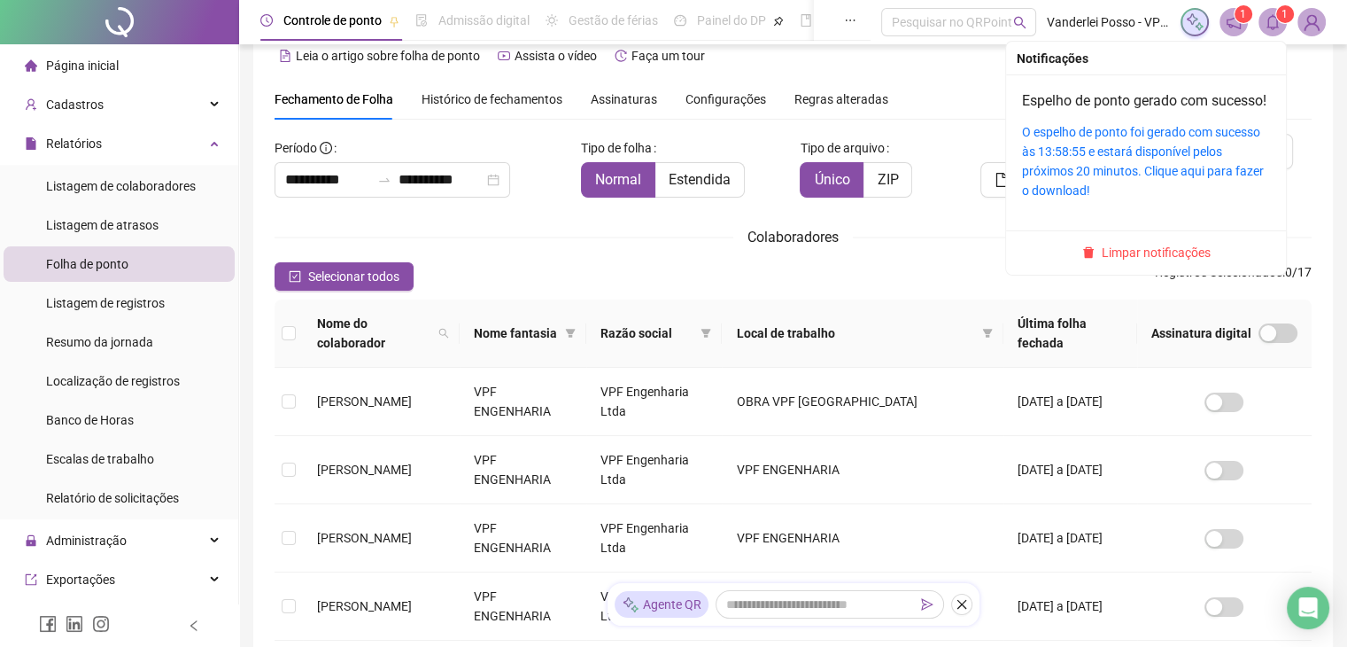
click at [1265, 23] on icon "bell" at bounding box center [1273, 22] width 16 height 16
click at [1087, 160] on link "O espelho de ponto foi gerado com sucesso às 13:58:55 e estará disponível pelos…" at bounding box center [1143, 161] width 242 height 73
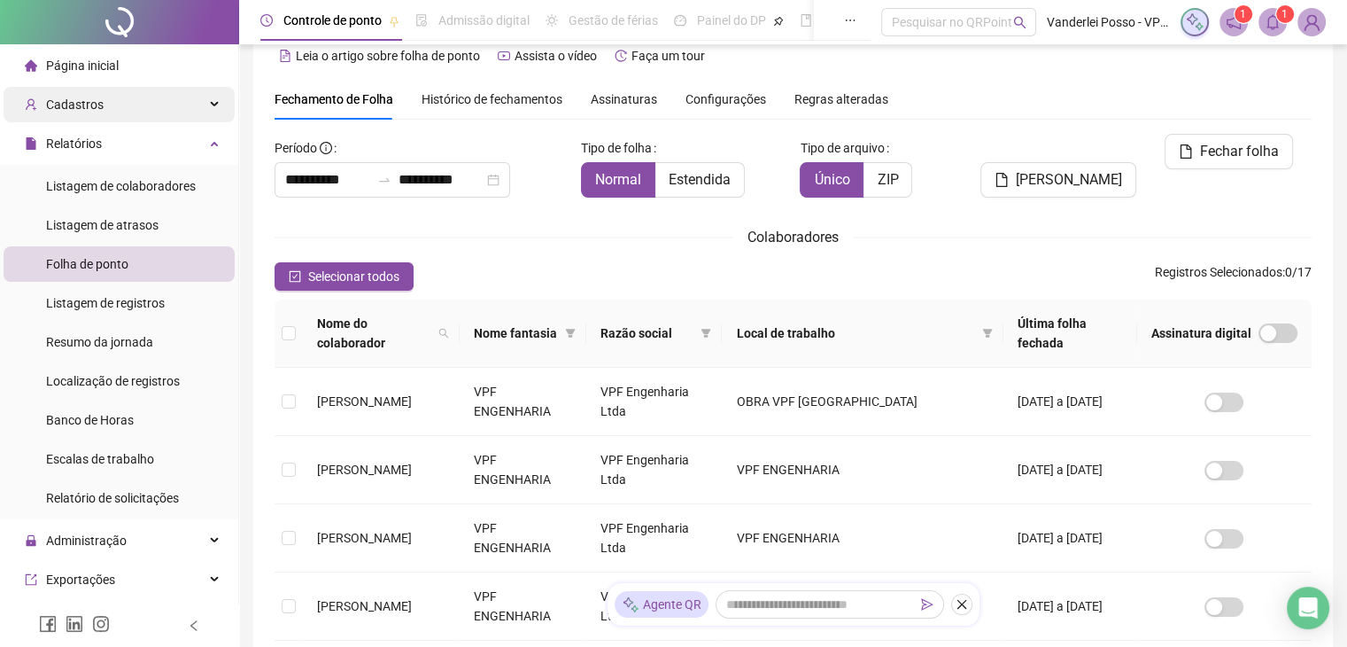
click at [123, 112] on div "Cadastros" at bounding box center [119, 104] width 231 height 35
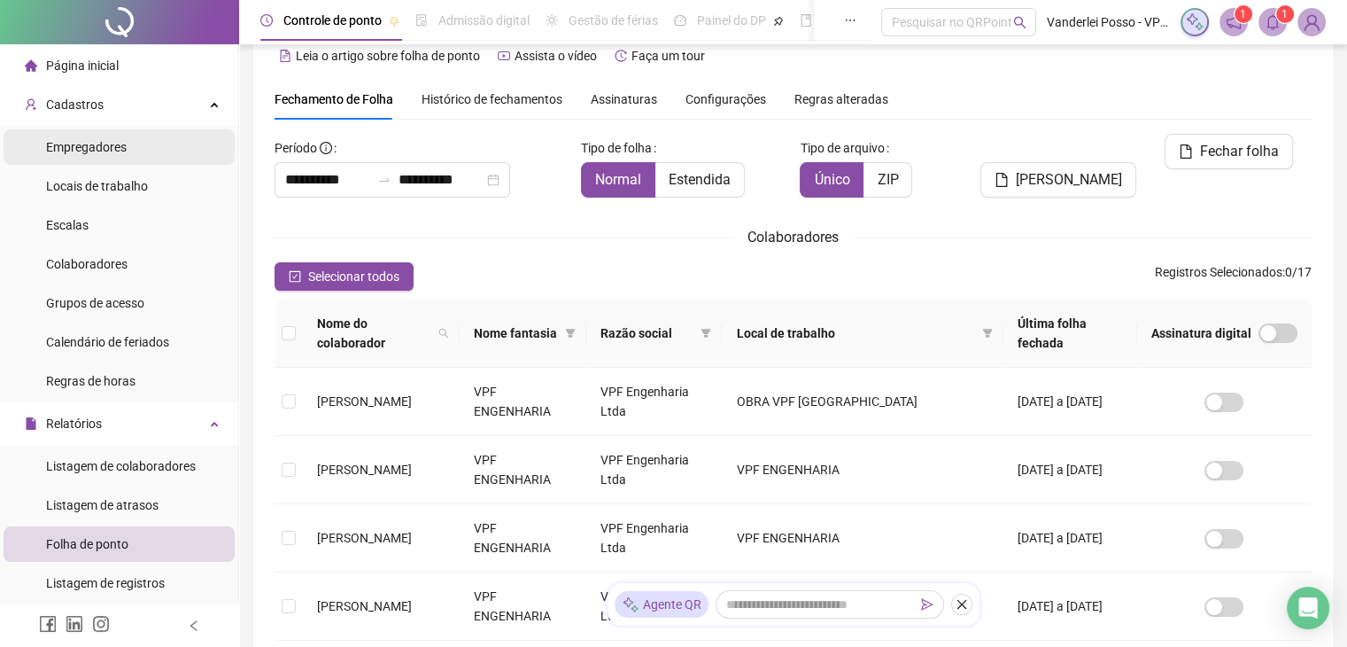
click at [117, 159] on div "Empregadores" at bounding box center [86, 146] width 81 height 35
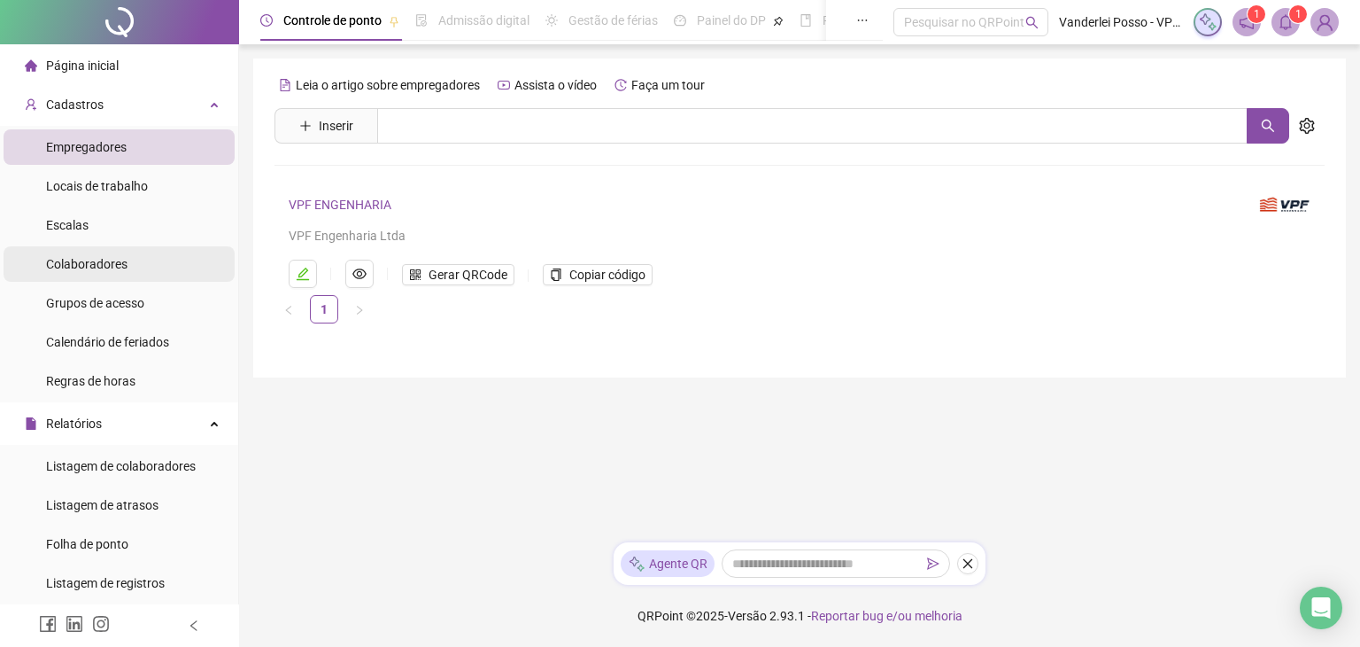
click at [117, 261] on span "Colaboradores" at bounding box center [86, 264] width 81 height 14
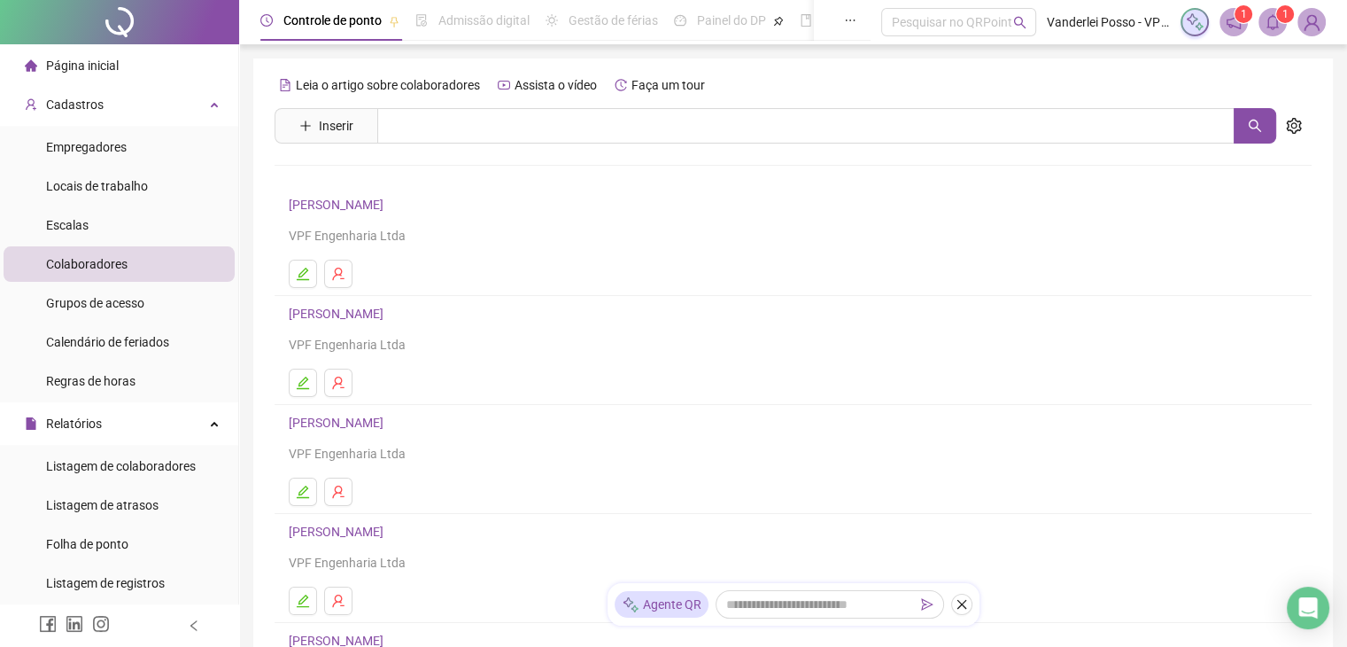
drag, startPoint x: 347, startPoint y: 433, endPoint x: 351, endPoint y: 424, distance: 9.5
click at [348, 430] on div "[PERSON_NAME] VPF Engenharia Ltda" at bounding box center [793, 437] width 1009 height 51
click at [351, 423] on link "[PERSON_NAME]" at bounding box center [339, 422] width 100 height 14
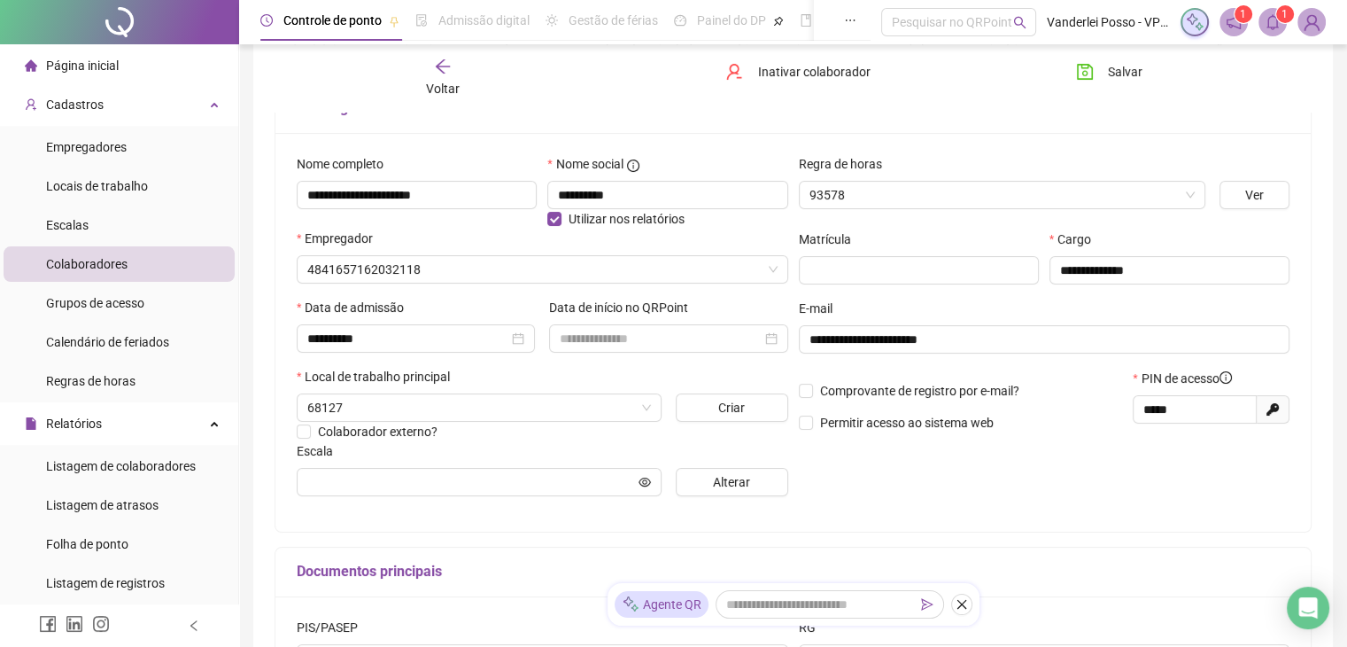
scroll to position [177, 0]
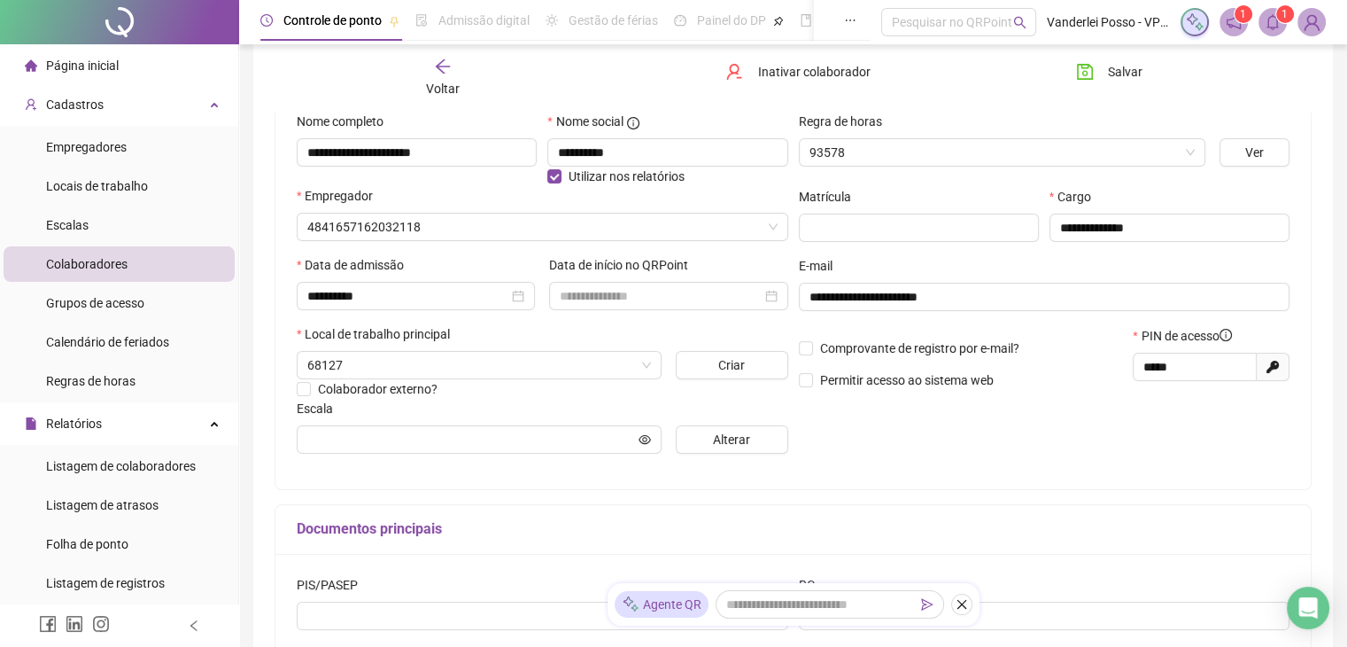
type input "**********"
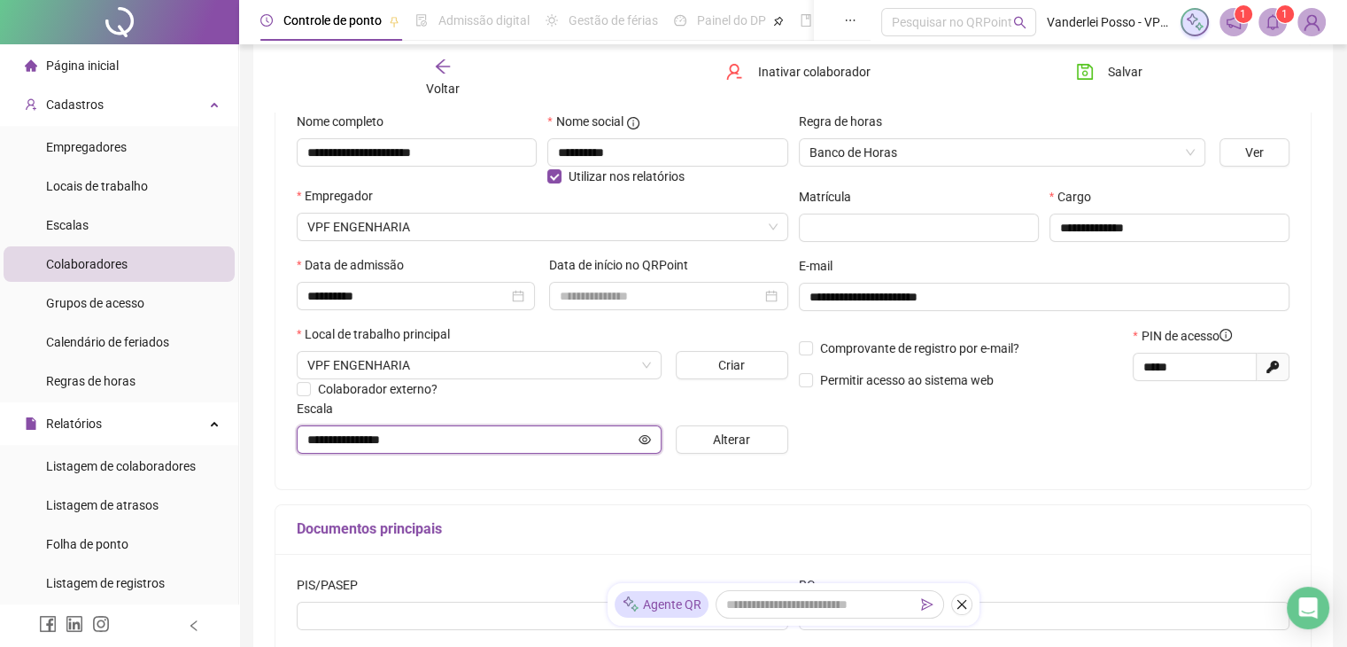
click at [648, 438] on icon "eye" at bounding box center [645, 439] width 12 height 9
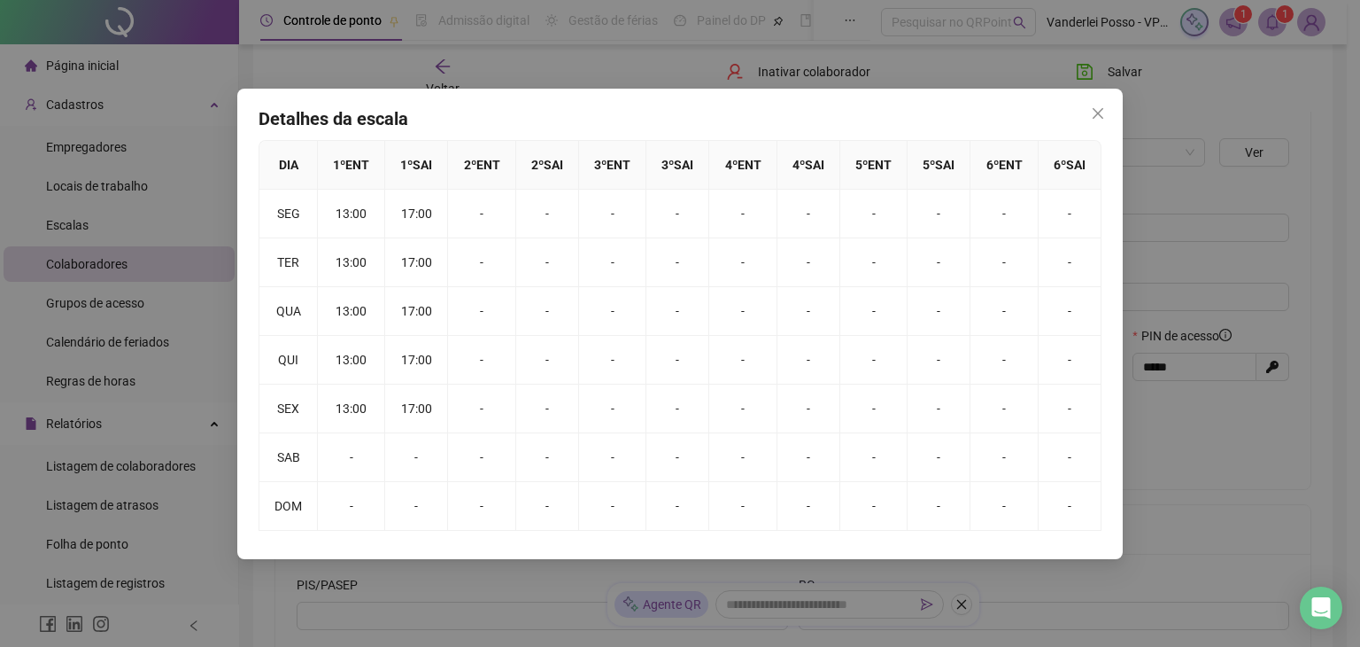
click at [1104, 115] on icon "close" at bounding box center [1098, 113] width 14 height 14
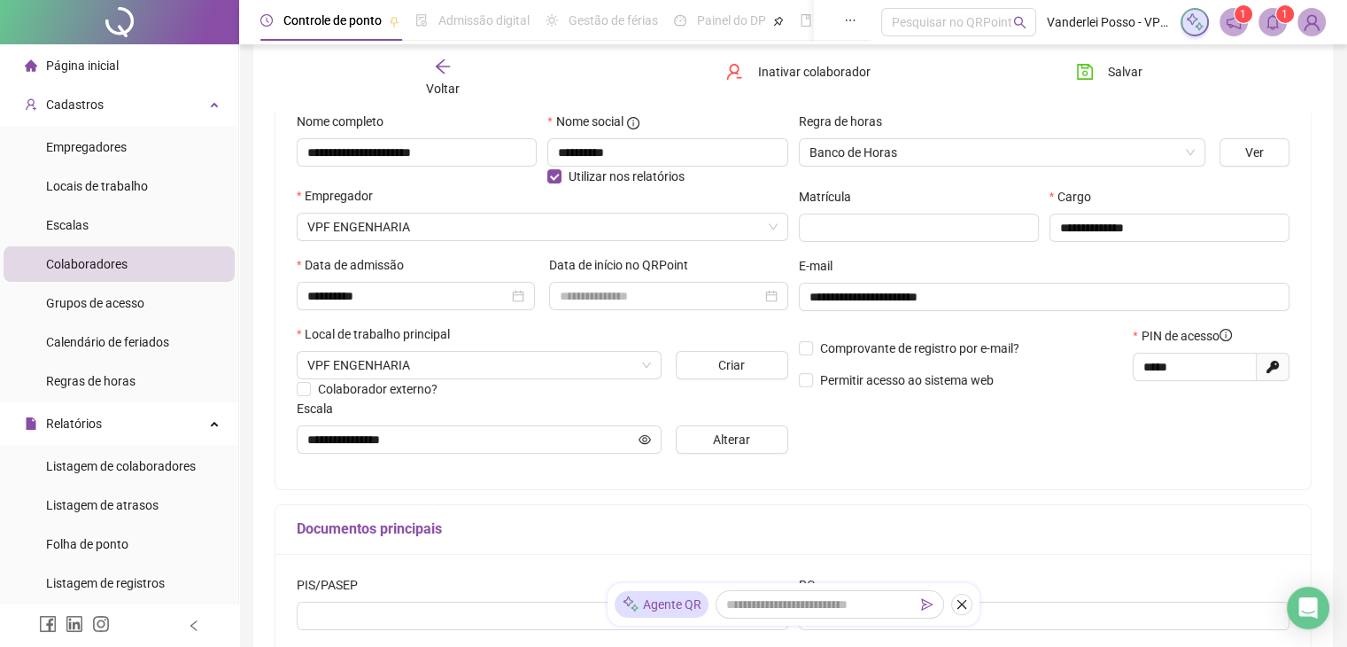
click at [448, 76] on div "Voltar" at bounding box center [442, 78] width 161 height 41
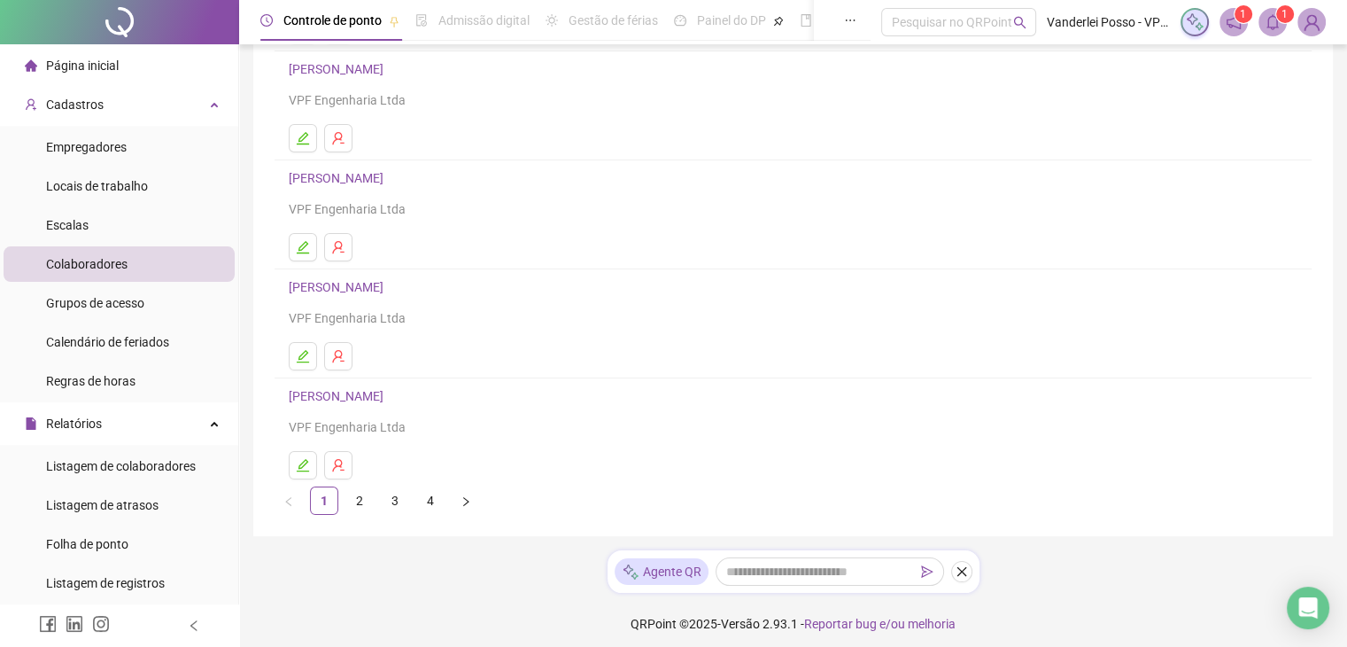
scroll to position [252, 0]
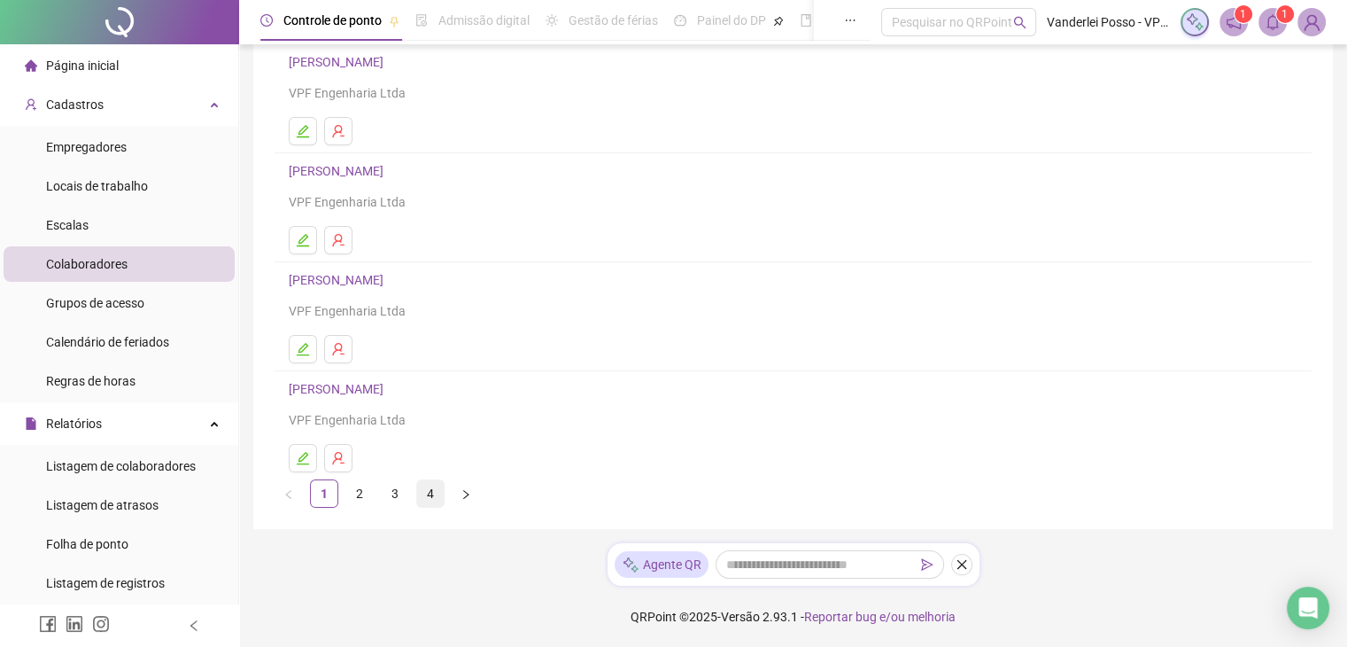
click at [424, 492] on link "4" at bounding box center [430, 493] width 27 height 27
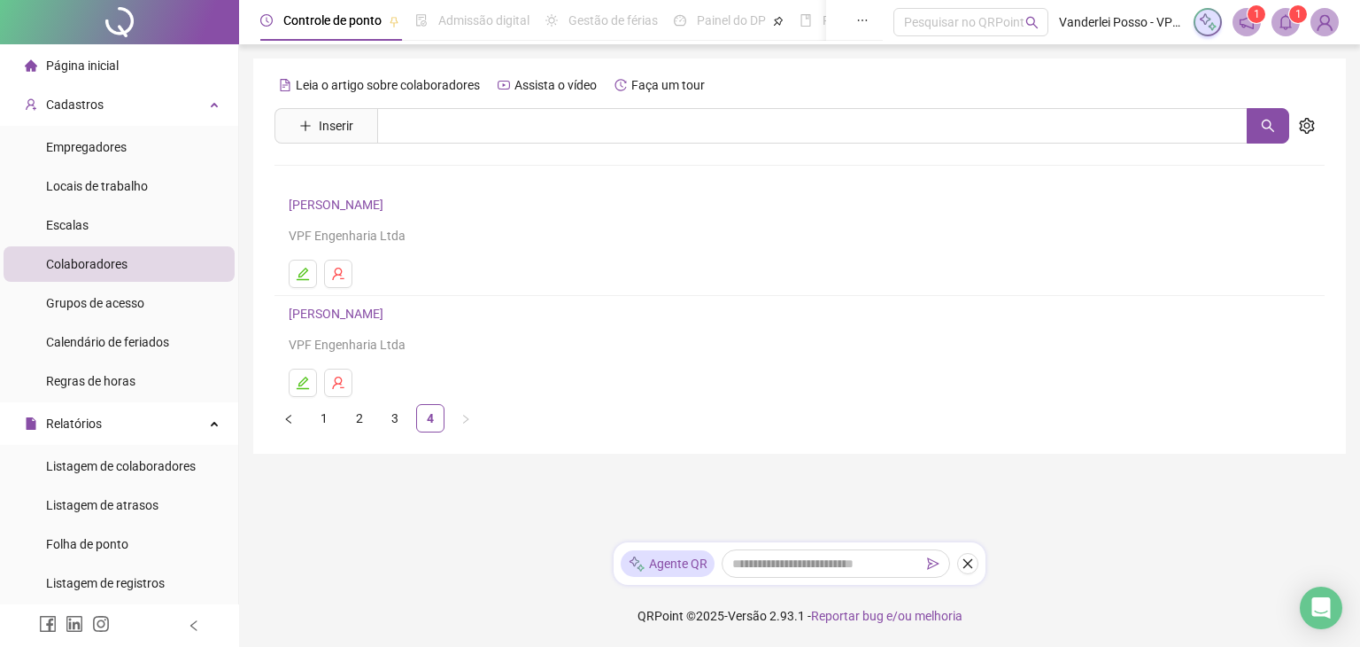
click at [353, 206] on link "[PERSON_NAME]" at bounding box center [339, 205] width 100 height 14
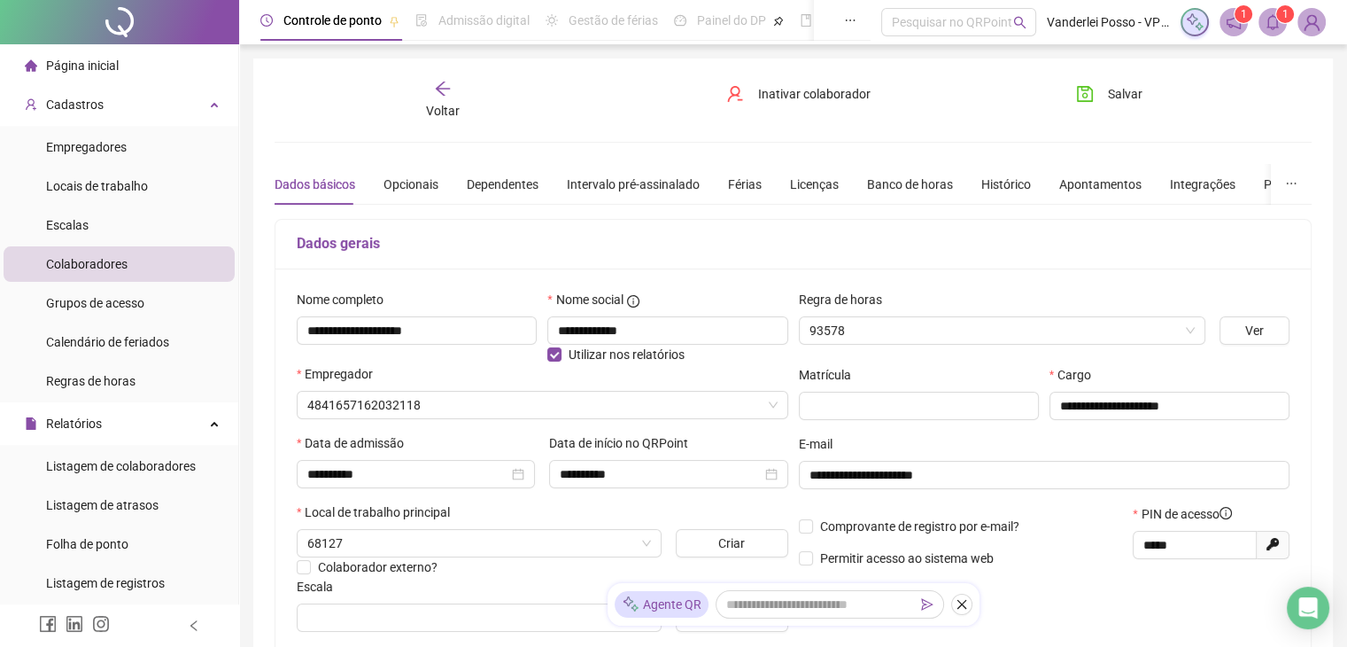
type input "**********"
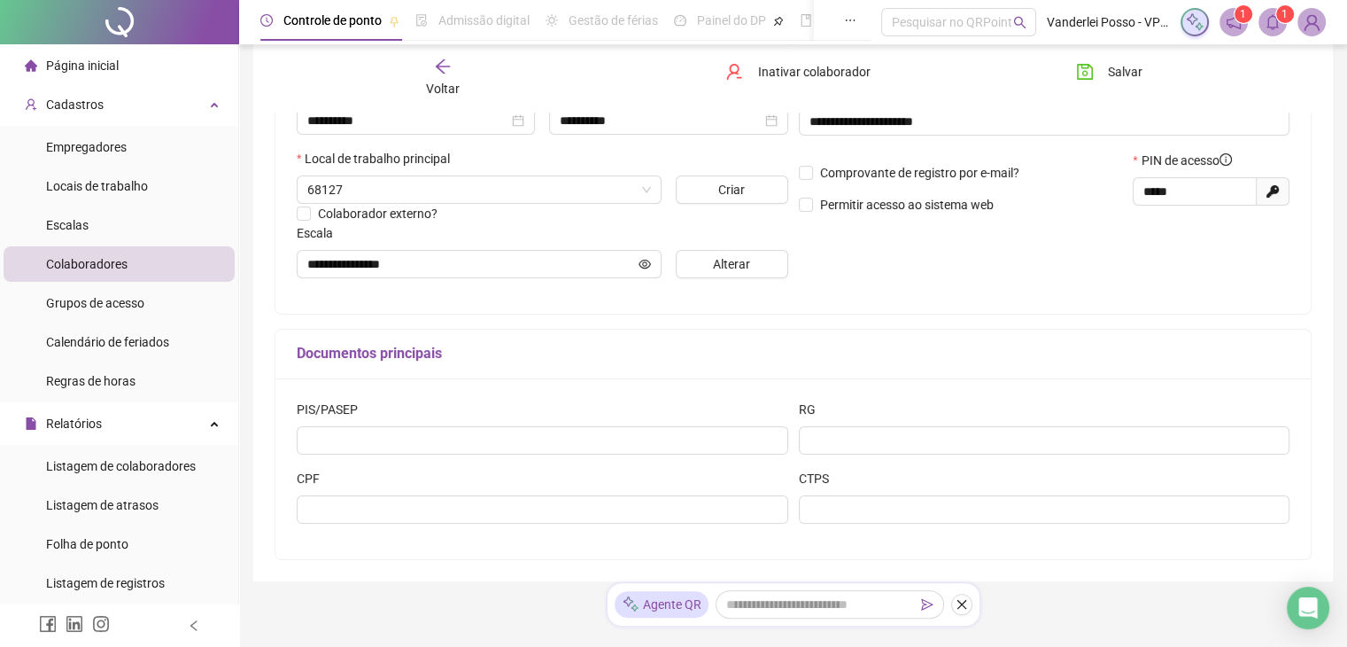
scroll to position [354, 0]
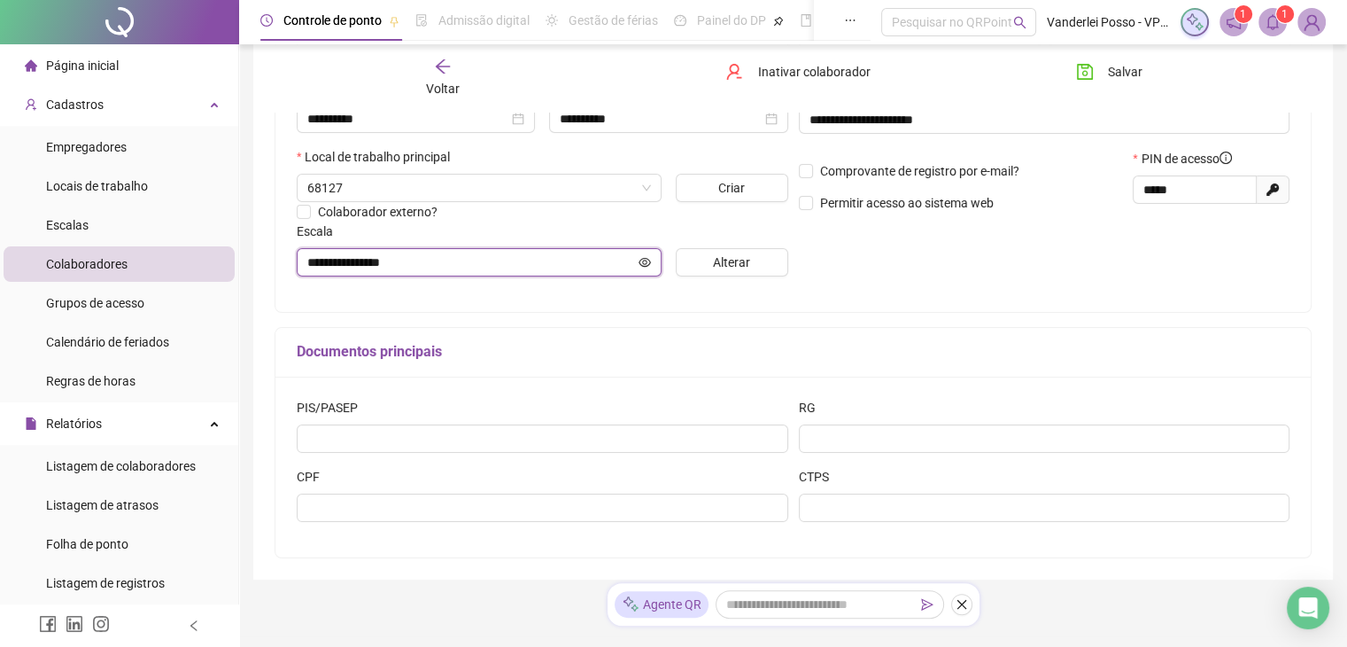
click at [639, 265] on icon "eye" at bounding box center [645, 262] width 12 height 9
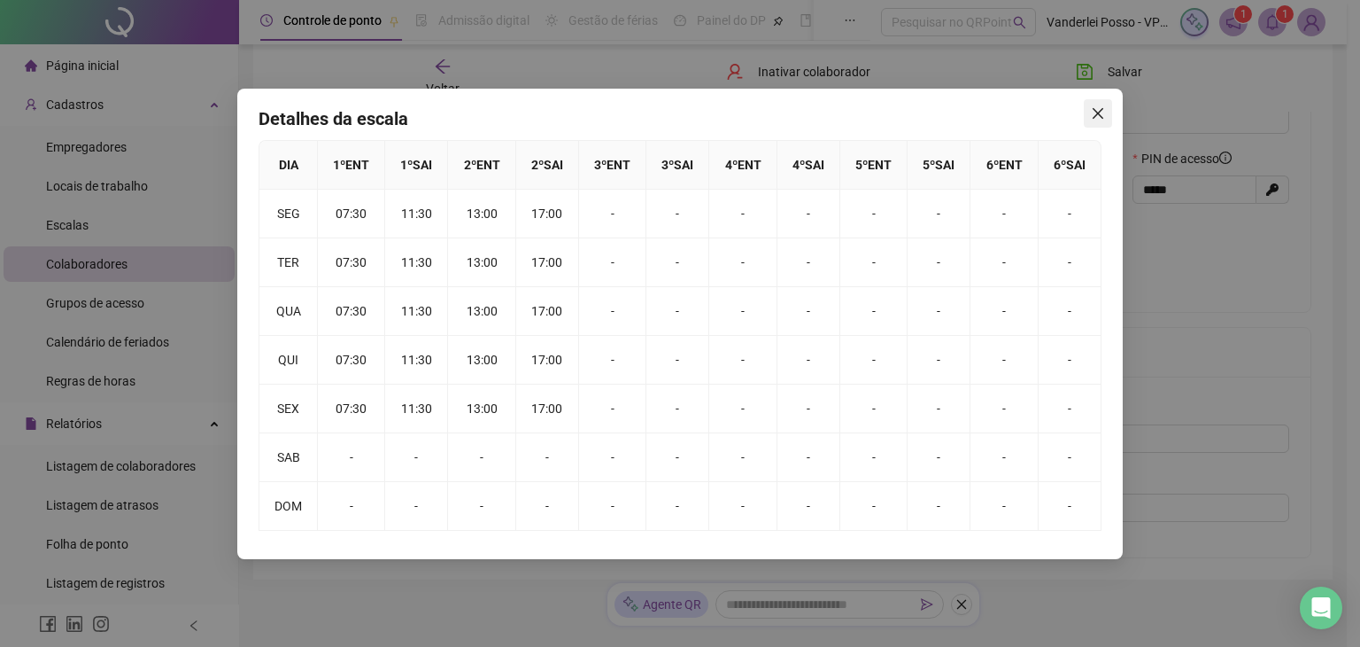
click at [1091, 122] on button "Close" at bounding box center [1098, 113] width 28 height 28
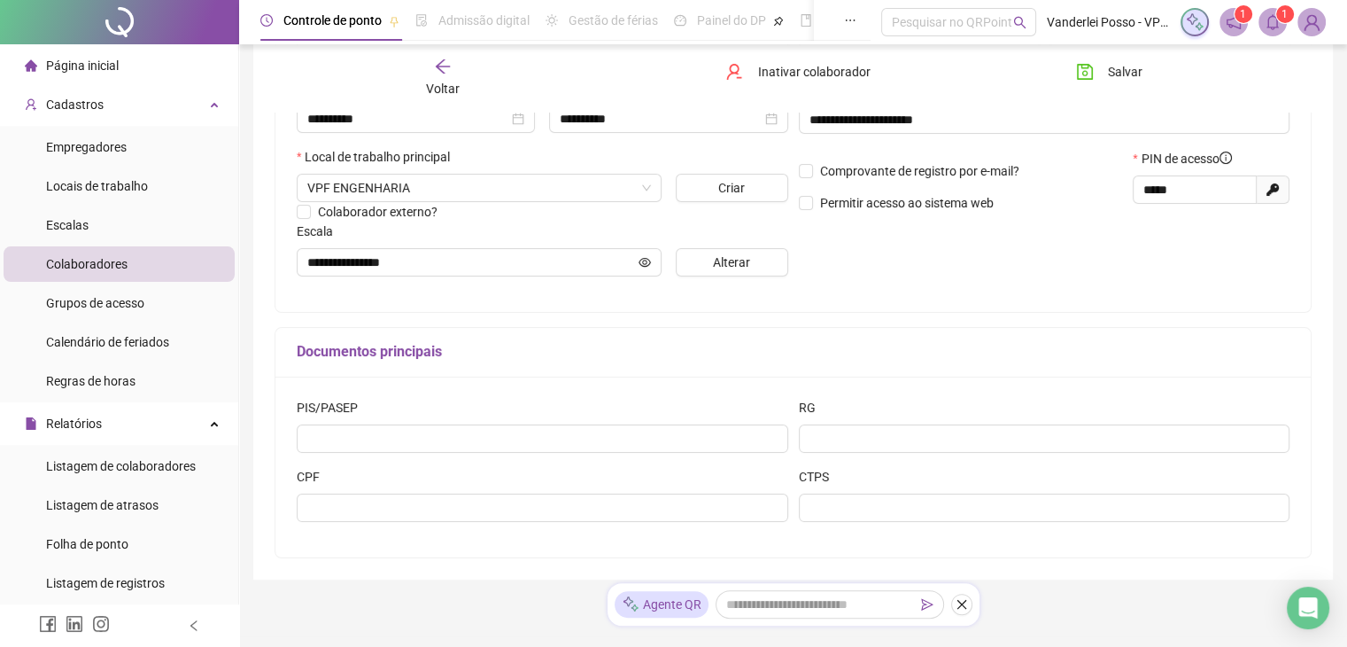
click at [776, 248] on div "Escala" at bounding box center [543, 234] width 492 height 27
click at [762, 260] on button "Alterar" at bounding box center [732, 262] width 112 height 28
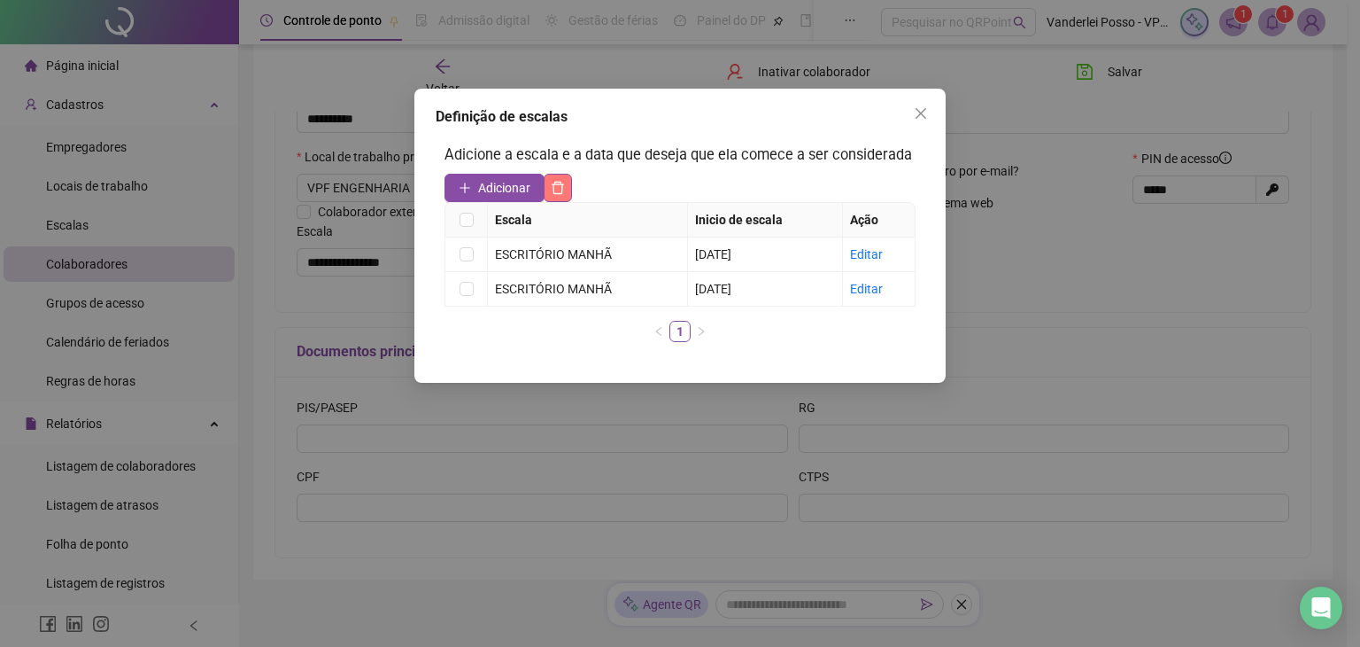
click at [562, 196] on button "button" at bounding box center [558, 188] width 28 height 28
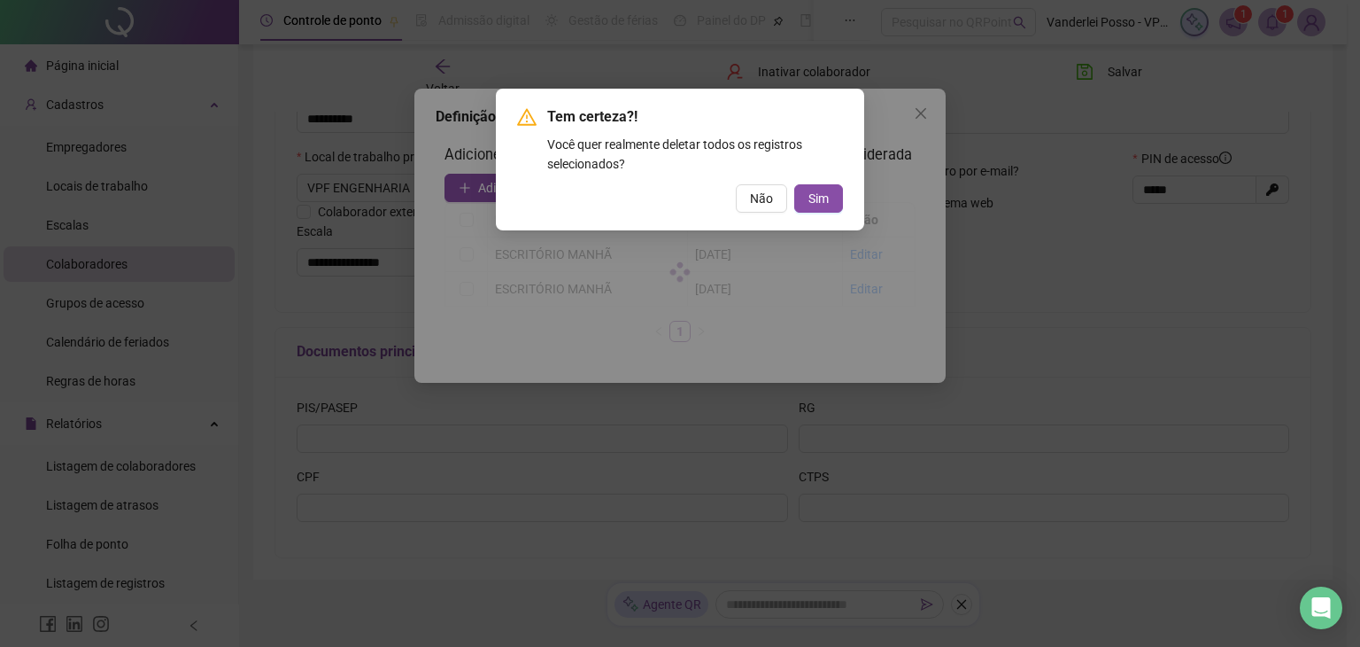
drag, startPoint x: 804, startPoint y: 198, endPoint x: 749, endPoint y: 193, distance: 55.1
click at [801, 197] on button "Sim" at bounding box center [818, 198] width 49 height 28
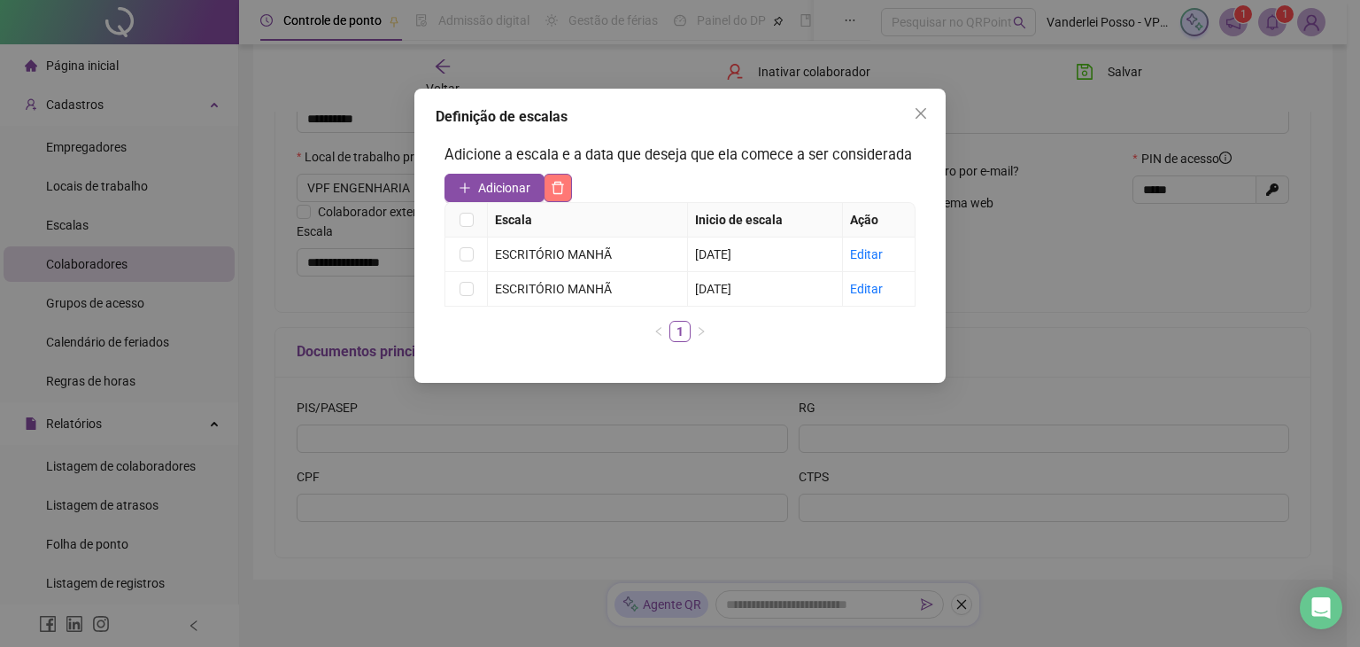
click at [567, 185] on button "button" at bounding box center [558, 188] width 28 height 28
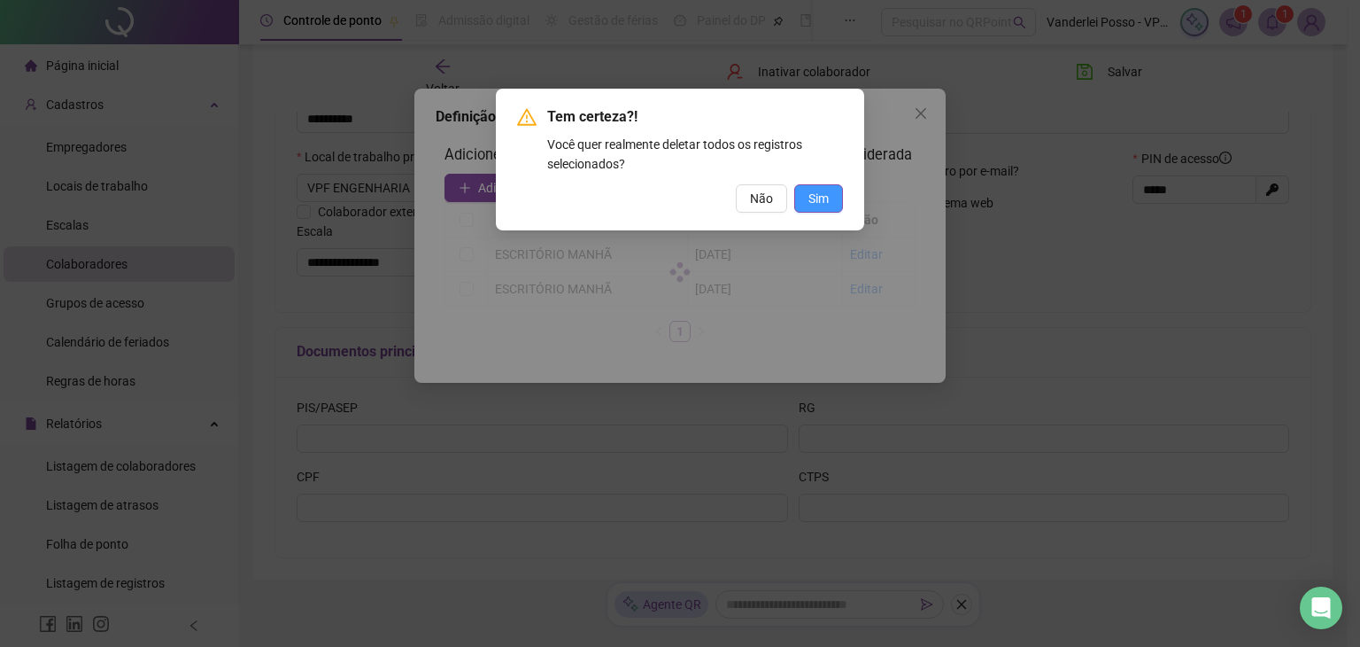
click at [818, 198] on span "Sim" at bounding box center [819, 198] width 20 height 19
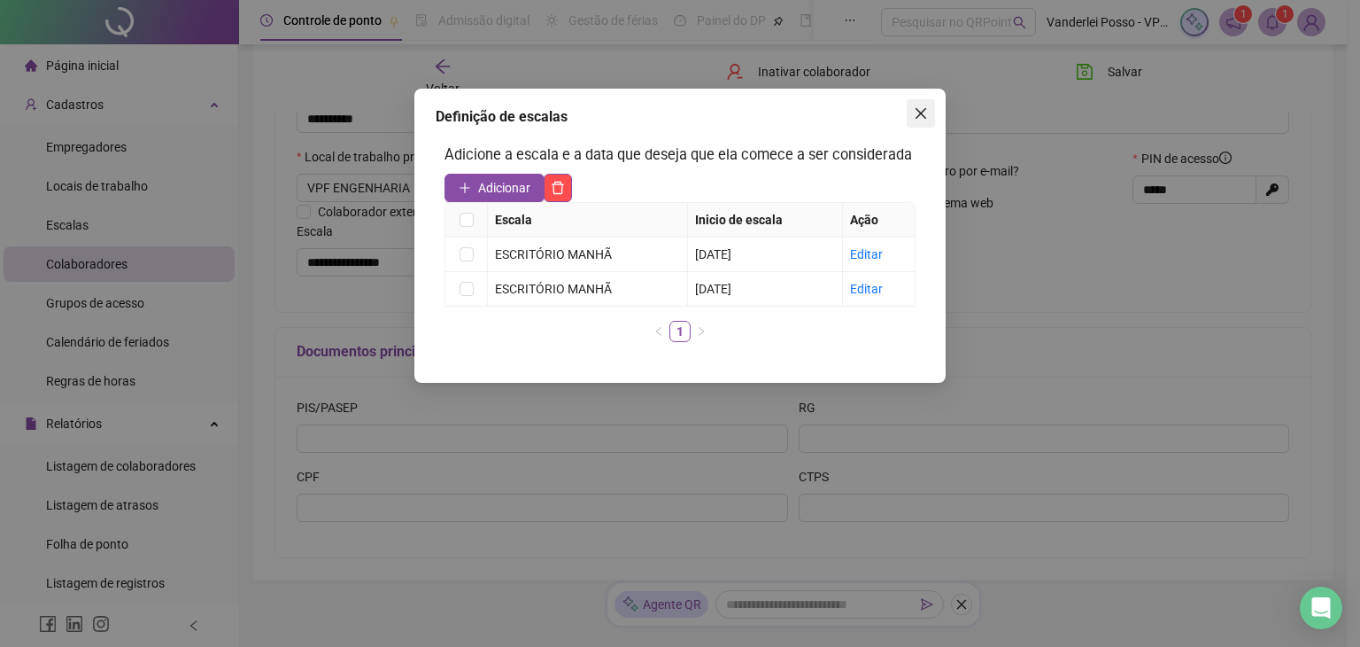
click at [917, 114] on icon "close" at bounding box center [921, 113] width 14 height 14
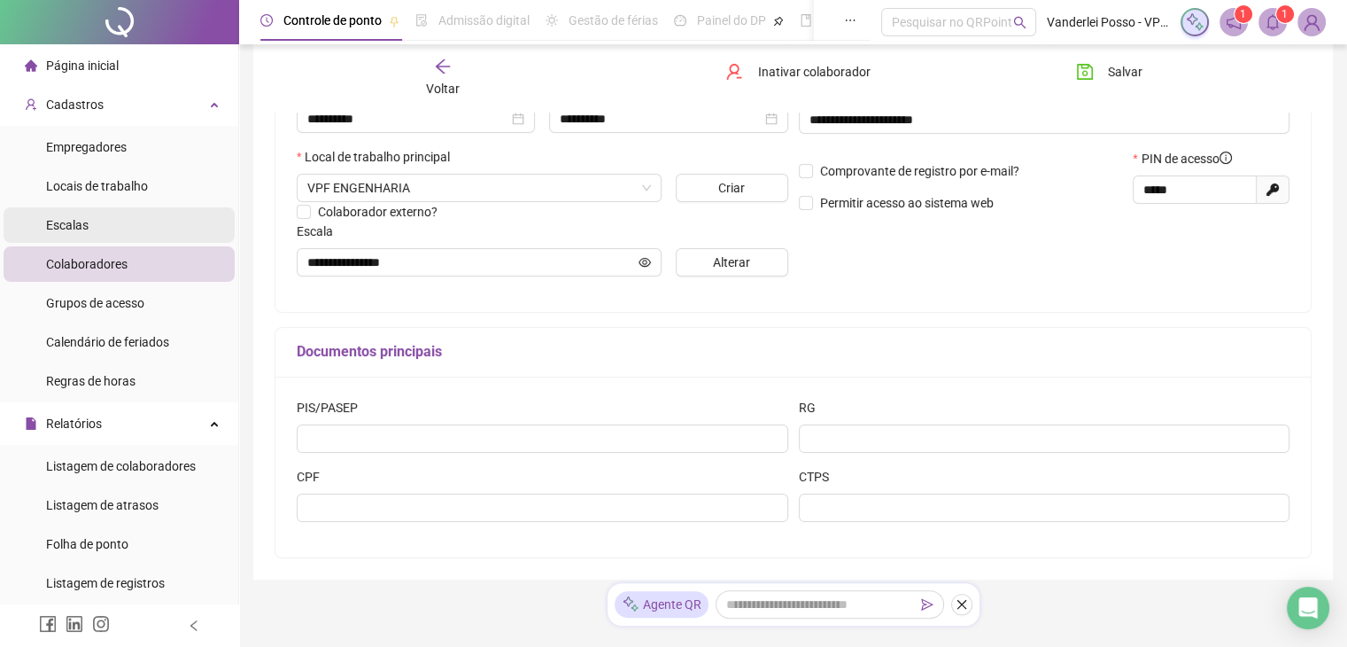
click at [99, 219] on li "Escalas" at bounding box center [119, 224] width 231 height 35
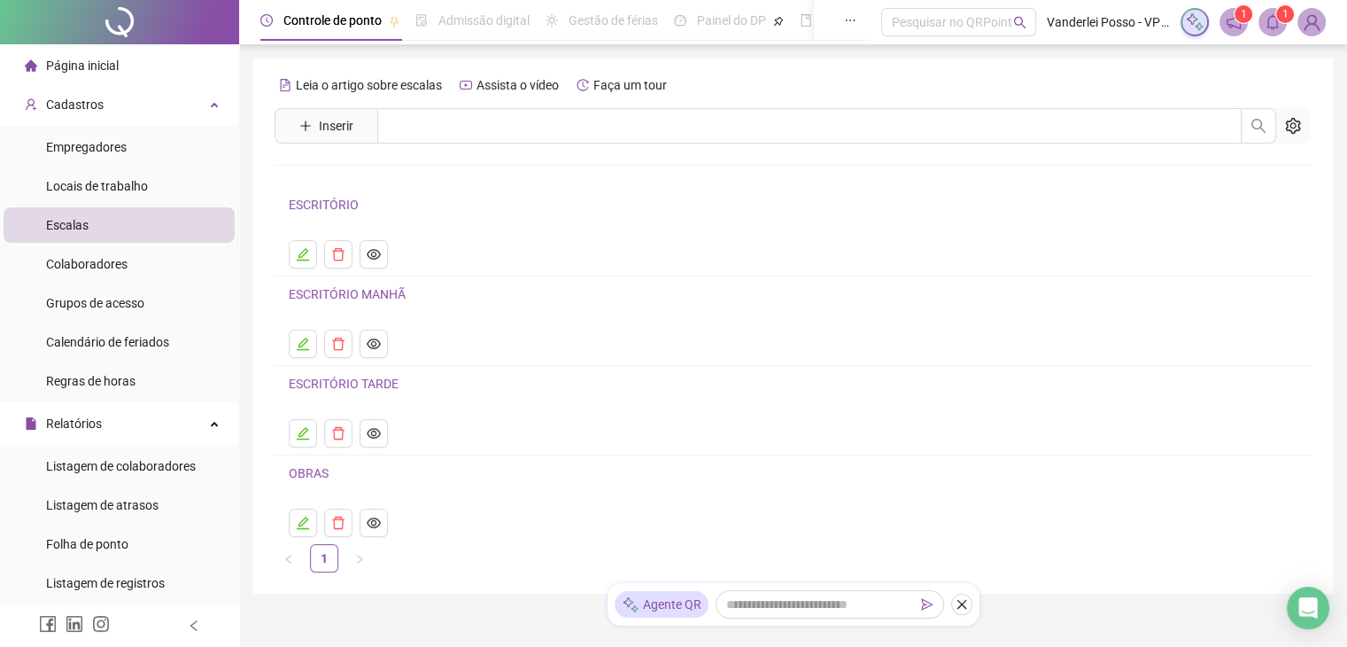
click at [333, 298] on link "ESCRITÓRIO MANHÃ" at bounding box center [347, 294] width 117 height 14
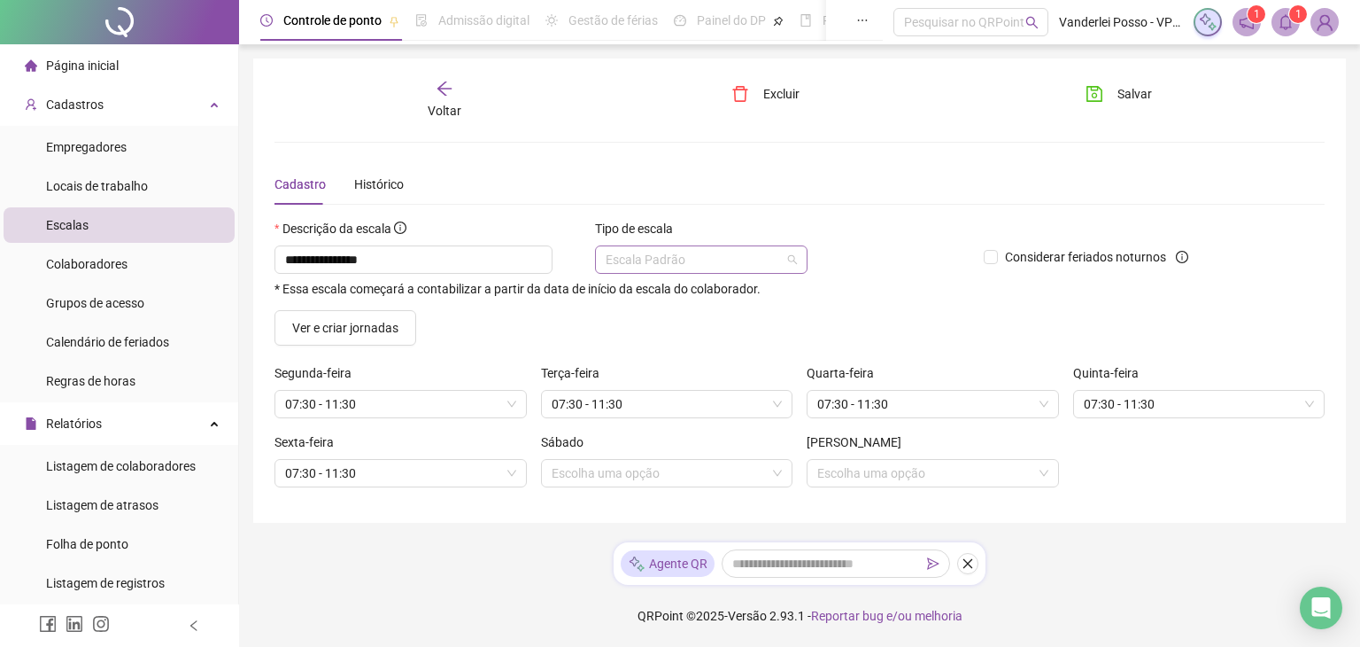
click at [772, 264] on span "Escala Padrão" at bounding box center [701, 259] width 191 height 27
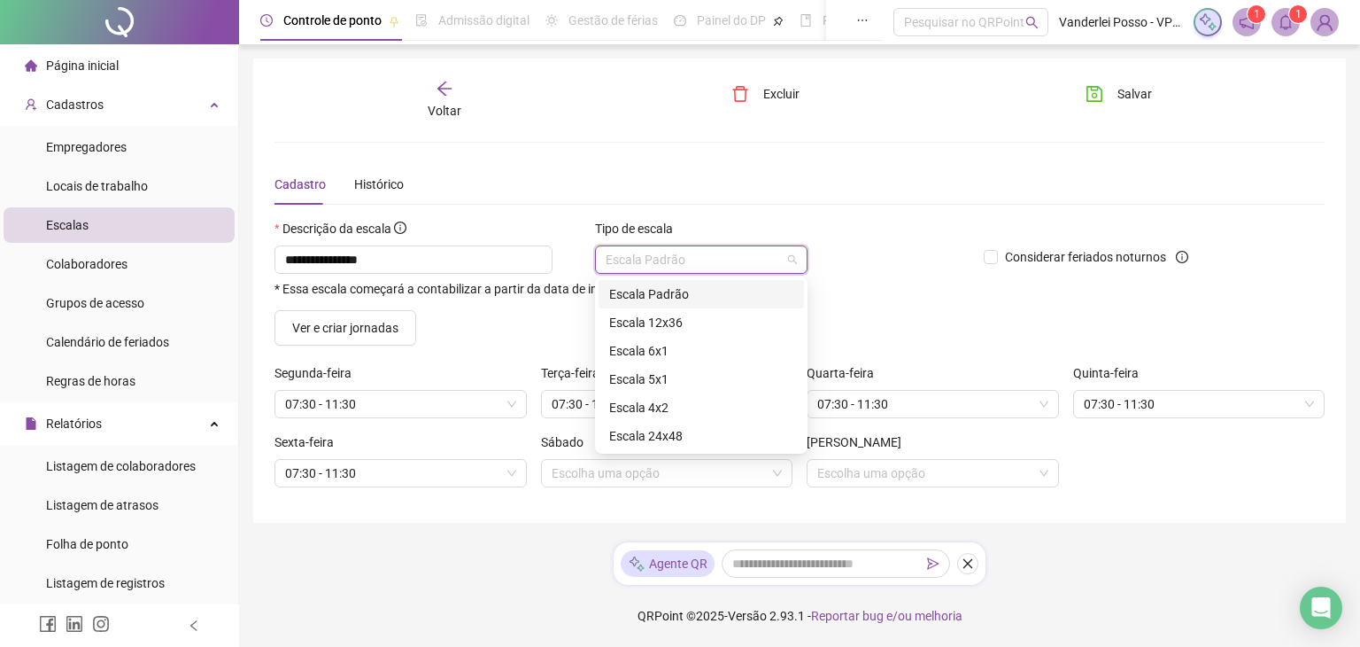
click at [772, 264] on span "Escala Padrão" at bounding box center [701, 259] width 191 height 27
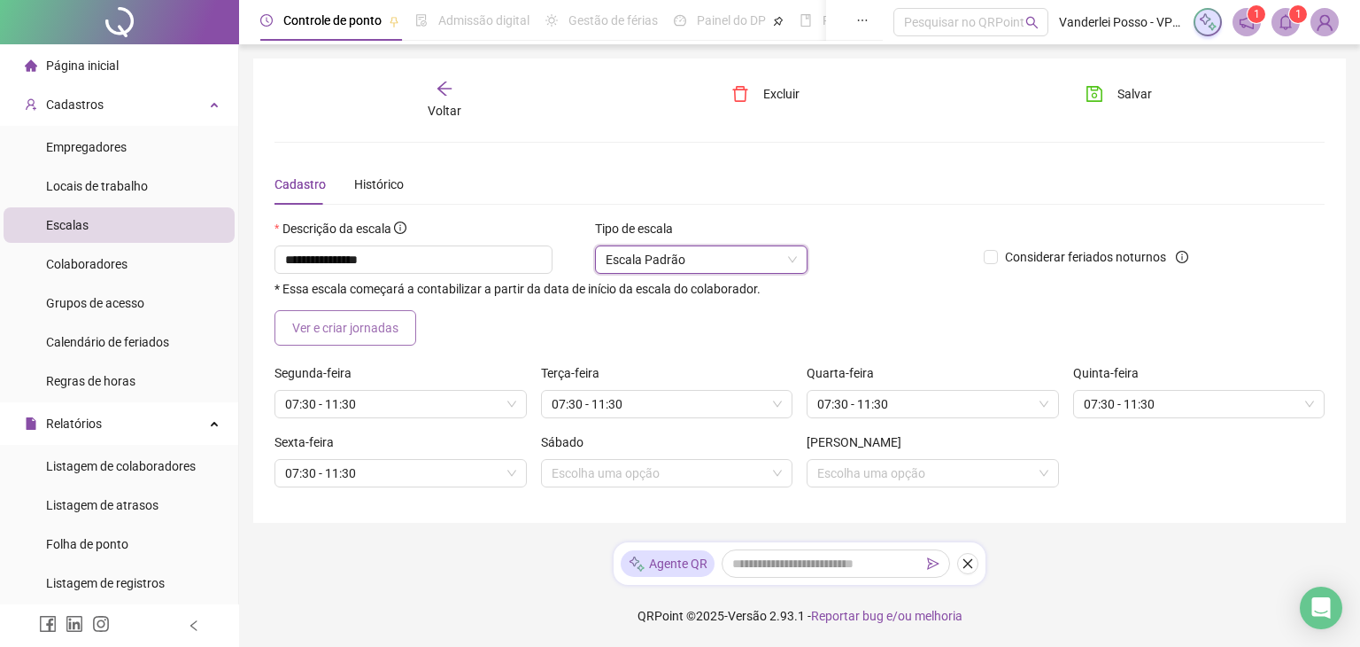
click at [358, 331] on span "Ver e criar jornadas" at bounding box center [345, 327] width 106 height 19
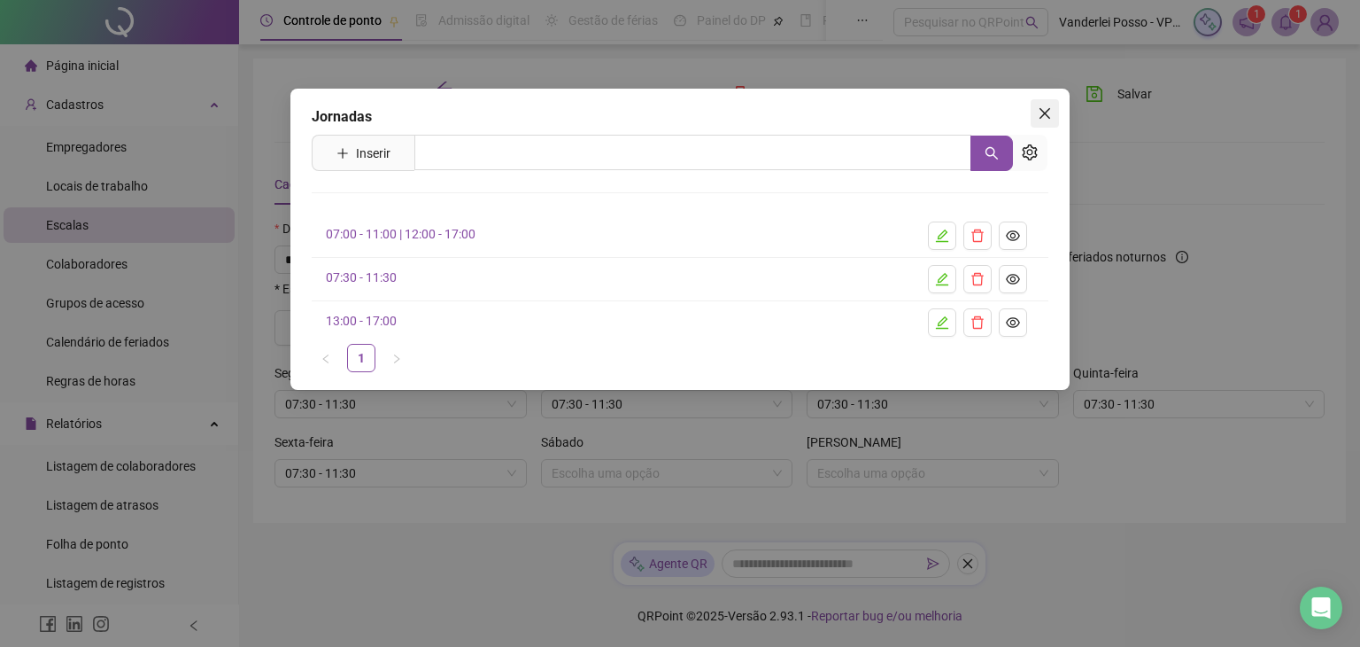
click at [1041, 120] on button "Close" at bounding box center [1045, 113] width 28 height 28
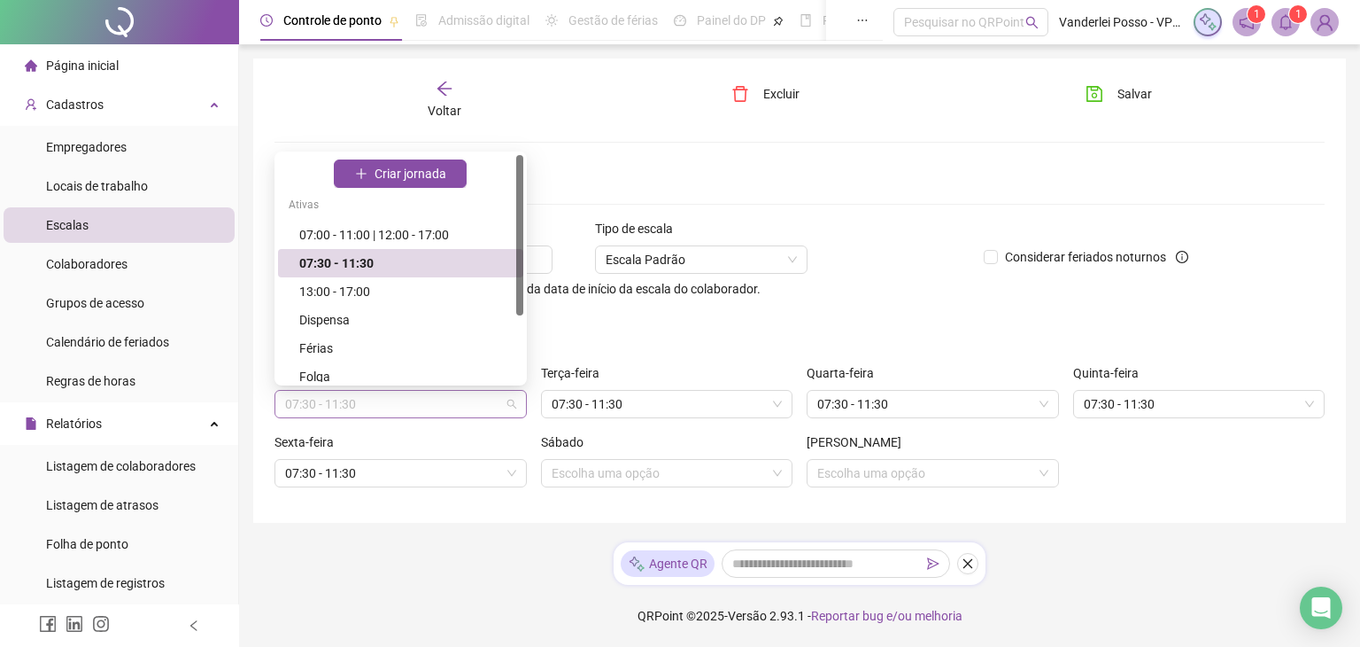
click at [515, 405] on span "07:30 - 11:30" at bounding box center [400, 404] width 231 height 27
click at [391, 265] on div "07:30 - 11:30" at bounding box center [405, 262] width 213 height 19
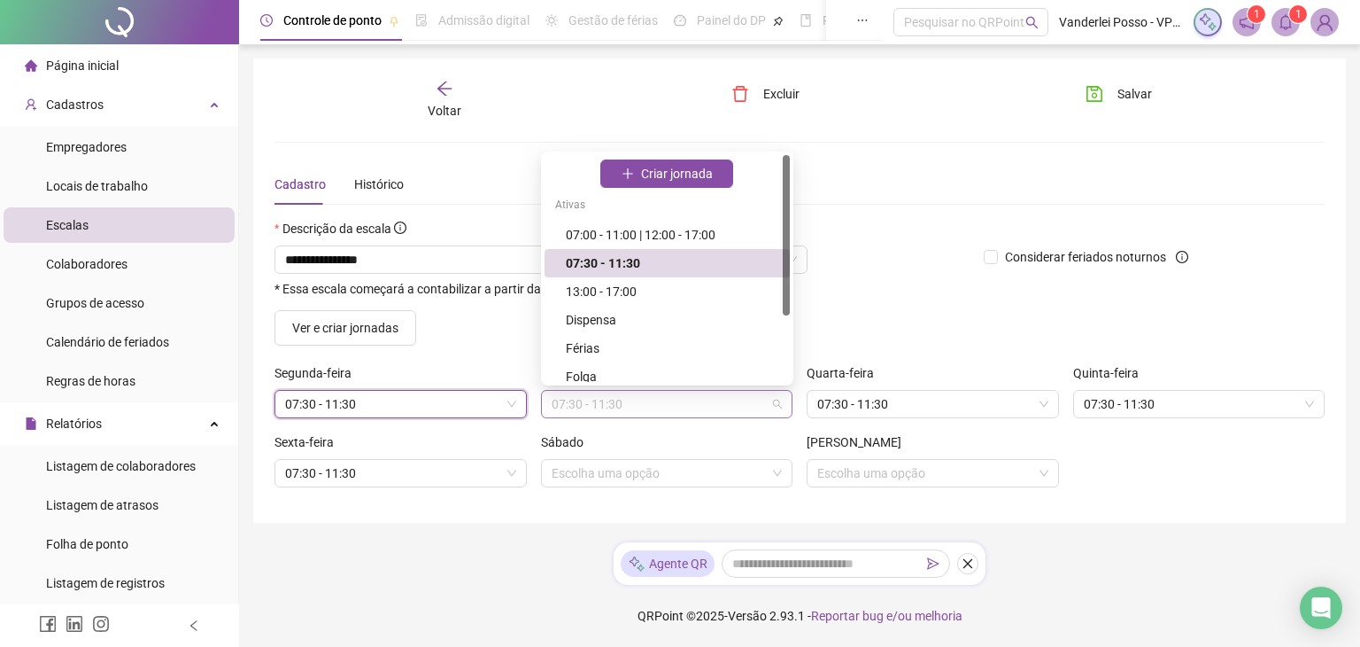
click at [680, 399] on span "07:30 - 11:30" at bounding box center [667, 404] width 231 height 27
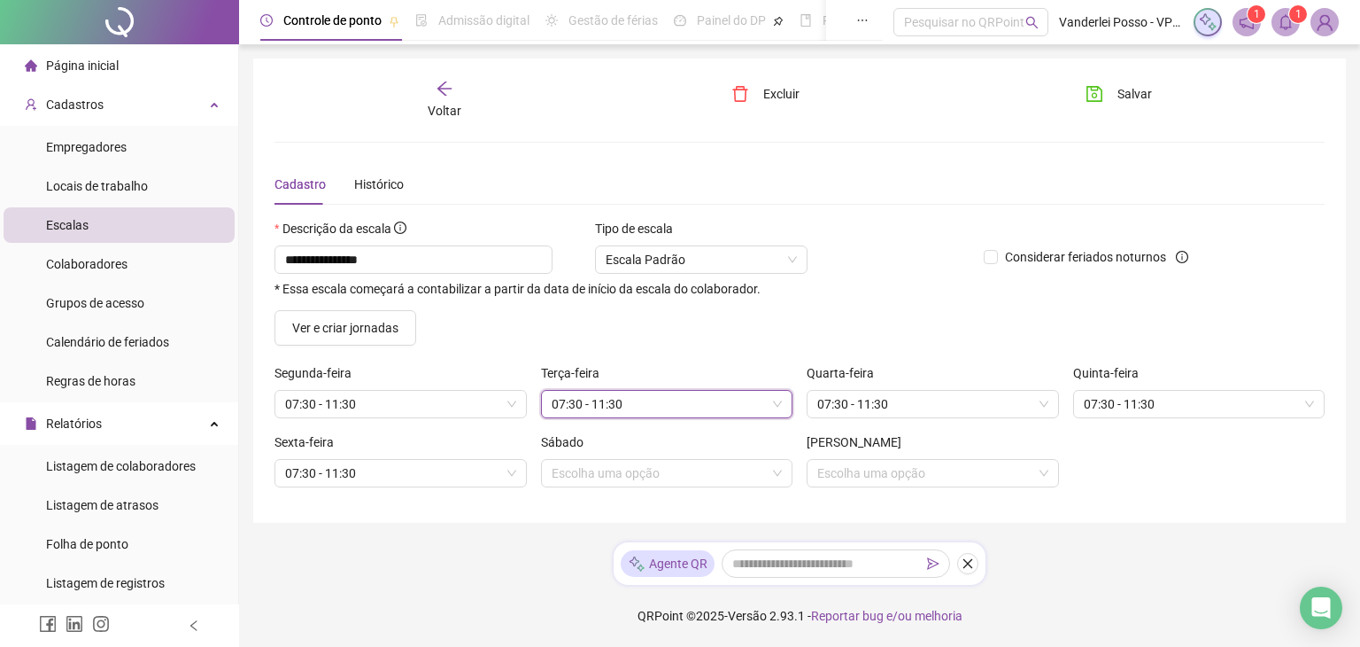
click at [680, 399] on span "07:30 - 11:30" at bounding box center [667, 404] width 231 height 27
click at [1104, 107] on button "Salvar" at bounding box center [1119, 94] width 93 height 28
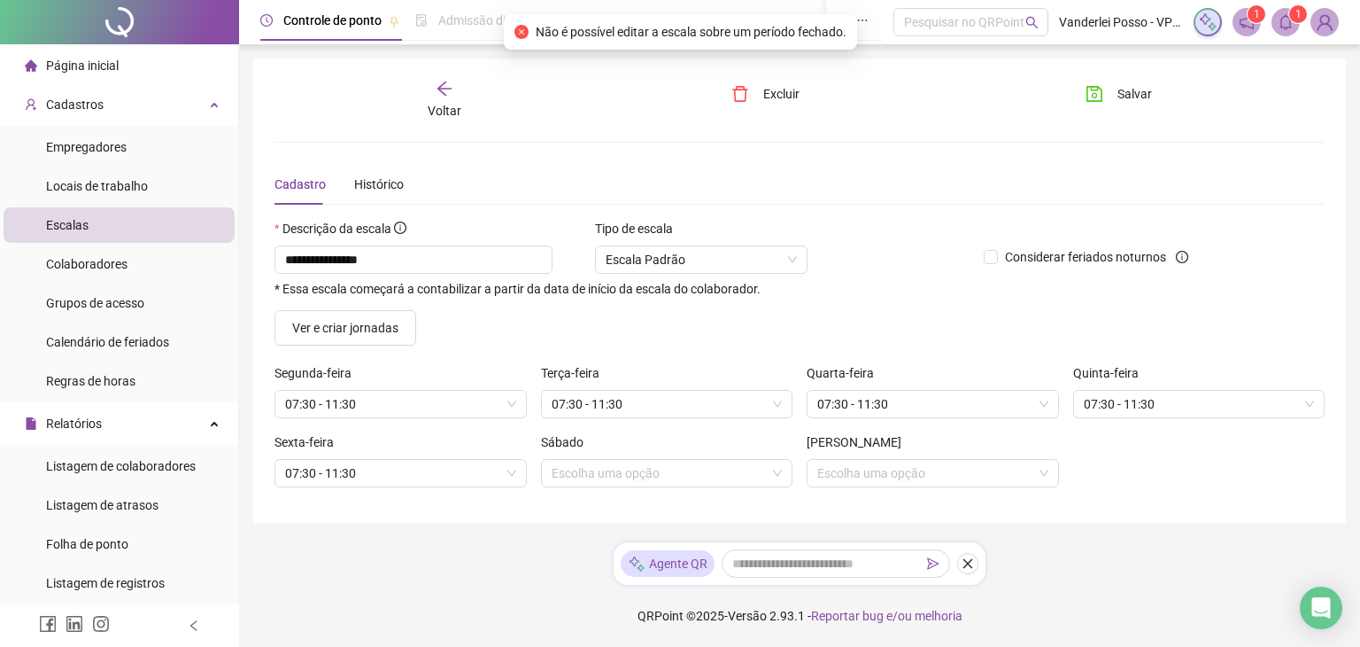
click at [445, 87] on icon "arrow-left" at bounding box center [445, 89] width 18 height 18
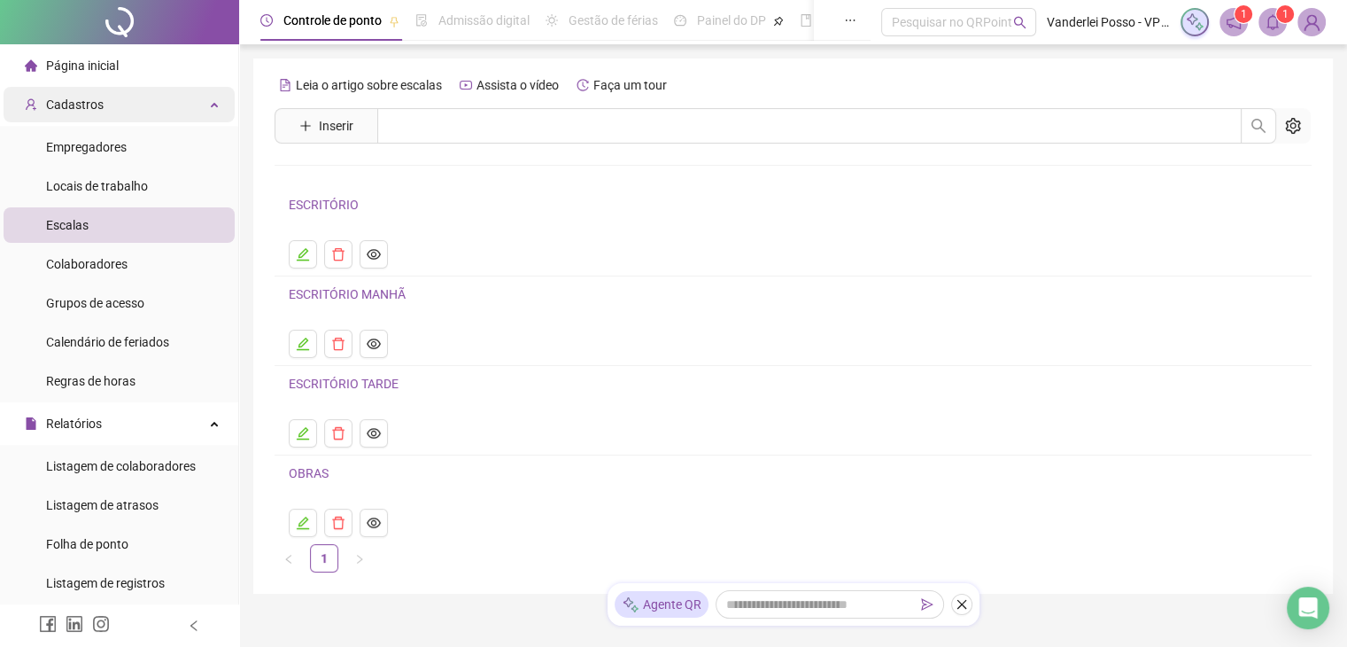
click at [205, 101] on div "Cadastros" at bounding box center [119, 104] width 231 height 35
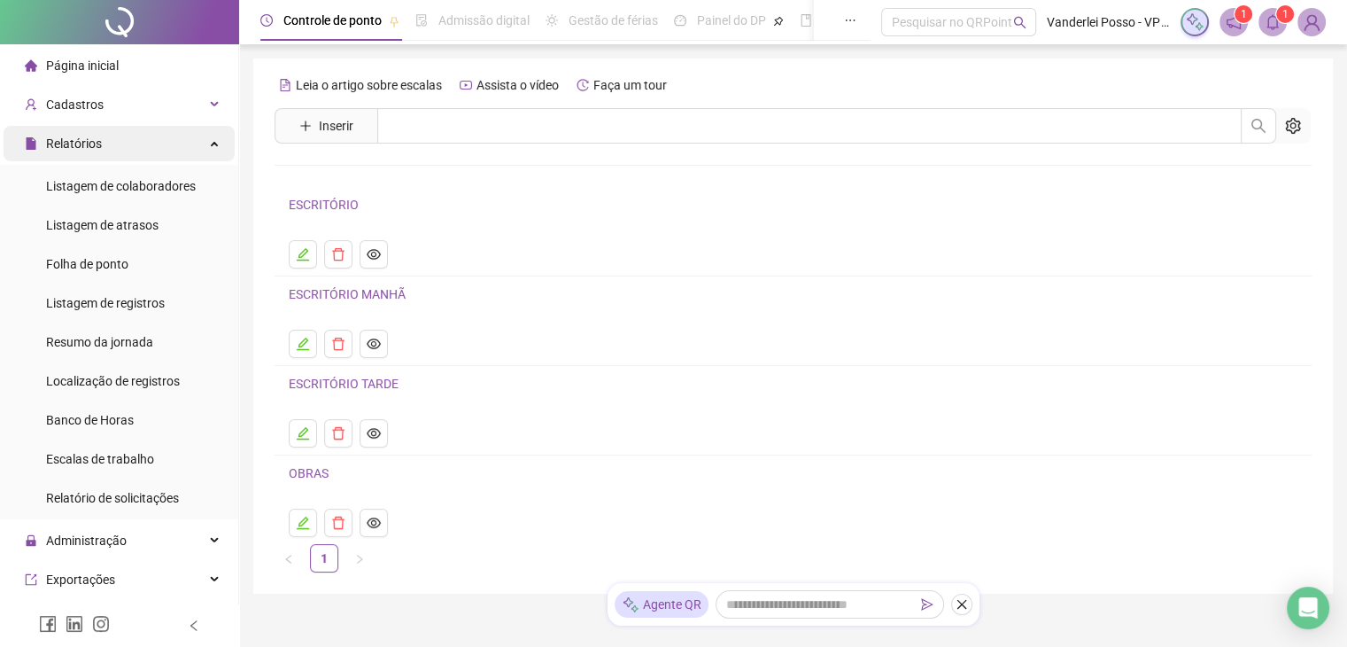
drag, startPoint x: 201, startPoint y: 136, endPoint x: 190, endPoint y: 129, distance: 13.1
click at [199, 136] on div "Relatórios" at bounding box center [119, 143] width 231 height 35
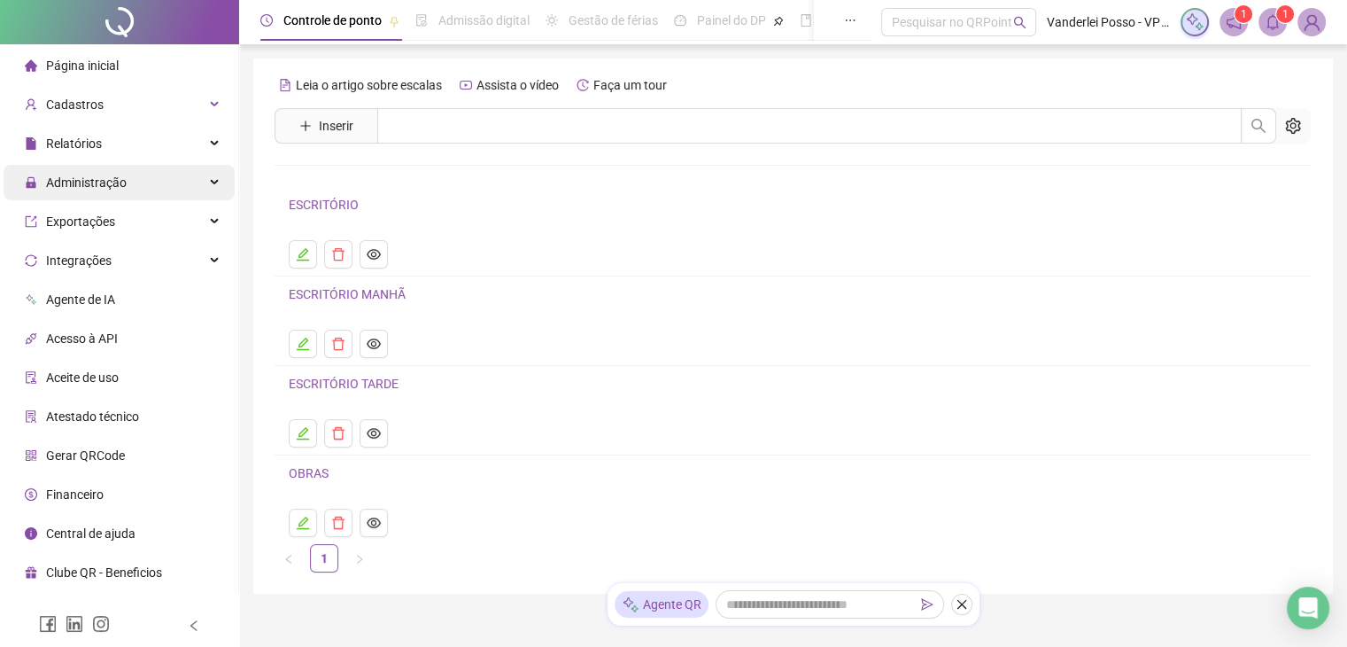
click at [179, 186] on div "Administração" at bounding box center [119, 182] width 231 height 35
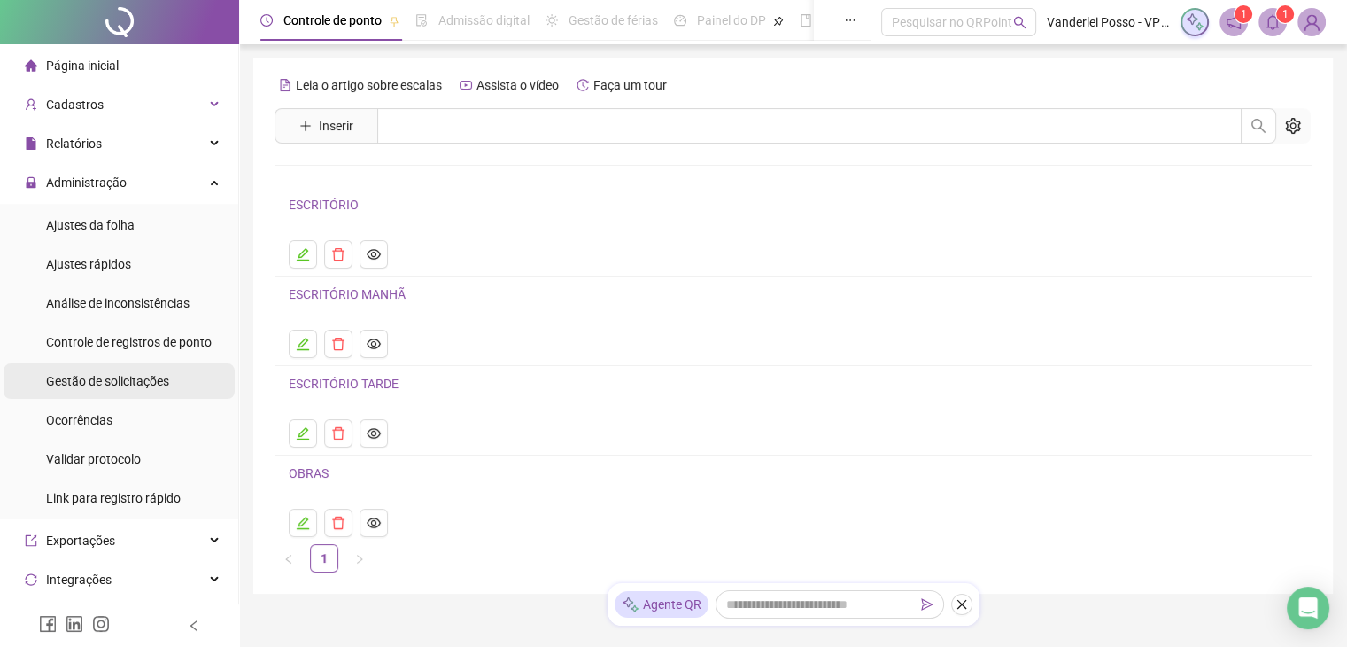
click at [117, 388] on span "Gestão de solicitações" at bounding box center [107, 381] width 123 height 14
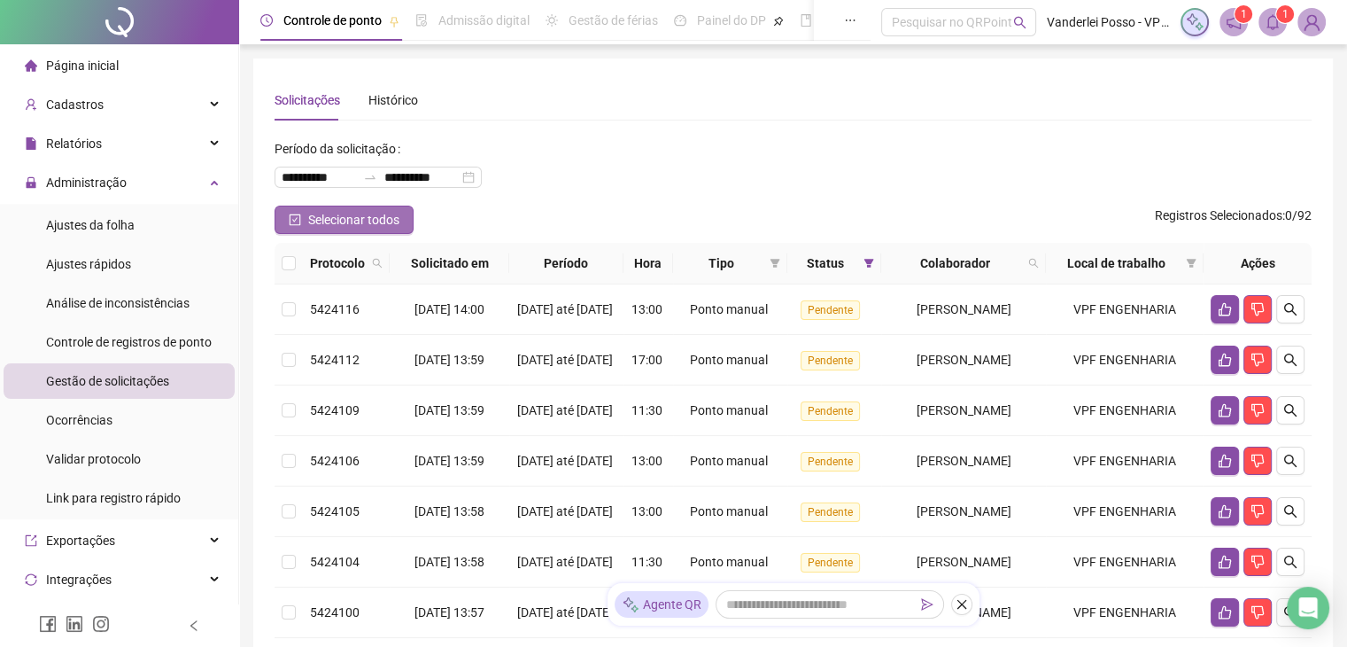
click at [298, 216] on icon "check-square" at bounding box center [295, 219] width 12 height 12
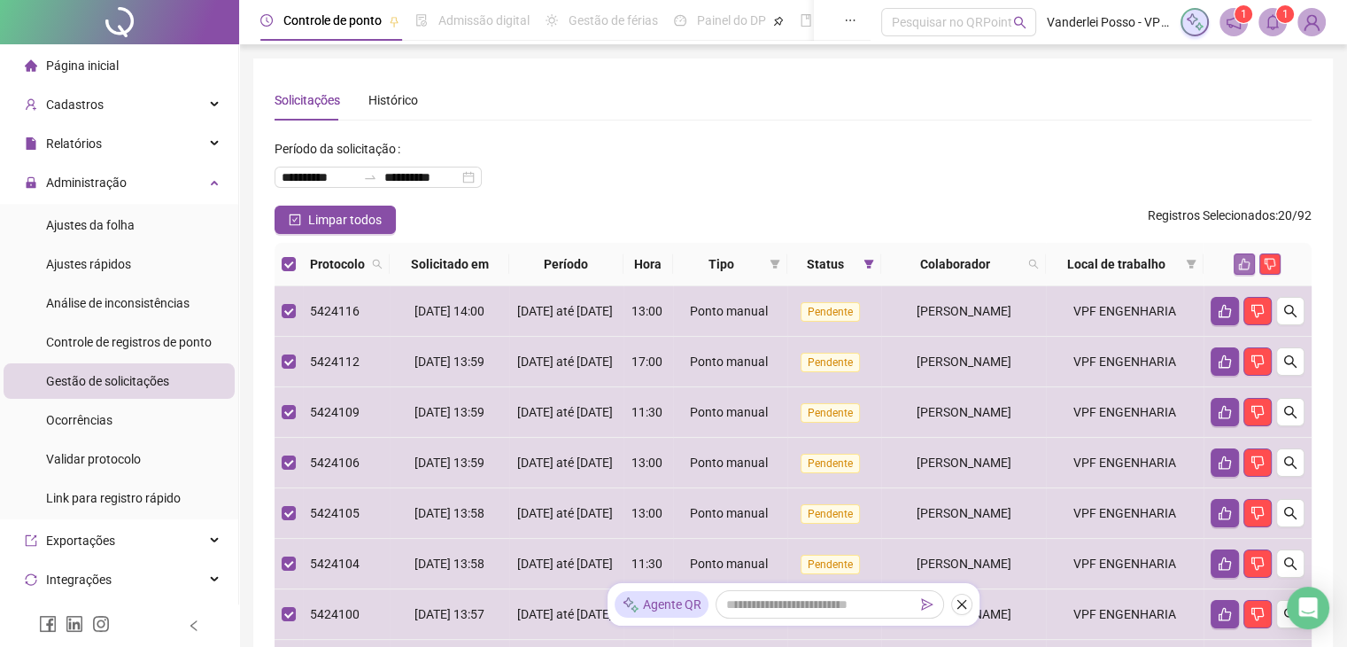
click at [1248, 263] on icon "like" at bounding box center [1244, 264] width 12 height 12
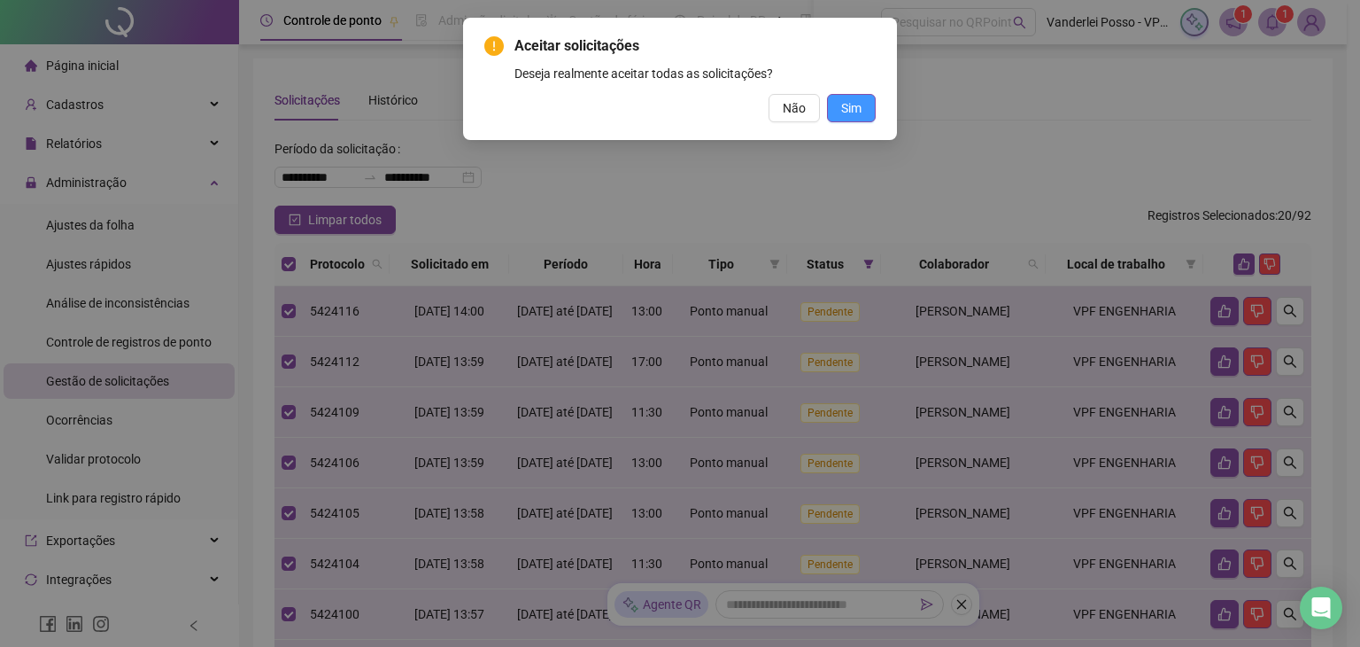
click at [861, 112] on span "Sim" at bounding box center [851, 107] width 20 height 19
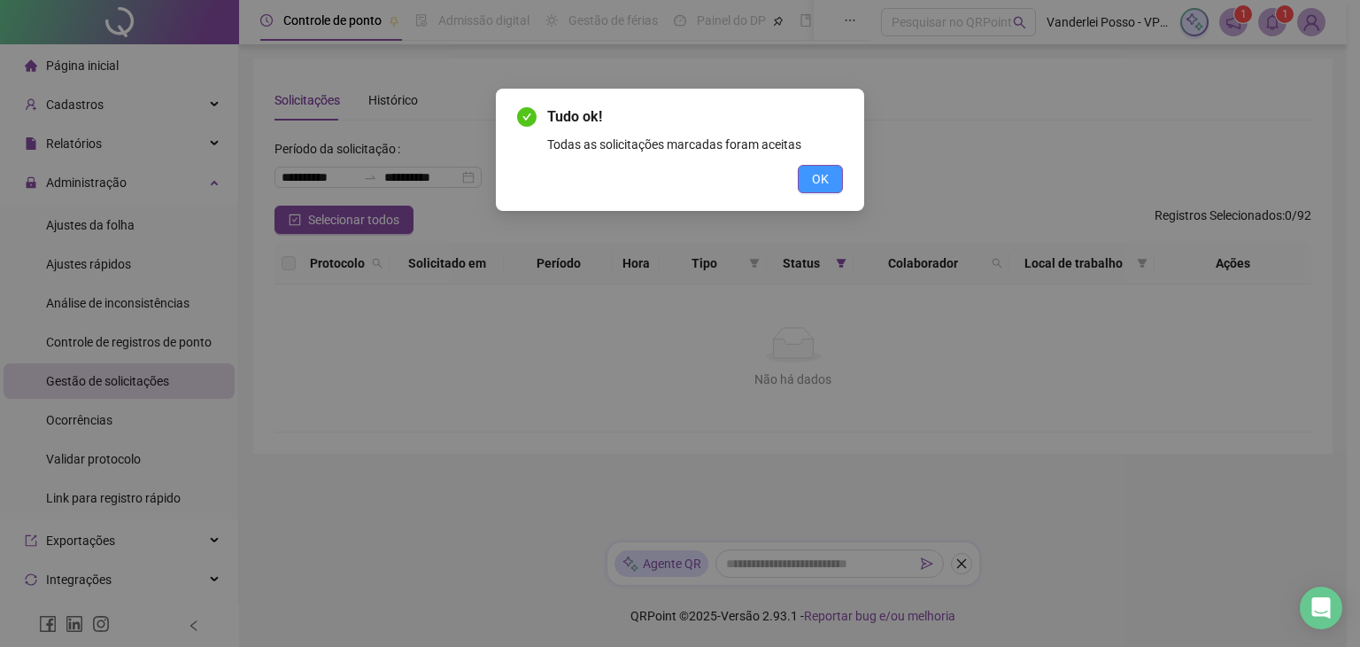
click at [826, 174] on span "OK" at bounding box center [820, 178] width 17 height 19
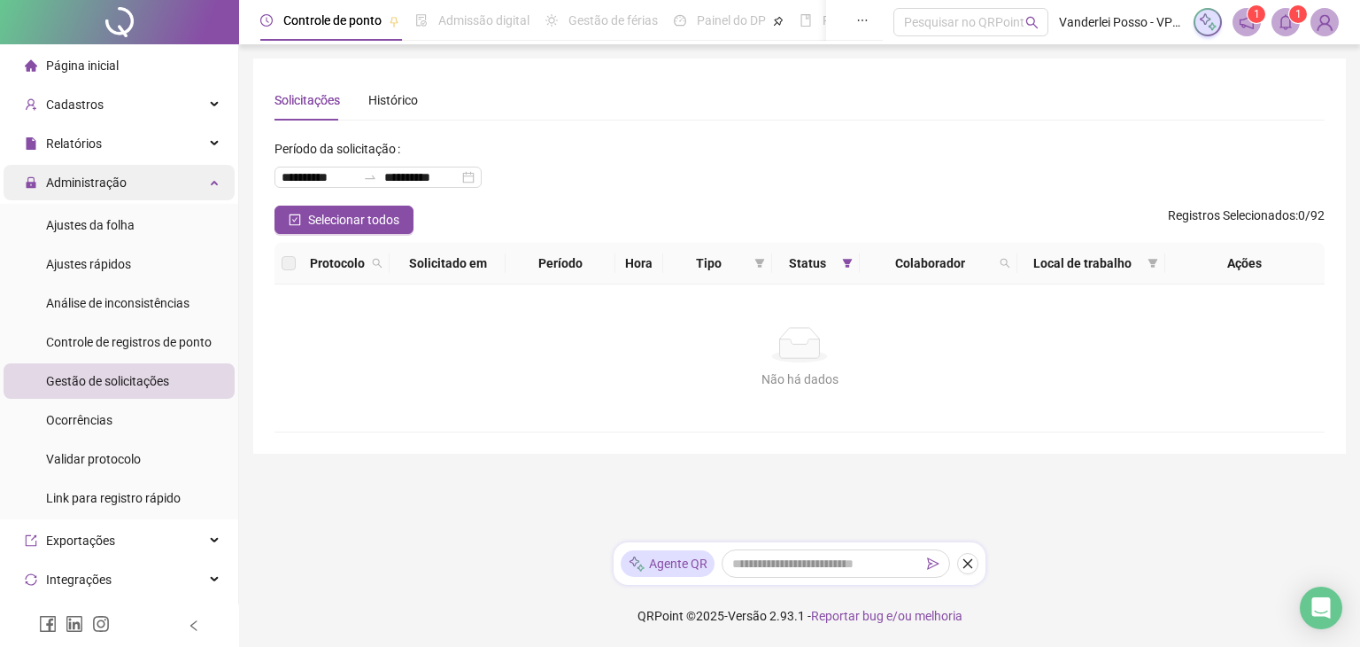
click at [185, 189] on div "Administração" at bounding box center [119, 182] width 231 height 35
